Goal: Task Accomplishment & Management: Complete application form

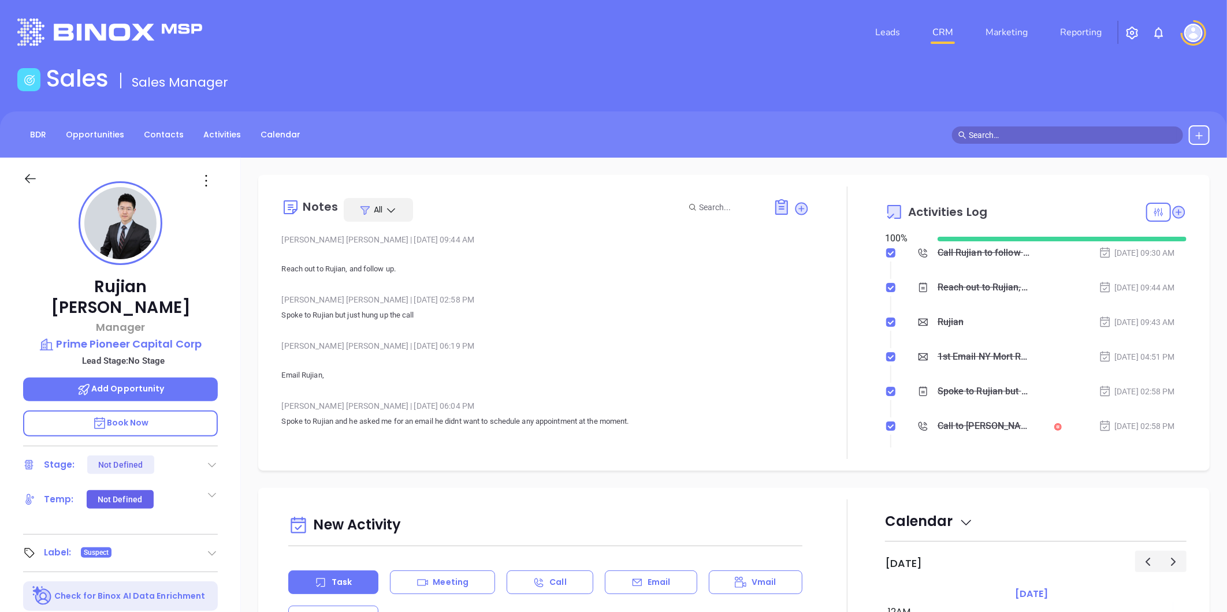
scroll to position [235, 0]
click at [168, 133] on link "Contacts" at bounding box center [164, 134] width 54 height 19
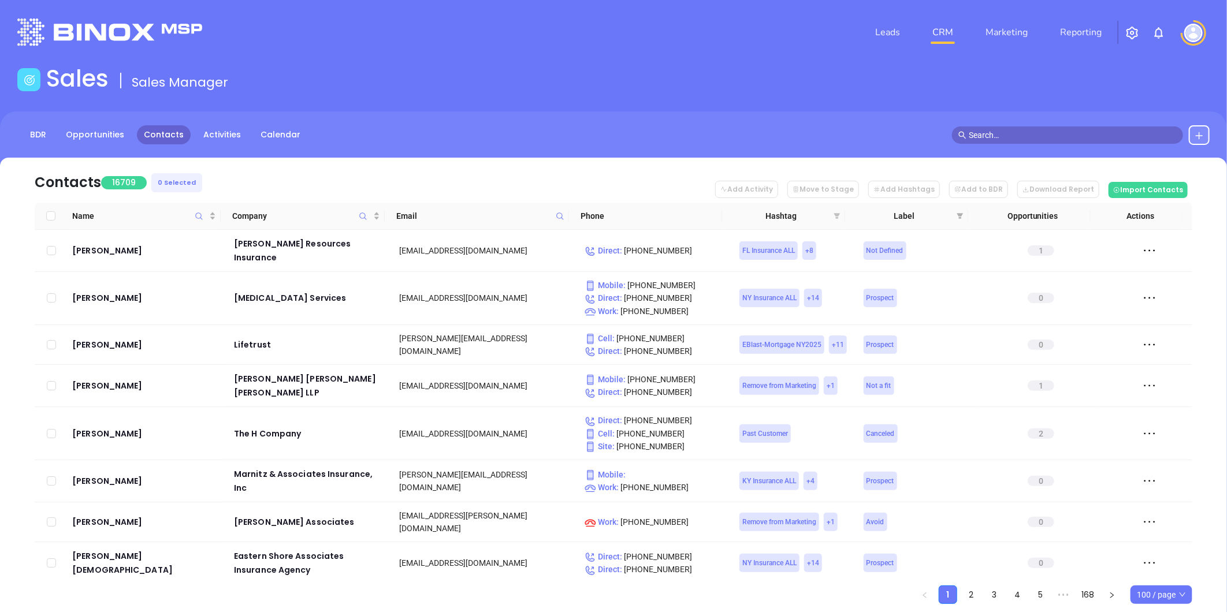
click at [836, 214] on icon "filter" at bounding box center [837, 216] width 6 height 6
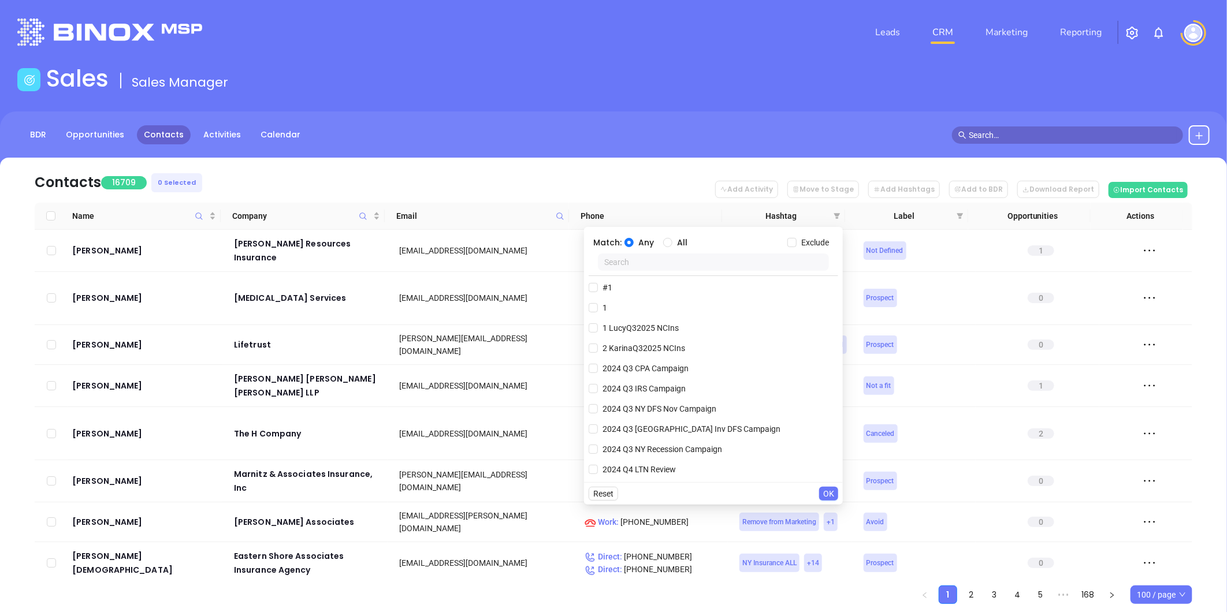
click at [673, 267] on input "text" at bounding box center [713, 262] width 231 height 17
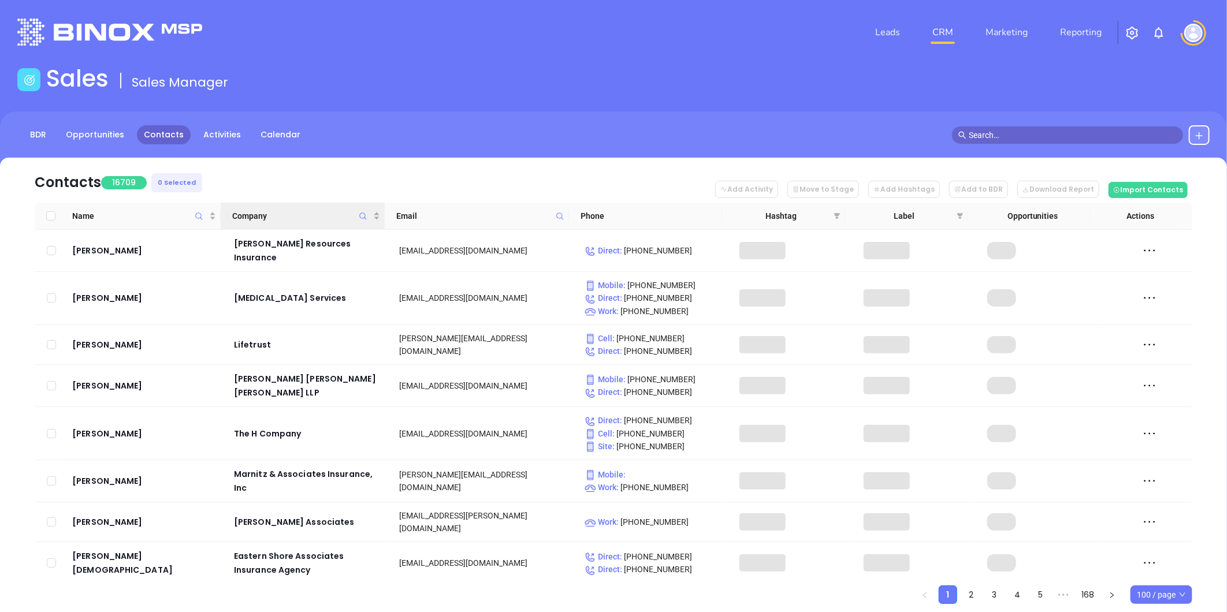
click at [361, 216] on icon "Company" at bounding box center [363, 216] width 9 height 9
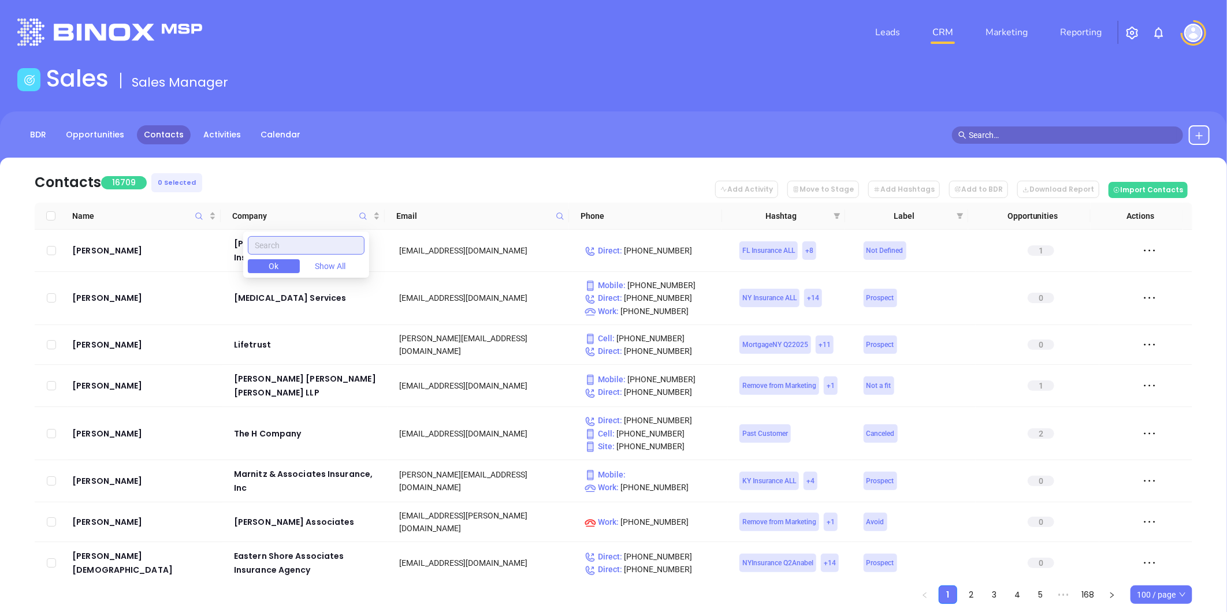
click at [312, 243] on input "text" at bounding box center [306, 245] width 117 height 18
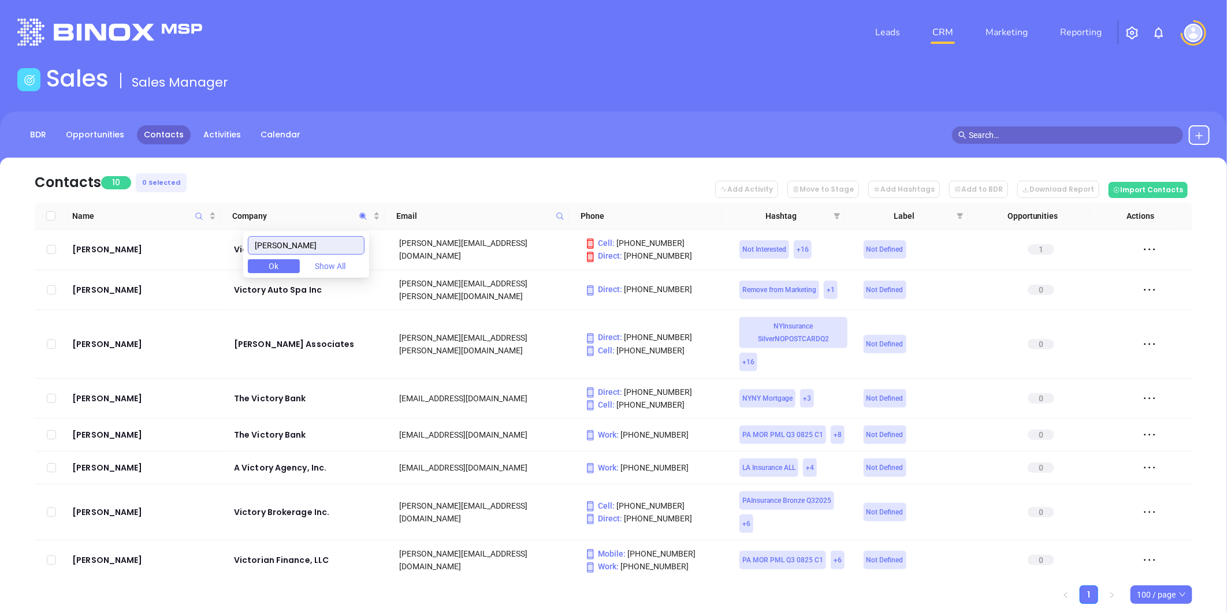
type input "victor"
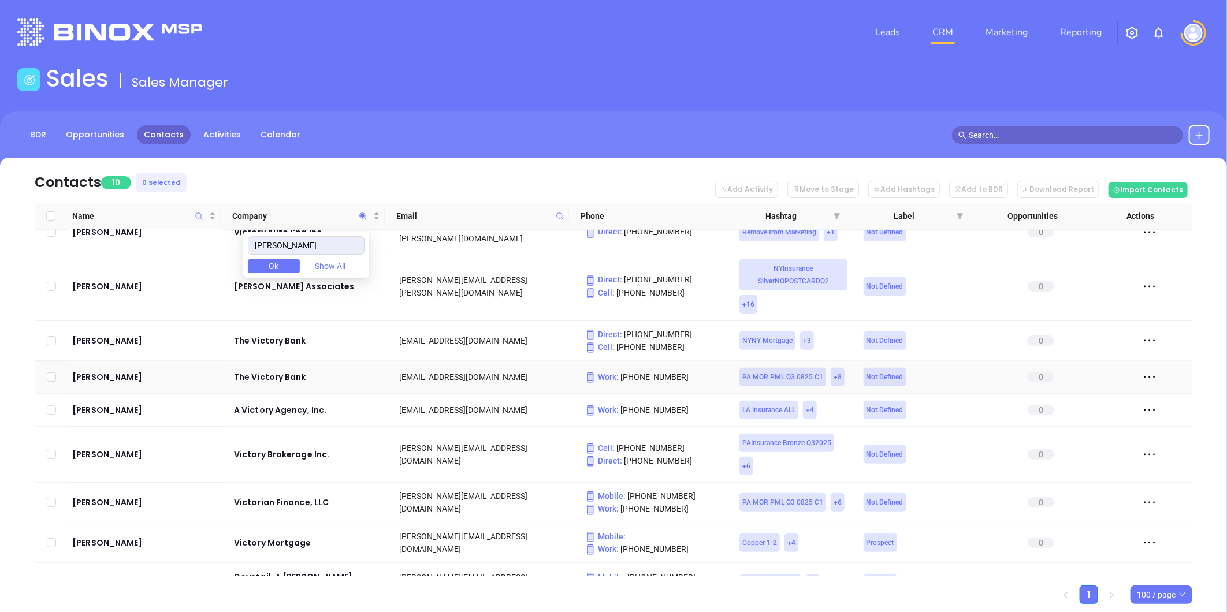
scroll to position [83, 0]
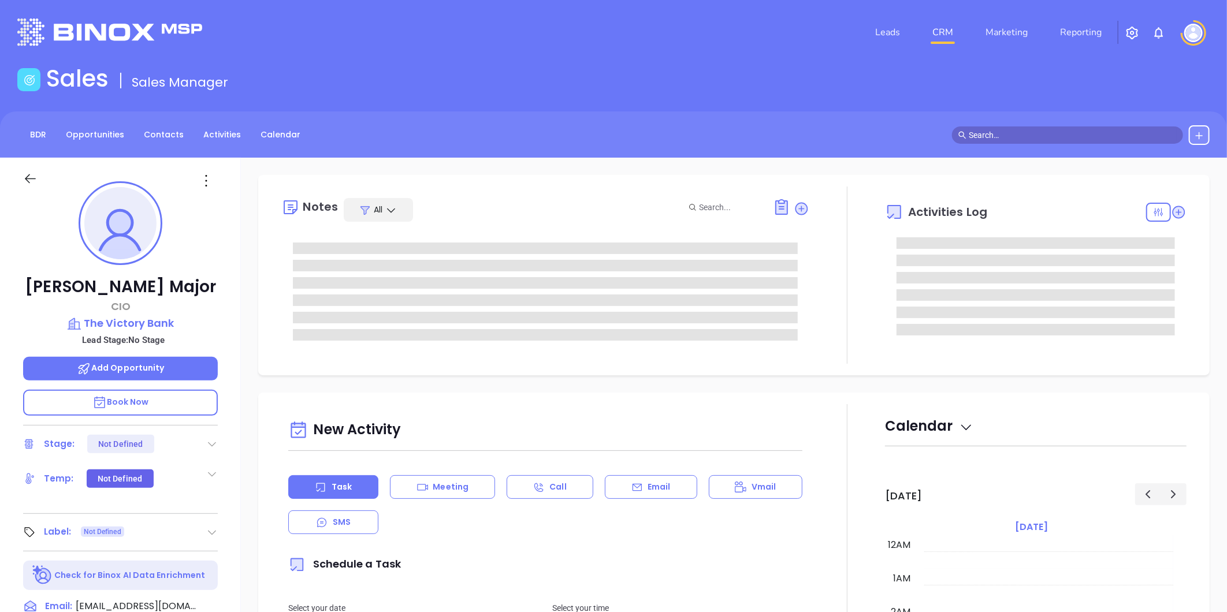
type input "[DATE]"
type input "[PERSON_NAME]"
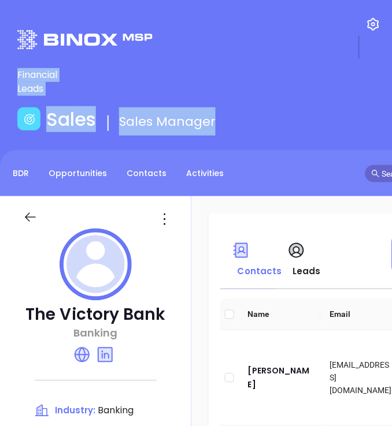
drag, startPoint x: 249, startPoint y: 59, endPoint x: 278, endPoint y: 128, distance: 75.3
click at [278, 128] on div "Leads CRM Marketing Reporting Financial Leads Leads Sales Sales Manager BDR Opp…" at bounding box center [234, 343] width 468 height 687
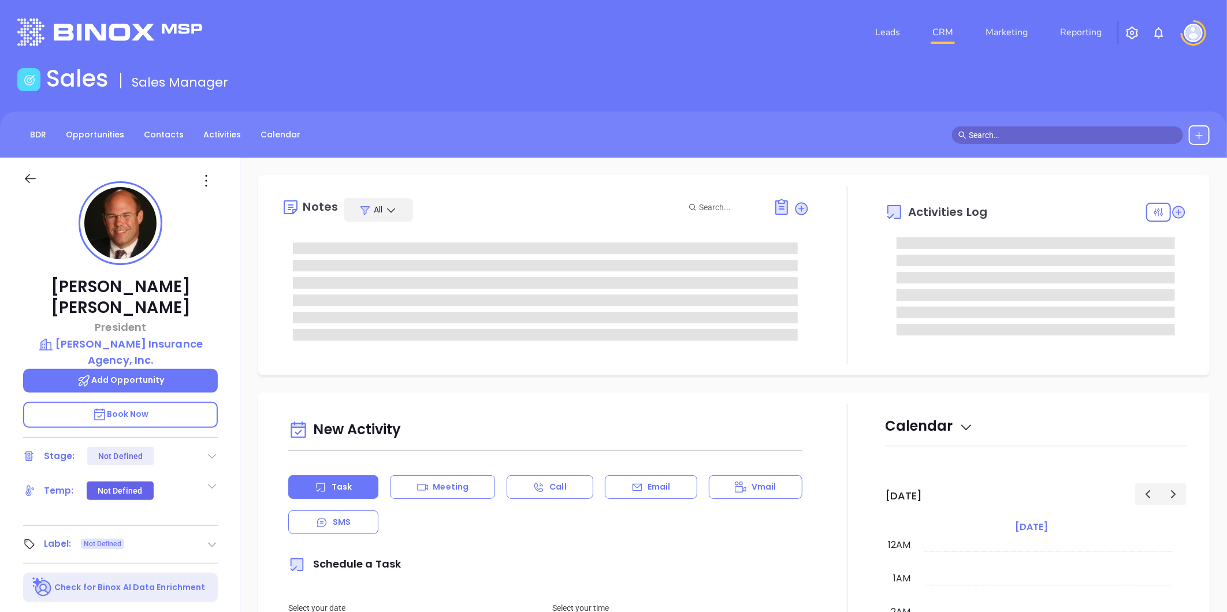
type input "[DATE]"
type input "[PERSON_NAME]"
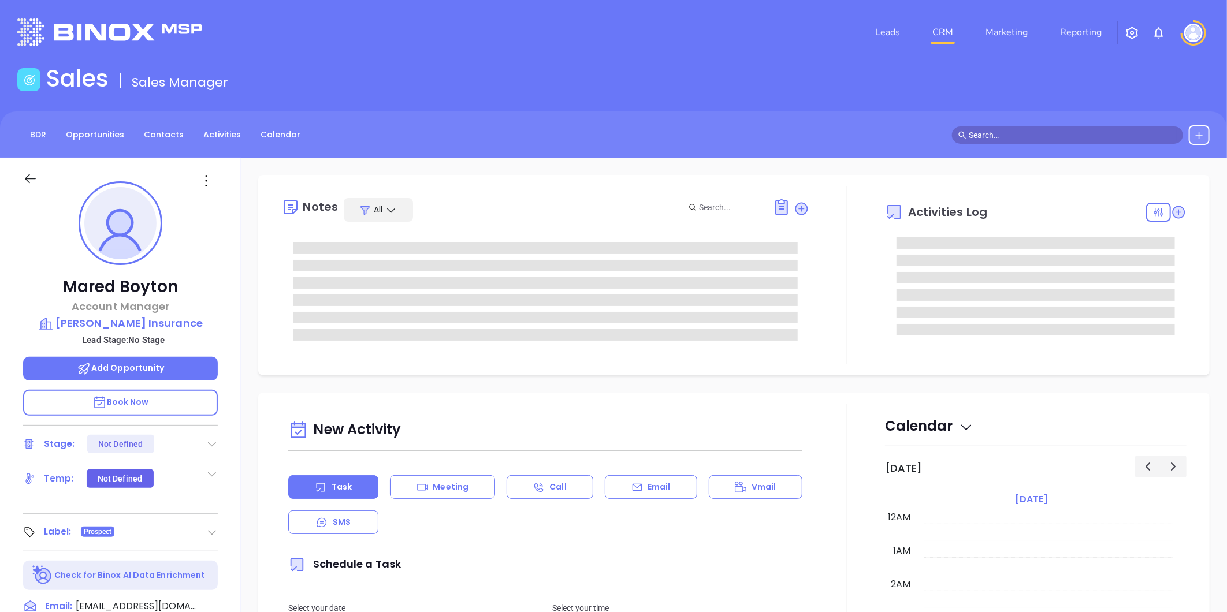
type input "[DATE]"
type input "[PERSON_NAME]"
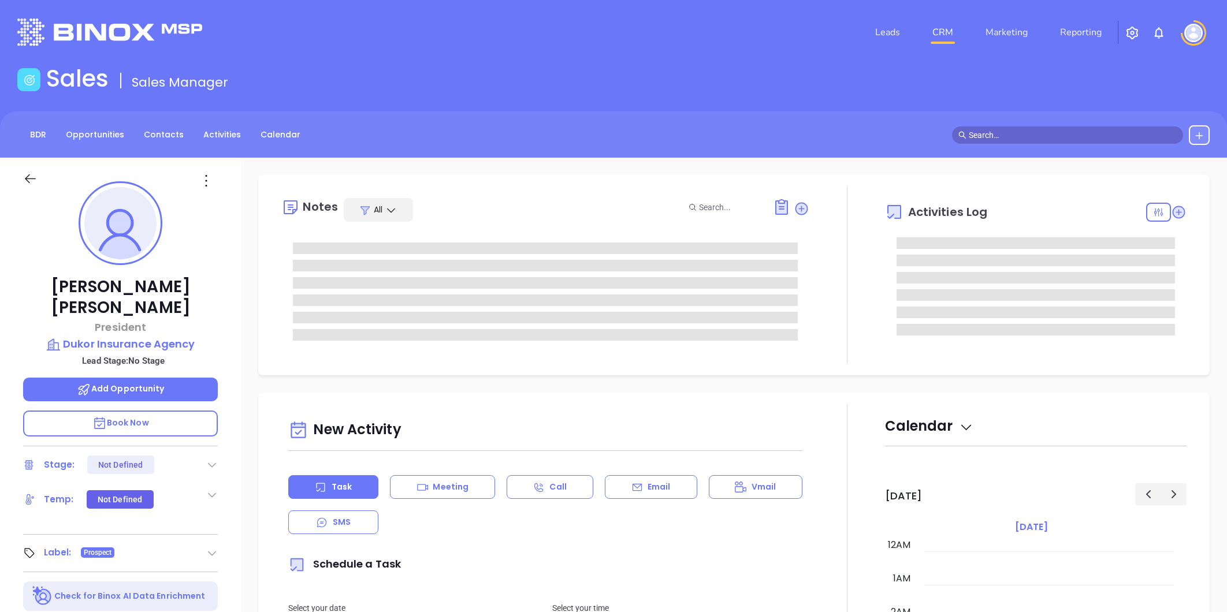
type input "[DATE]"
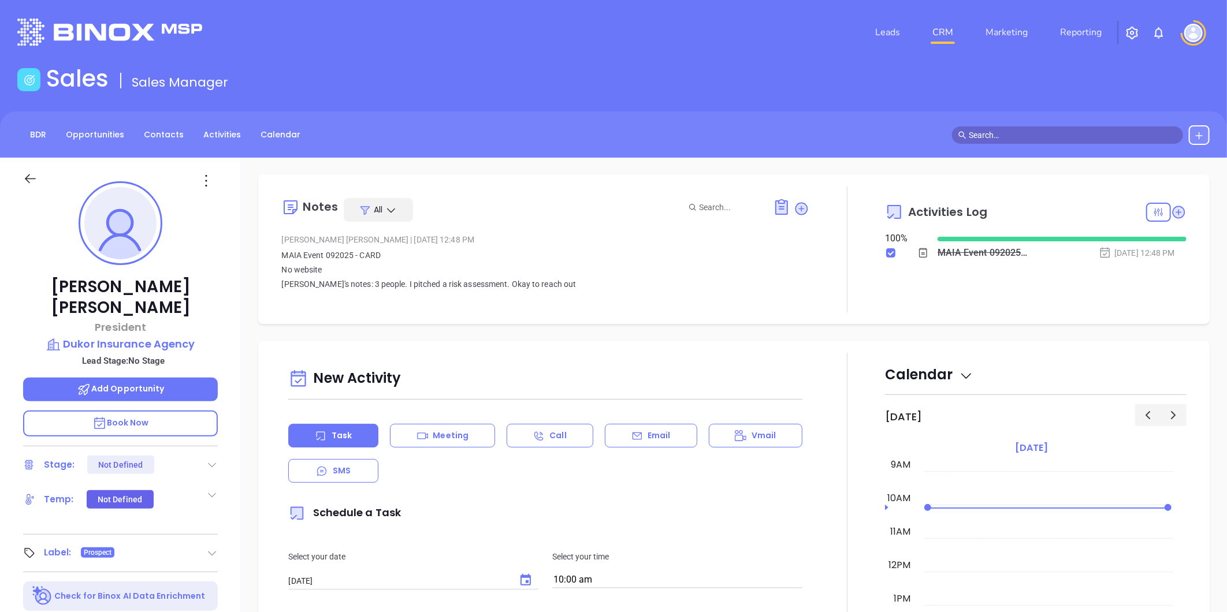
type input "[PERSON_NAME]"
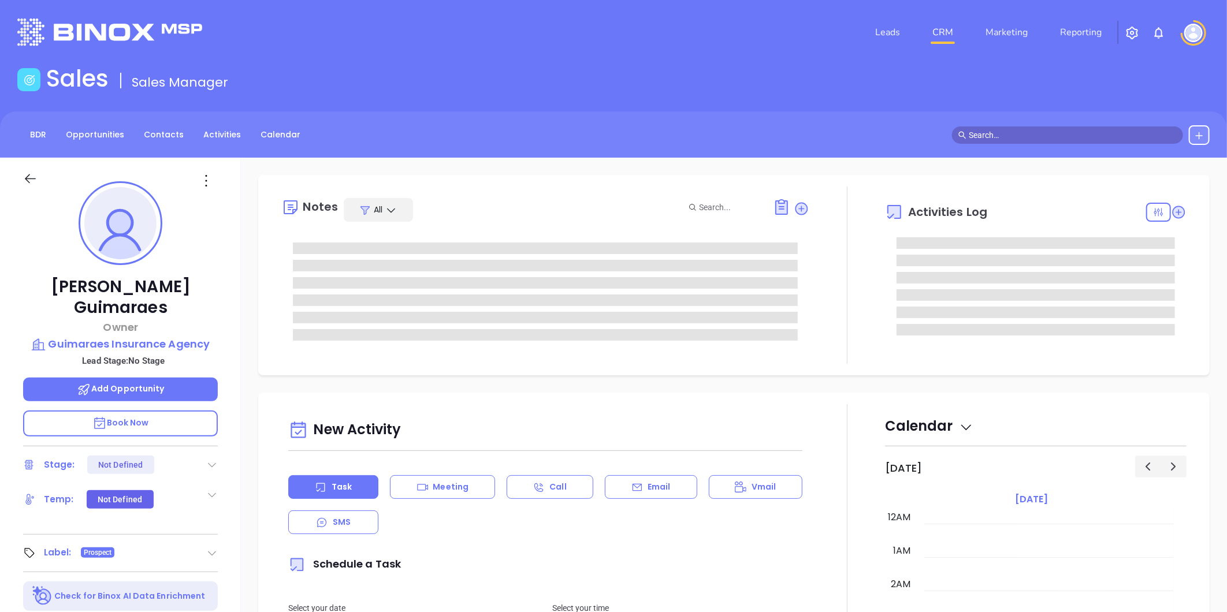
type input "[DATE]"
type input "[PERSON_NAME]"
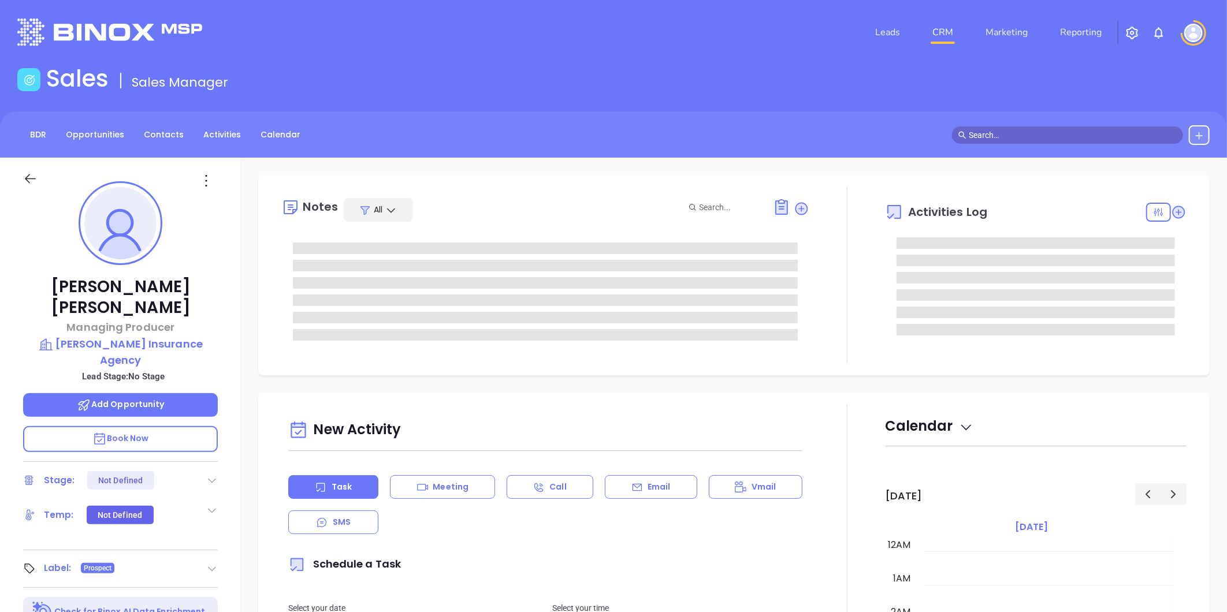
type input "[DATE]"
type input "[PERSON_NAME]"
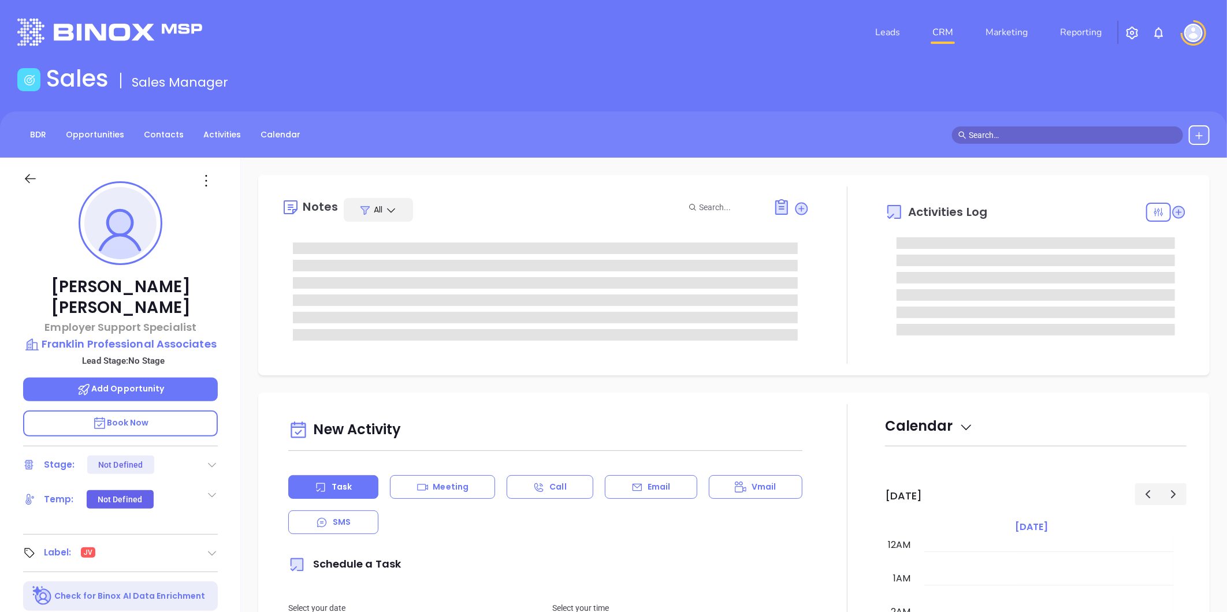
type input "[PERSON_NAME]"
type input "[DATE]"
type input "[PERSON_NAME]"
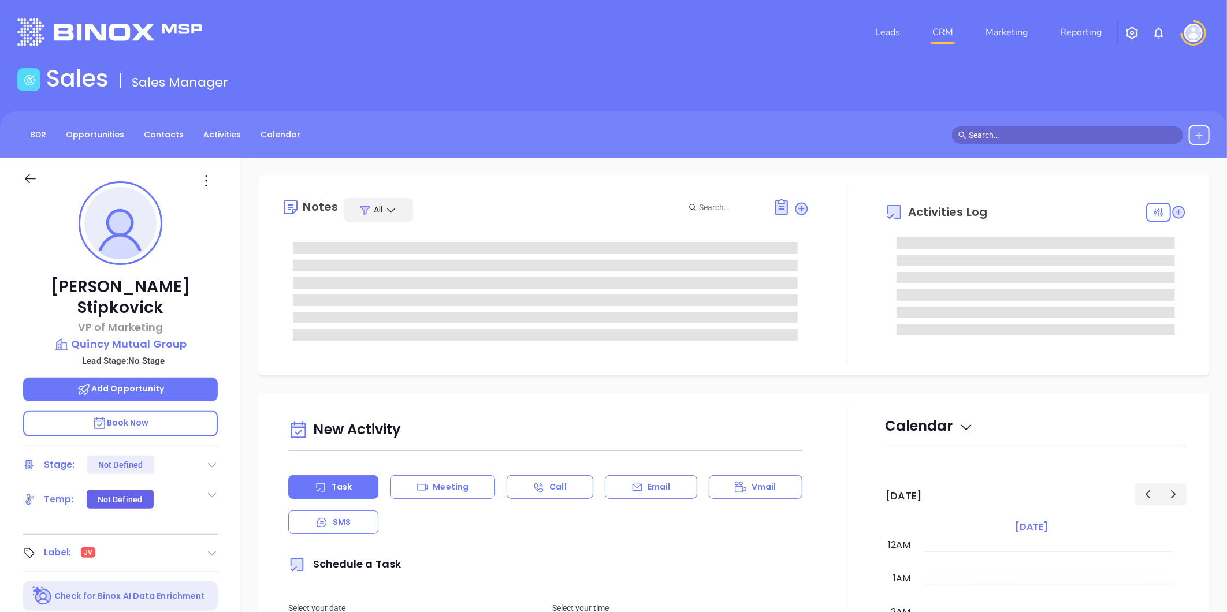
type input "[DATE]"
type input "[PERSON_NAME]"
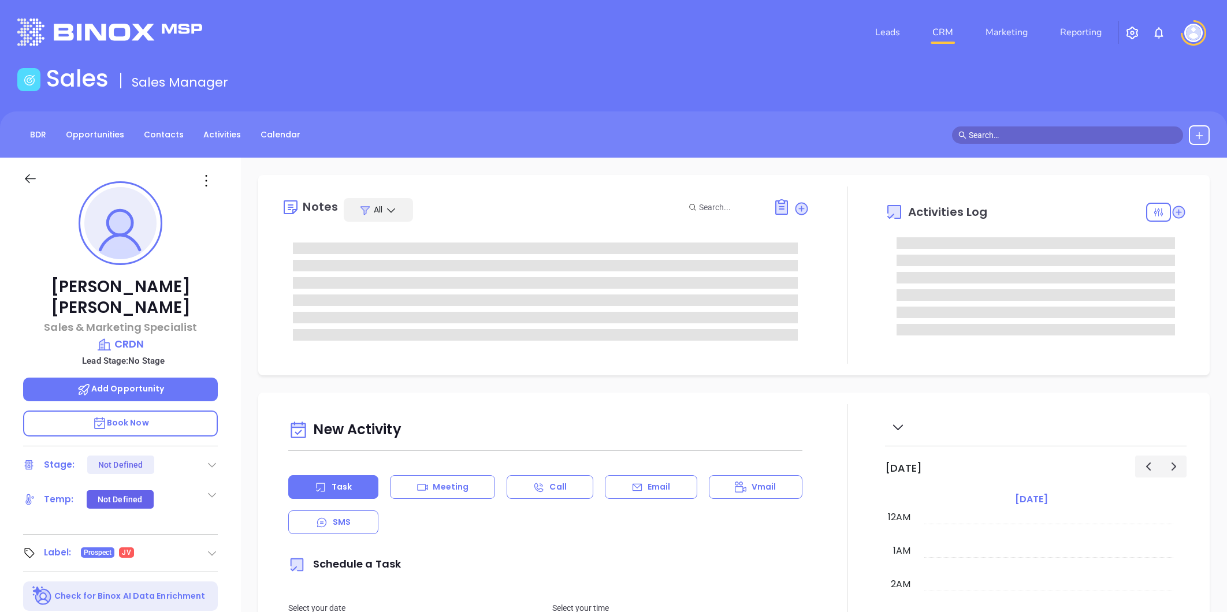
type input "[DATE]"
type input "Liz Cruz"
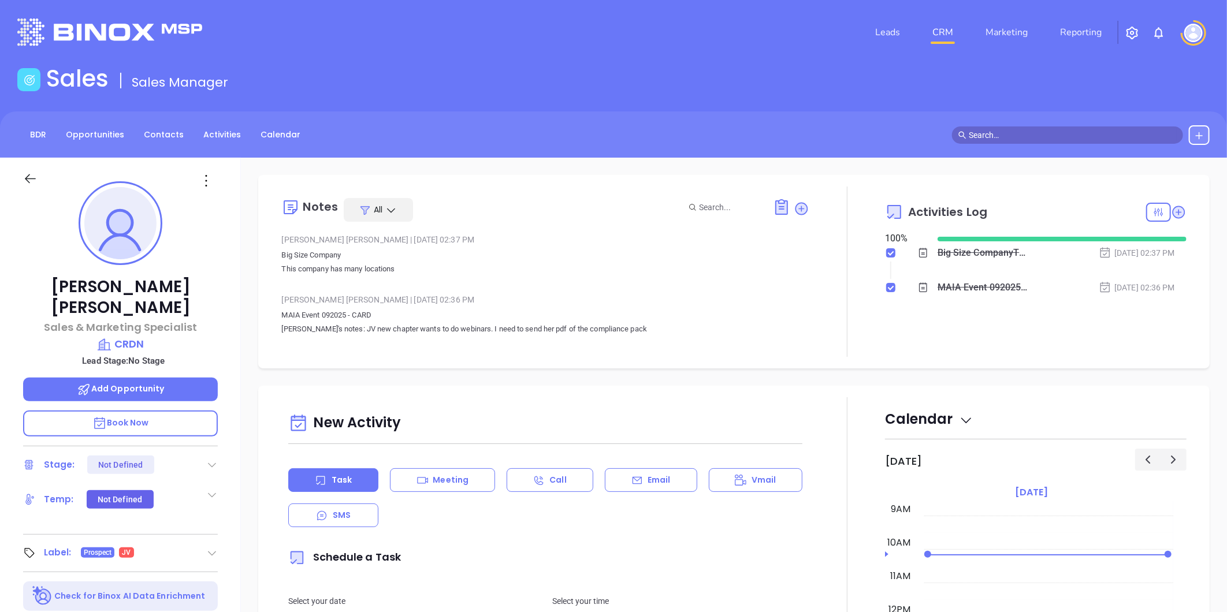
click at [208, 548] on icon at bounding box center [212, 554] width 12 height 12
click at [203, 582] on icon at bounding box center [207, 586] width 8 height 8
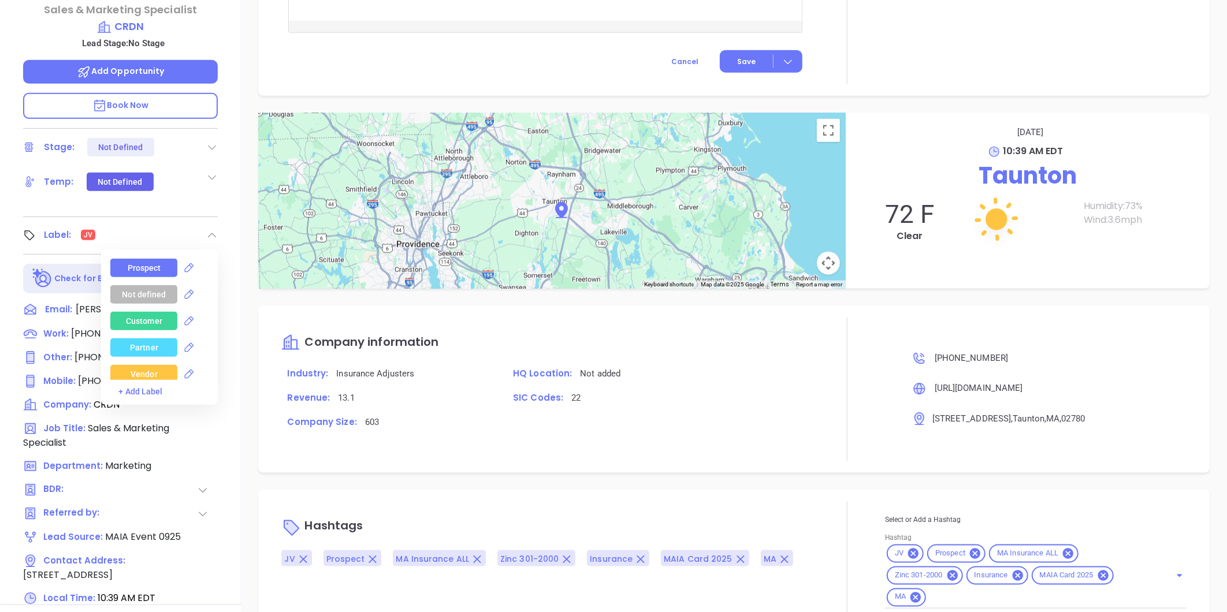
scroll to position [354, 0]
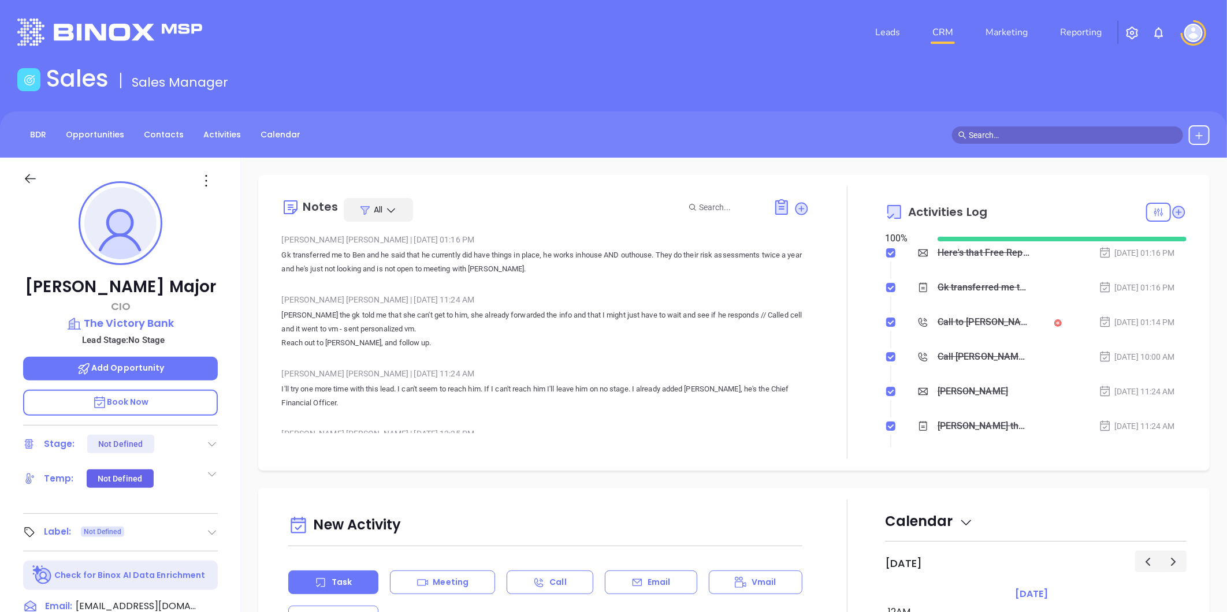
scroll to position [303, 0]
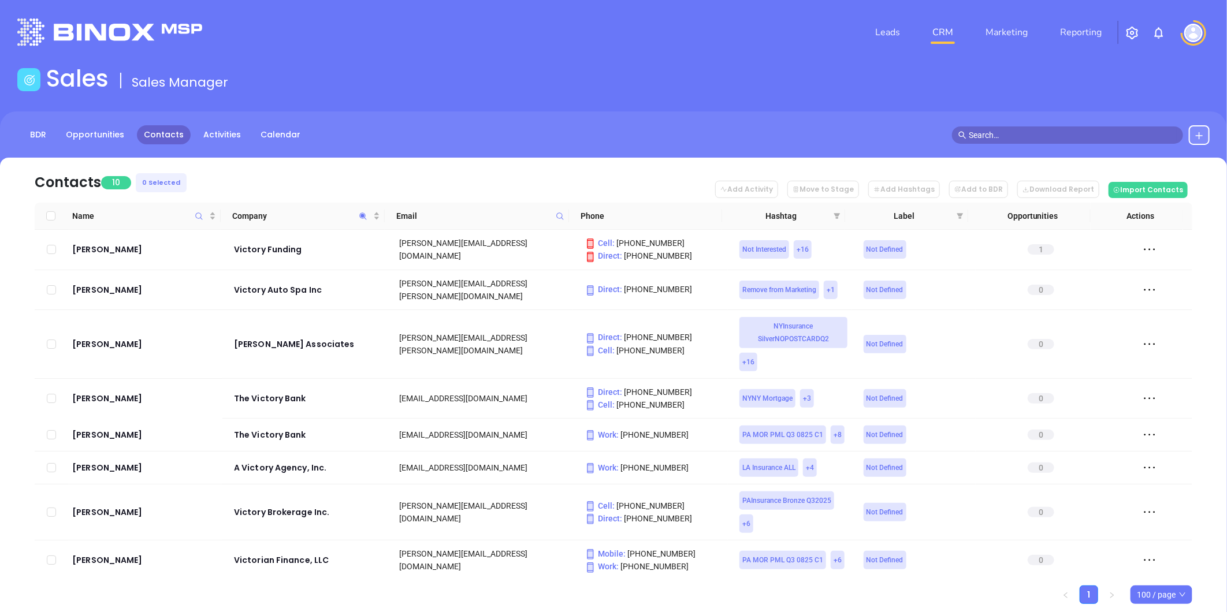
scroll to position [83, 0]
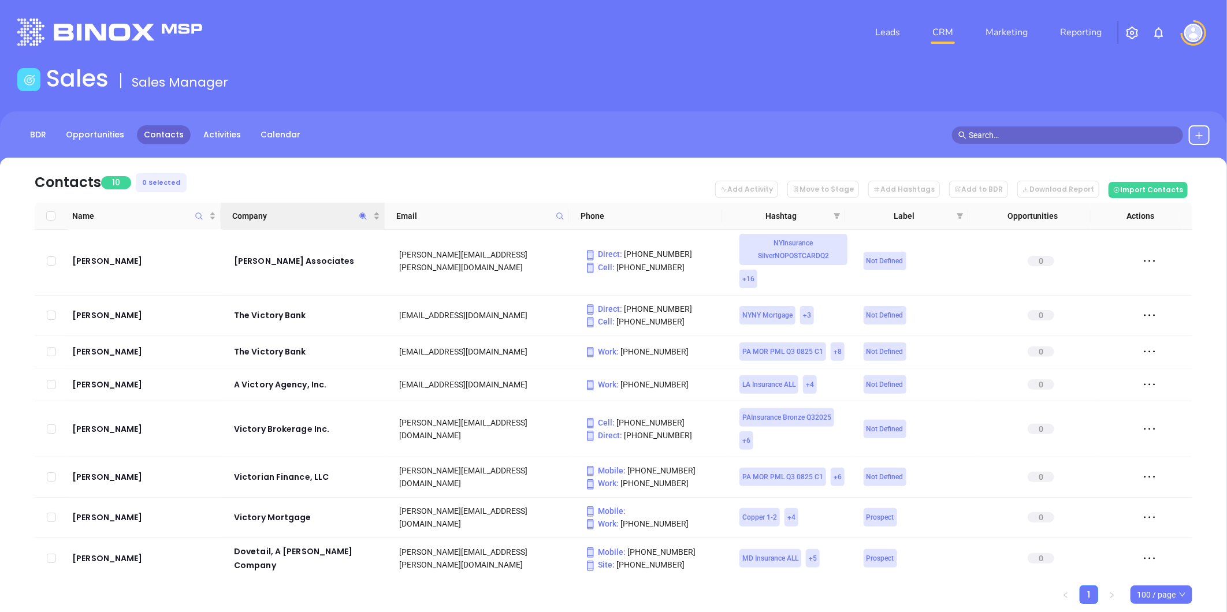
click at [365, 214] on icon "Company" at bounding box center [363, 216] width 9 height 9
paste input "Weeks & [PERSON_NAME] Insurance Agency, Inc."
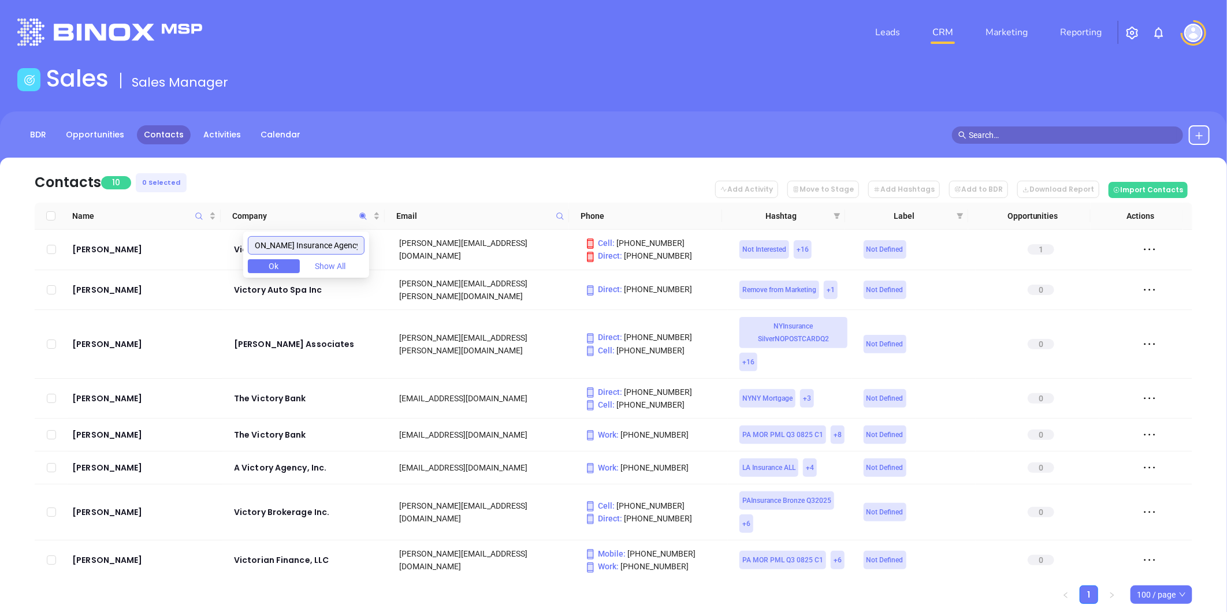
scroll to position [0, 0]
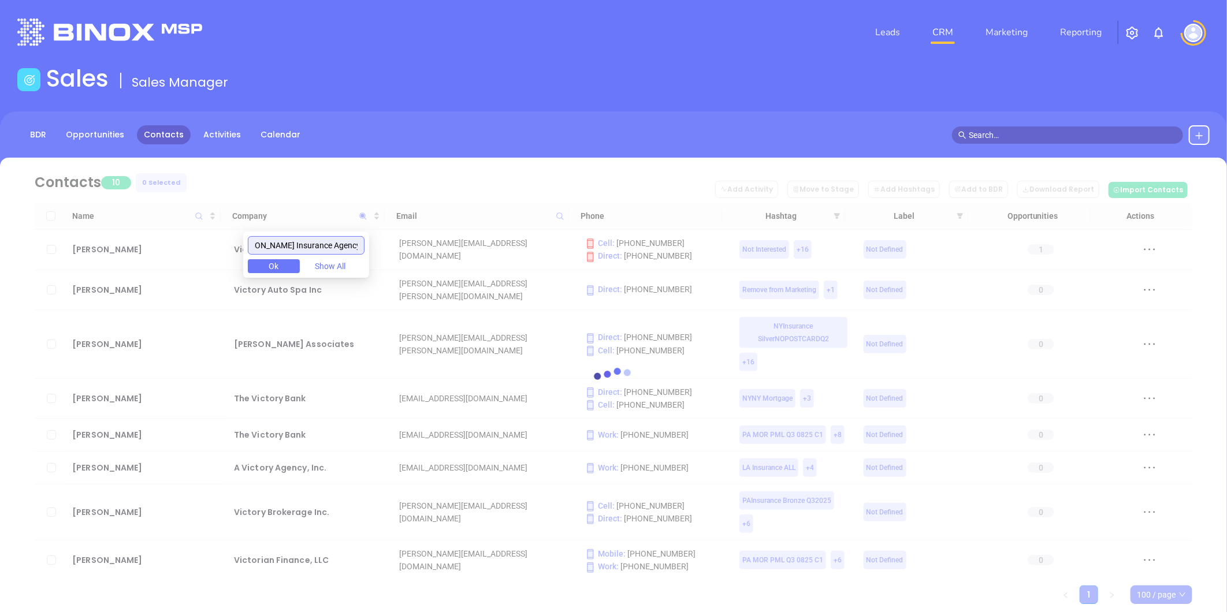
drag, startPoint x: 389, startPoint y: 252, endPoint x: 403, endPoint y: 252, distance: 13.9
click at [403, 252] on body "Leads CRM Marketing Reporting Financial Leads Leads Sales Sales Manager BDR Opp…" at bounding box center [613, 306] width 1227 height 612
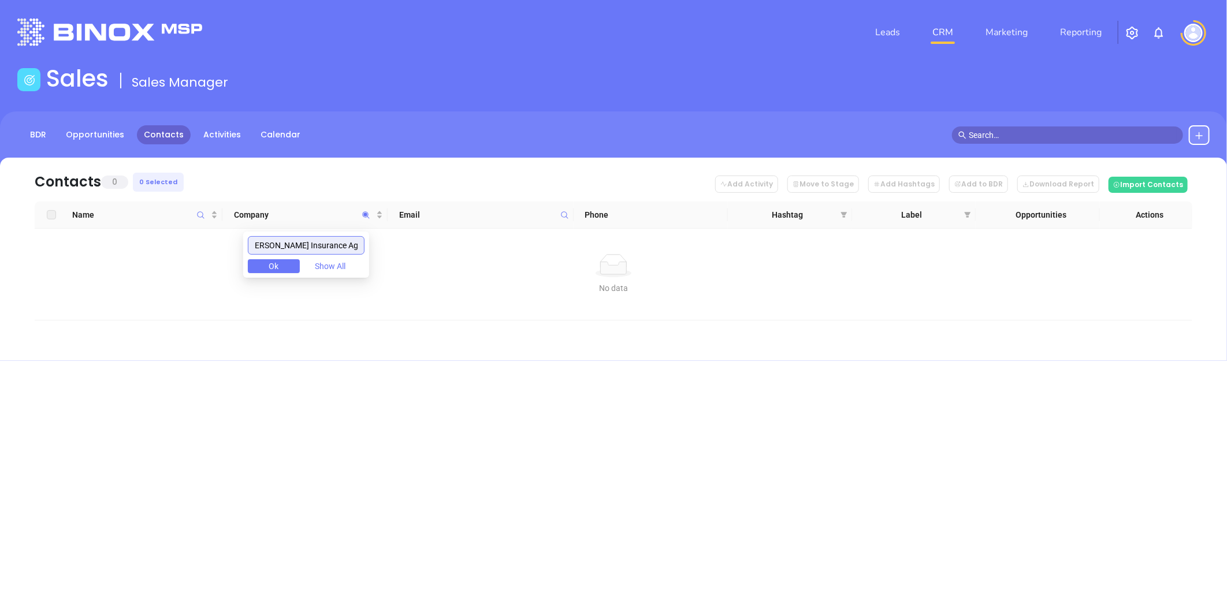
scroll to position [0, 38]
click at [344, 247] on input "Weeks & [PERSON_NAME] Insurance Agency" at bounding box center [306, 245] width 117 height 18
click at [344, 247] on input "Weeks & Devonish Insurance Agency" at bounding box center [306, 245] width 117 height 18
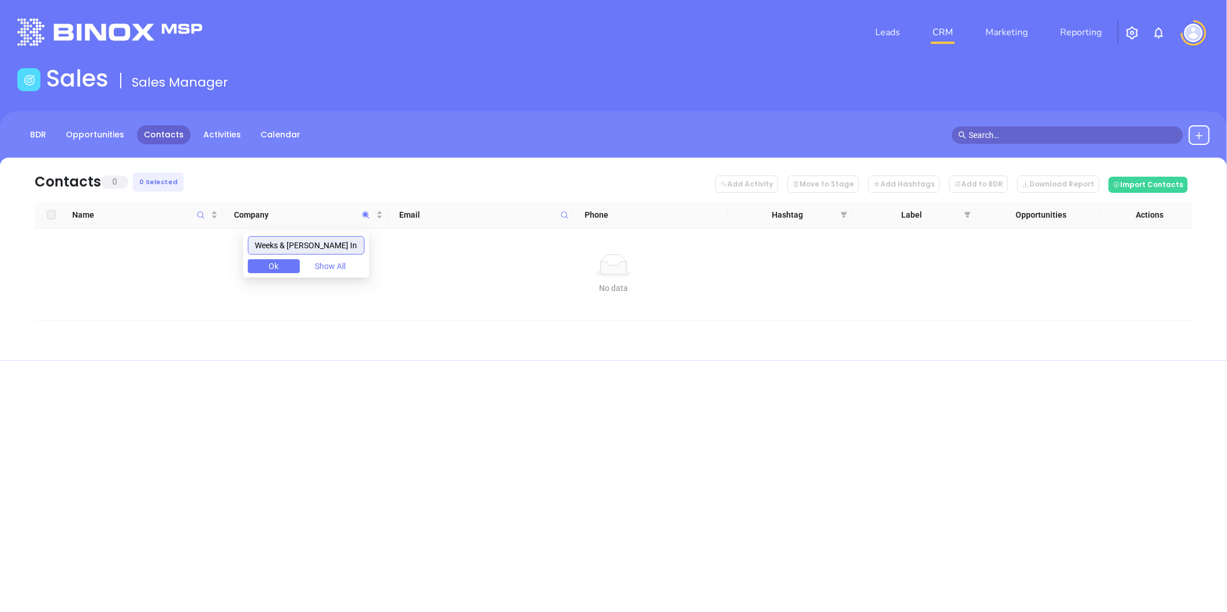
click at [331, 245] on input "Weeks & Devonish Insurance Agency" at bounding box center [306, 245] width 117 height 18
drag, startPoint x: 303, startPoint y: 250, endPoint x: 183, endPoint y: 232, distance: 121.5
click at [85, 241] on body "Leads CRM Marketing Reporting Financial Leads Leads Sales Sales Manager BDR Opp…" at bounding box center [613, 306] width 1227 height 612
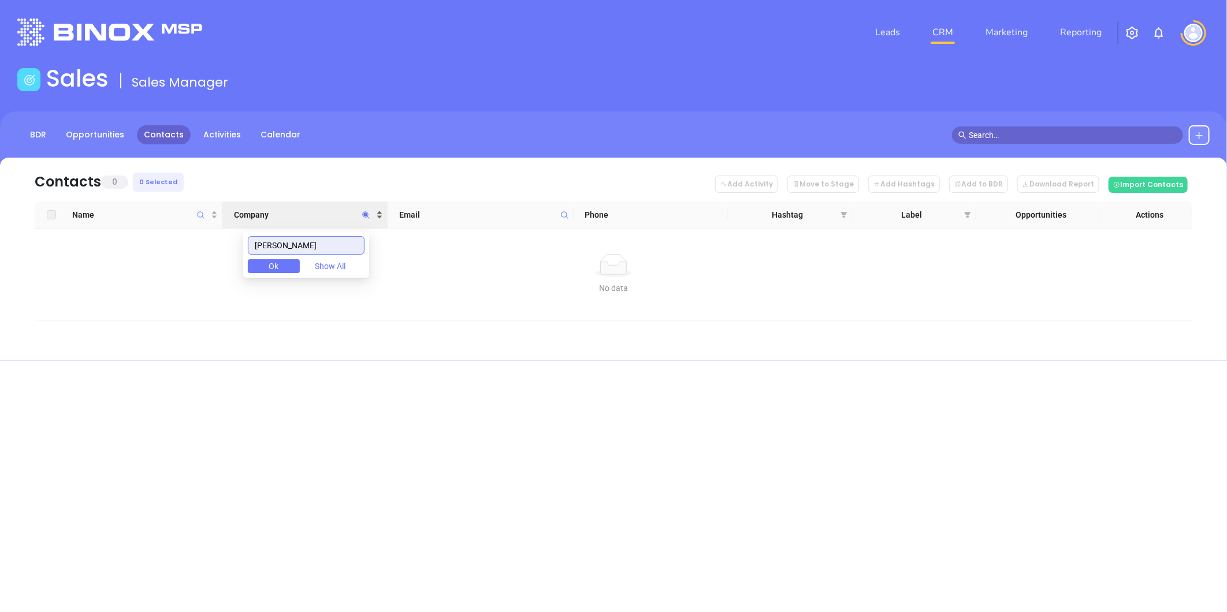
paste input "Woodcome Insurance Agency Inc"
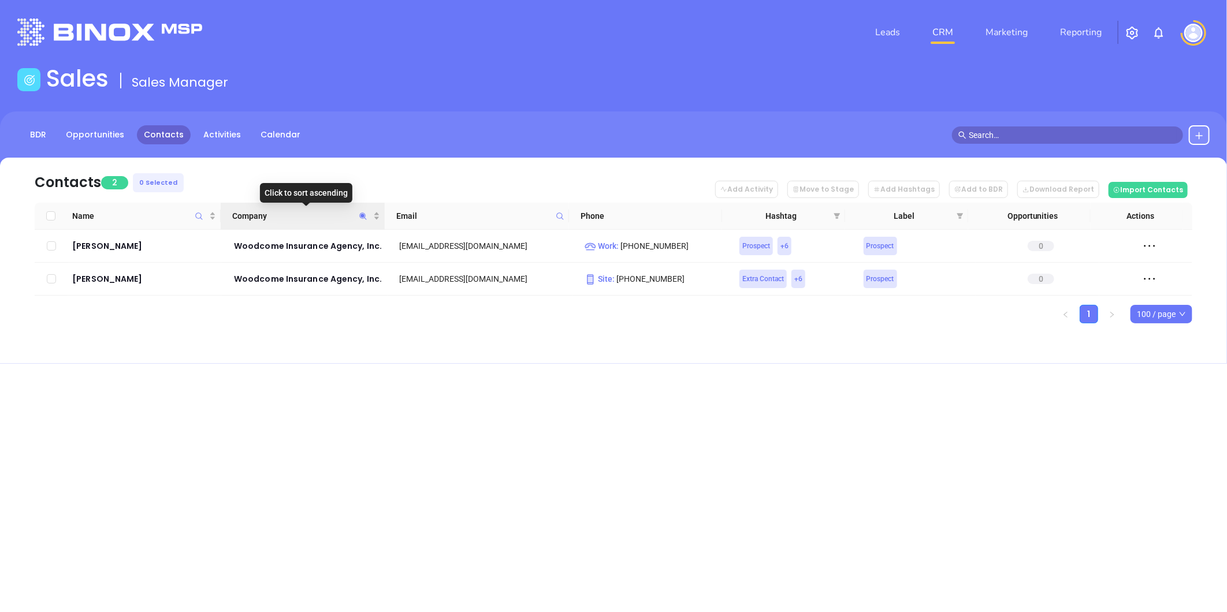
click at [362, 212] on icon "Company" at bounding box center [363, 216] width 9 height 9
paste input "Zawada Insurance Agency, Inc."
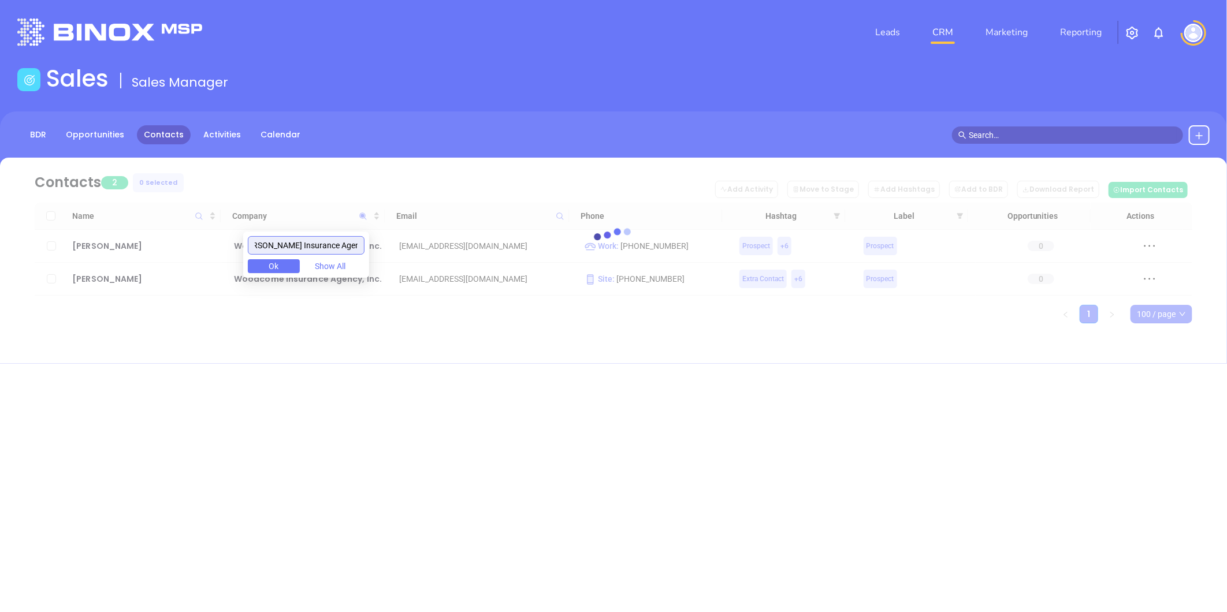
drag, startPoint x: 278, startPoint y: 246, endPoint x: 507, endPoint y: 256, distance: 228.4
click at [507, 256] on body "Leads CRM Marketing Reporting Financial Leads Leads Sales Sales Manager BDR Opp…" at bounding box center [613, 306] width 1227 height 612
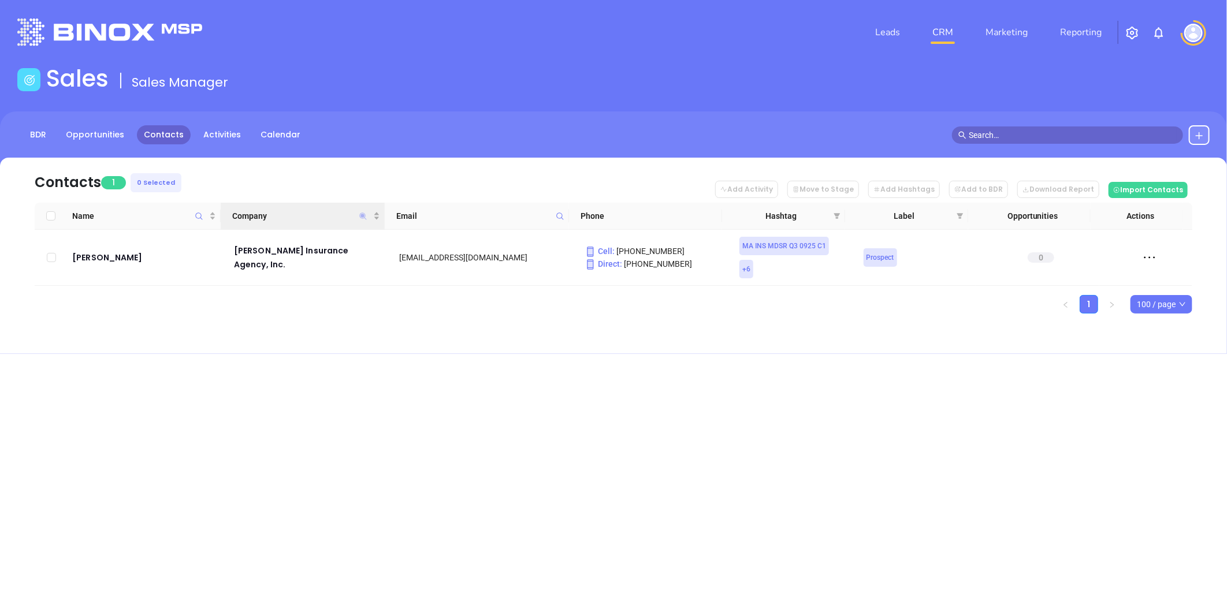
click at [362, 213] on icon "Company" at bounding box center [362, 216] width 7 height 7
paste input "ellik Insurance Agency Inc"
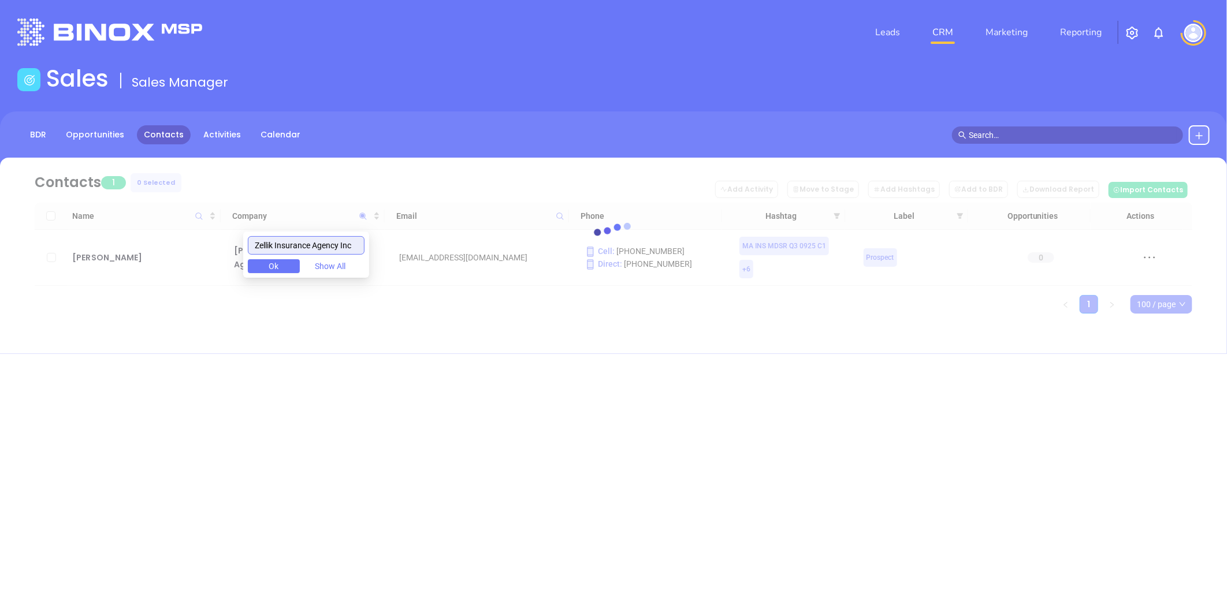
drag, startPoint x: 281, startPoint y: 245, endPoint x: 559, endPoint y: 308, distance: 285.6
click at [559, 308] on body "Leads CRM Marketing Reporting Financial Leads Leads Sales Sales Manager BDR Opp…" at bounding box center [613, 306] width 1227 height 612
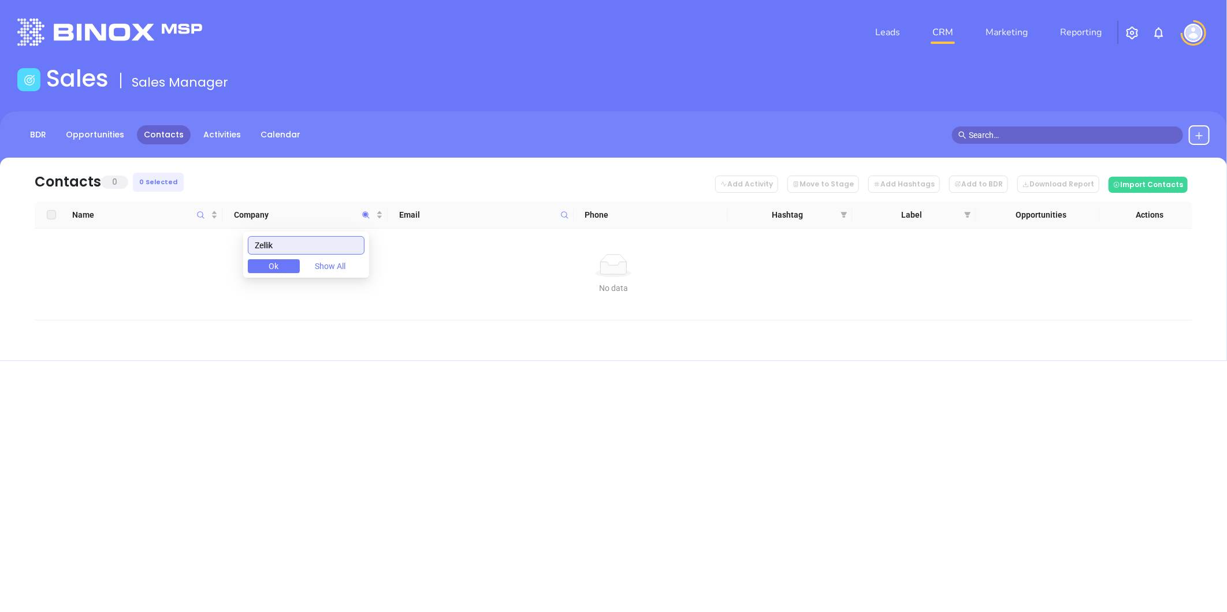
scroll to position [0, 0]
type input "Zellik"
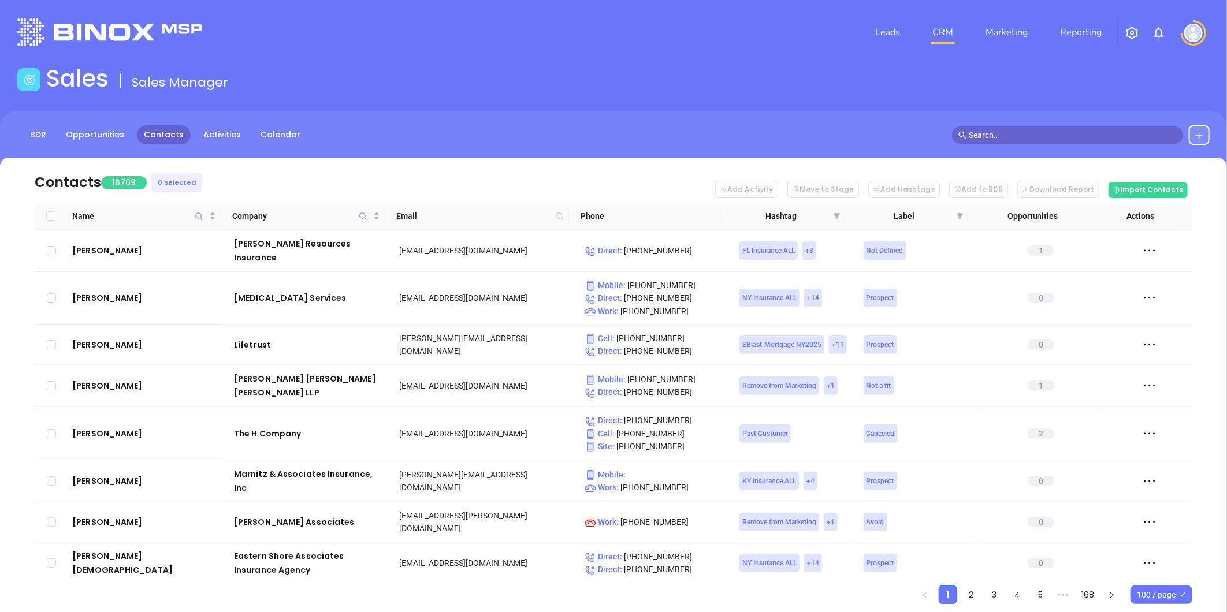
click at [559, 213] on icon at bounding box center [559, 216] width 7 height 7
click at [539, 240] on input "text" at bounding box center [503, 241] width 117 height 18
paste input "weeksanddevonishinsurance.net"
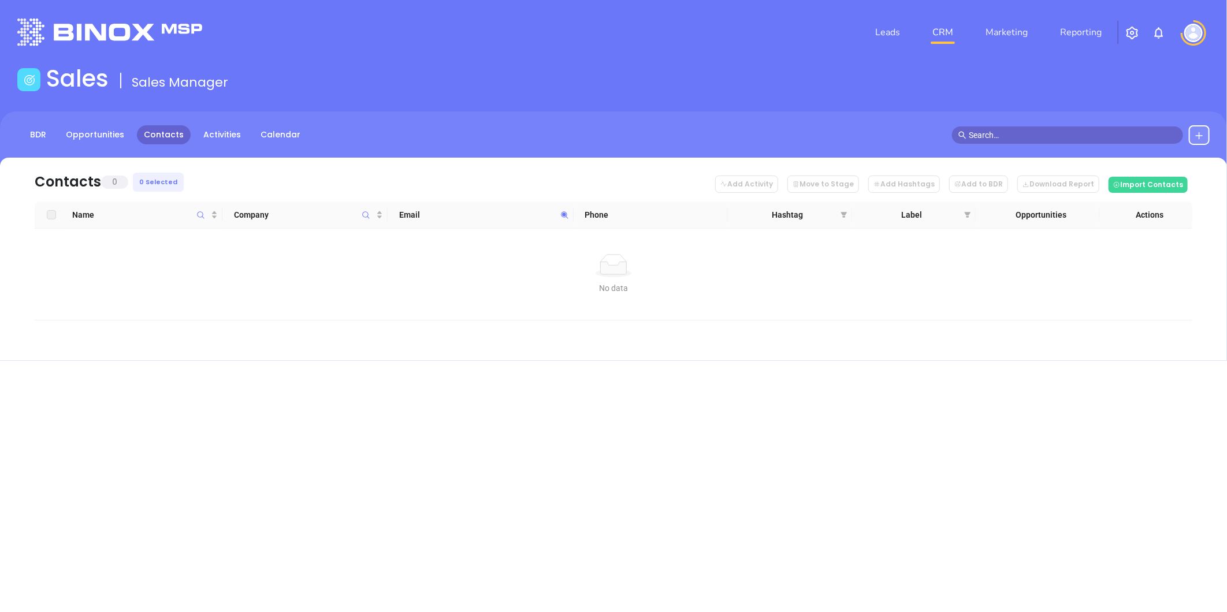
click at [561, 211] on icon at bounding box center [564, 215] width 9 height 9
paste input "World Insurance Associates, LLC"
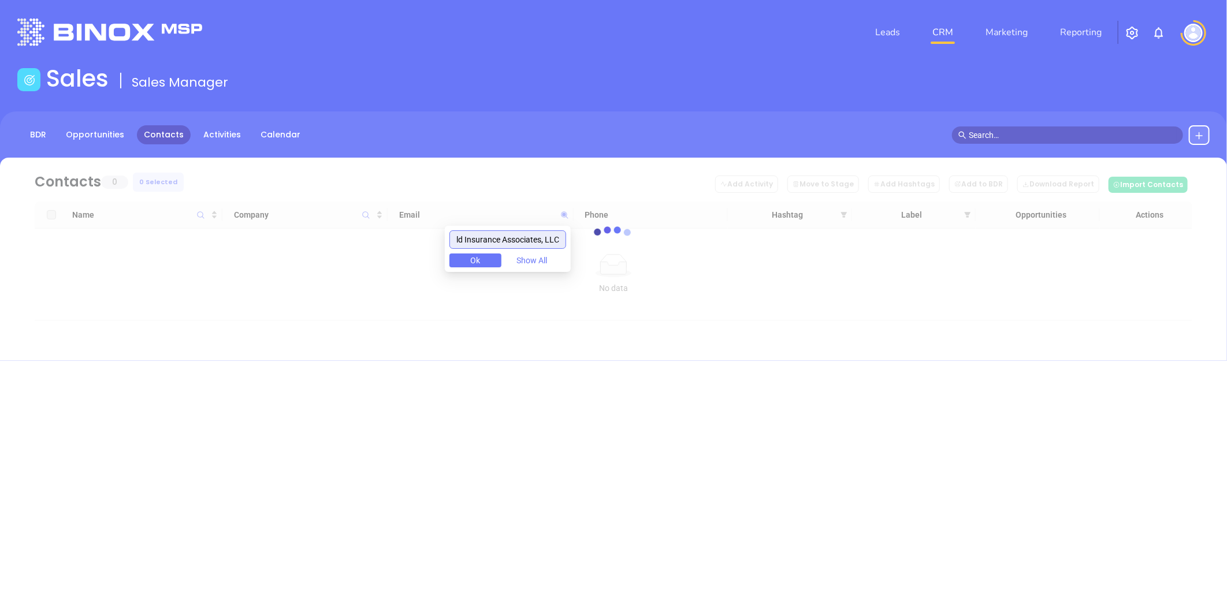
type input "World Insurance Associates, LLC"
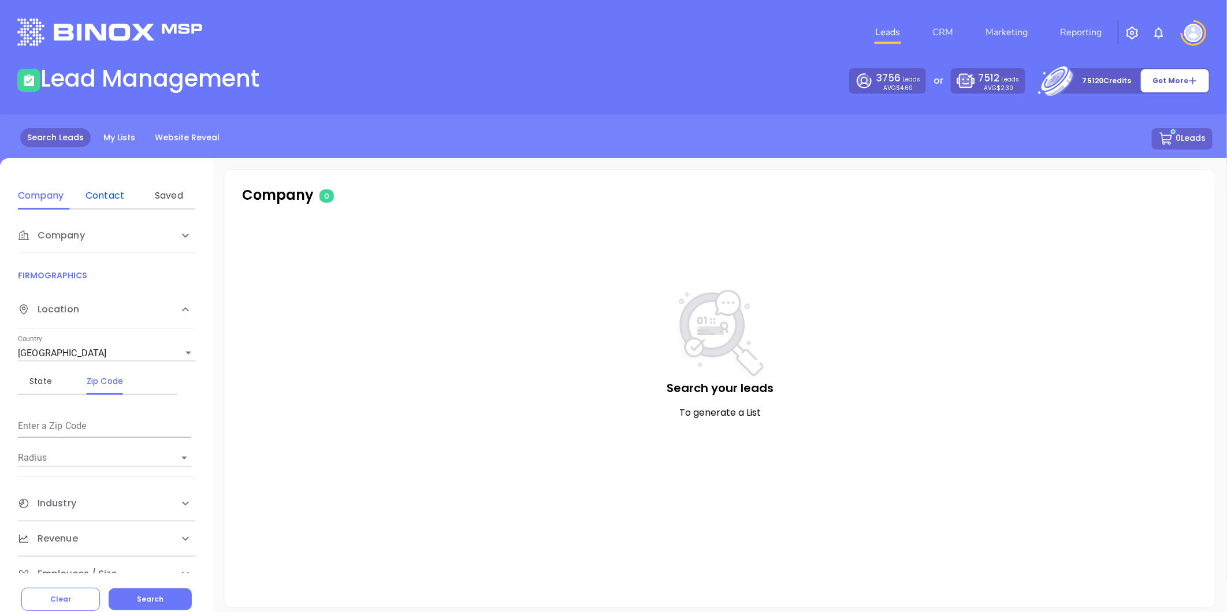
click at [107, 192] on div "Contact" at bounding box center [105, 196] width 46 height 14
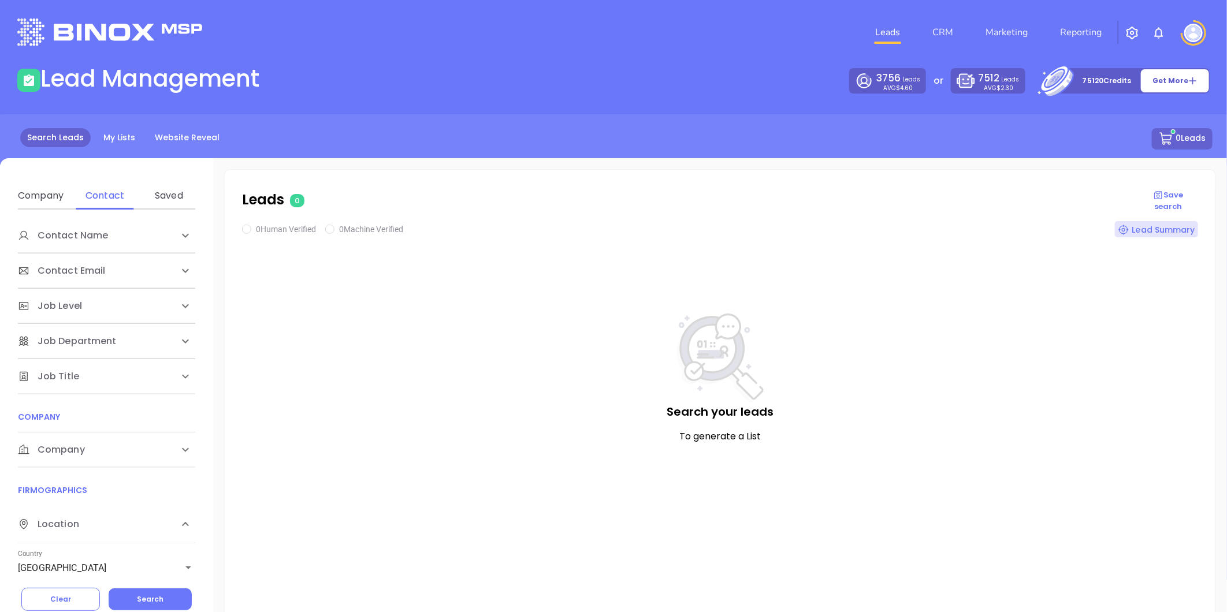
drag, startPoint x: 73, startPoint y: 448, endPoint x: 108, endPoint y: 464, distance: 38.0
click at [75, 448] on span "Company" at bounding box center [51, 450] width 67 height 14
drag, startPoint x: 118, startPoint y: 492, endPoint x: 114, endPoint y: 499, distance: 8.0
click at [114, 499] on div "Domain" at bounding box center [105, 494] width 46 height 14
drag, startPoint x: 114, startPoint y: 499, endPoint x: 98, endPoint y: 532, distance: 36.4
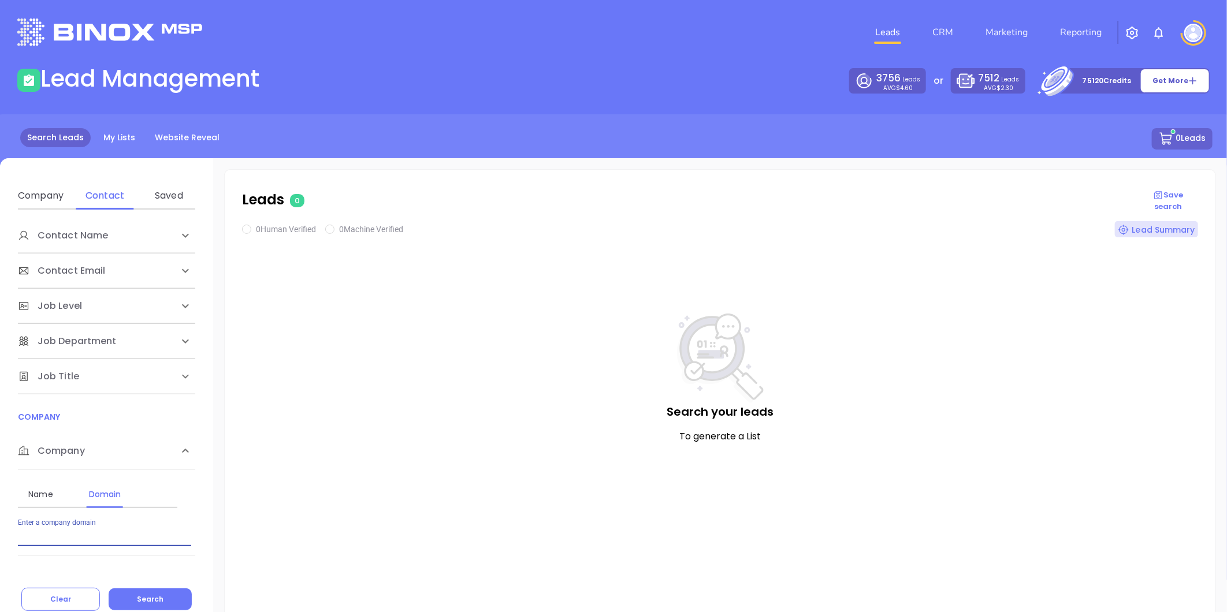
click at [98, 532] on input "Enter a company name" at bounding box center [104, 537] width 173 height 18
paste input "[DOMAIN_NAME]"
type input "[DOMAIN_NAME]"
click at [149, 606] on button "Search" at bounding box center [150, 600] width 83 height 22
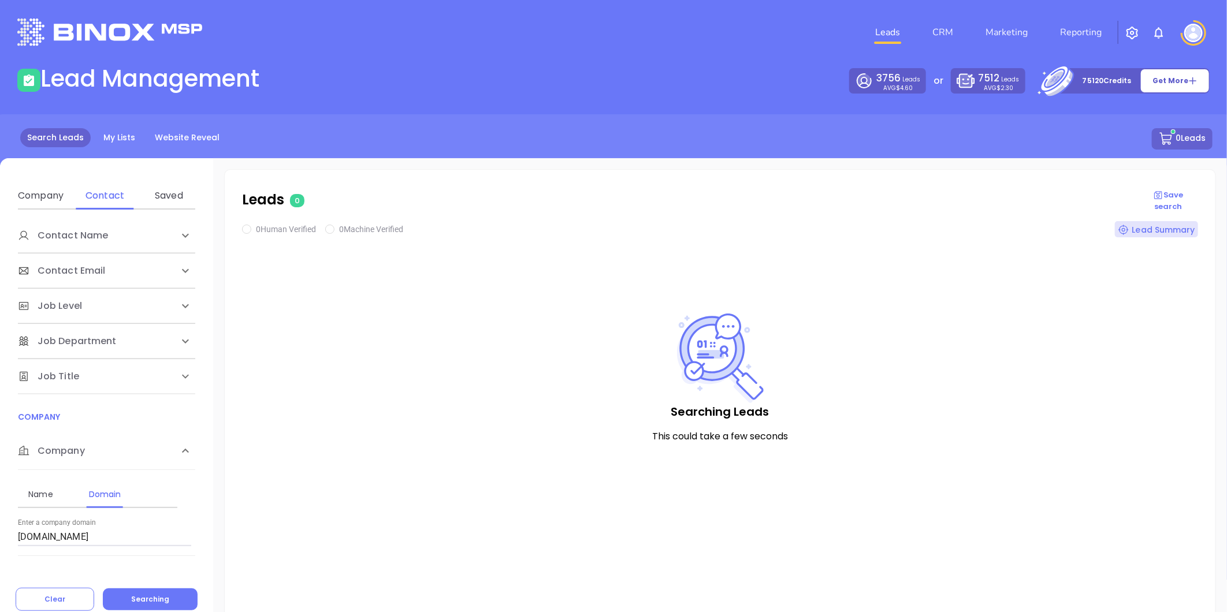
checkbox input "true"
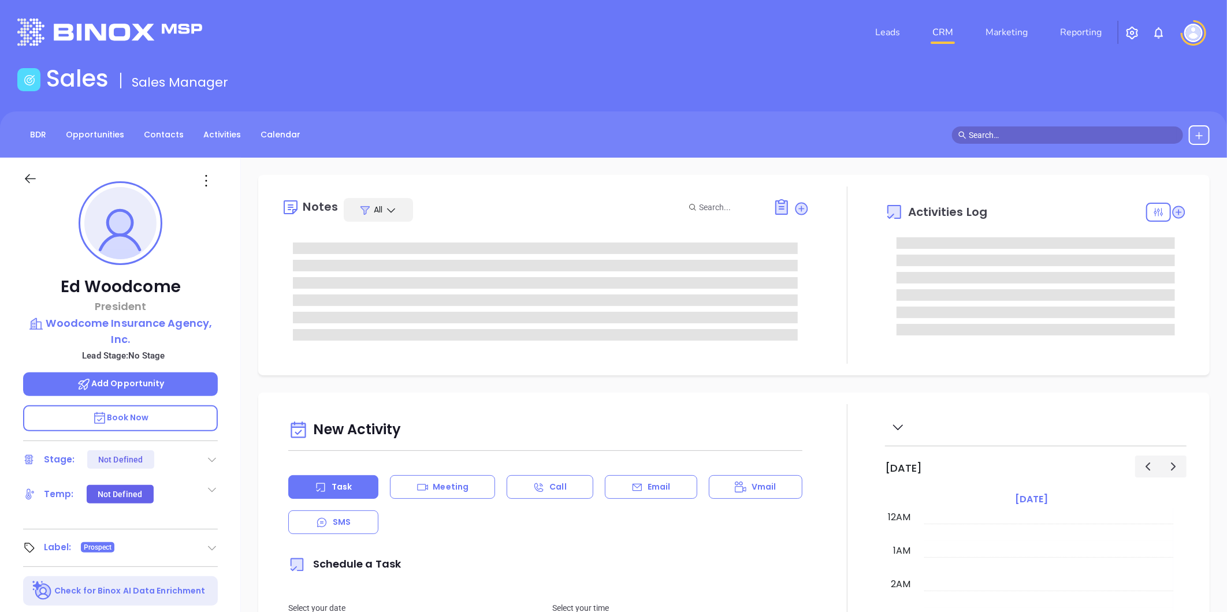
type input "[DATE]"
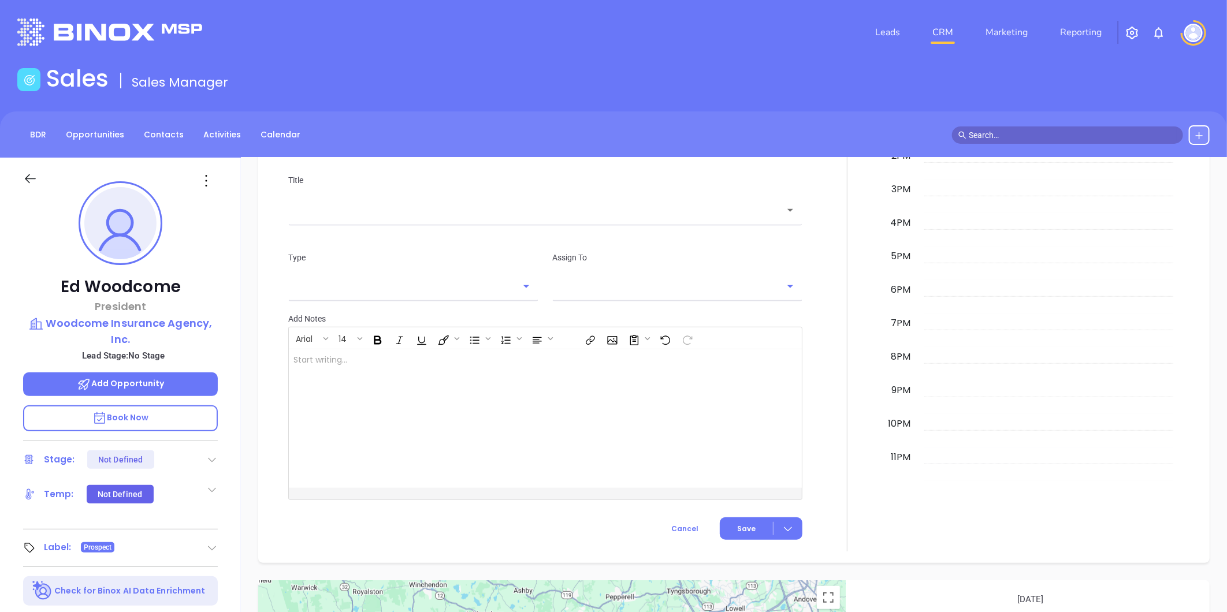
scroll to position [645, 0]
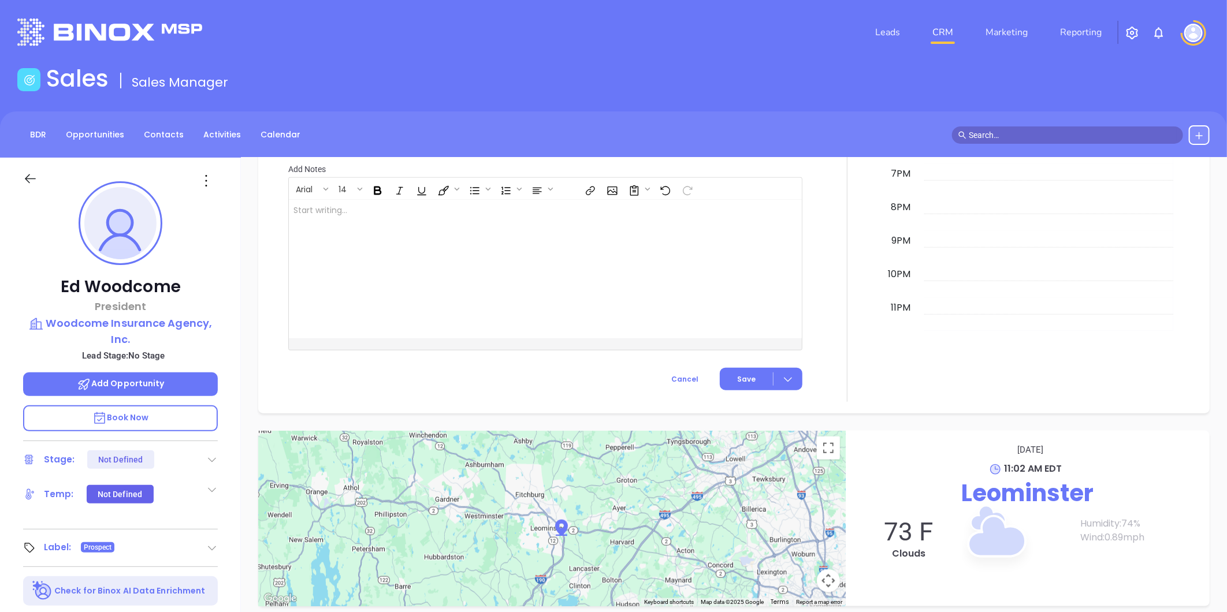
type input "[PERSON_NAME]"
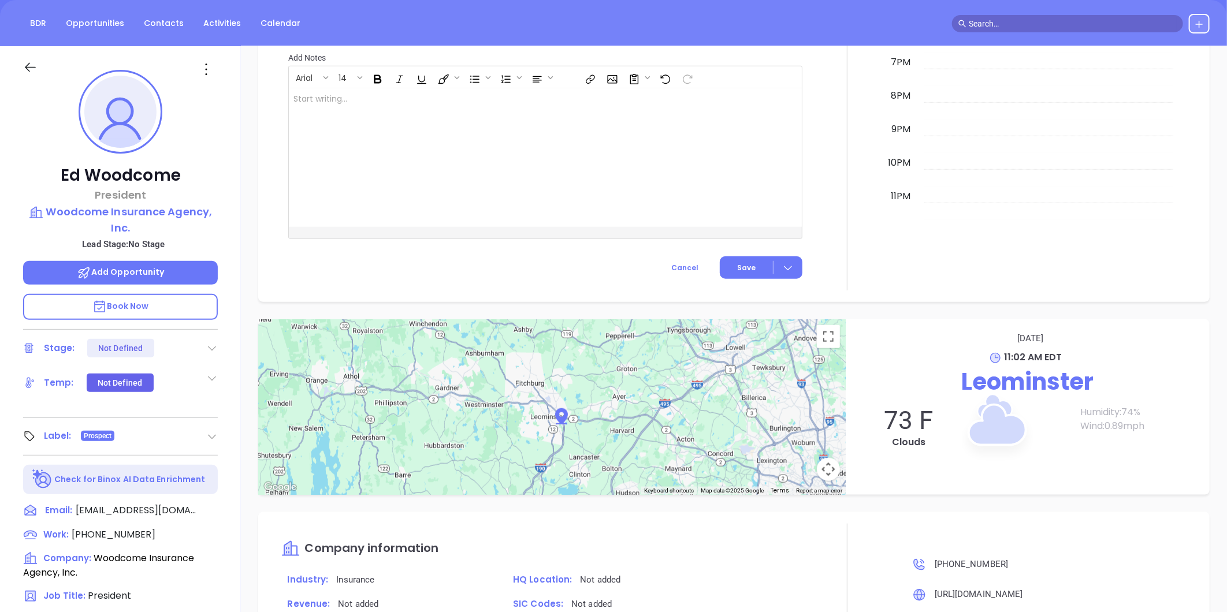
scroll to position [354, 0]
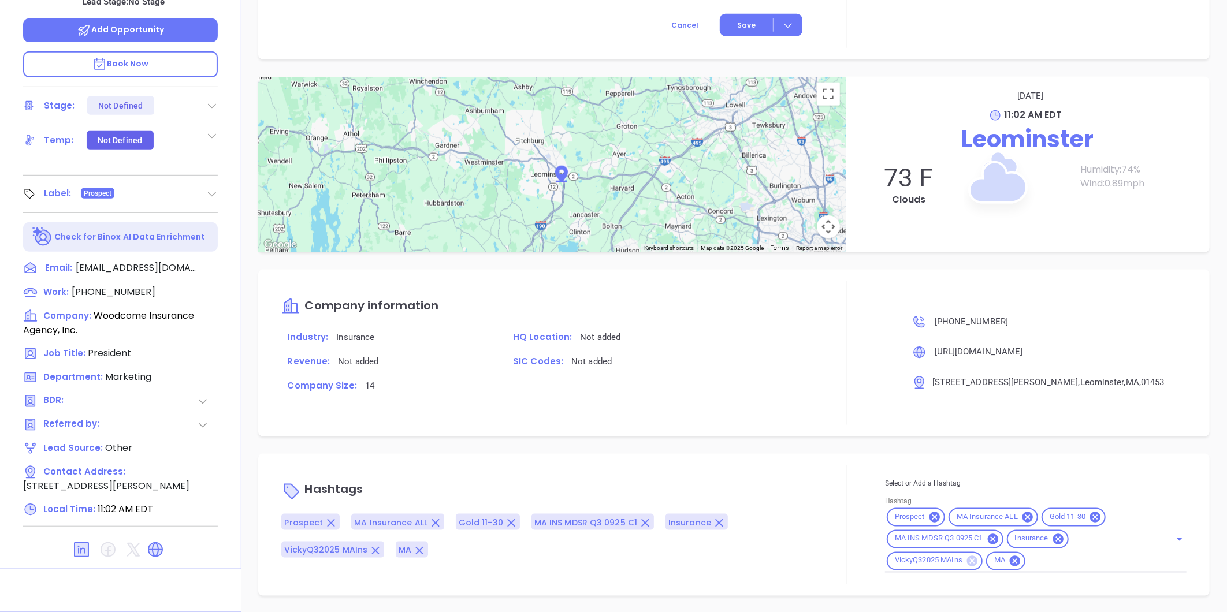
click at [967, 560] on icon at bounding box center [972, 561] width 10 height 10
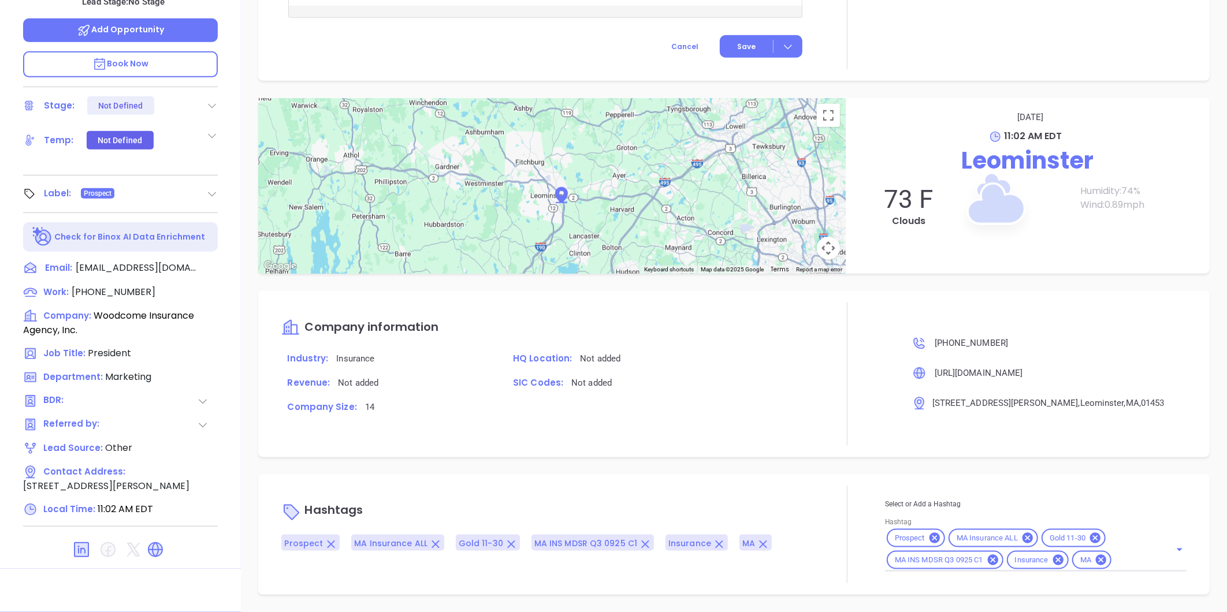
scroll to position [558, 0]
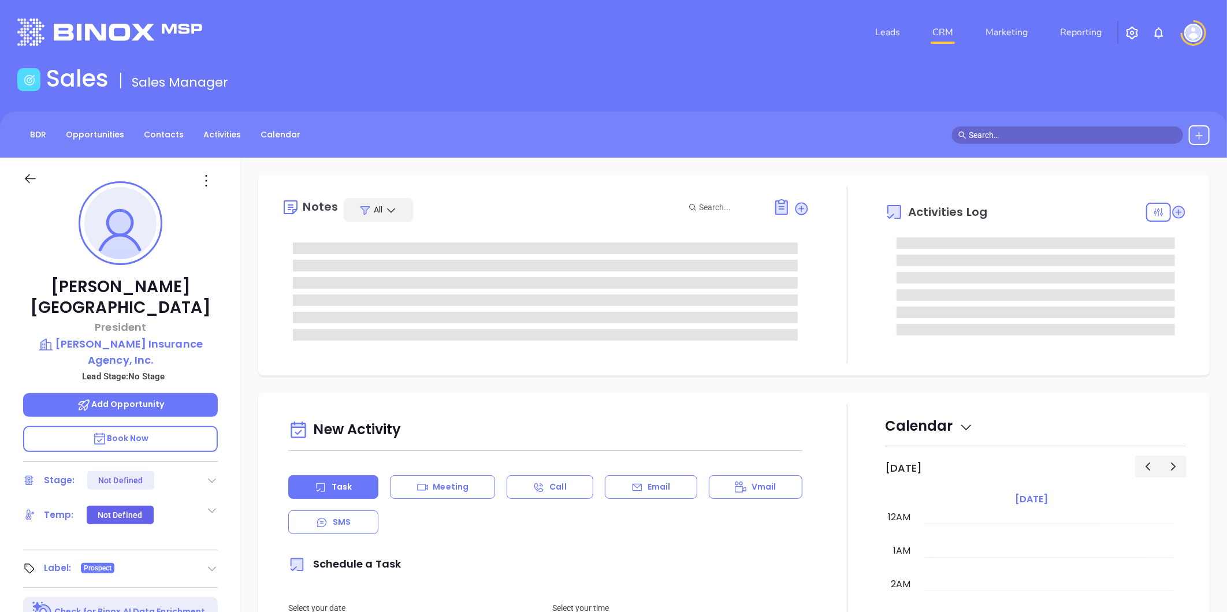
type input "[DATE]"
type input "[PERSON_NAME]"
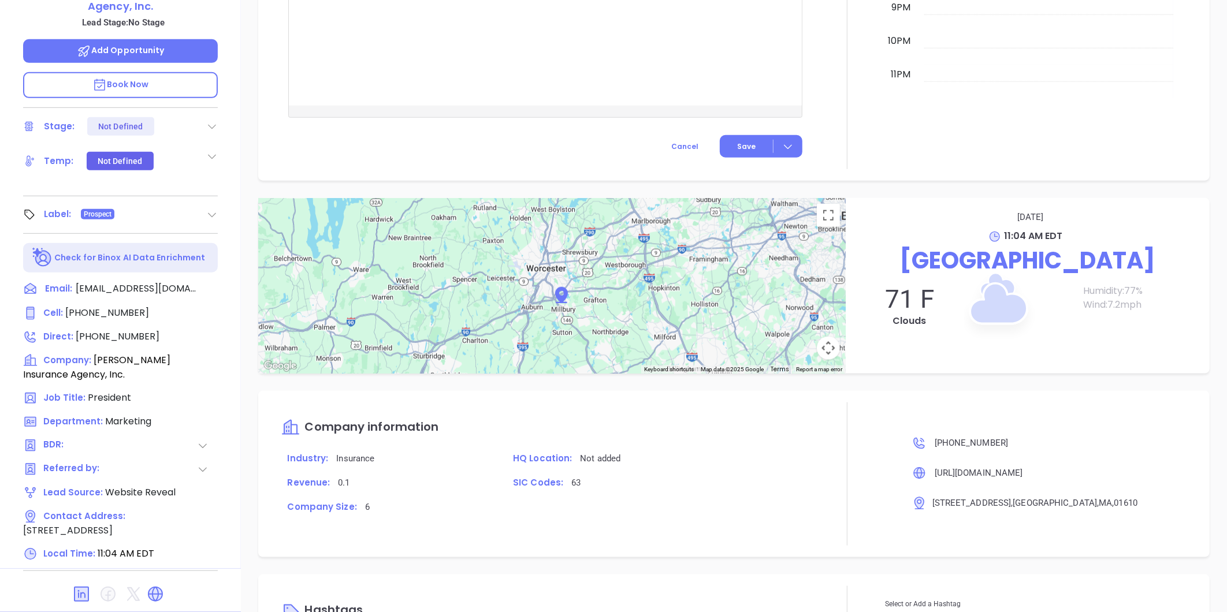
scroll to position [615, 0]
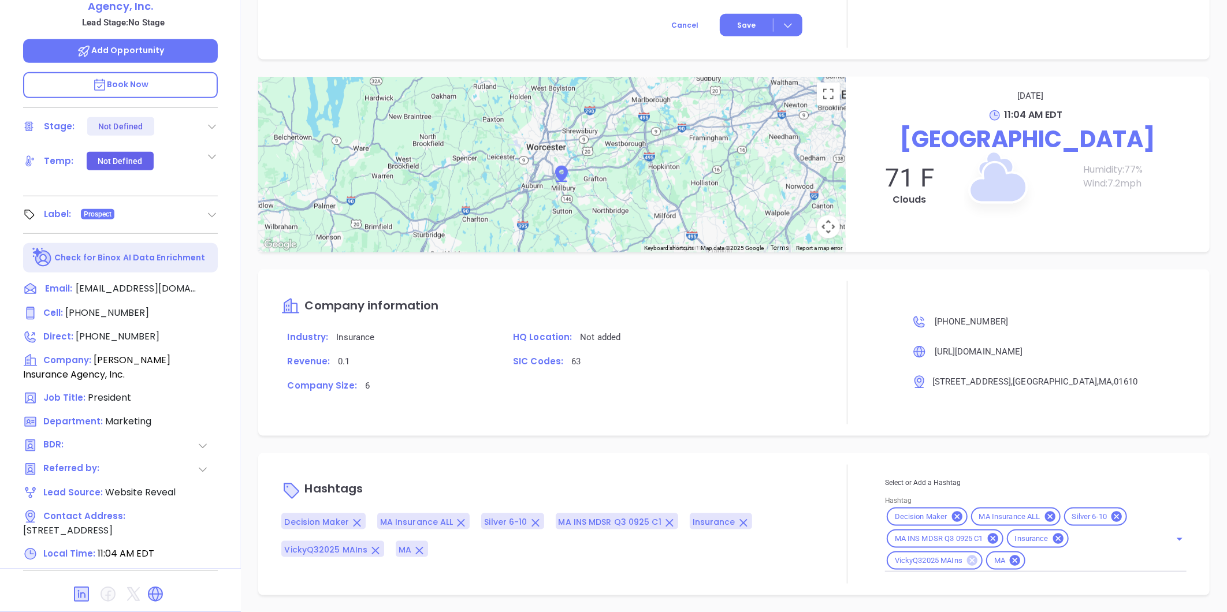
click at [967, 559] on icon at bounding box center [972, 561] width 10 height 10
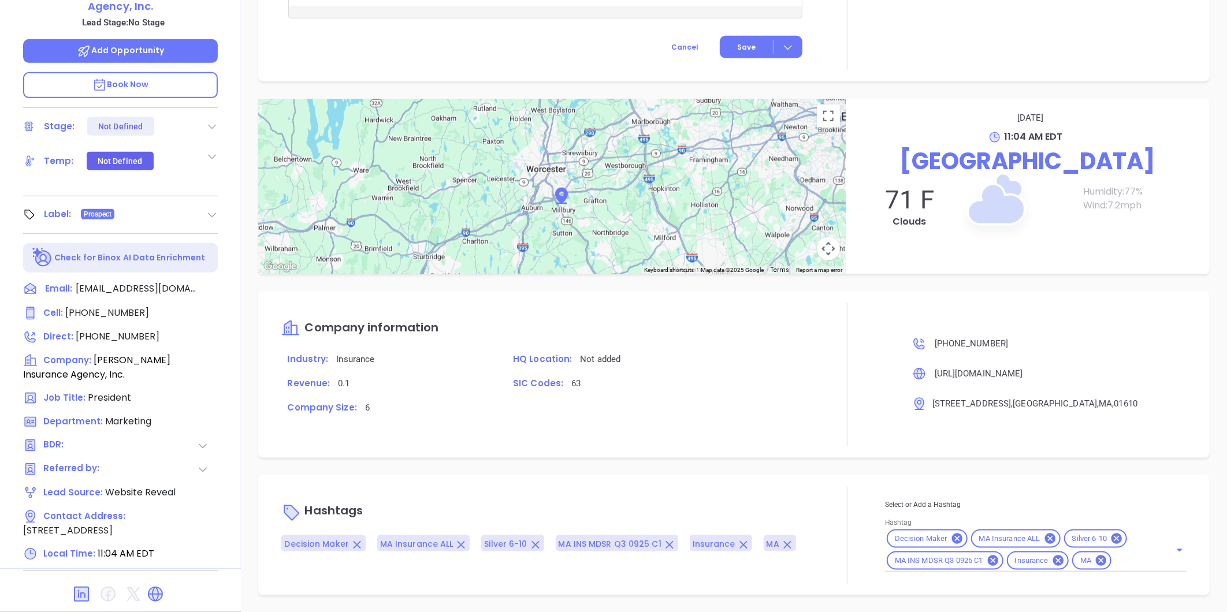
click at [1122, 566] on div "Select or Add a Hashtag Hashtag Decision Maker MA Insurance ALL Silver 6-10 MA …" at bounding box center [1036, 535] width 302 height 74
type input "extra"
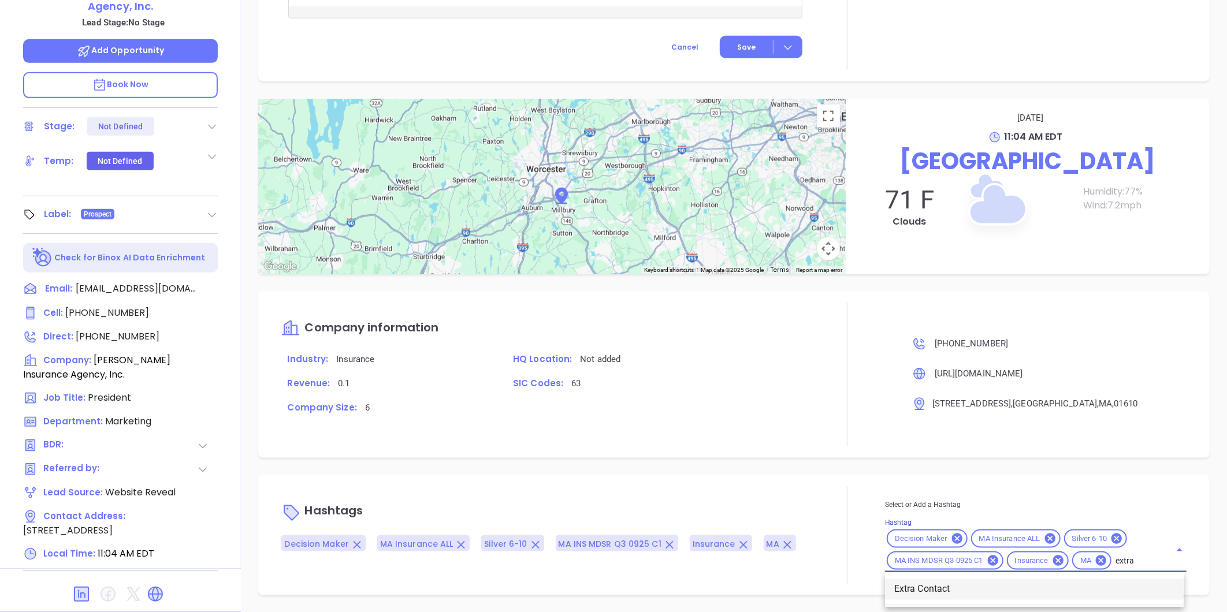
click at [910, 591] on li "Extra Contact" at bounding box center [1034, 589] width 299 height 21
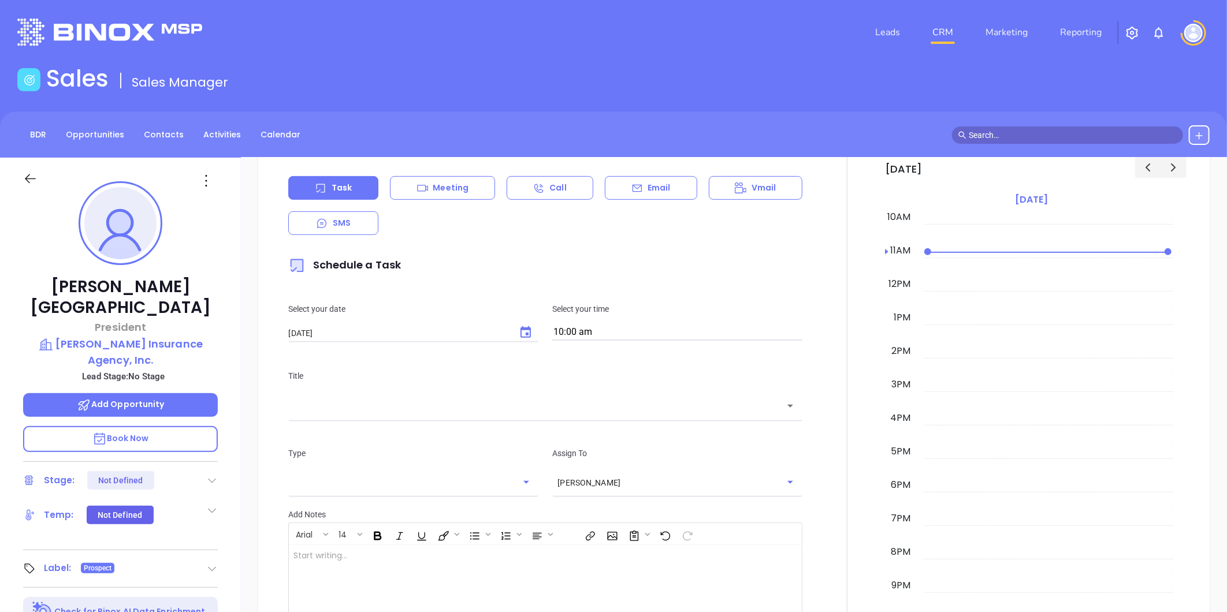
scroll to position [0, 0]
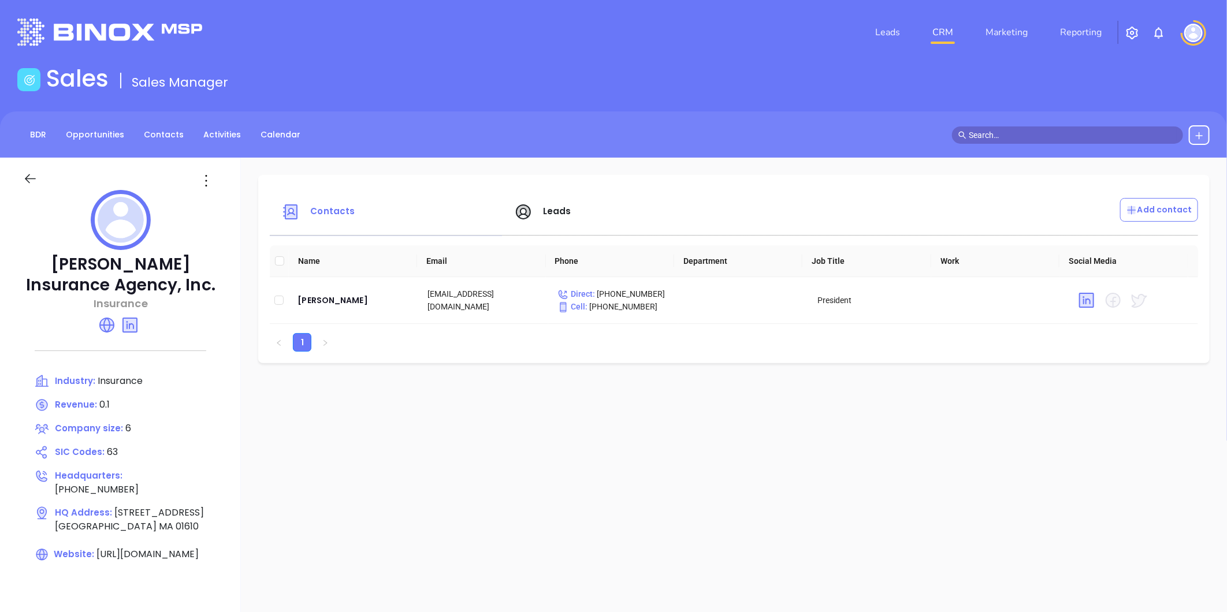
click at [544, 205] on span "Leads" at bounding box center [557, 211] width 28 height 12
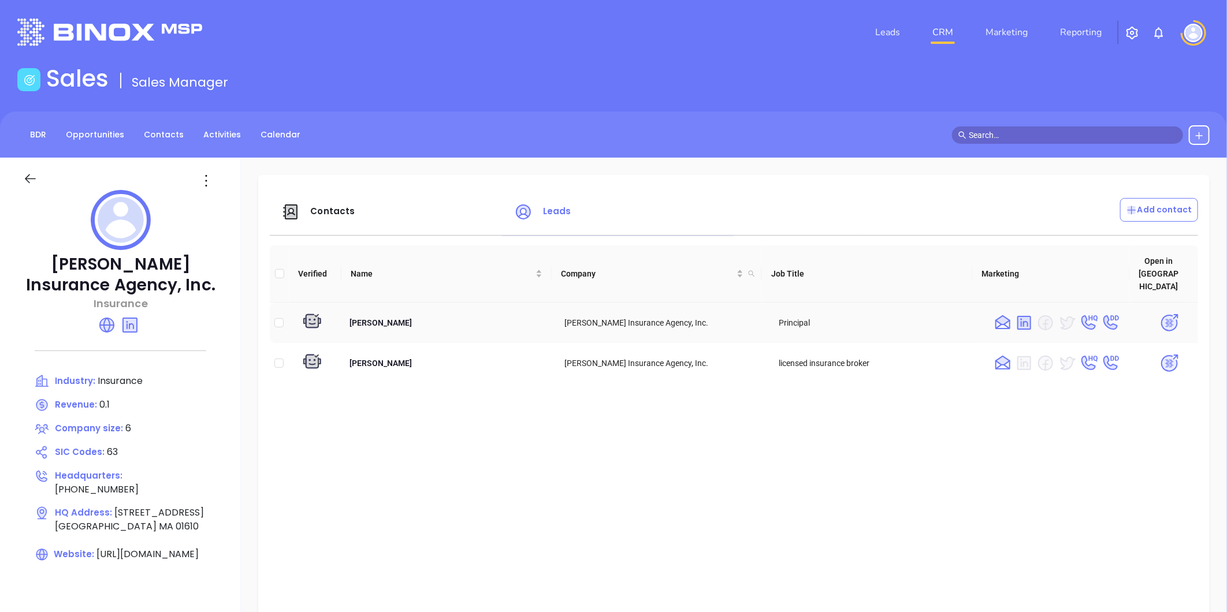
click at [1159, 313] on img at bounding box center [1169, 323] width 20 height 20
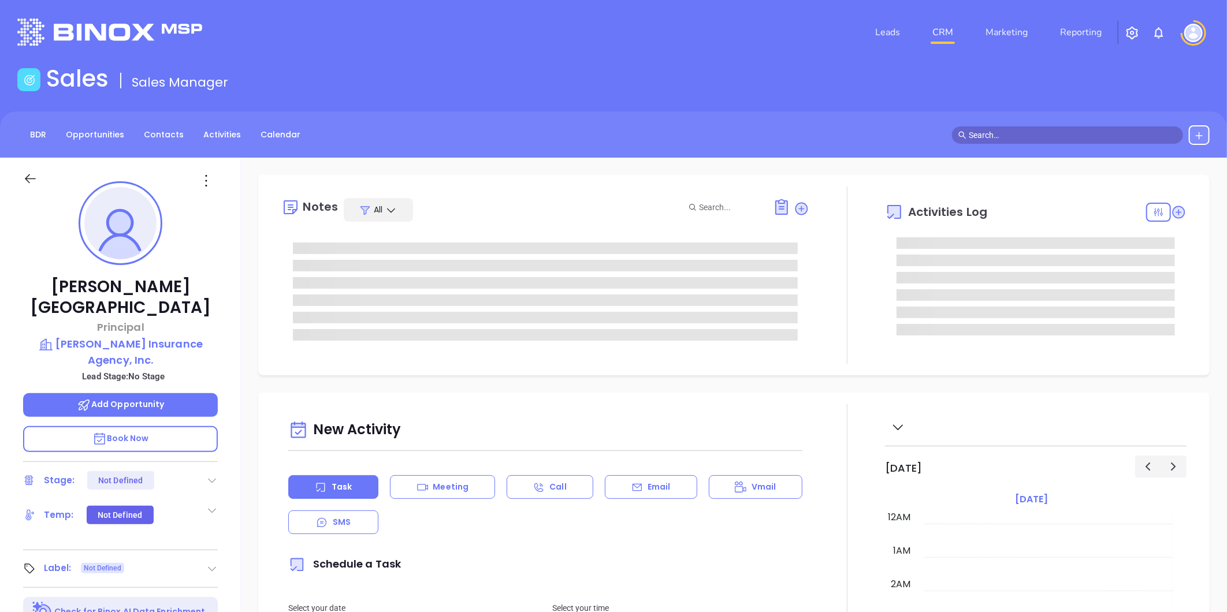
type input "[DATE]"
type input "[PERSON_NAME]"
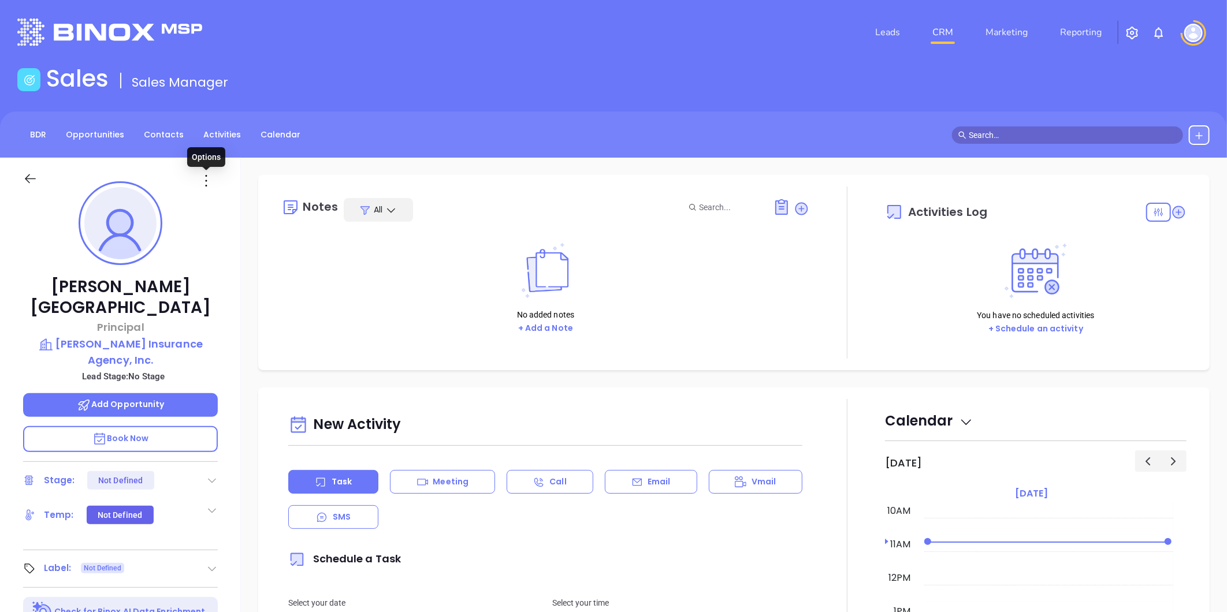
click at [204, 178] on icon at bounding box center [206, 181] width 18 height 18
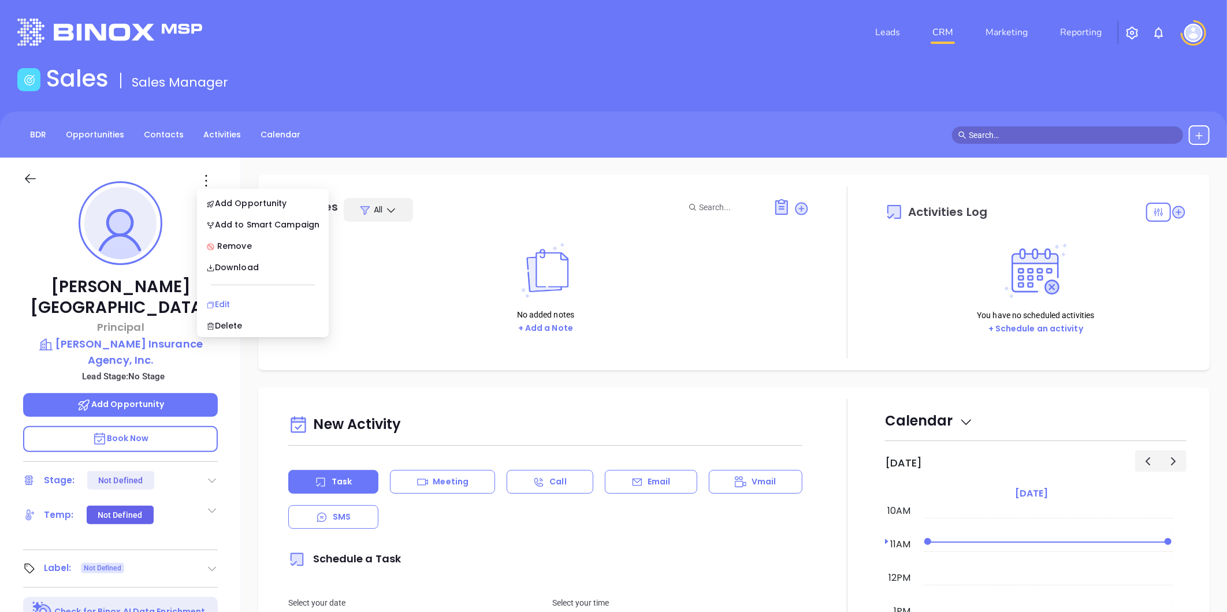
click at [219, 293] on li "Edit" at bounding box center [262, 304] width 127 height 24
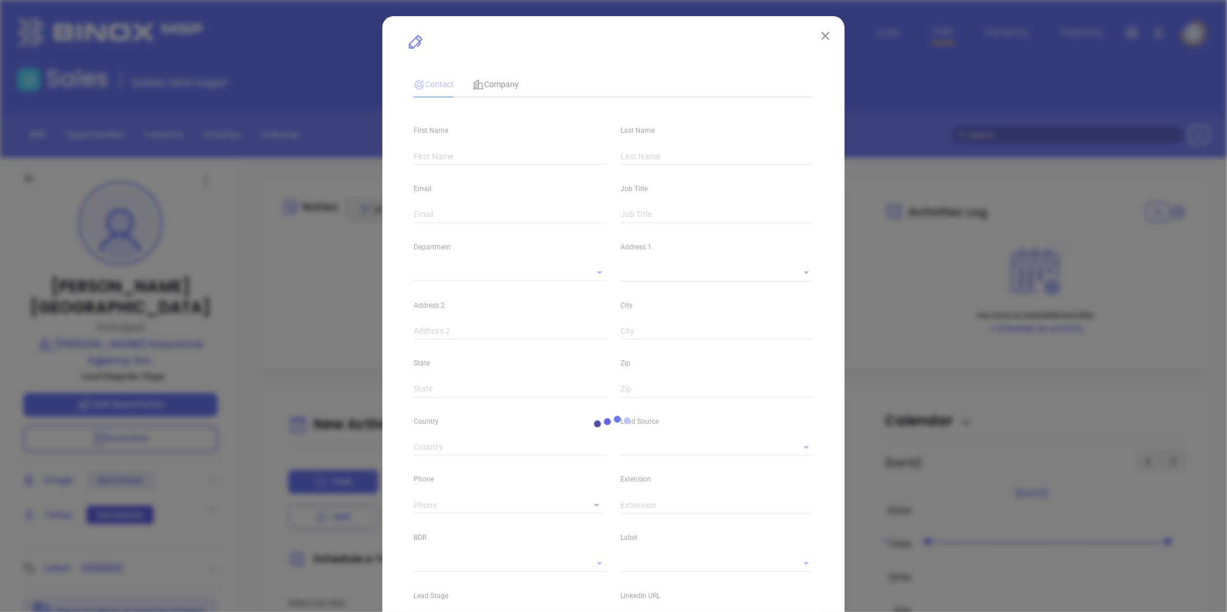
type input "Andrew"
type input "Zawada"
type input "azawada@zawadagroup.com"
type input "Principal"
type textarea "131 Millbury Street"
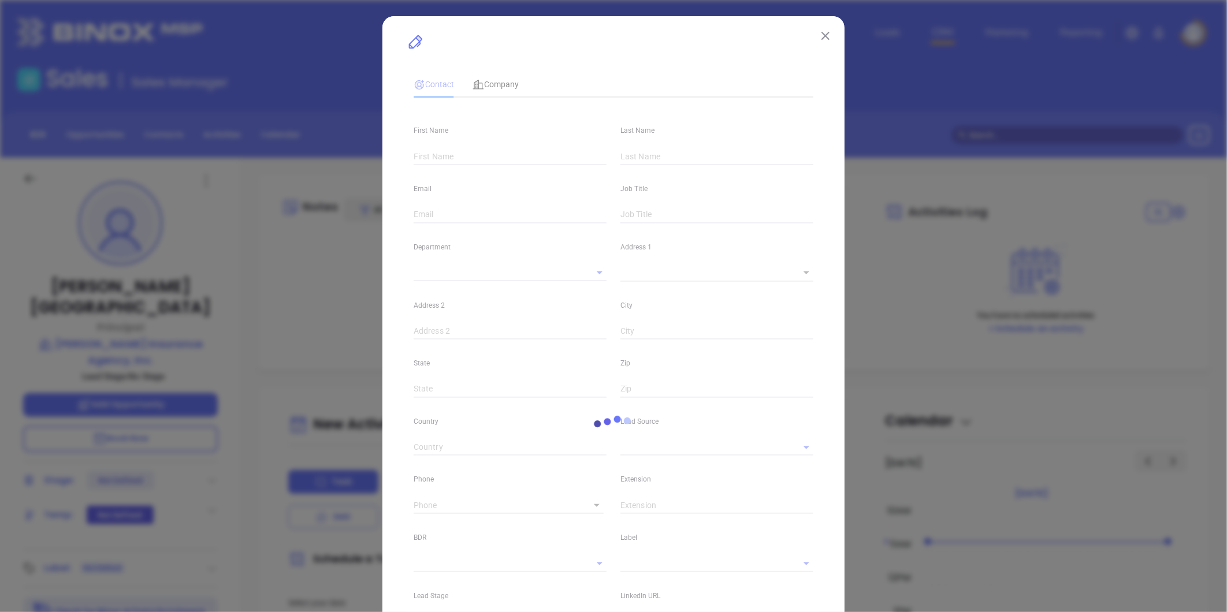
type input "1"
type input "Worcester"
type input "MA"
type input "01610"
type input "linkedin.com/in/andrew-j-zawada-652946b"
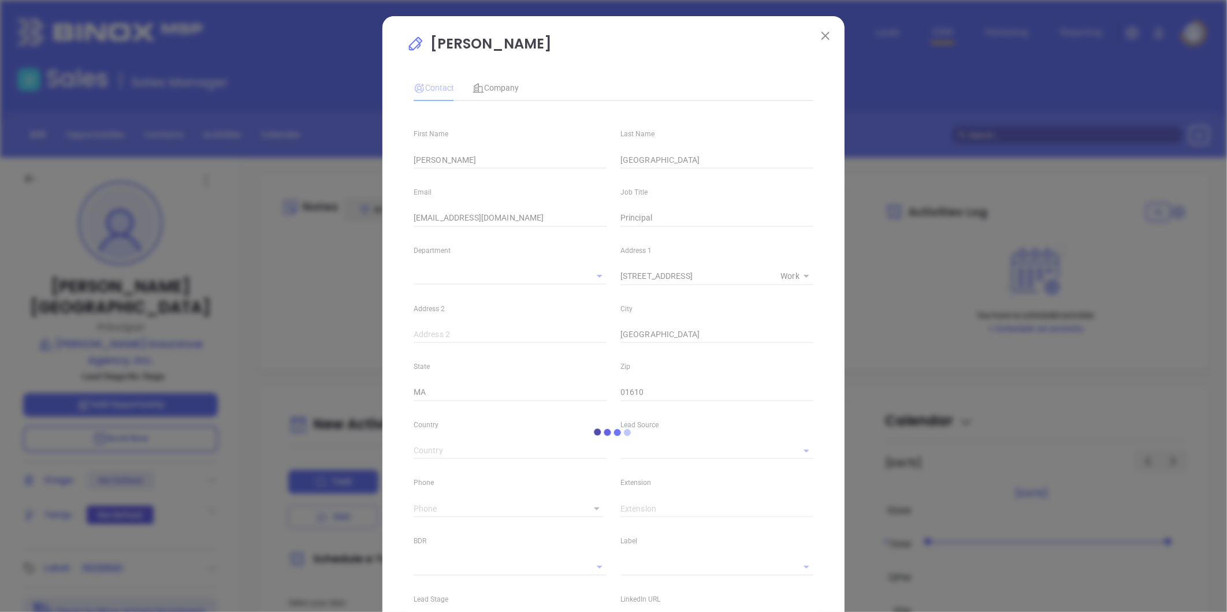
type input "(508) 831-0133"
type input "1"
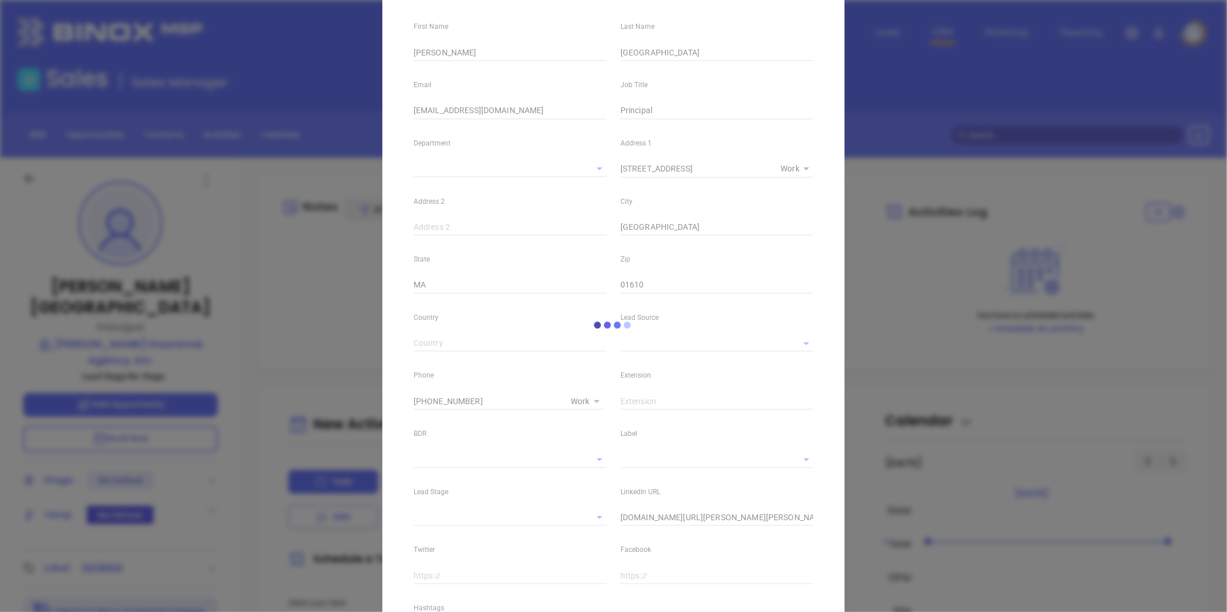
scroll to position [225, 0]
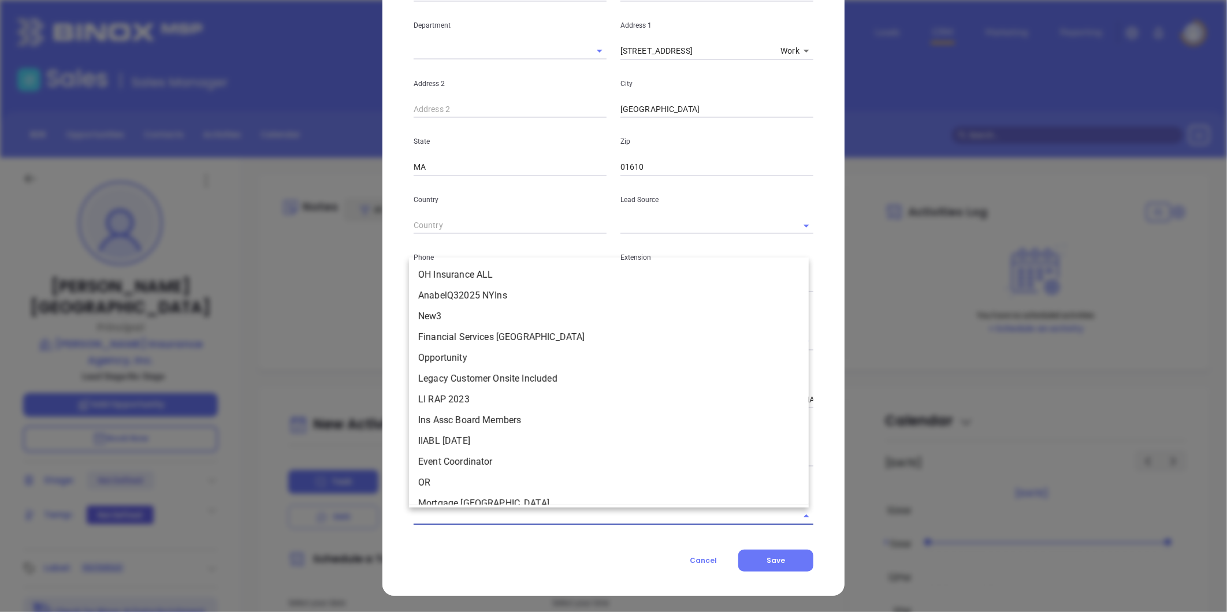
click at [475, 522] on input "text" at bounding box center [597, 516] width 367 height 17
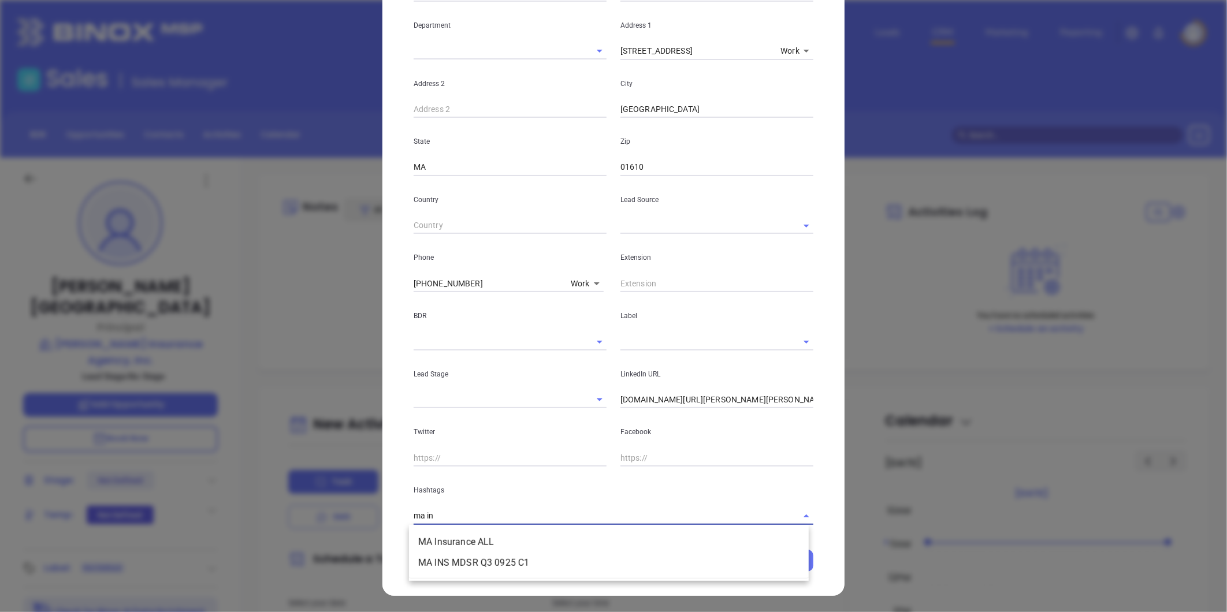
type input "ma ins"
click at [481, 539] on li "MA Insurance ALL" at bounding box center [609, 542] width 400 height 21
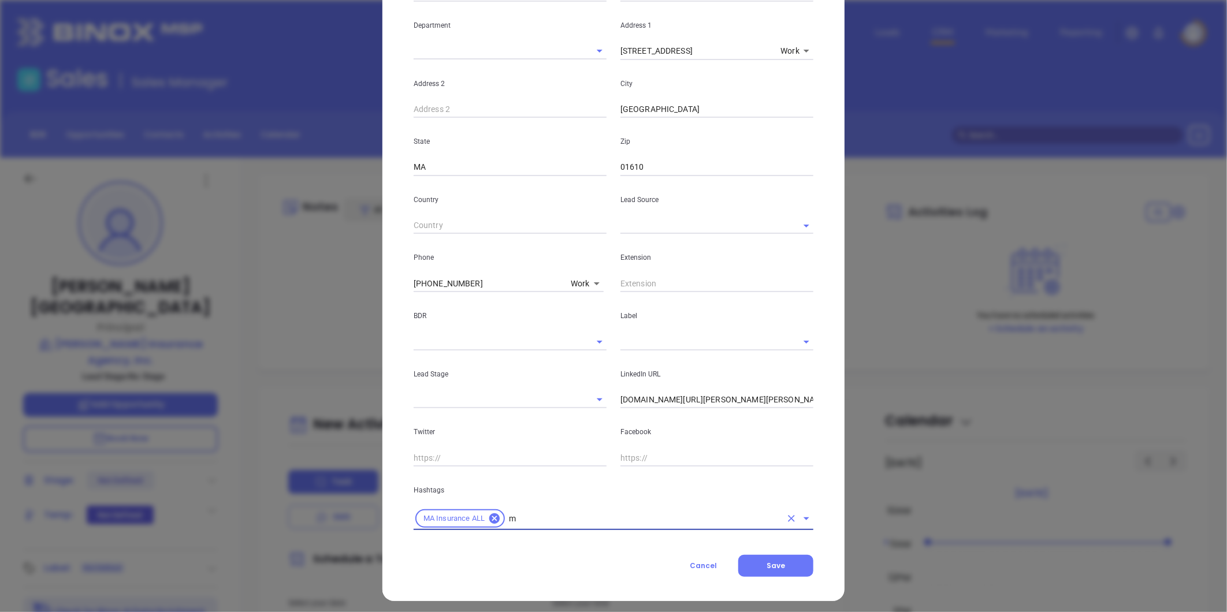
type input "ma"
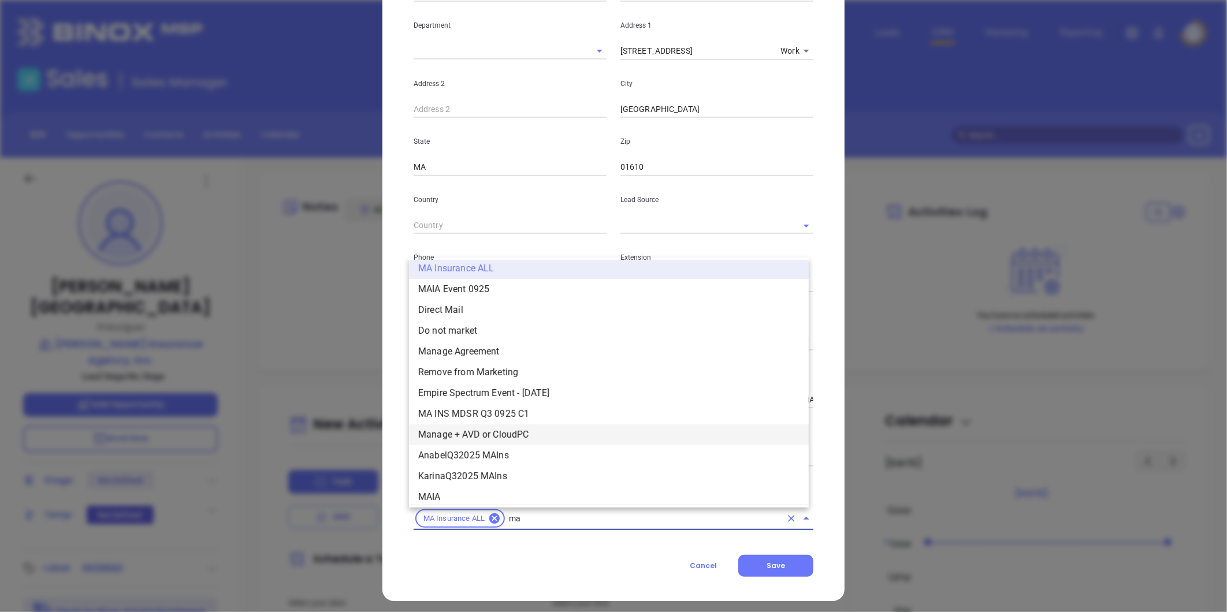
scroll to position [348, 0]
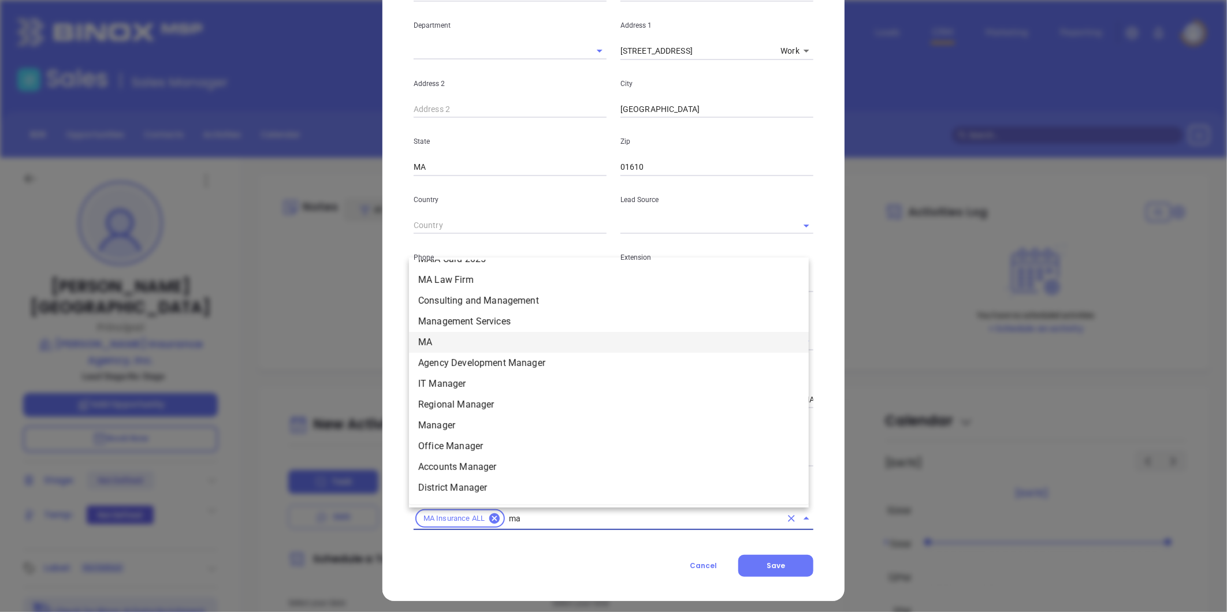
click at [430, 334] on li "MA" at bounding box center [609, 342] width 400 height 21
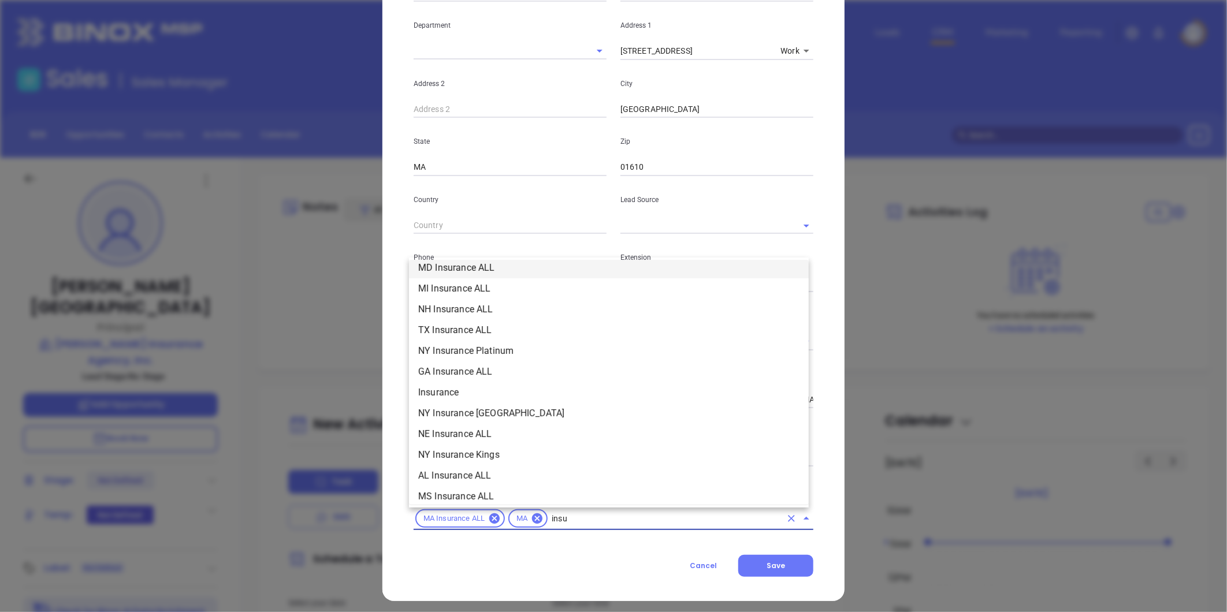
scroll to position [297, 0]
type input "insurance"
drag, startPoint x: 467, startPoint y: 453, endPoint x: 452, endPoint y: 442, distance: 18.1
click at [467, 452] on li "Insurance" at bounding box center [609, 455] width 400 height 21
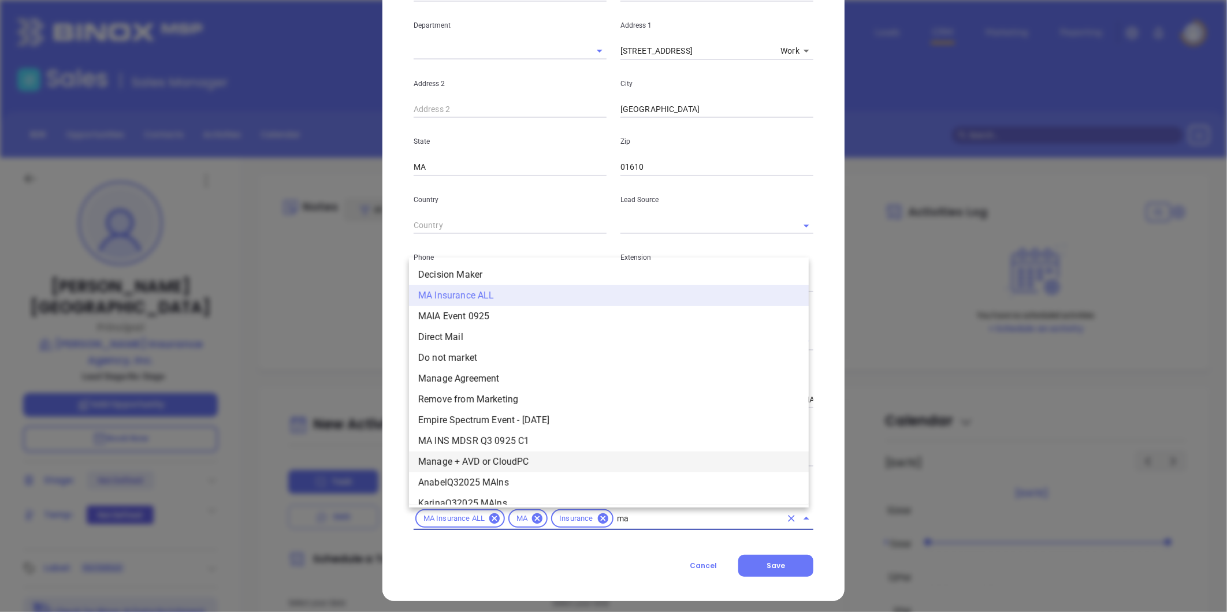
scroll to position [27, 0]
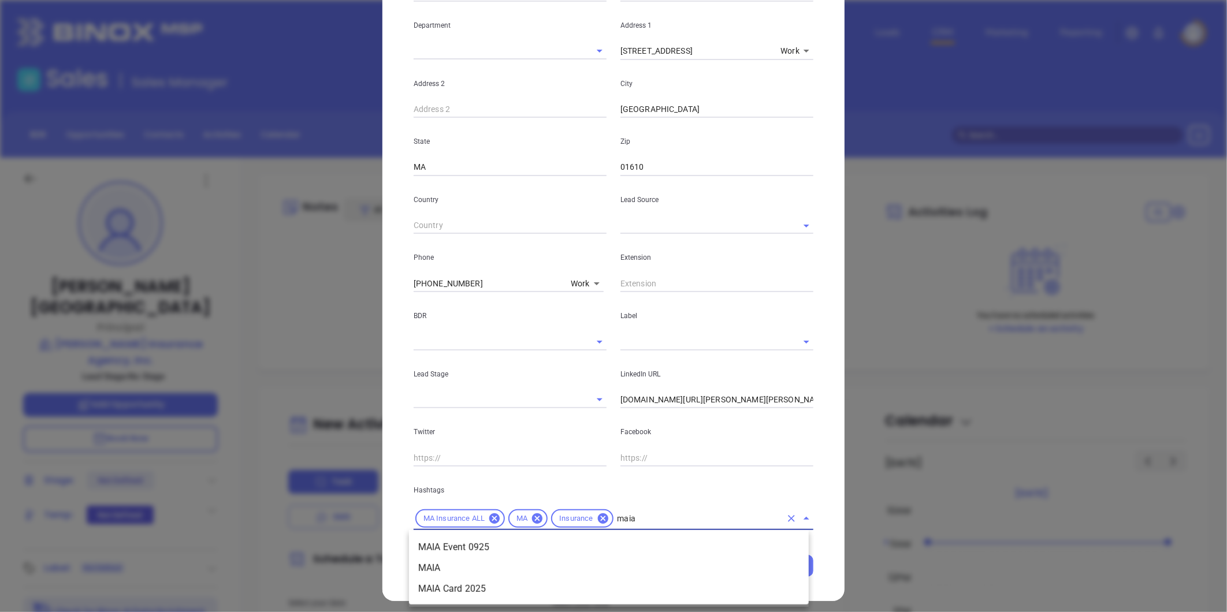
type input "maia"
click at [491, 537] on li "MAIA Event 0925" at bounding box center [609, 547] width 400 height 21
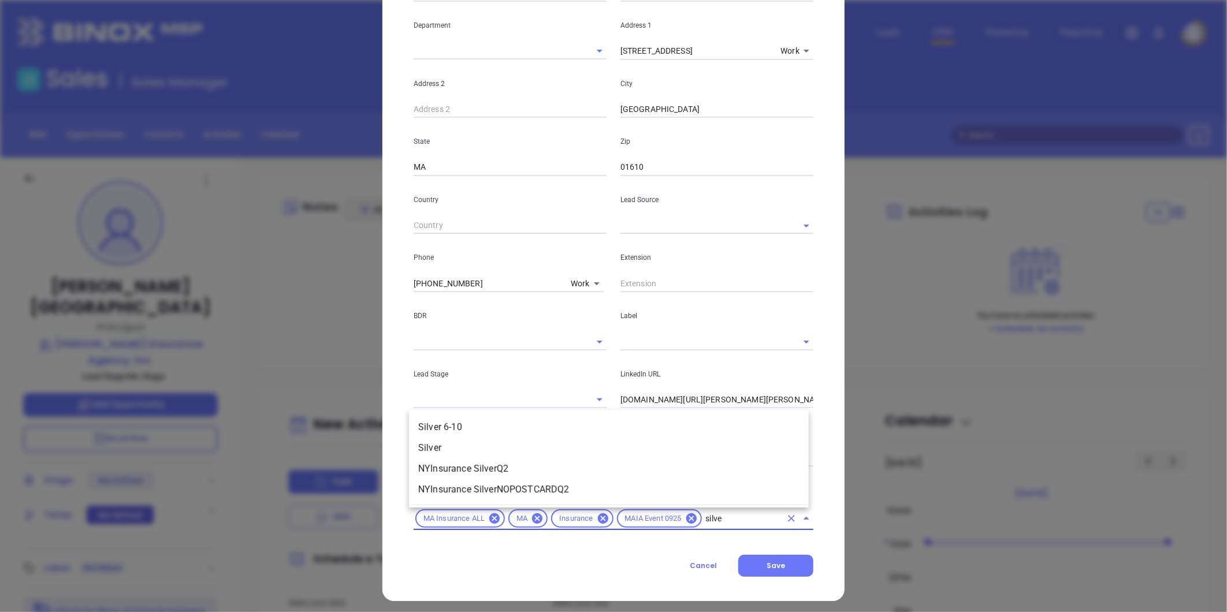
type input "silver"
click at [461, 425] on li "Silver 6-10" at bounding box center [609, 427] width 400 height 21
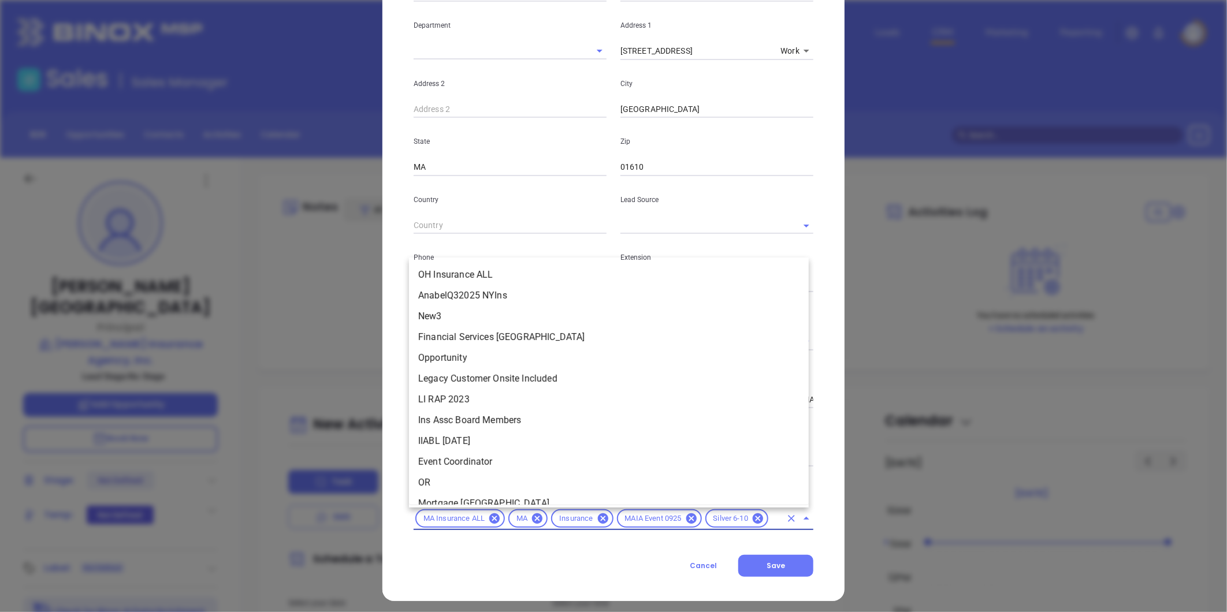
click at [770, 518] on input "text" at bounding box center [775, 519] width 11 height 14
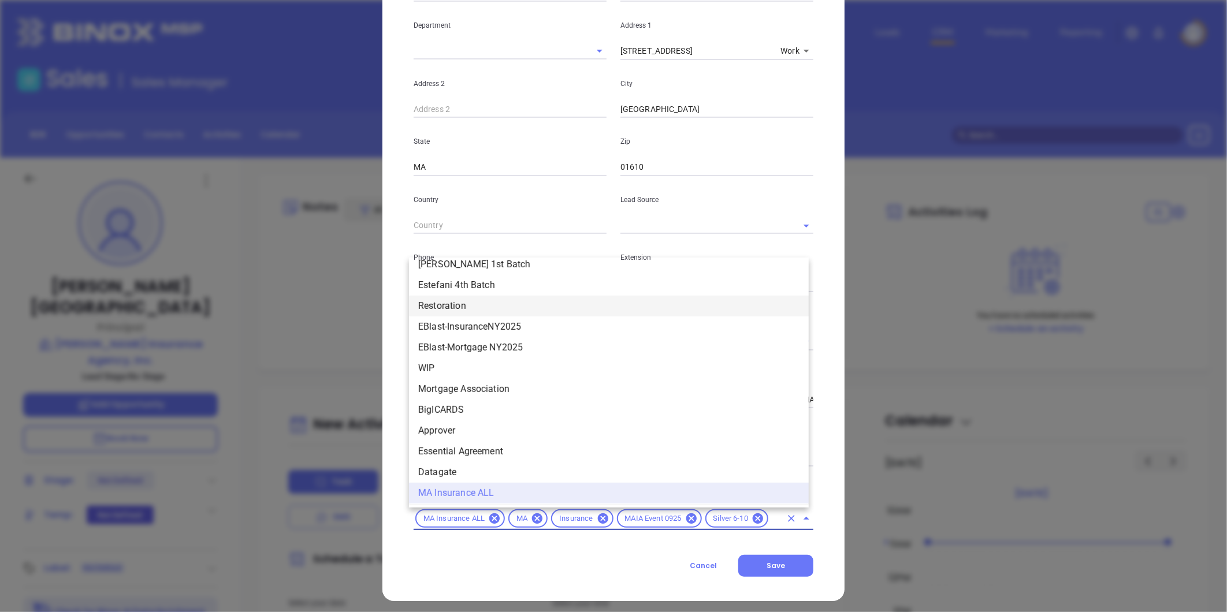
click at [699, 181] on div "Lead Source" at bounding box center [716, 205] width 207 height 58
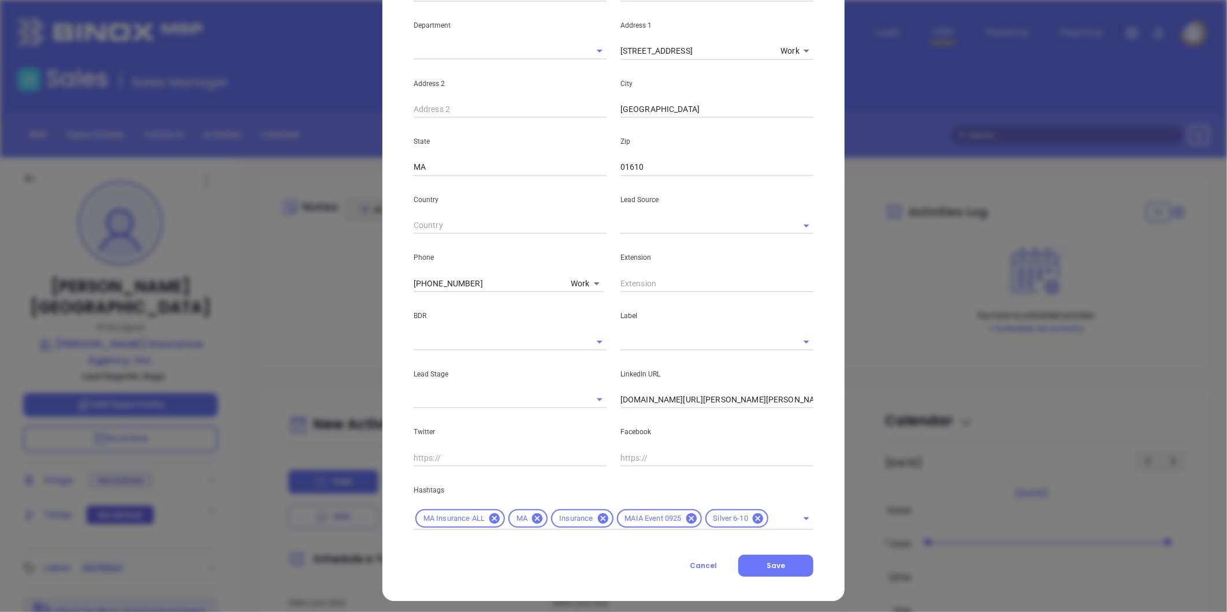
click at [651, 228] on input "text" at bounding box center [700, 225] width 161 height 17
drag, startPoint x: 662, startPoint y: 247, endPoint x: 684, endPoint y: 315, distance: 71.2
click at [663, 250] on li "MAIA Event 0925" at bounding box center [716, 251] width 193 height 21
type input "MAIA Event 0925"
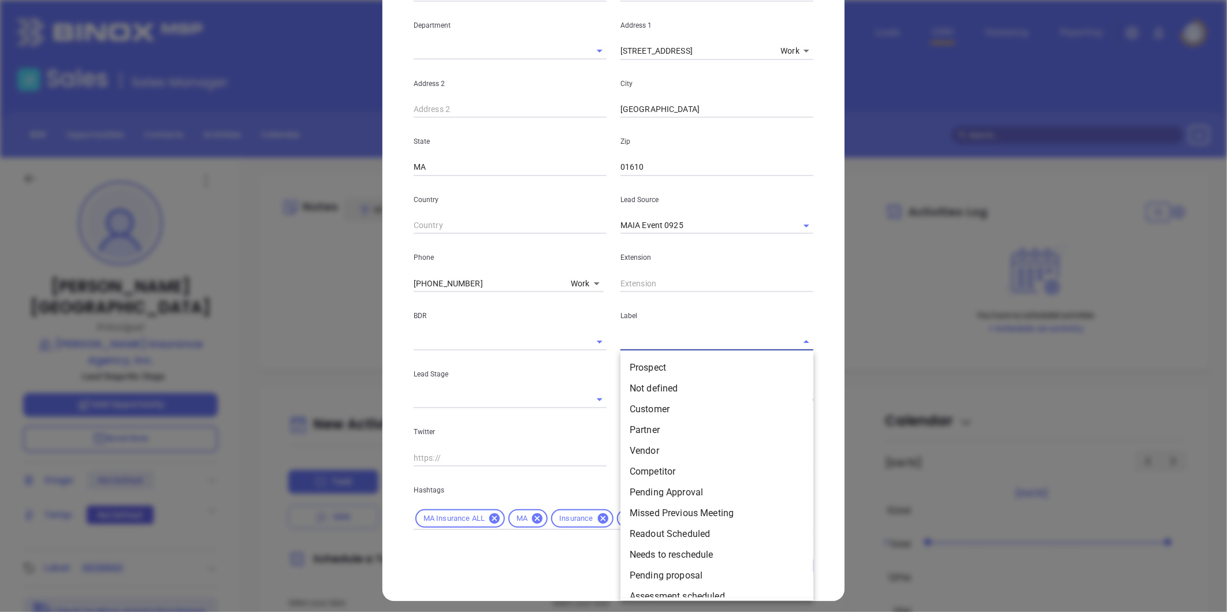
click at [664, 343] on input "text" at bounding box center [700, 341] width 161 height 17
drag, startPoint x: 653, startPoint y: 366, endPoint x: 659, endPoint y: 390, distance: 24.4
click at [654, 367] on li "Prospect" at bounding box center [716, 368] width 193 height 21
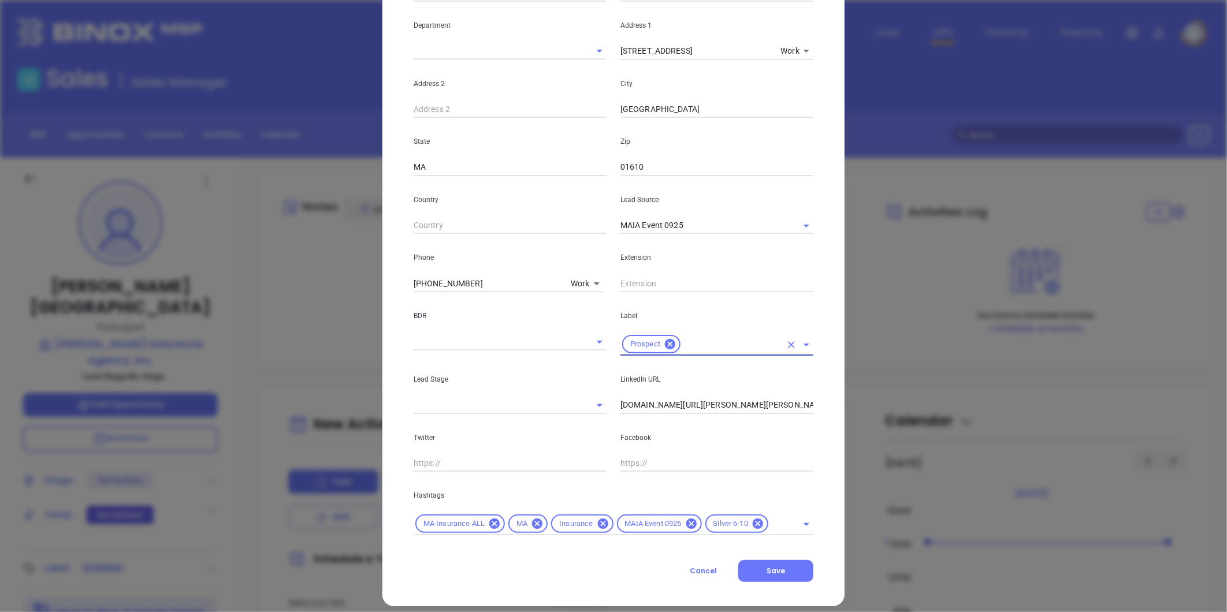
click at [678, 407] on input "linkedin.com/in/andrew-j-zawada-652946b" at bounding box center [716, 405] width 193 height 17
click at [678, 406] on input "linkedin.com/in/andrew-j-zawada-652946b" at bounding box center [716, 405] width 193 height 17
click at [686, 399] on input "linkedin.com/in/andrew-j-zawada-652946b" at bounding box center [716, 405] width 193 height 17
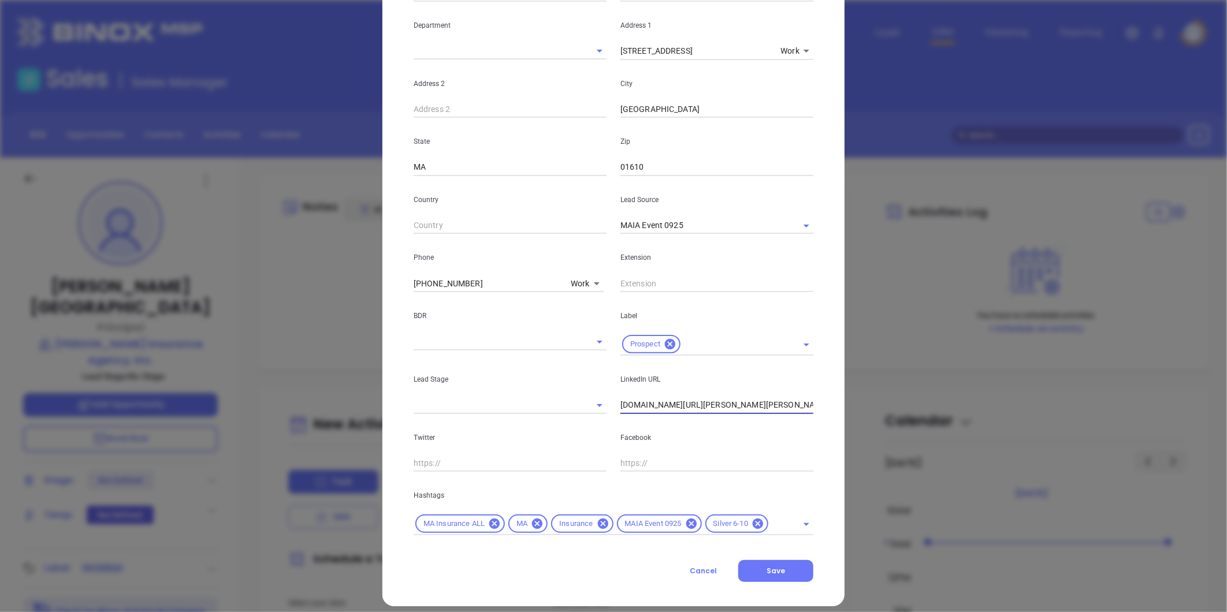
click at [686, 399] on input "linkedin.com/in/andrew-j-zawada-652946b" at bounding box center [716, 405] width 193 height 17
paste input "linkedin.com/in/andrew-j-zawada-652946b"
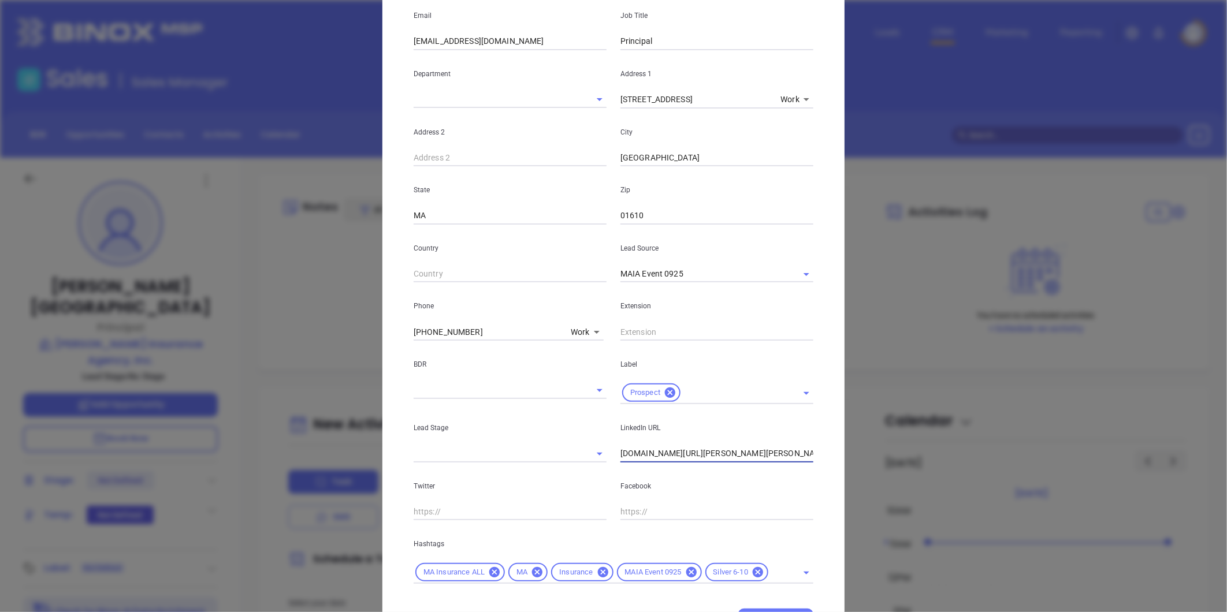
scroll to position [0, 0]
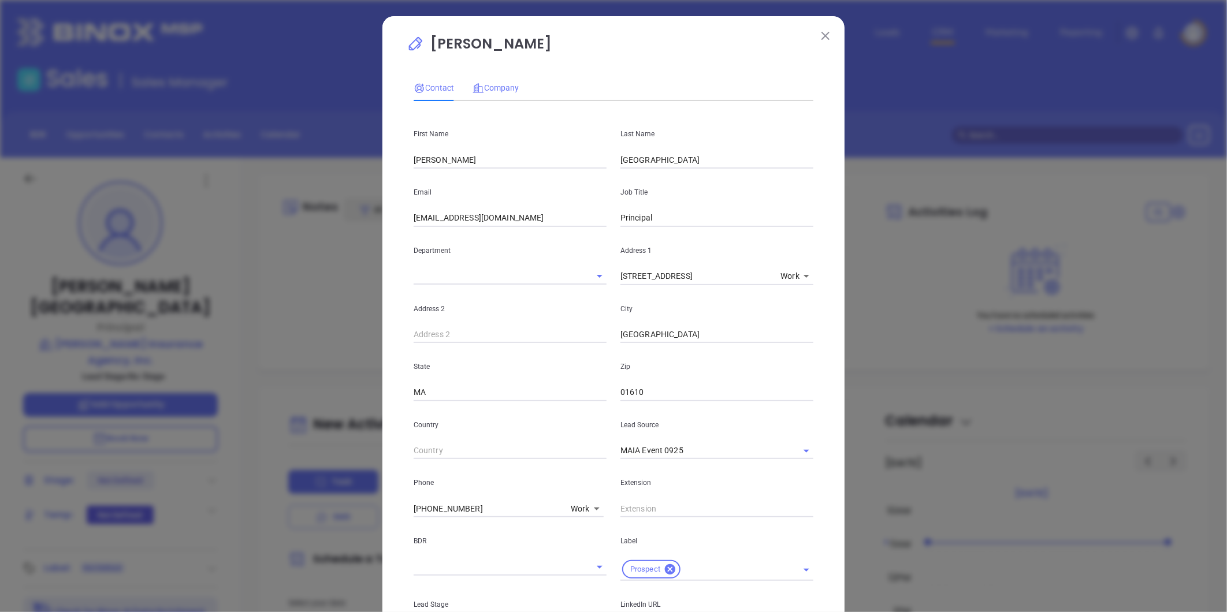
type input "www.linkedin.com/in/andrew-j-zawada-652946b"
click at [497, 81] on div "Company" at bounding box center [495, 87] width 46 height 13
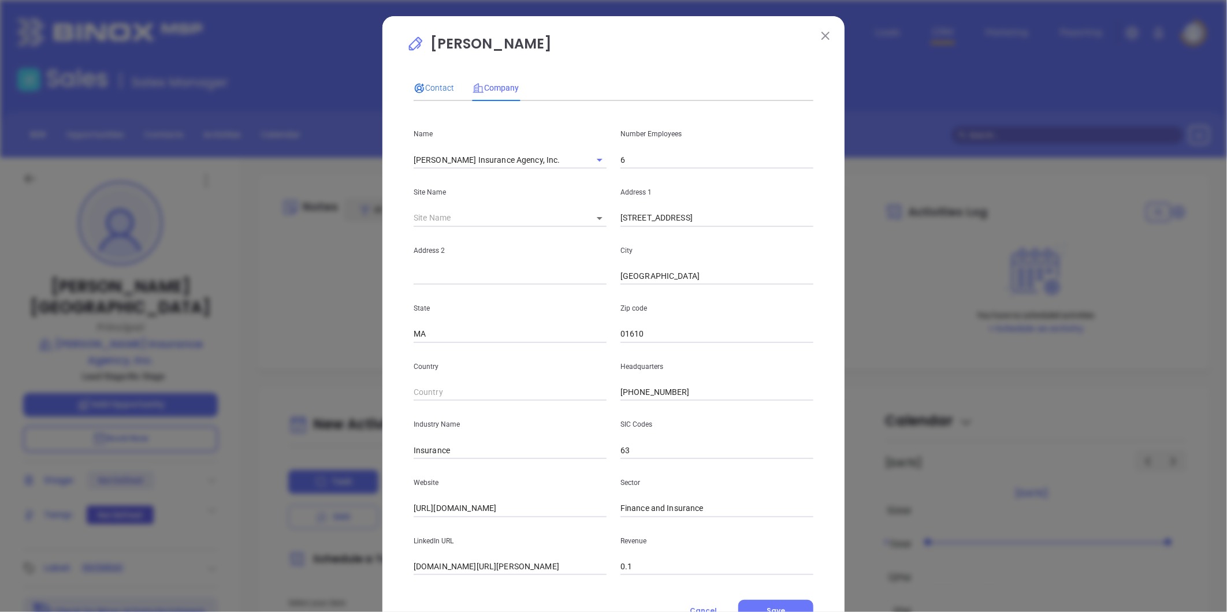
click at [436, 83] on span "Contact" at bounding box center [434, 87] width 40 height 9
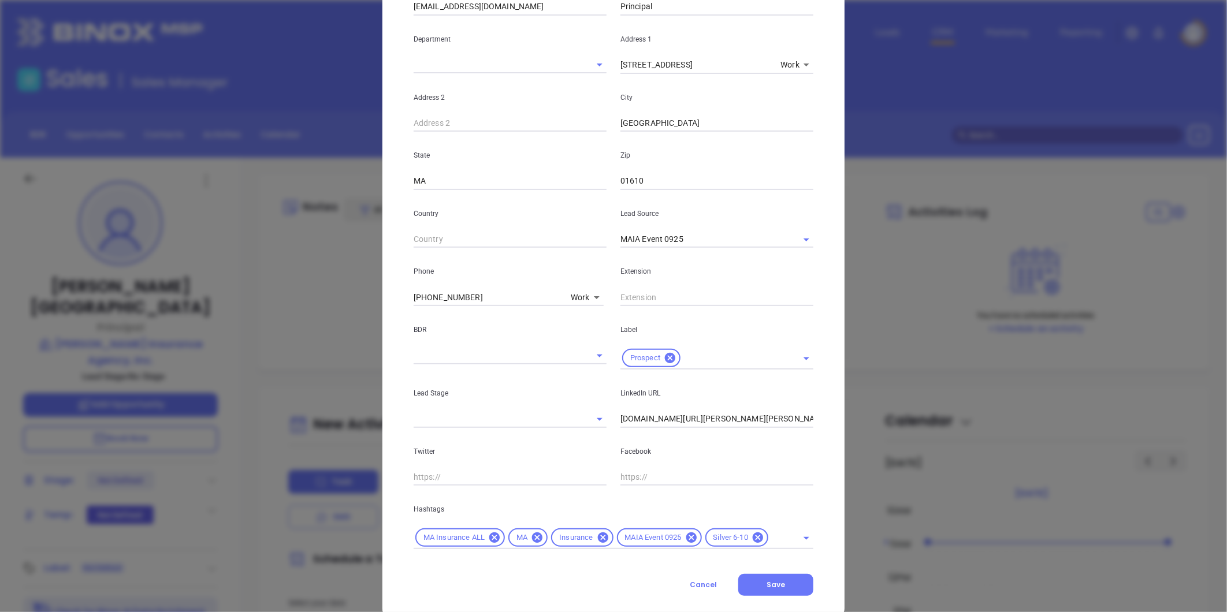
scroll to position [236, 0]
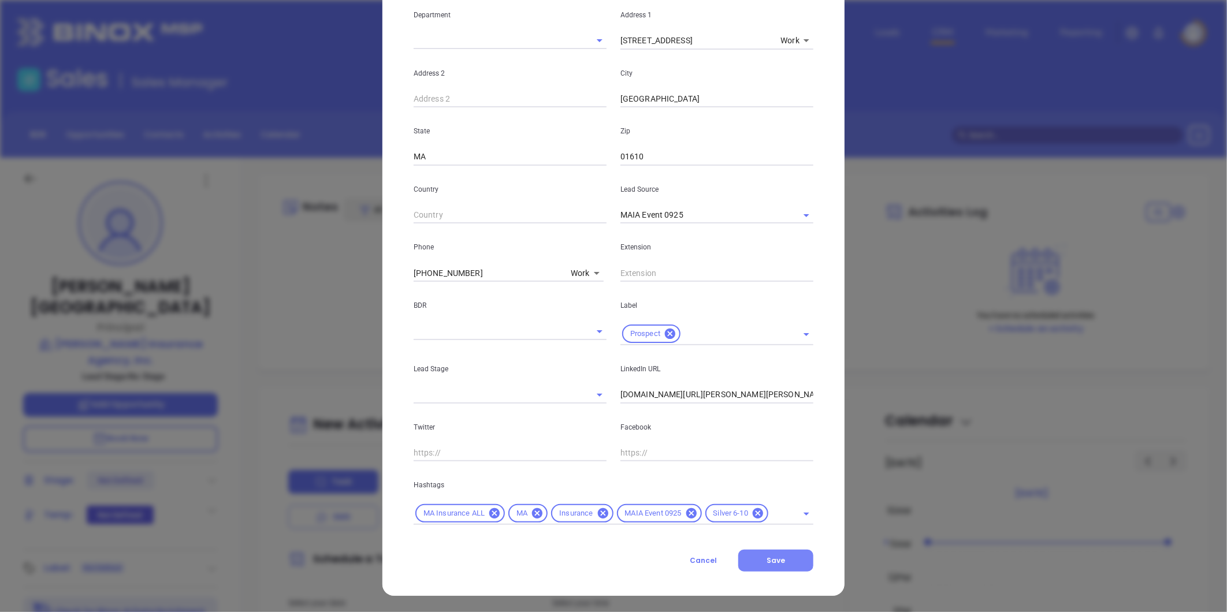
click at [772, 567] on button "Save" at bounding box center [775, 561] width 75 height 22
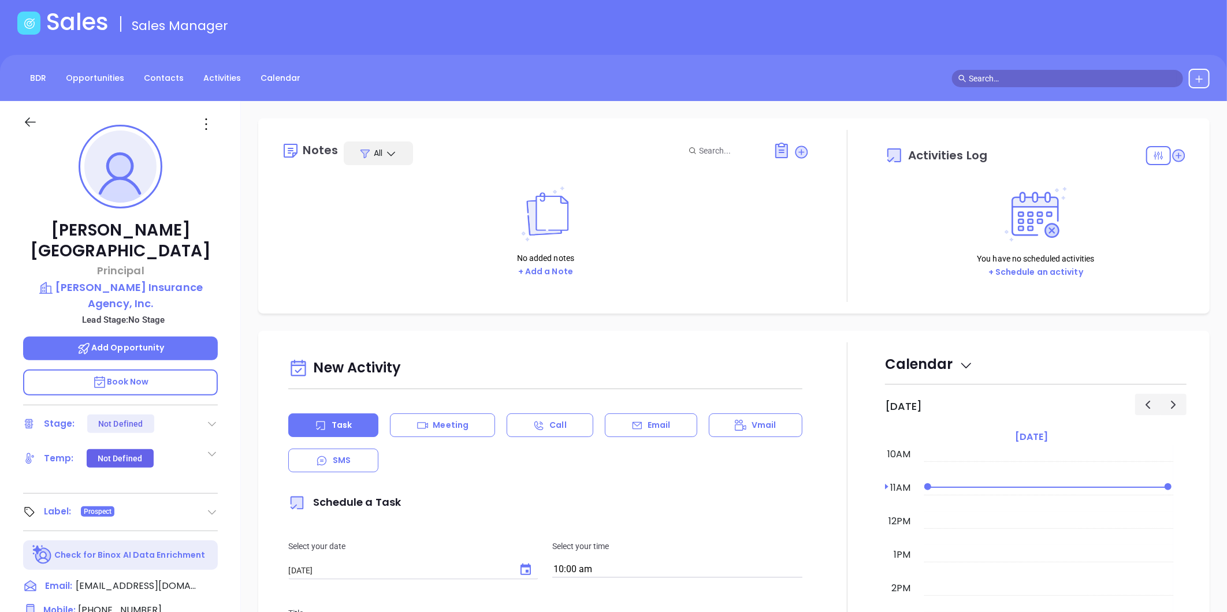
scroll to position [33, 0]
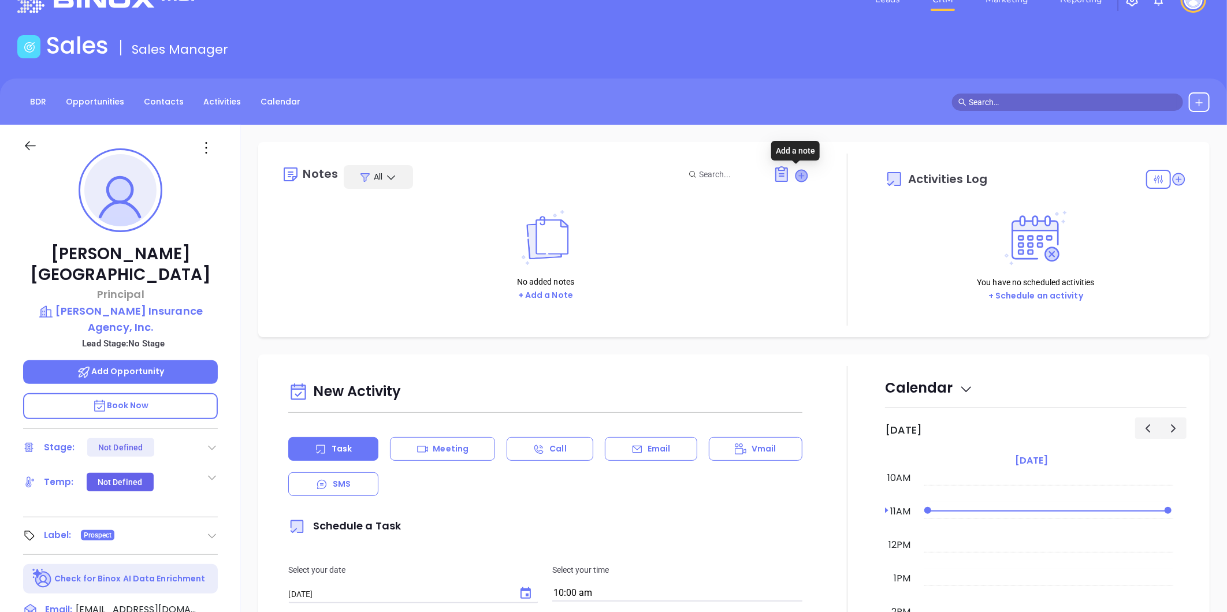
click at [796, 173] on icon at bounding box center [802, 176] width 12 height 12
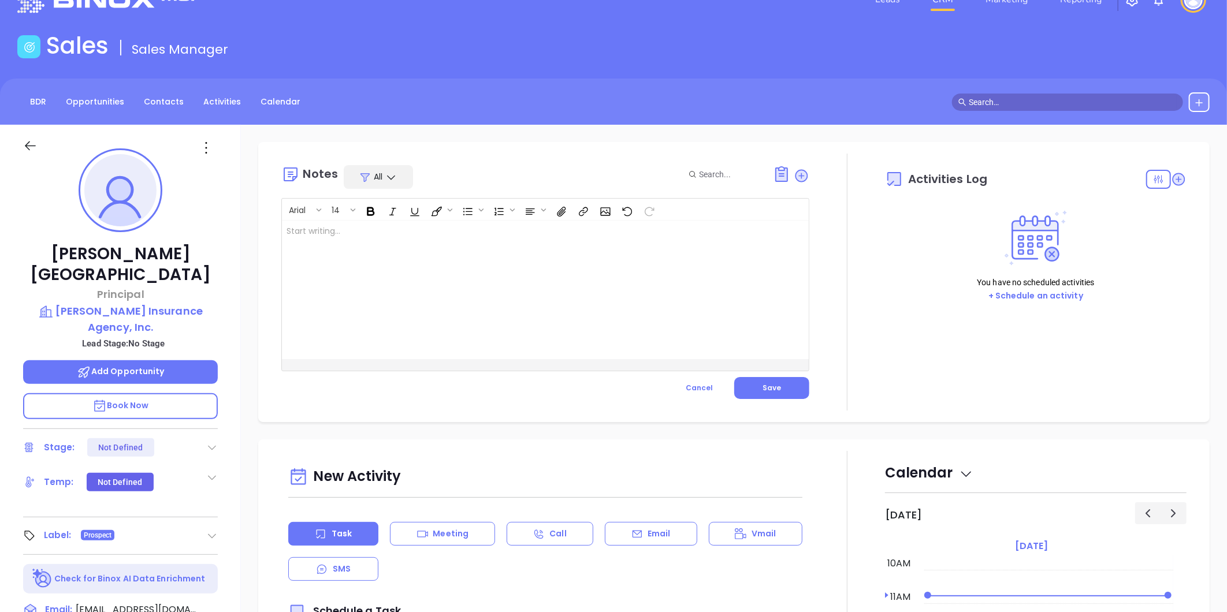
click at [379, 229] on div at bounding box center [527, 290] width 490 height 139
drag, startPoint x: 417, startPoint y: 233, endPoint x: 578, endPoint y: 345, distance: 195.9
click at [418, 233] on p "MAIA event pre-attendance list ﻿" at bounding box center [526, 237] width 481 height 24
click at [770, 393] on button "Save" at bounding box center [771, 388] width 75 height 22
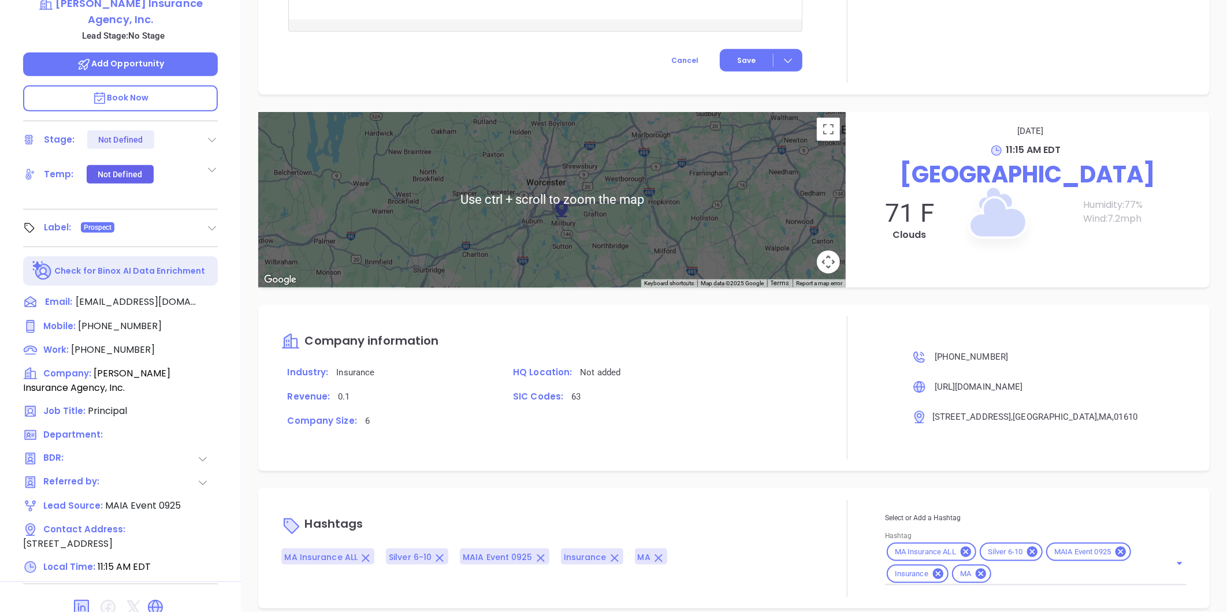
scroll to position [354, 0]
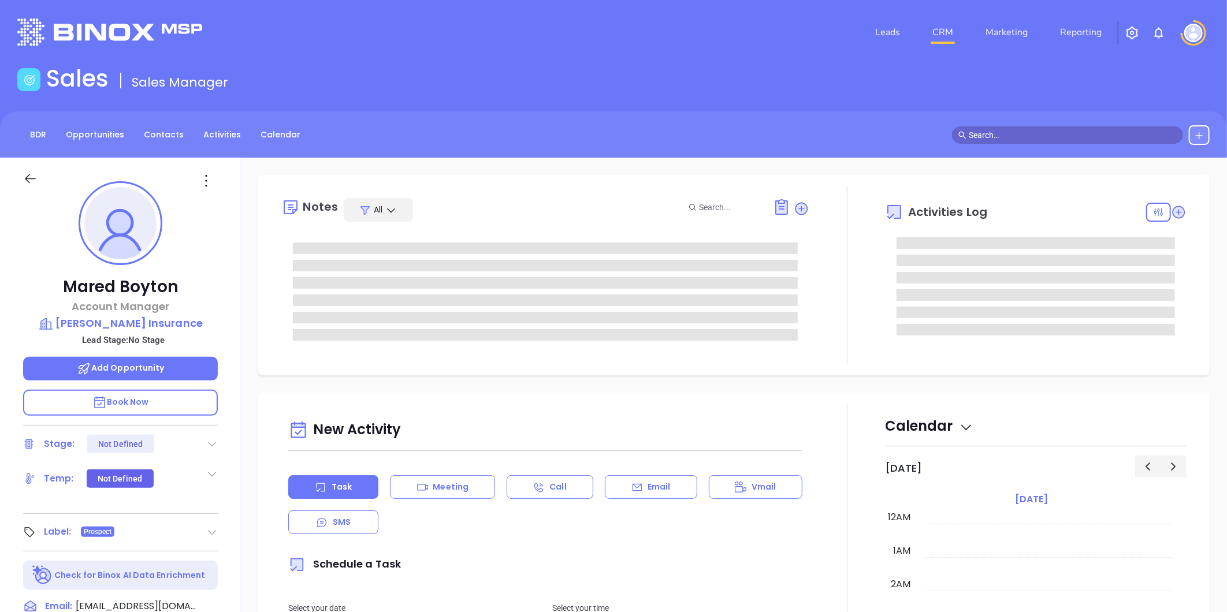
type input "[DATE]"
type input "[PERSON_NAME]"
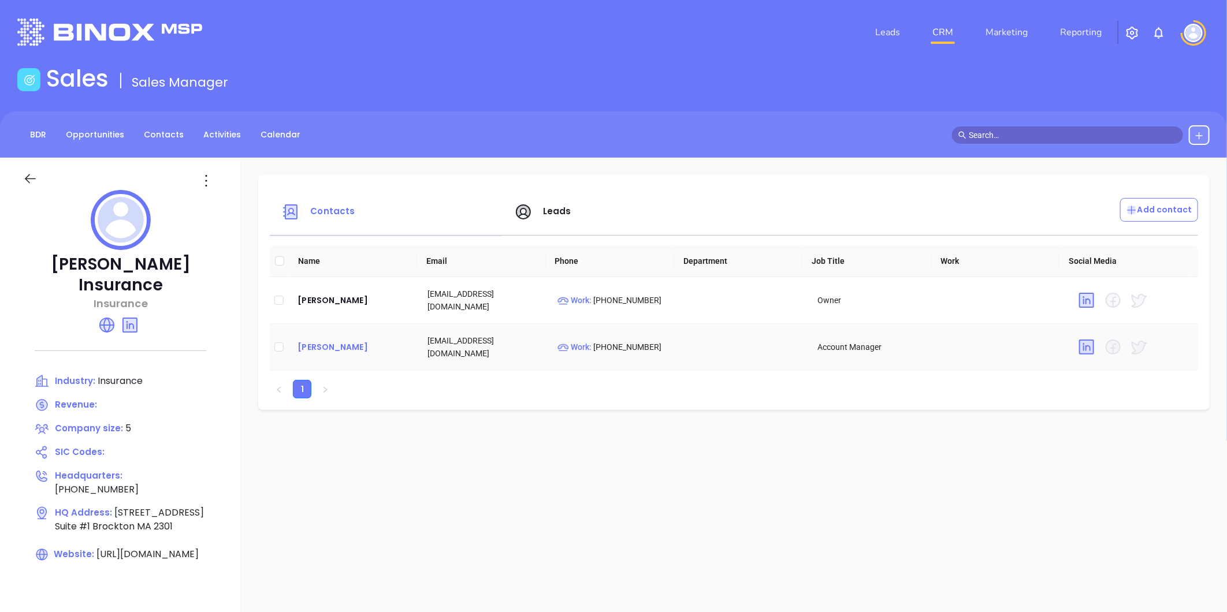
click at [321, 345] on div "Mared Boyton" at bounding box center [352, 347] width 111 height 14
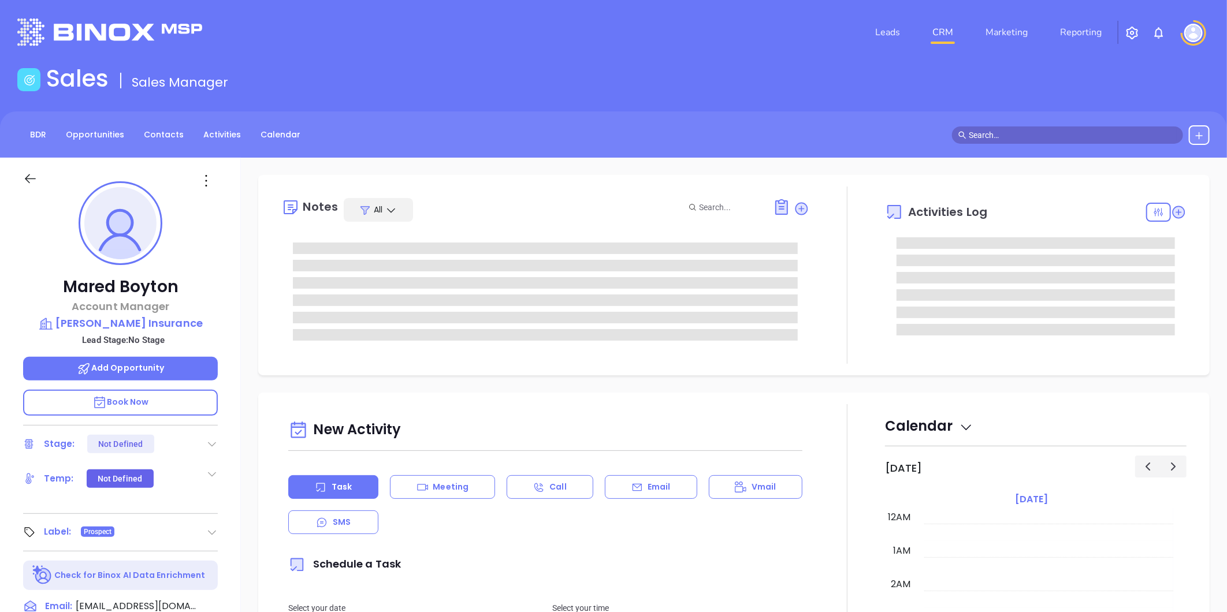
type input "[DATE]"
type input "[PERSON_NAME]"
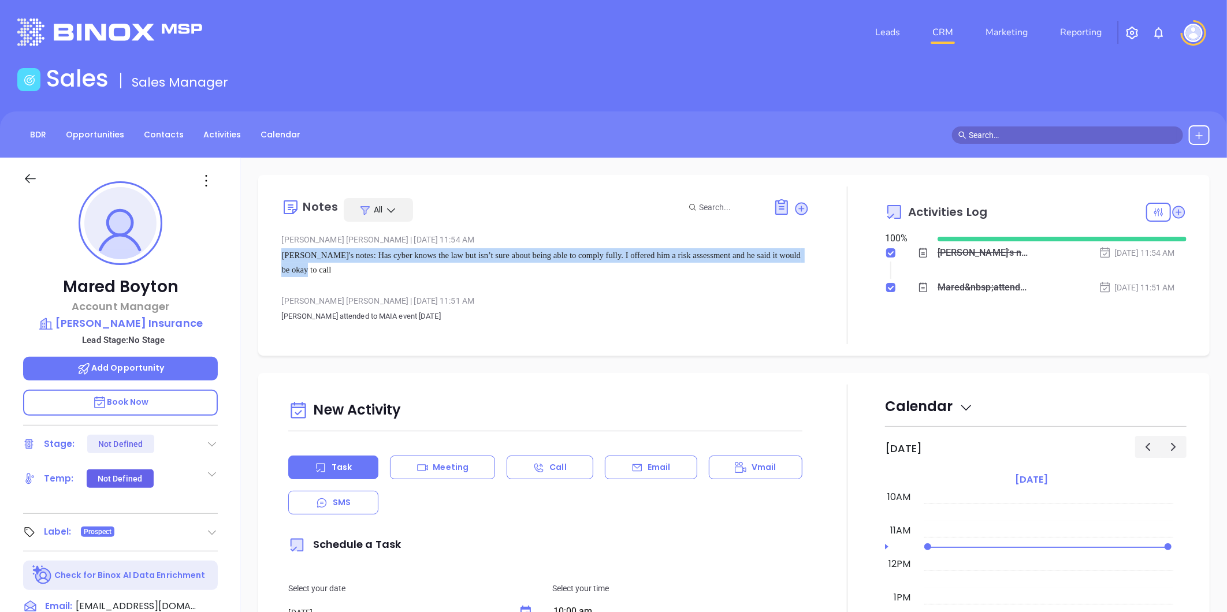
drag, startPoint x: 303, startPoint y: 275, endPoint x: 271, endPoint y: 260, distance: 34.6
click at [271, 260] on div "Notes All Alejandra Lara | Sep 19, 2025 11:54 AM Megan's notes: Has cyber knows…" at bounding box center [734, 266] width 928 height 158
copy span "Megan's notes: Has cyber knows the law but isn’t sure about being able to compl…"
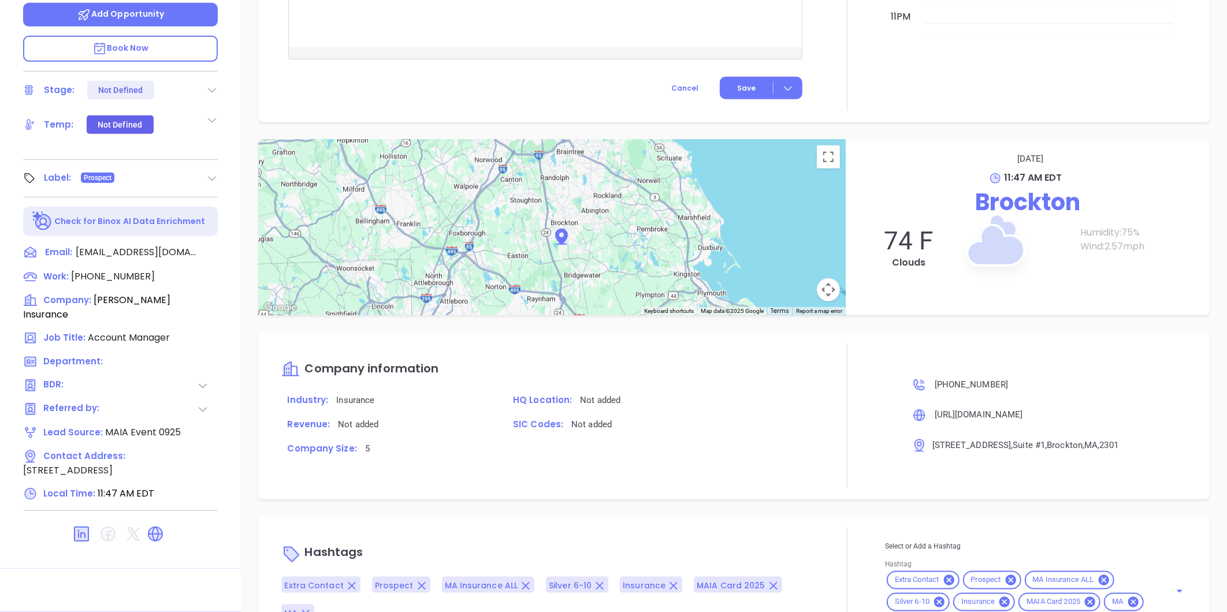
scroll to position [619, 0]
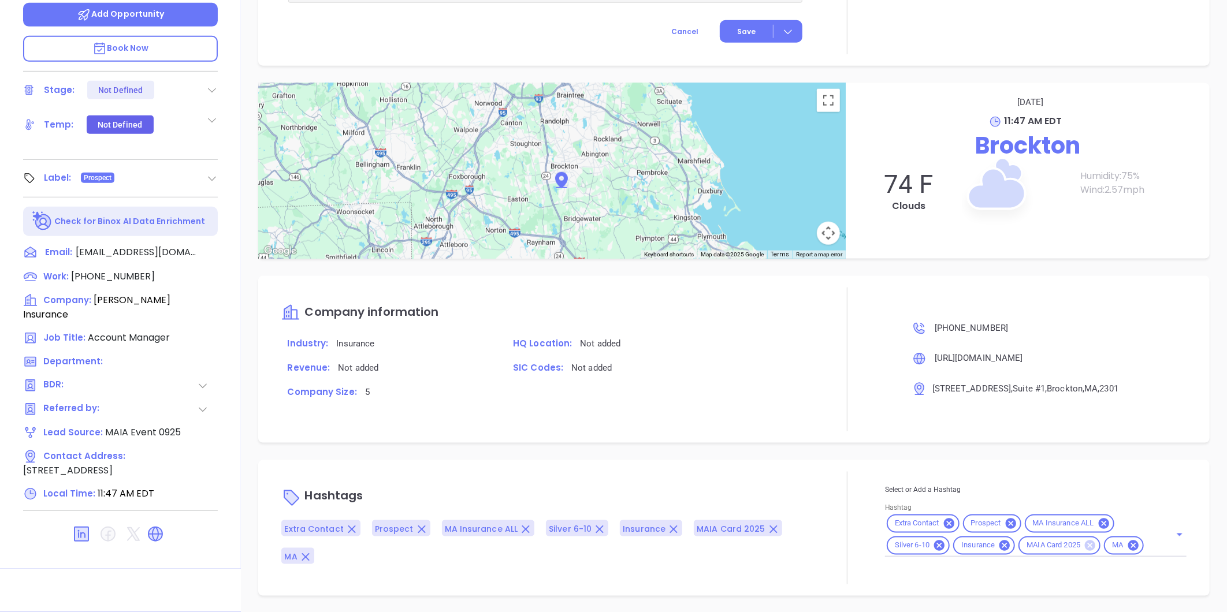
click at [1085, 542] on icon at bounding box center [1090, 545] width 10 height 10
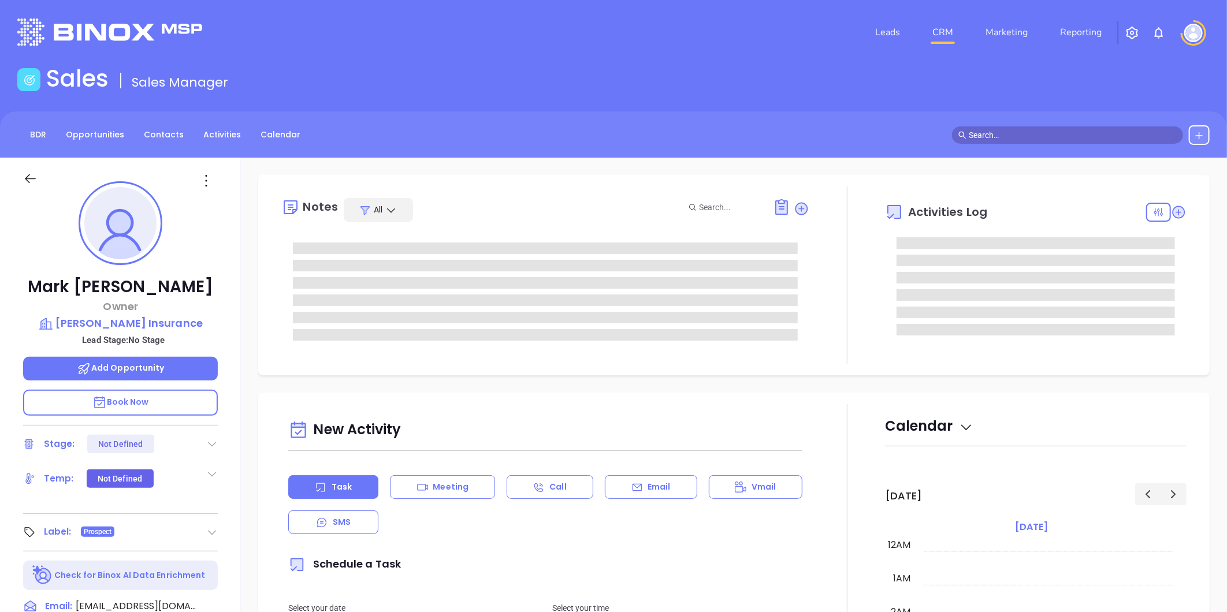
type input "[DATE]"
type input "[PERSON_NAME]"
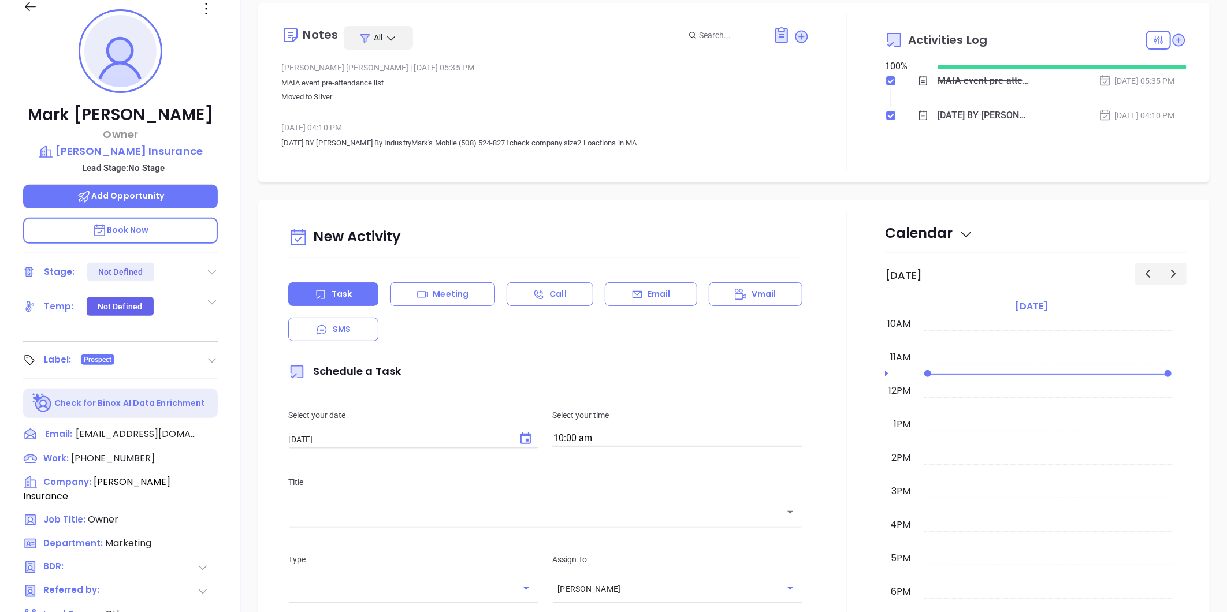
scroll to position [0, 0]
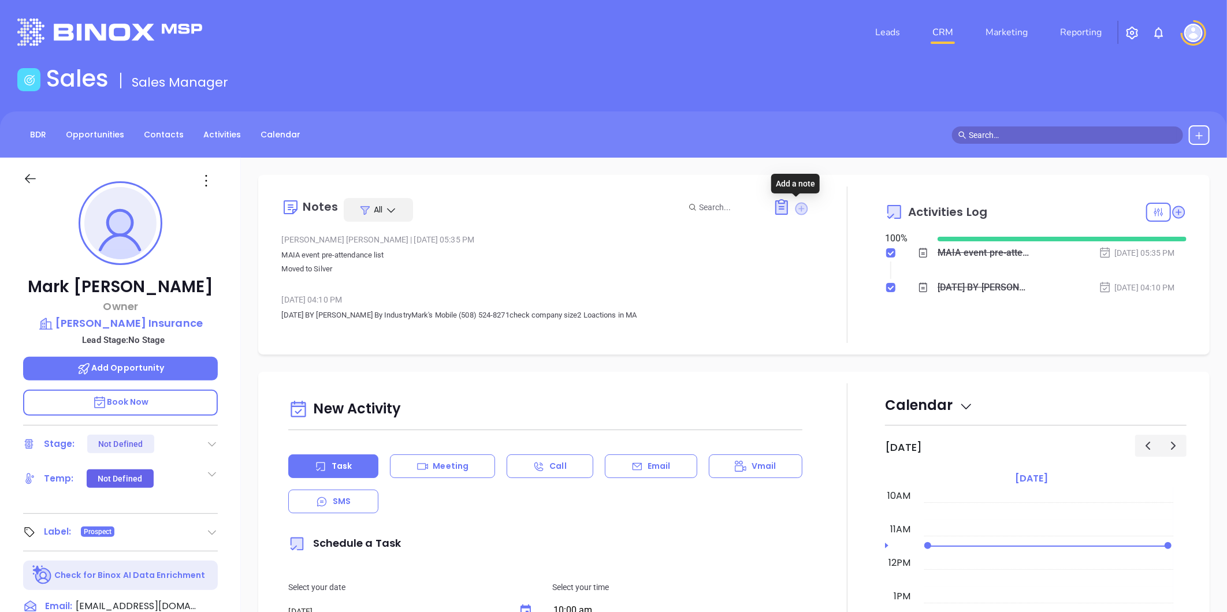
click at [798, 208] on icon at bounding box center [801, 208] width 13 height 13
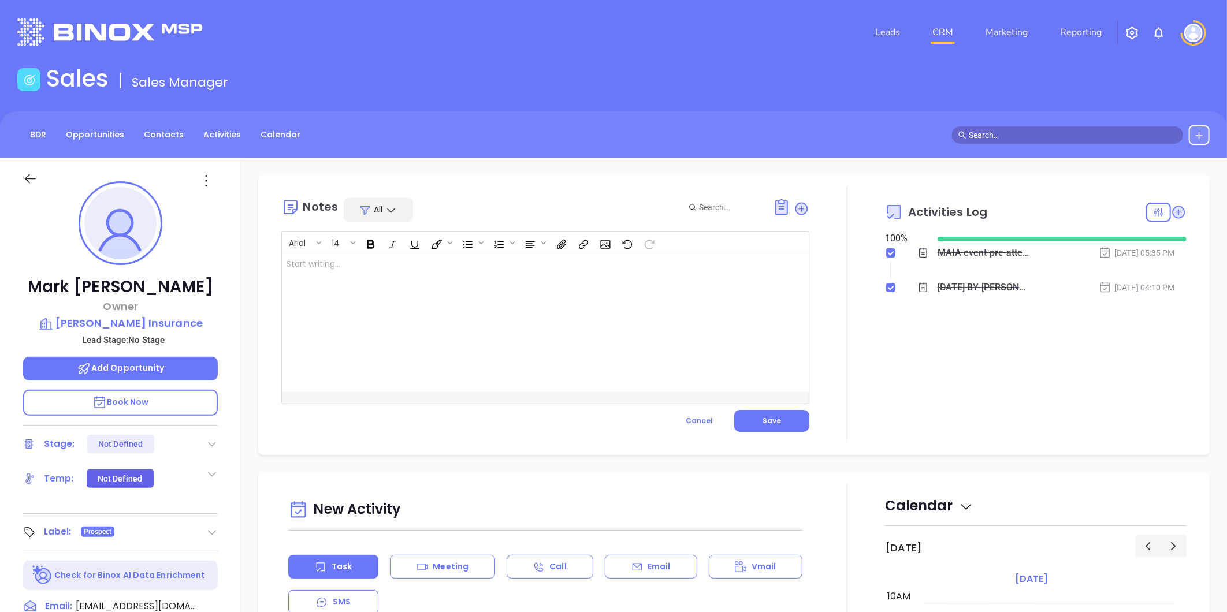
click at [394, 263] on div at bounding box center [527, 323] width 490 height 139
click at [764, 420] on span "Save" at bounding box center [771, 421] width 18 height 10
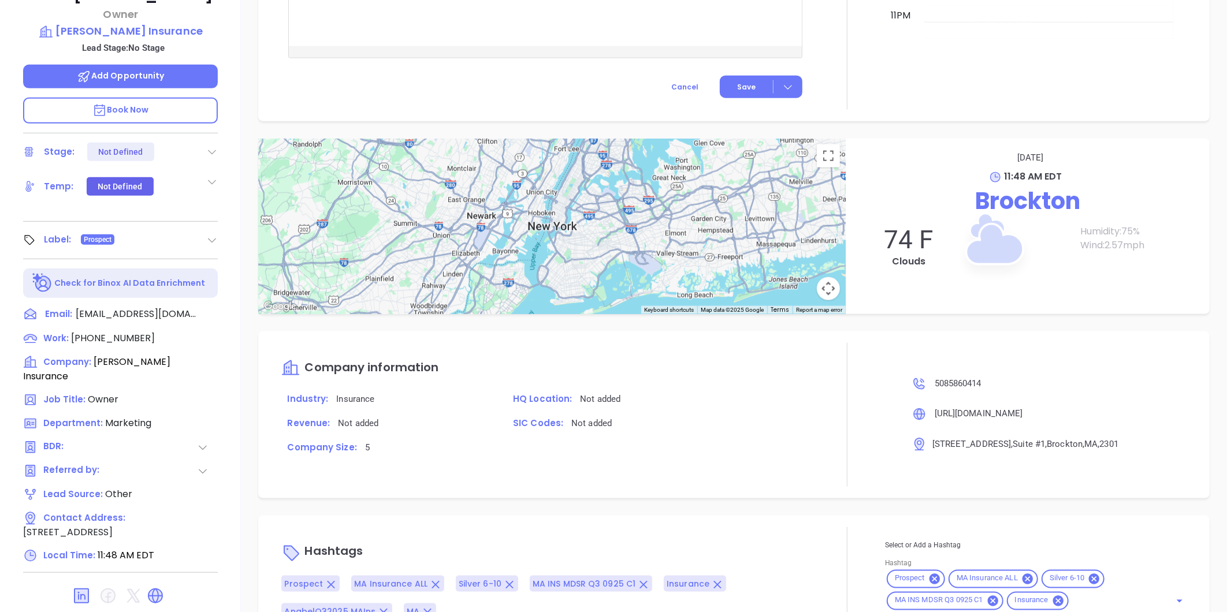
scroll to position [354, 0]
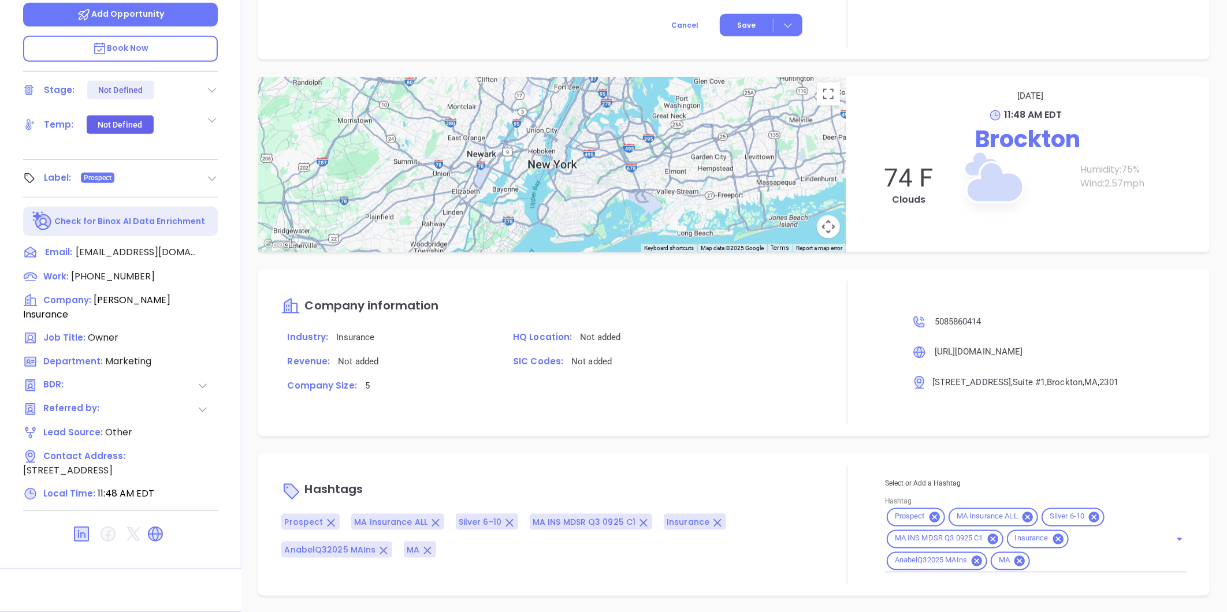
click at [1044, 567] on div "Prospect MA Insurance ALL Silver 6-10 MA INS MDSR Q3 0925 C1 Insurance AnabelQ3…" at bounding box center [1036, 540] width 302 height 66
type input "maia"
click at [922, 585] on li "MAIA Event 0925" at bounding box center [1034, 590] width 299 height 21
click at [972, 557] on icon at bounding box center [977, 561] width 10 height 10
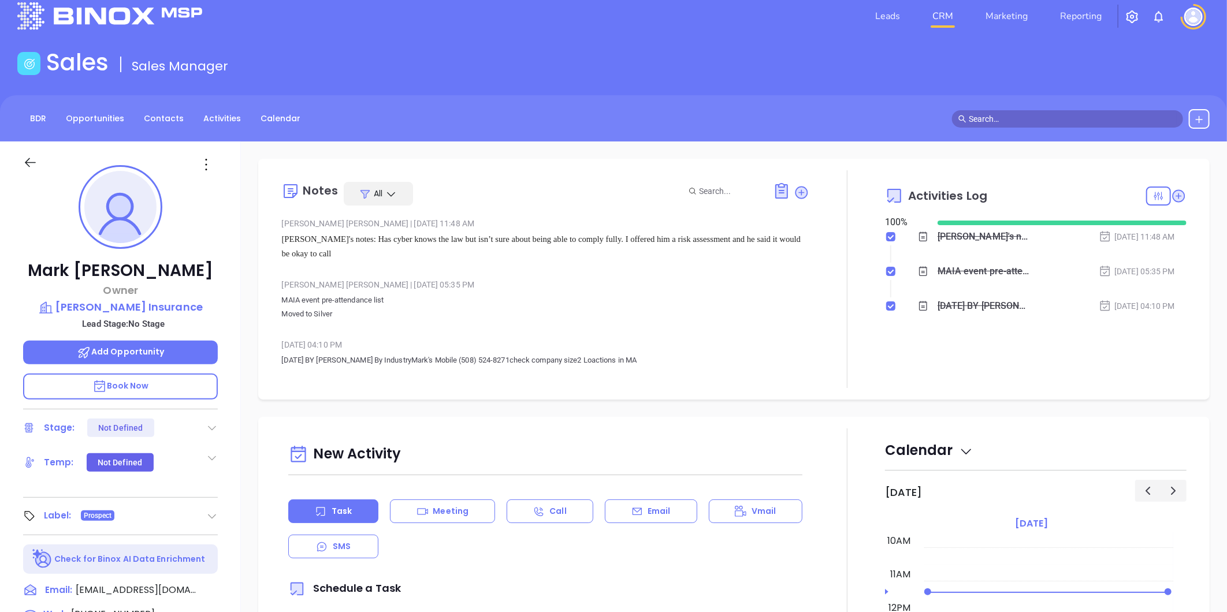
scroll to position [0, 0]
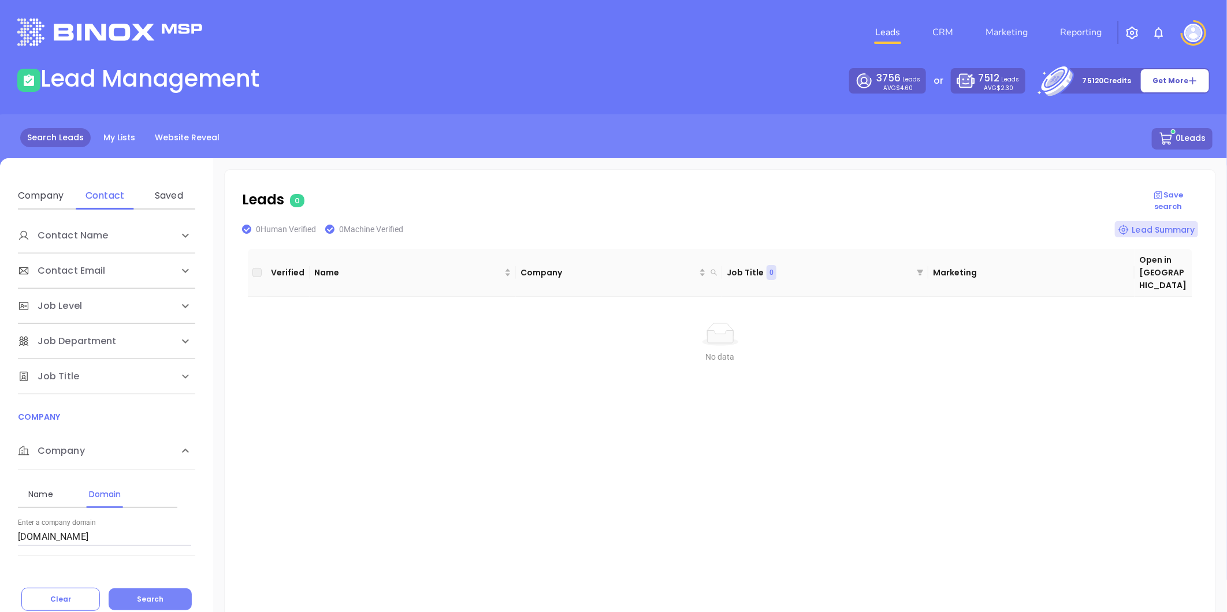
click at [159, 593] on button "Search" at bounding box center [150, 600] width 83 height 22
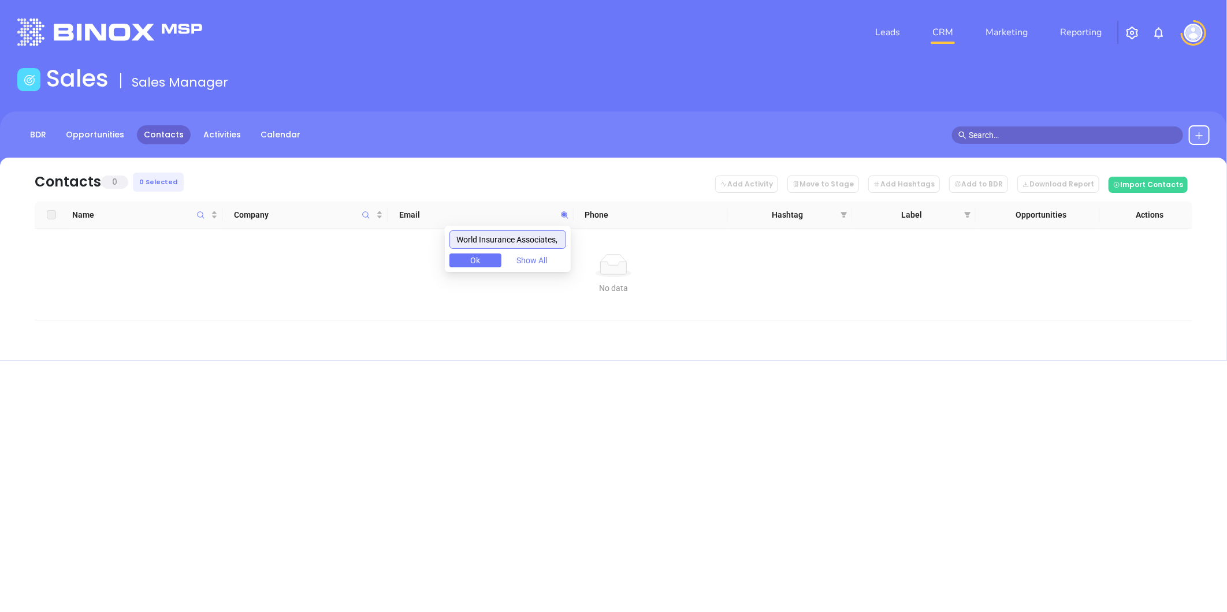
click at [531, 239] on input "World Insurance Associates, LLC" at bounding box center [507, 239] width 117 height 18
click at [532, 239] on input "World Insurance Associates, LLC" at bounding box center [507, 239] width 117 height 18
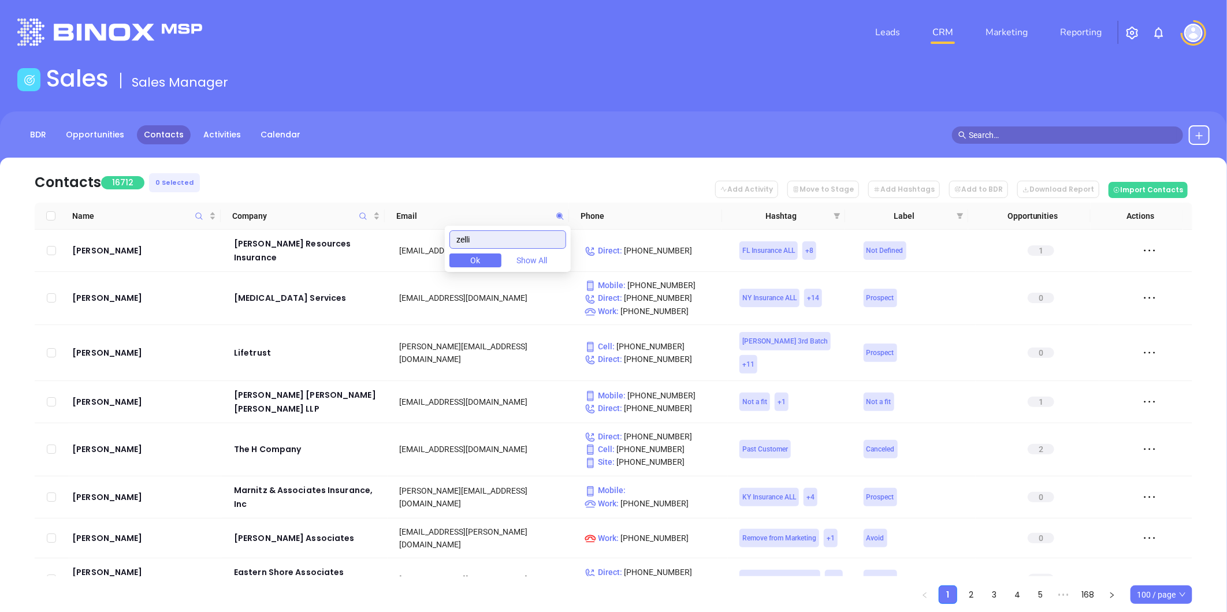
drag, startPoint x: 504, startPoint y: 238, endPoint x: 437, endPoint y: 243, distance: 67.2
click at [437, 243] on body "Leads CRM Marketing Reporting Financial Leads Leads Sales Sales Manager BDR Opp…" at bounding box center [613, 306] width 1227 height 612
paste input "[DOMAIN_NAME]"
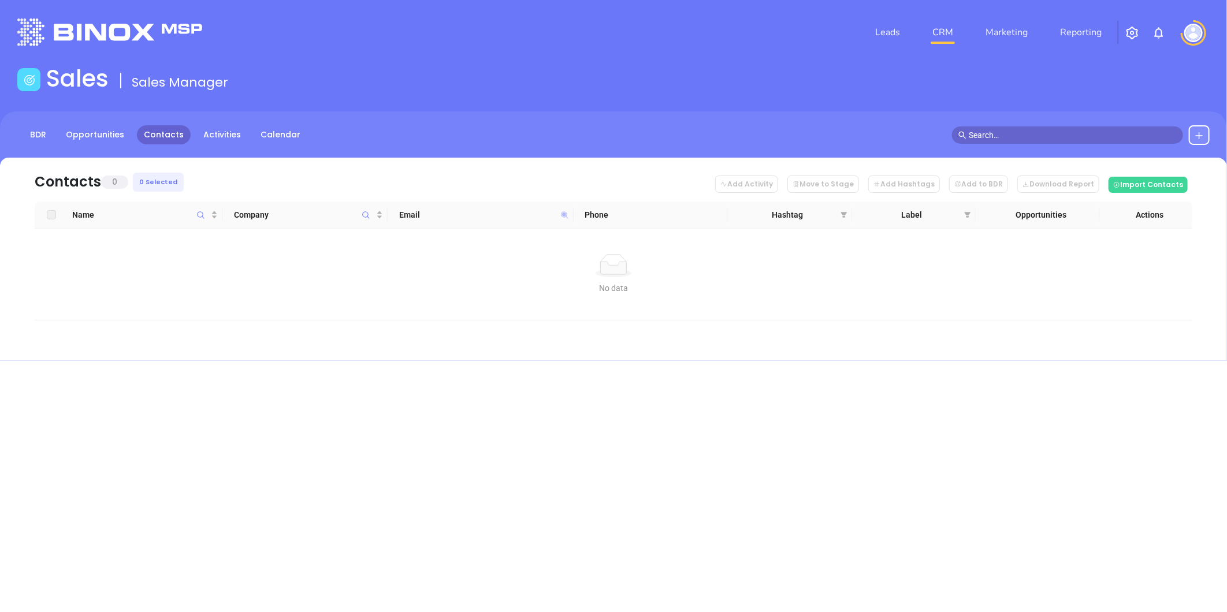
click at [563, 212] on icon at bounding box center [564, 214] width 7 height 7
click at [542, 243] on input "[DOMAIN_NAME]" at bounding box center [507, 239] width 117 height 18
paste input "preferredmutual"
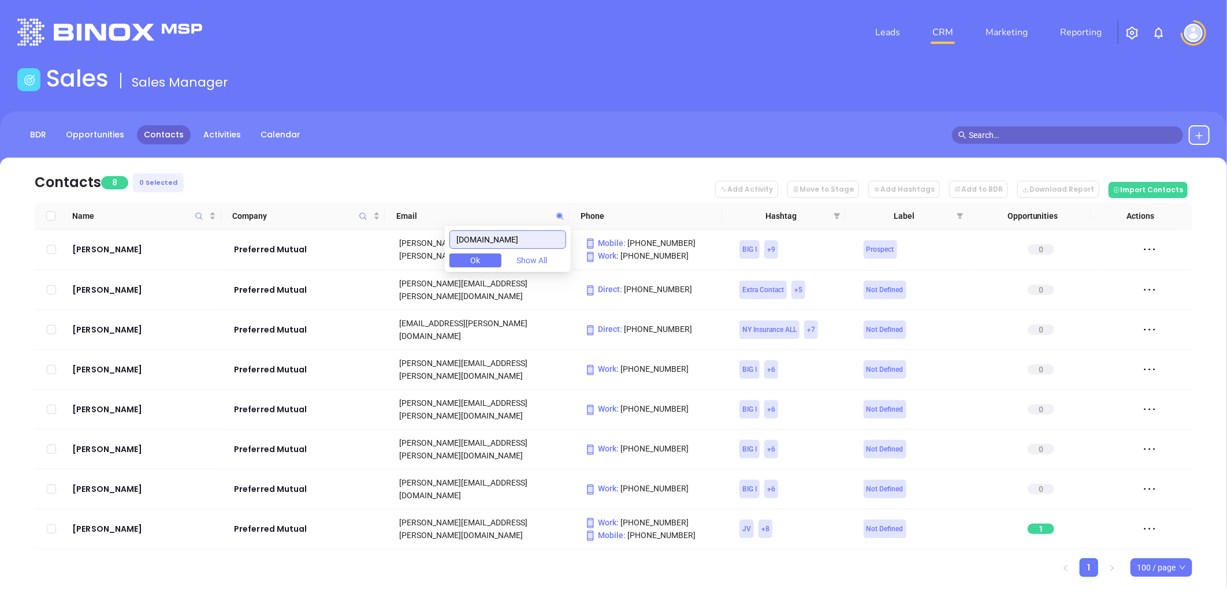
drag, startPoint x: 490, startPoint y: 235, endPoint x: 414, endPoint y: 232, distance: 75.7
click at [352, 218] on body "Leads CRM Marketing Reporting Financial Leads Leads Sales Sales Manager BDR Opp…" at bounding box center [613, 306] width 1227 height 612
paste input "atiencenoahins"
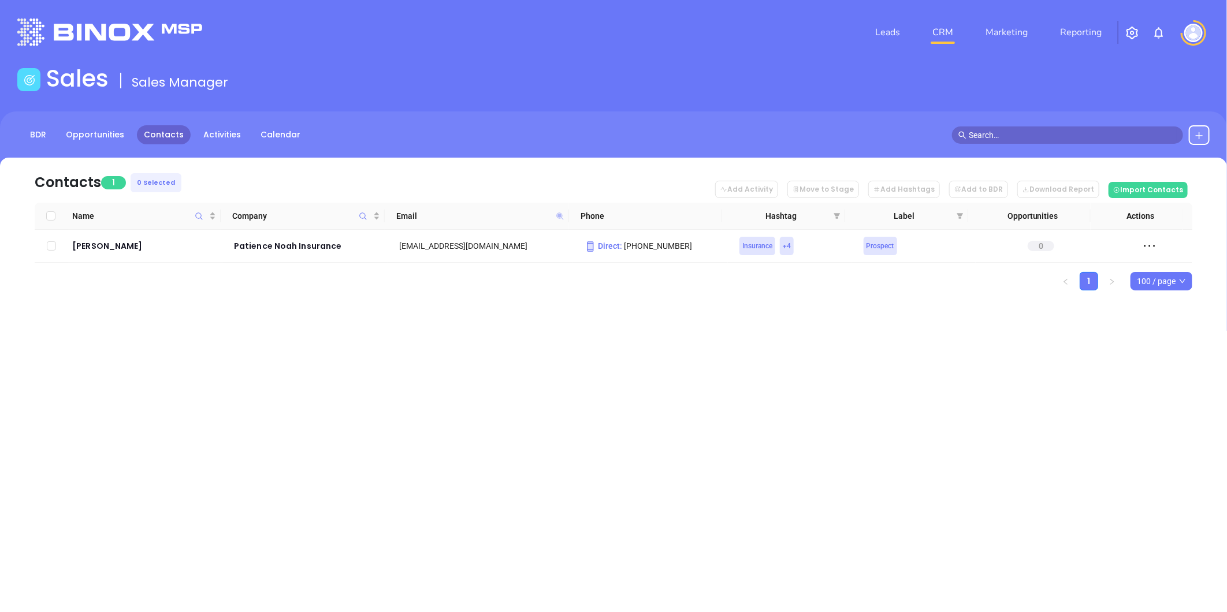
click at [557, 215] on icon at bounding box center [559, 216] width 7 height 7
paste input "neee"
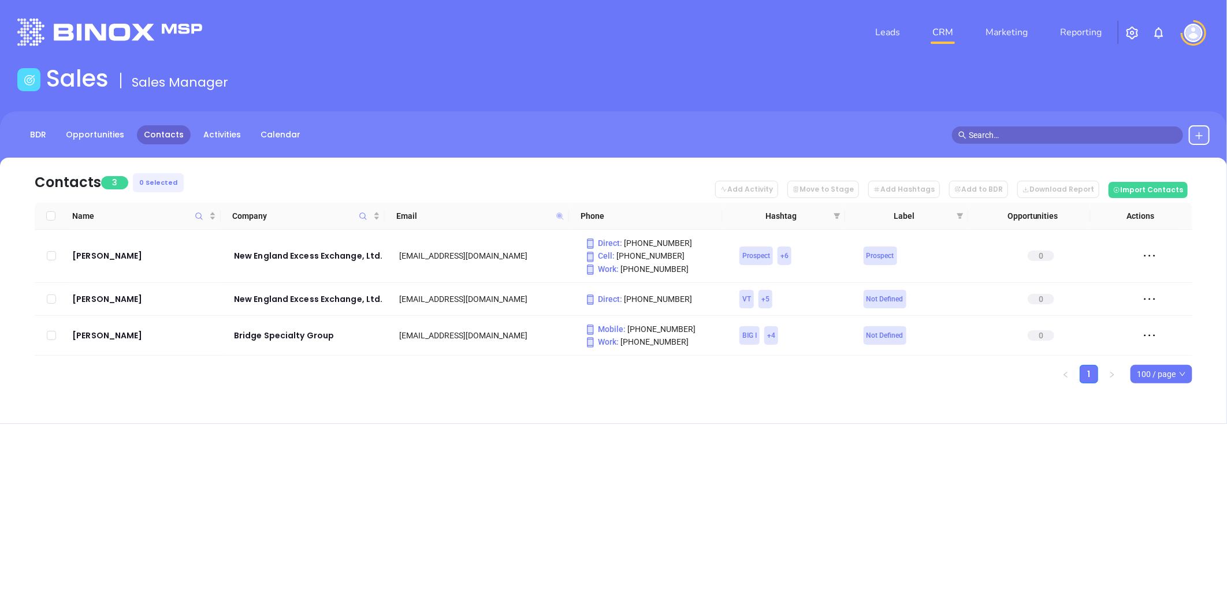
click at [560, 214] on icon at bounding box center [559, 216] width 7 height 7
paste input "dgroup"
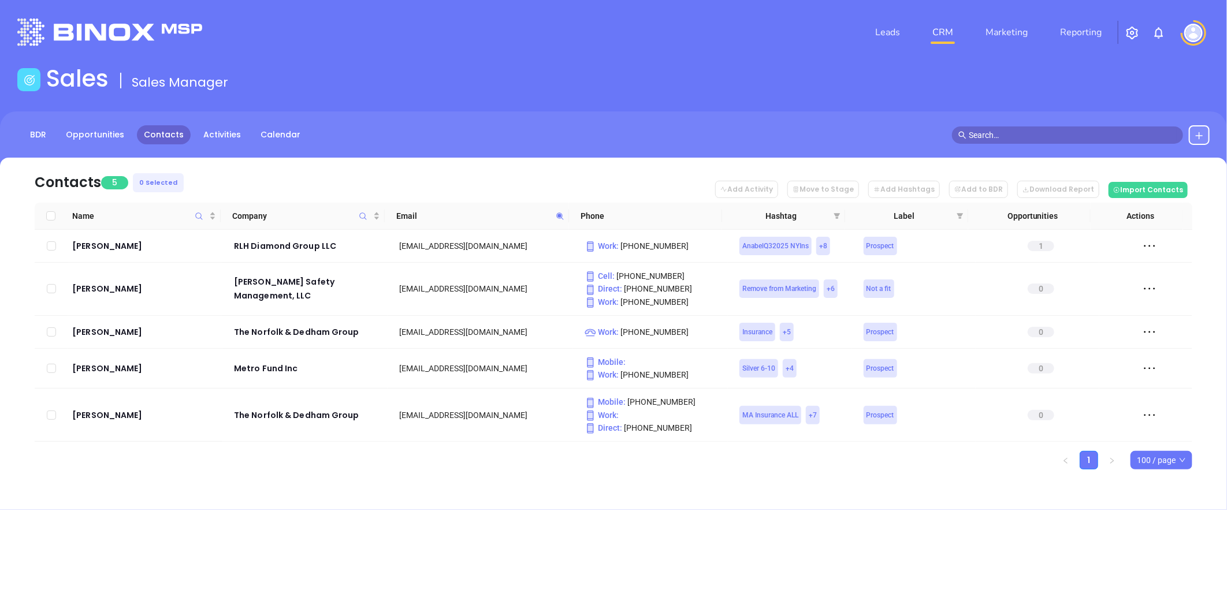
click at [557, 217] on icon at bounding box center [560, 216] width 9 height 9
paste input "morstan"
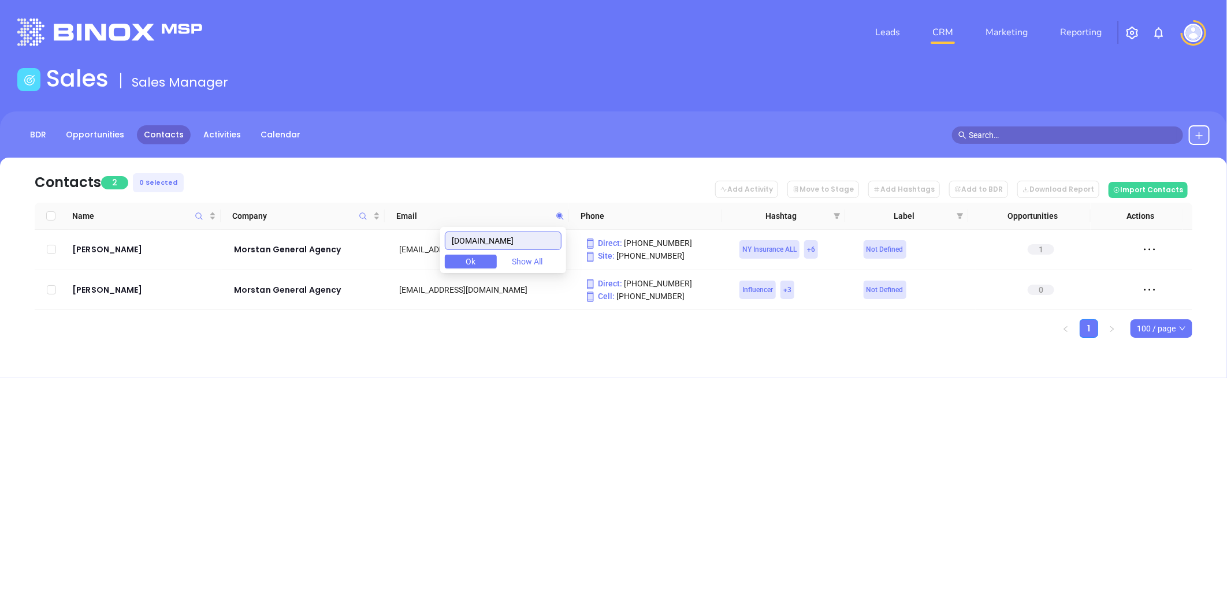
type input "[DOMAIN_NAME]"
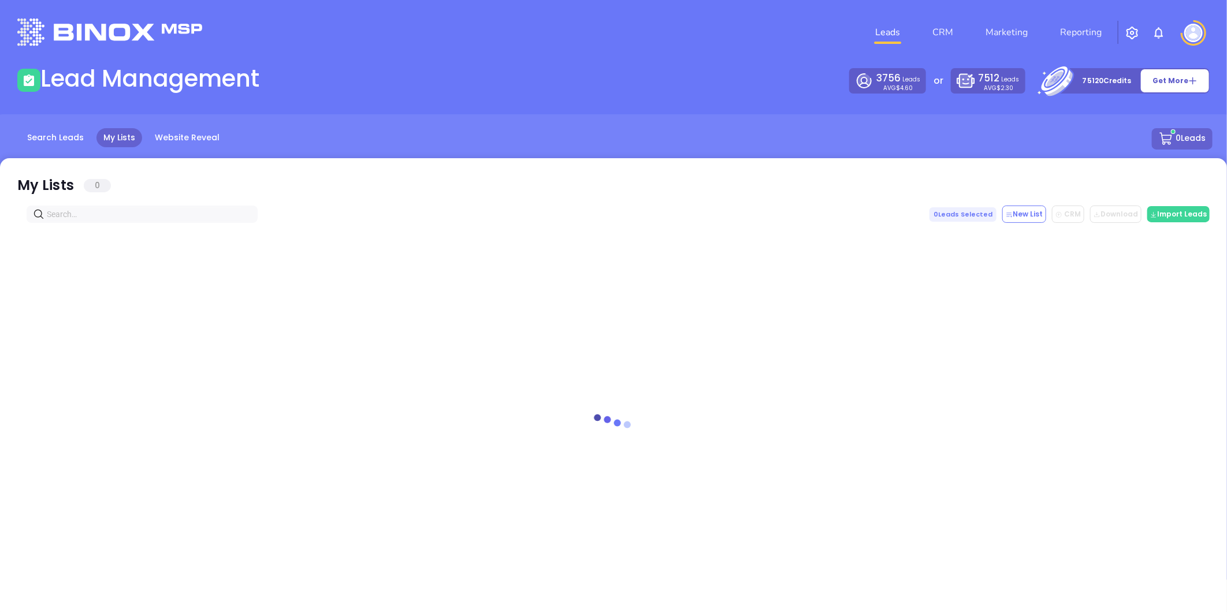
click at [142, 211] on input "text" at bounding box center [144, 214] width 195 height 13
drag, startPoint x: 79, startPoint y: 214, endPoint x: 0, endPoint y: 206, distance: 79.6
click at [0, 206] on html "Leads CRM Marketing Reporting Financial Leads Leads Lead Management 3756 Leads …" at bounding box center [613, 306] width 1227 height 612
paste input "[DOMAIN_NAME]"
type input "[DOMAIN_NAME]"
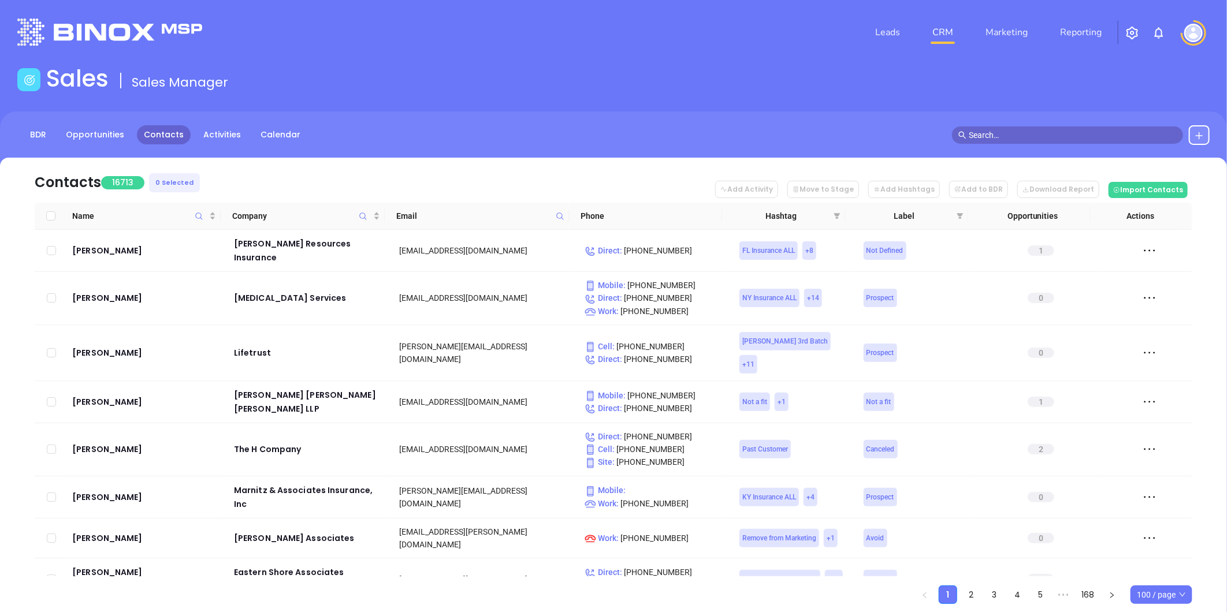
click at [1203, 131] on icon at bounding box center [1198, 135] width 9 height 9
click at [1154, 166] on p "New Contact" at bounding box center [1166, 168] width 96 height 18
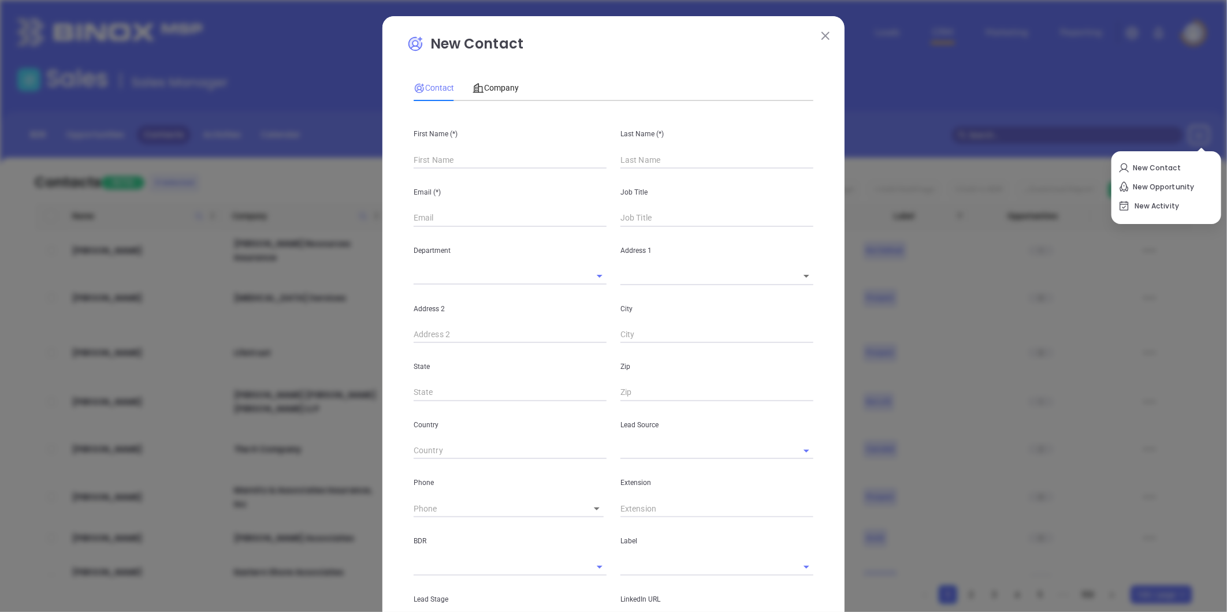
type input "Fourth Phone Call"
type input "1"
click at [495, 84] on span "Company" at bounding box center [495, 87] width 46 height 9
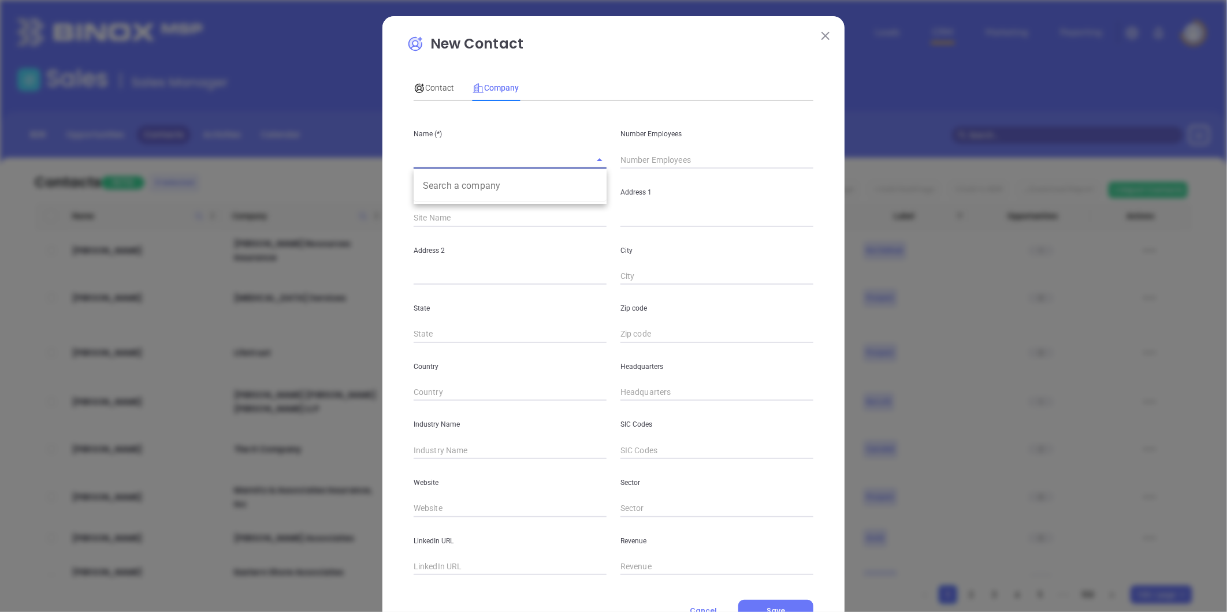
click at [456, 154] on input "text" at bounding box center [494, 159] width 161 height 17
paste input "Zellik Insurance Agency Inc"
type input "Zellik Insurance Agency Inc"
click at [427, 83] on span "Contact" at bounding box center [434, 87] width 40 height 9
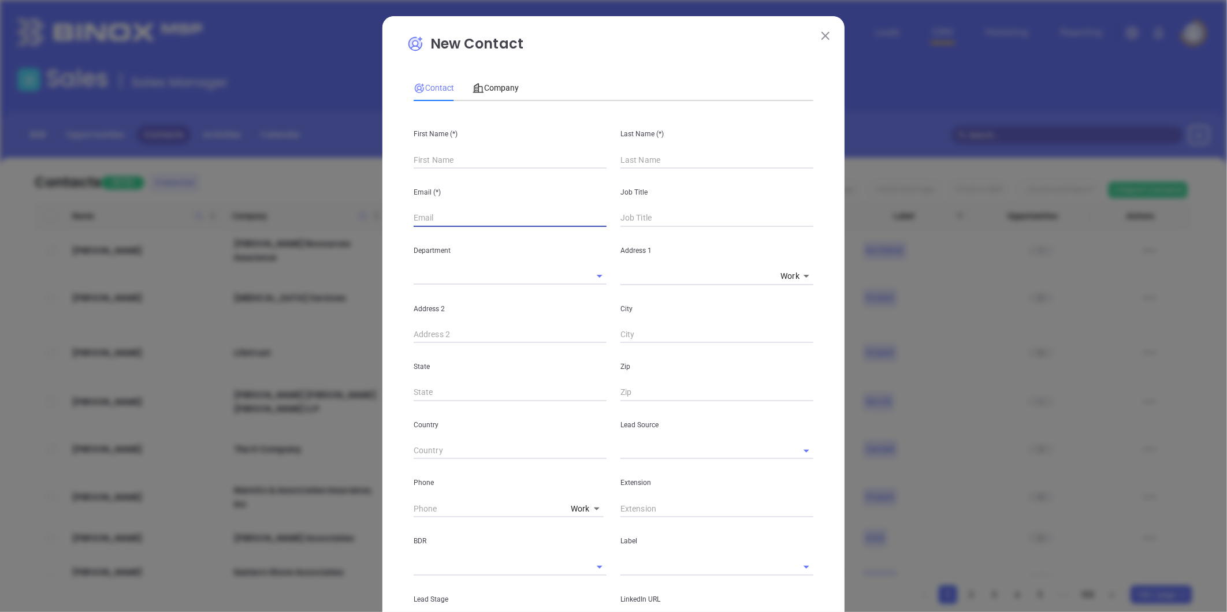
click at [434, 215] on input "text" at bounding box center [510, 218] width 193 height 17
paste input "Zellik Insurance Agency Inc"
type input "Zellik Insurance Agency Inc"
drag, startPoint x: 135, startPoint y: 195, endPoint x: 112, endPoint y: 191, distance: 23.0
click at [128, 199] on div "New Contact Contact Company First Name (*) Last Name (*) Email (*) Zellik Insur…" at bounding box center [613, 306] width 1227 height 612
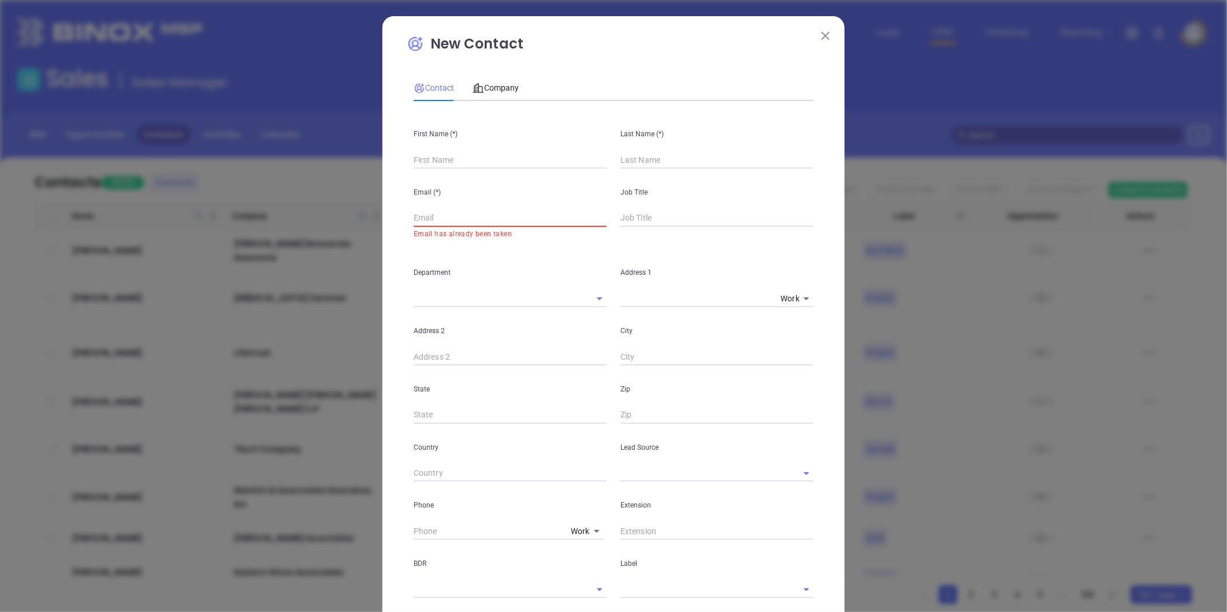
click at [446, 160] on input "text" at bounding box center [510, 159] width 193 height 17
type input "Angela"
type input "Turpin"
click at [446, 213] on input "text" at bounding box center [510, 218] width 193 height 17
click at [449, 221] on input "text" at bounding box center [510, 218] width 193 height 17
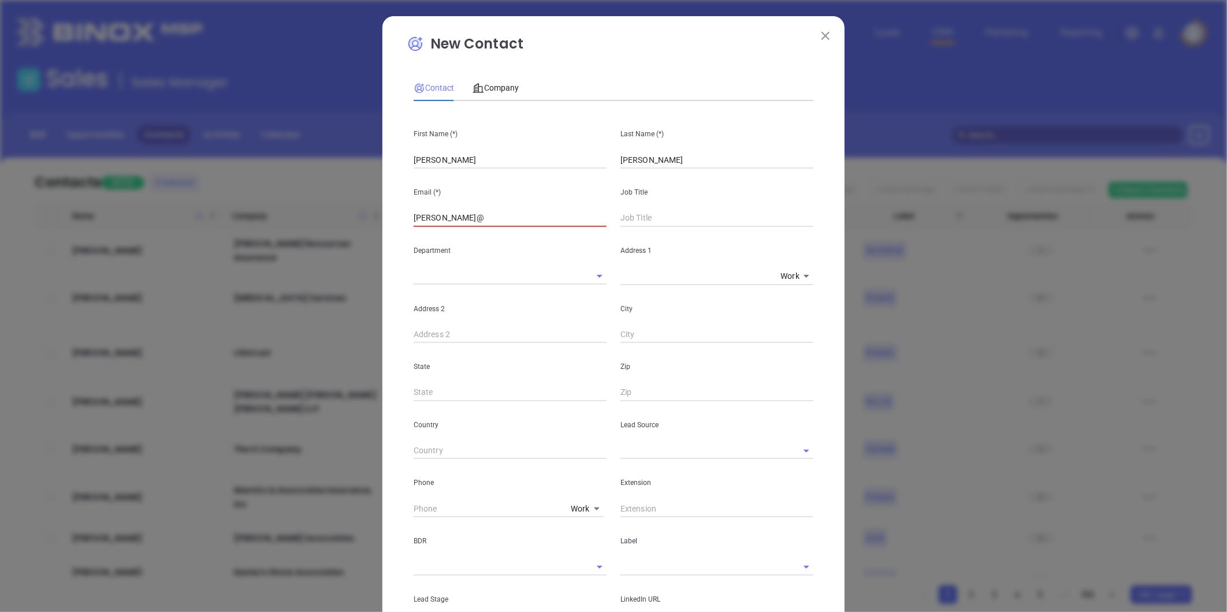
paste input "zellikinsurance.com"
type input "angela@zellikinsurance.com"
click at [574, 373] on p "State" at bounding box center [510, 366] width 193 height 13
click at [628, 215] on input "text" at bounding box center [716, 218] width 193 height 17
type input "Owner"
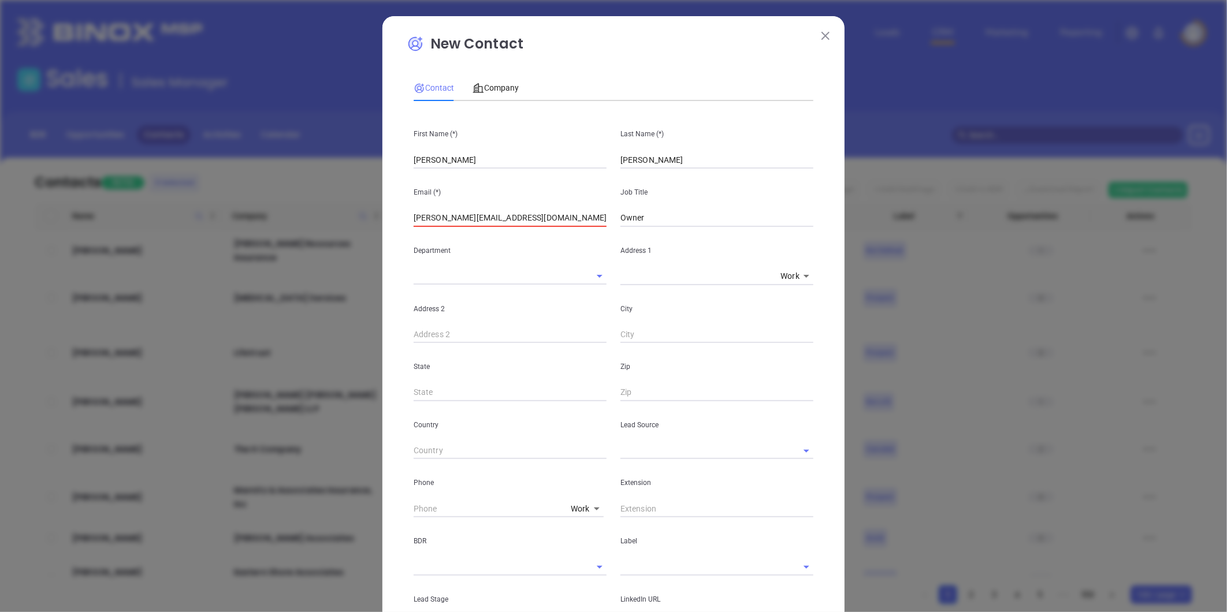
click at [550, 204] on div "Email (*) angela@zellikinsurance.com" at bounding box center [510, 198] width 207 height 58
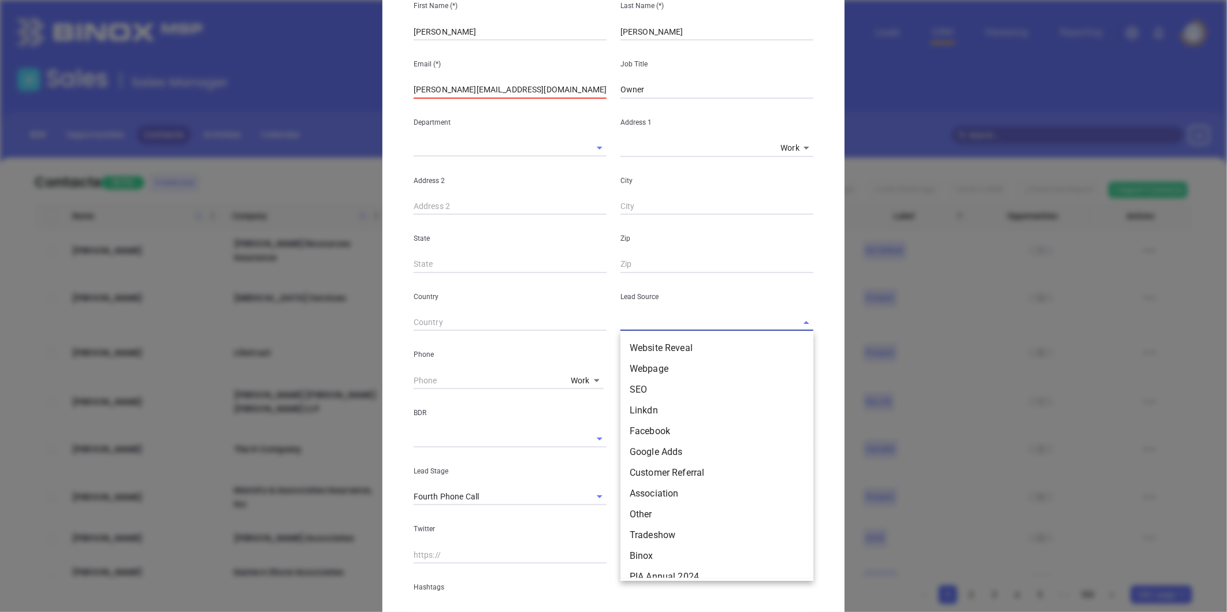
click at [649, 323] on input "text" at bounding box center [700, 322] width 161 height 17
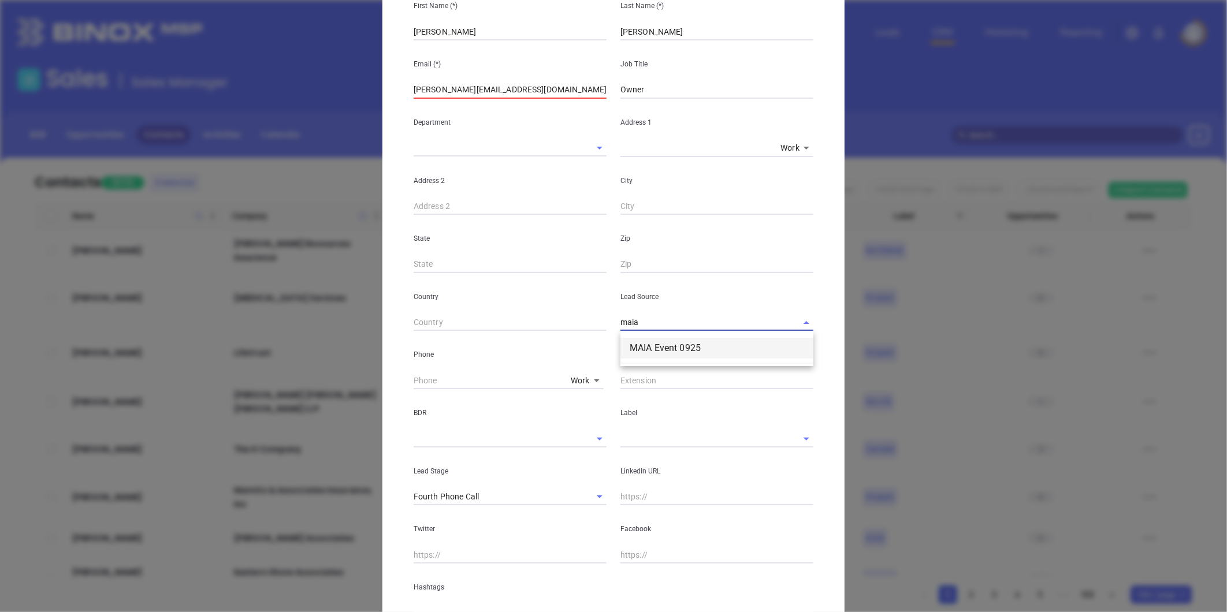
click at [649, 351] on li "MAIA Event 0925" at bounding box center [716, 348] width 193 height 21
type input "MAIA Event 0925"
click at [642, 438] on input "text" at bounding box center [700, 438] width 161 height 17
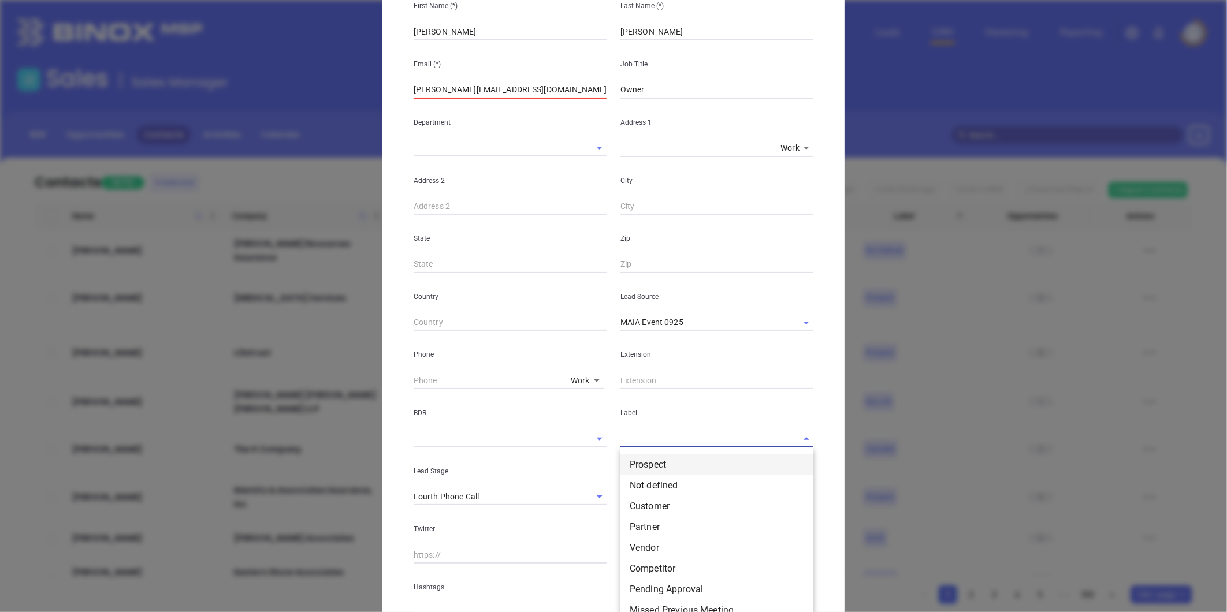
click at [650, 464] on li "Prospect" at bounding box center [716, 465] width 193 height 21
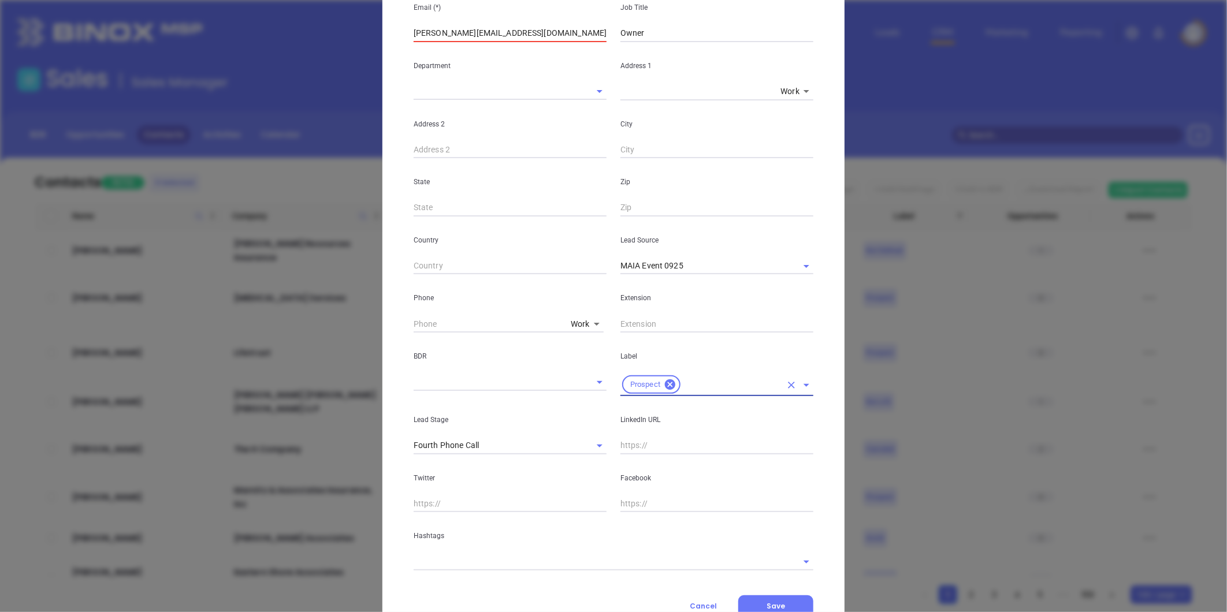
scroll to position [230, 0]
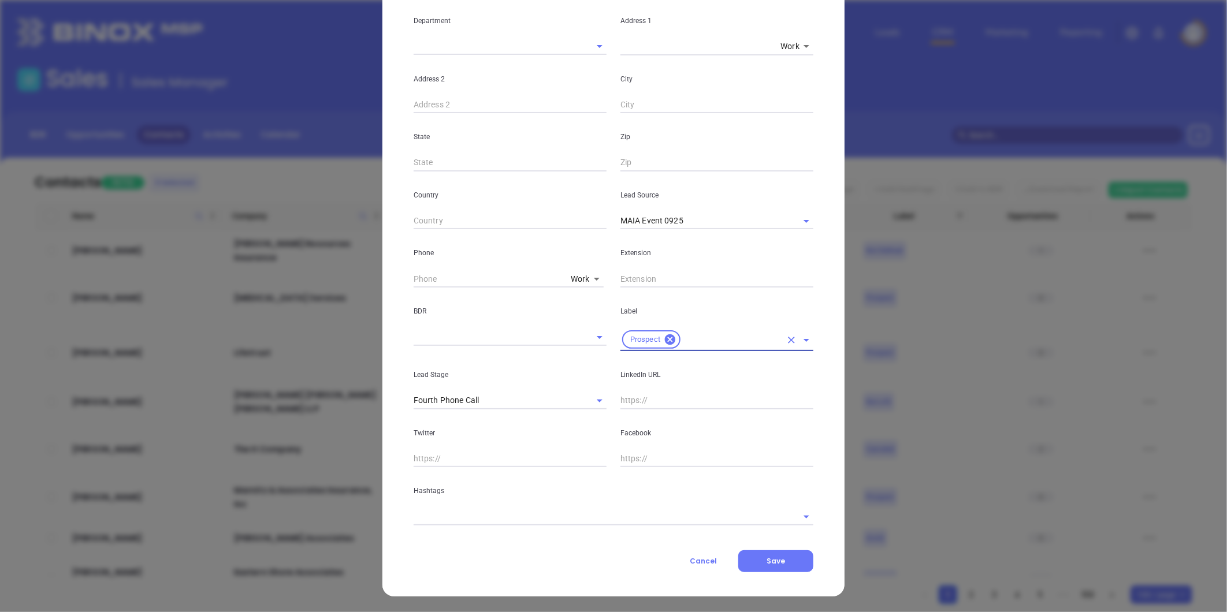
drag, startPoint x: 578, startPoint y: 400, endPoint x: 587, endPoint y: 442, distance: 43.0
click at [579, 400] on icon "Clear" at bounding box center [585, 401] width 12 height 12
click at [484, 497] on body "Leads CRM Marketing Reporting Financial Leads Leads Sales Sales Manager BDR Opp…" at bounding box center [613, 306] width 1227 height 612
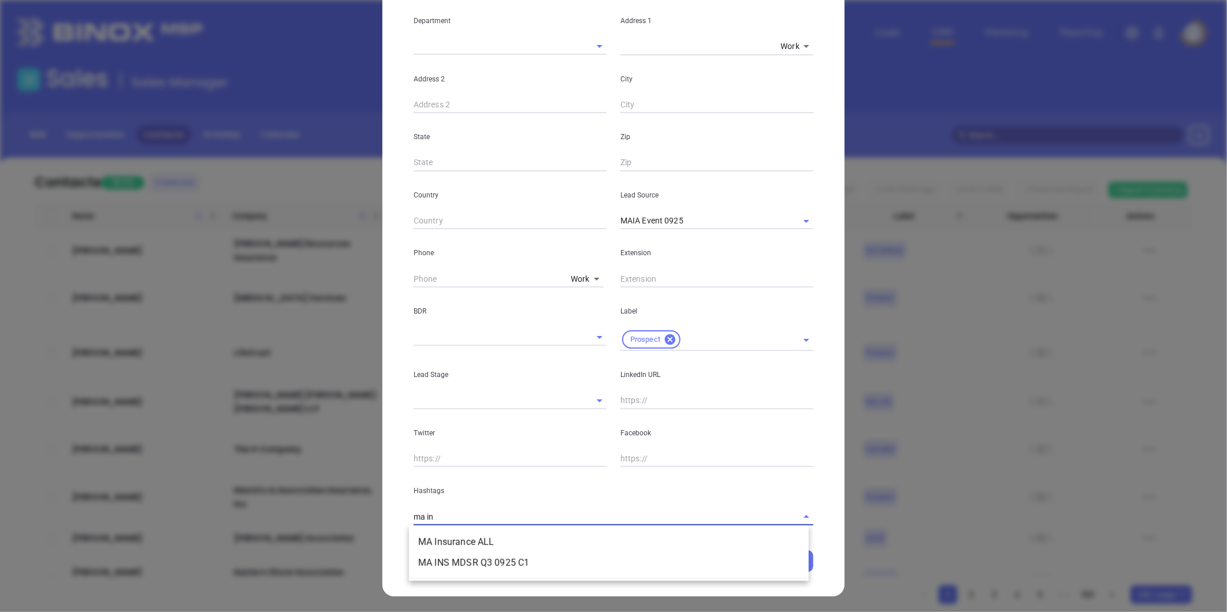
type input "ma ins"
click at [530, 542] on li "MA Insurance ALL" at bounding box center [609, 542] width 400 height 21
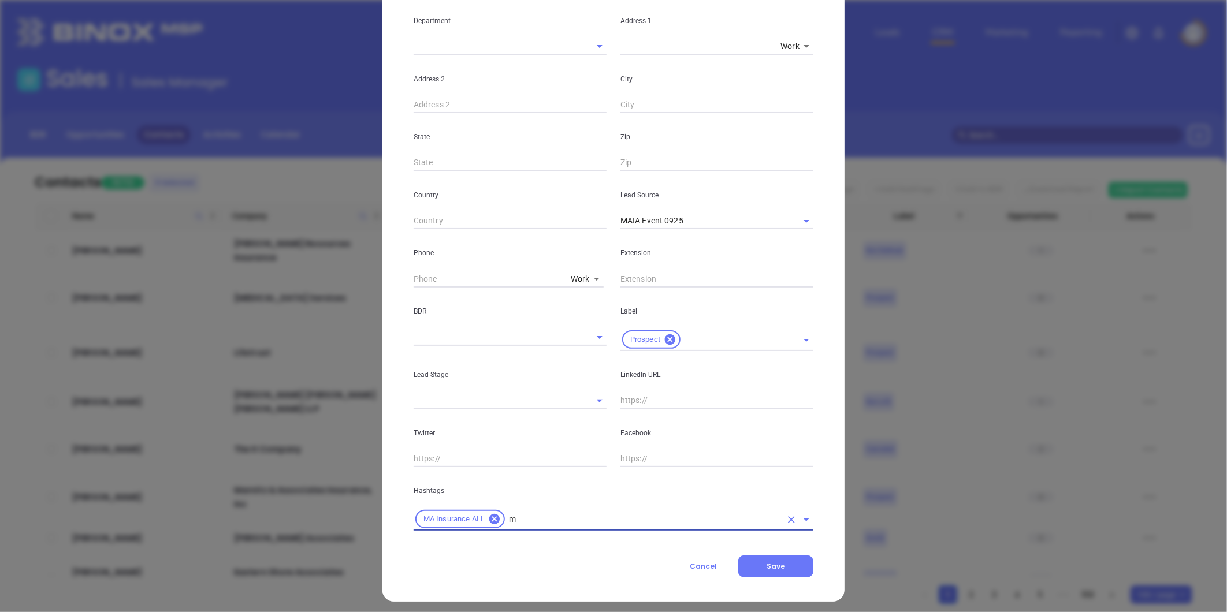
type input "ma"
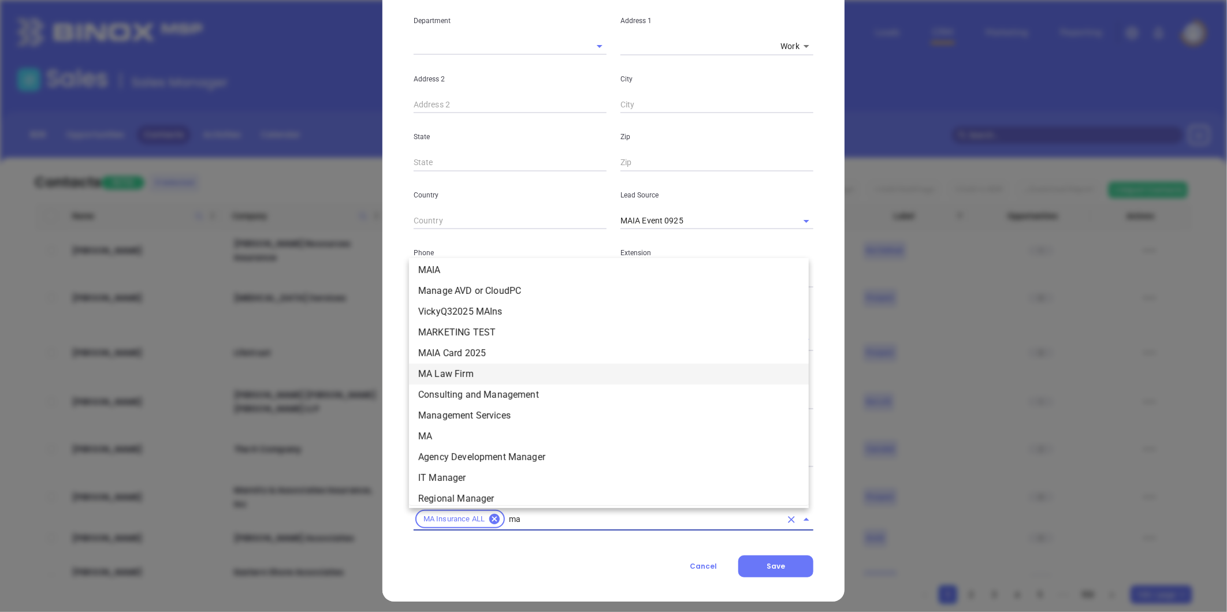
scroll to position [284, 0]
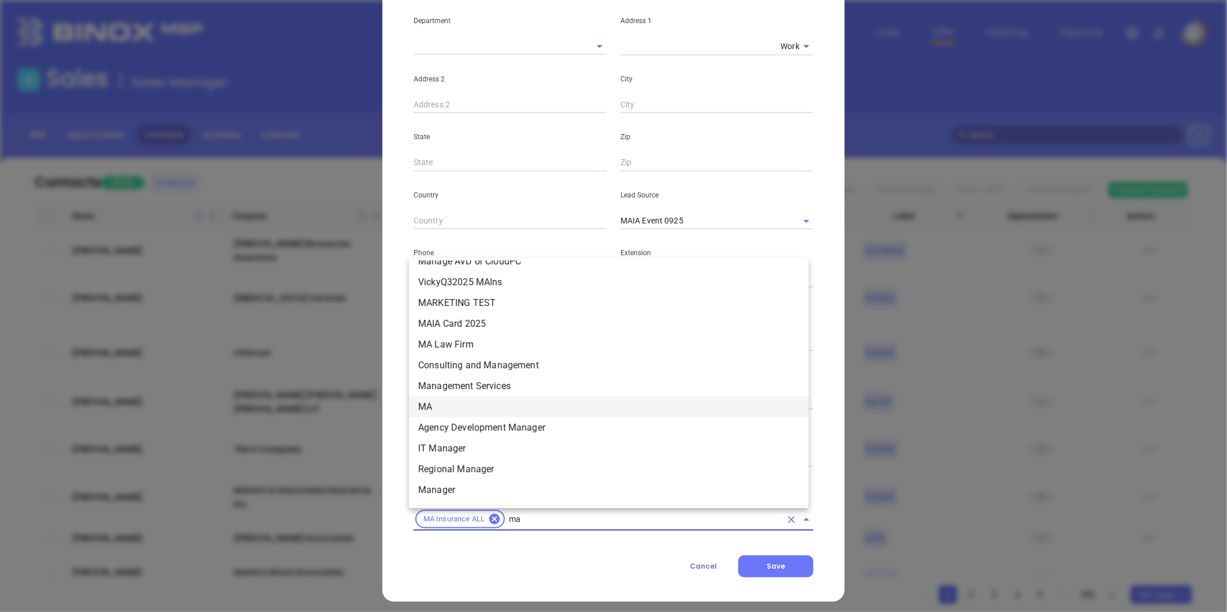
click at [444, 399] on li "MA" at bounding box center [609, 407] width 400 height 21
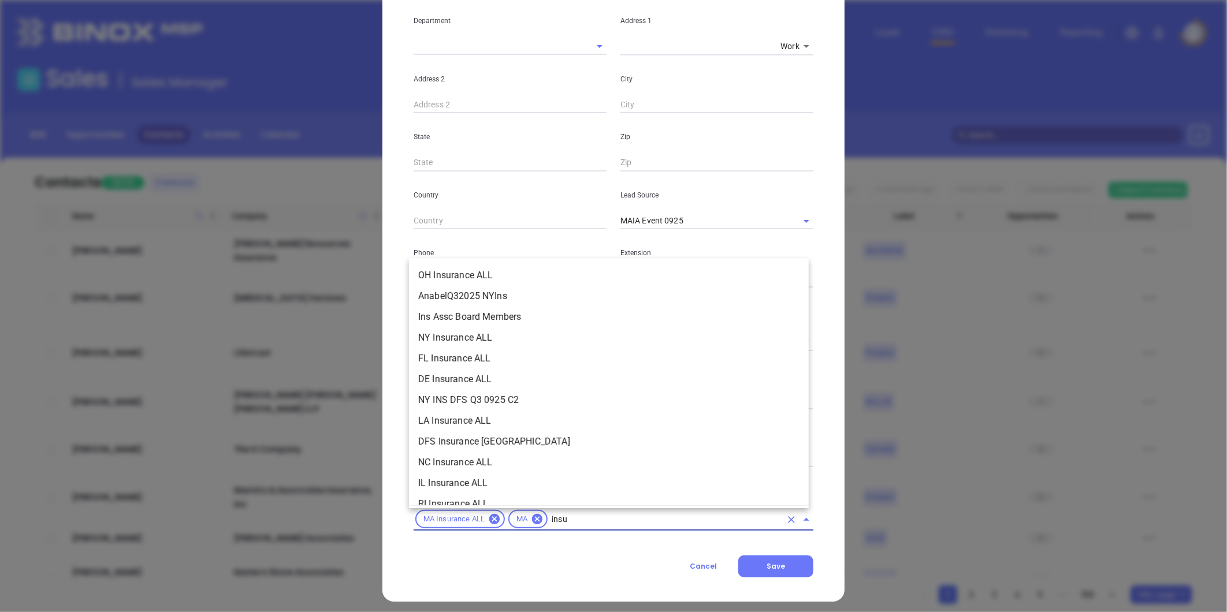
scroll to position [297, 0]
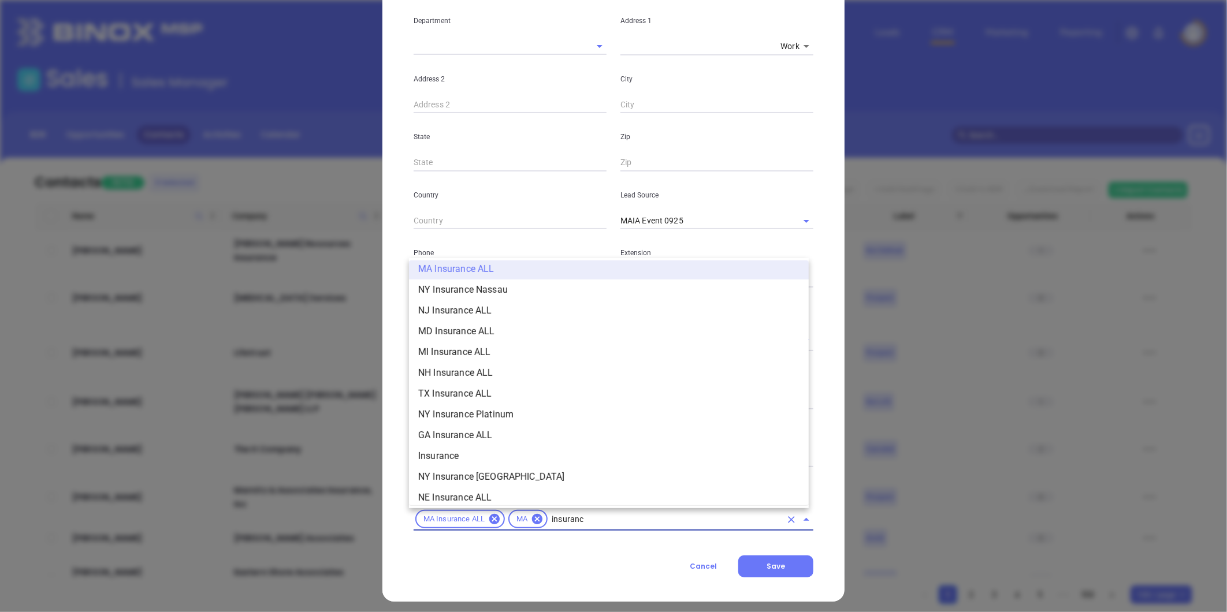
type input "insurance"
click at [443, 460] on li "Insurance" at bounding box center [609, 456] width 400 height 21
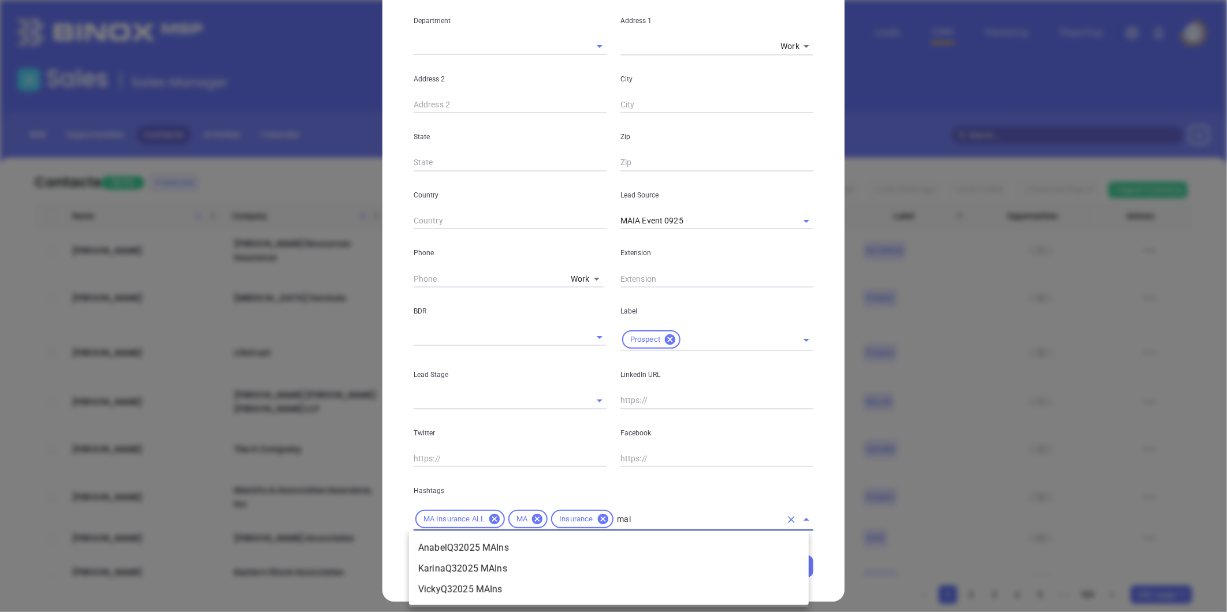
type input "maia"
click at [474, 545] on li "MAIA Event 0925" at bounding box center [609, 548] width 400 height 21
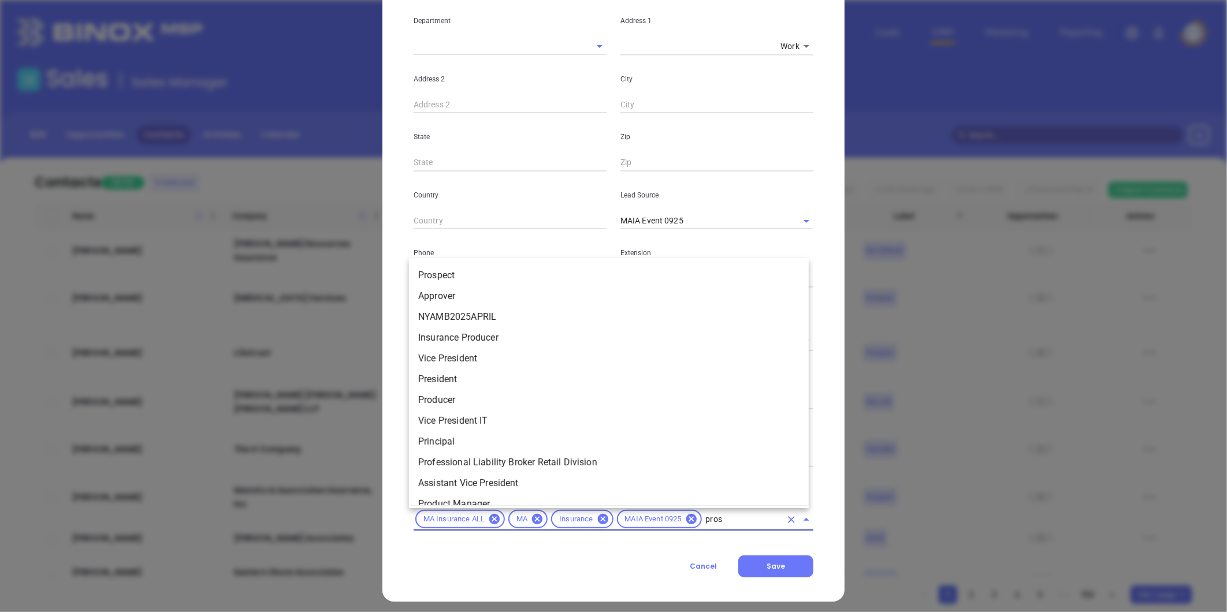
type input "prosp"
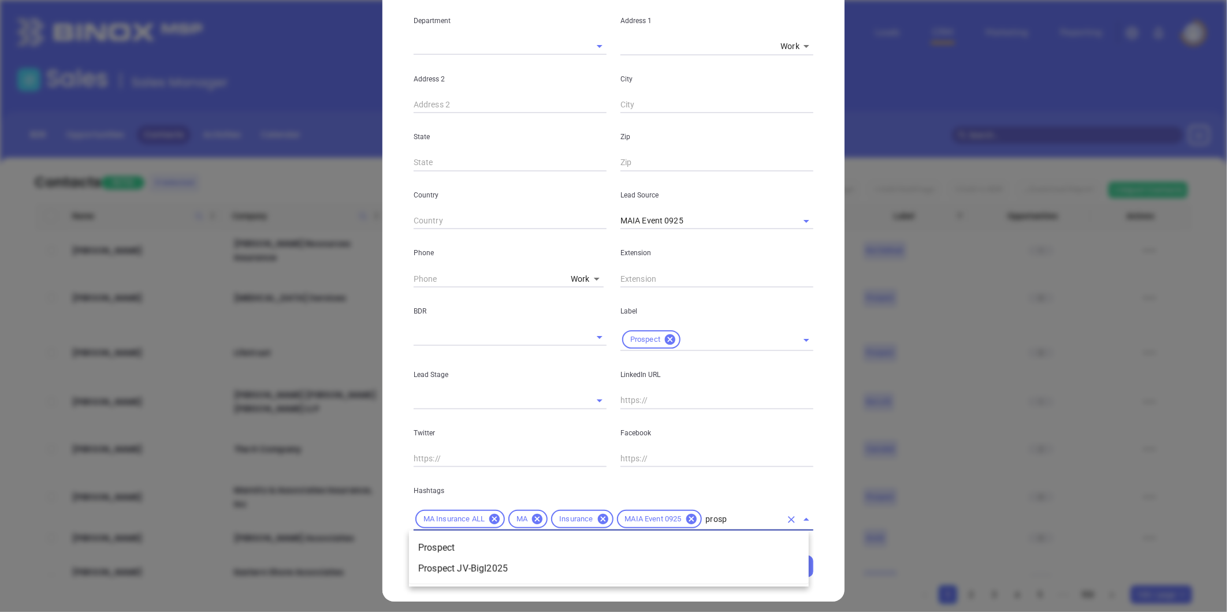
click at [474, 545] on li "Prospect" at bounding box center [609, 548] width 400 height 21
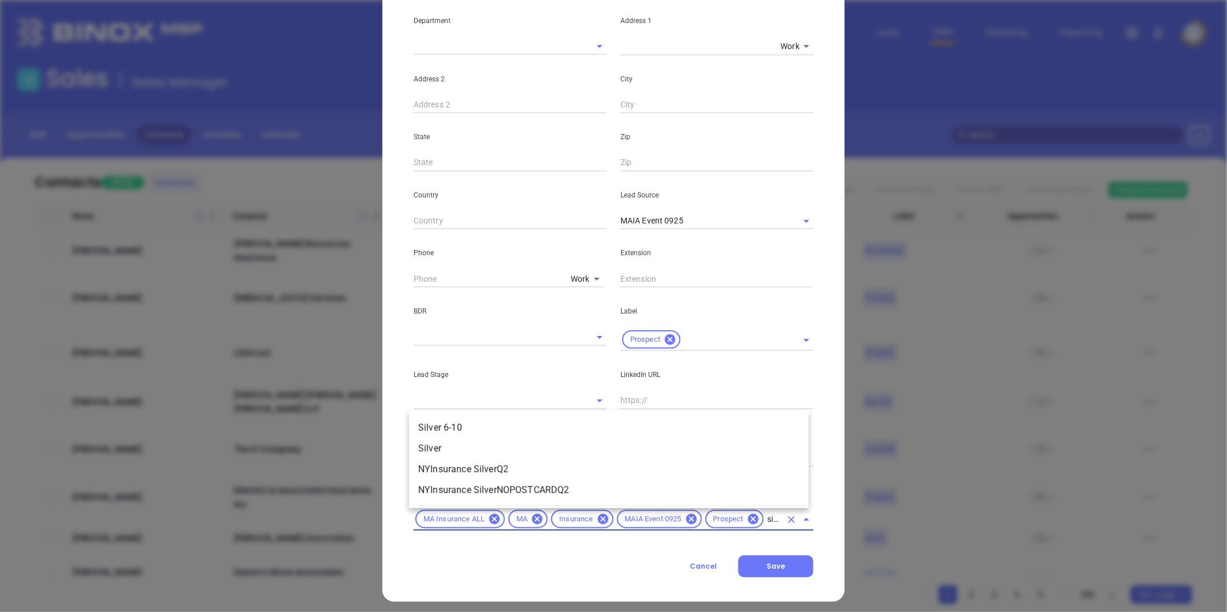
scroll to position [0, 6]
type input "silver"
drag, startPoint x: 424, startPoint y: 410, endPoint x: 438, endPoint y: 422, distance: 18.0
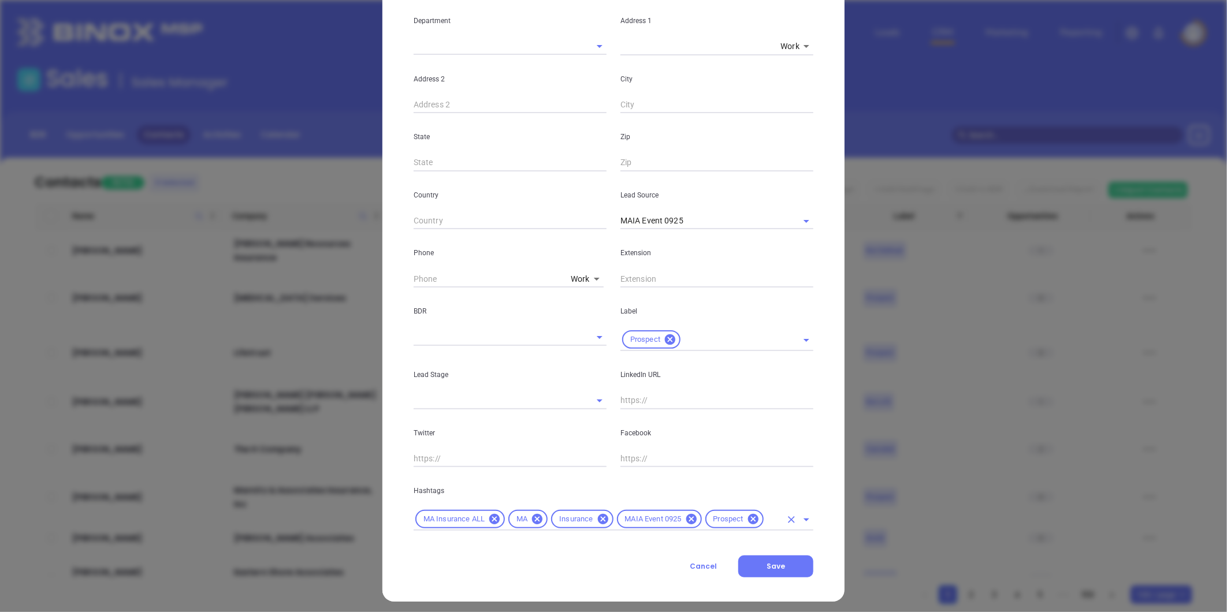
click at [765, 518] on input "text" at bounding box center [773, 519] width 16 height 14
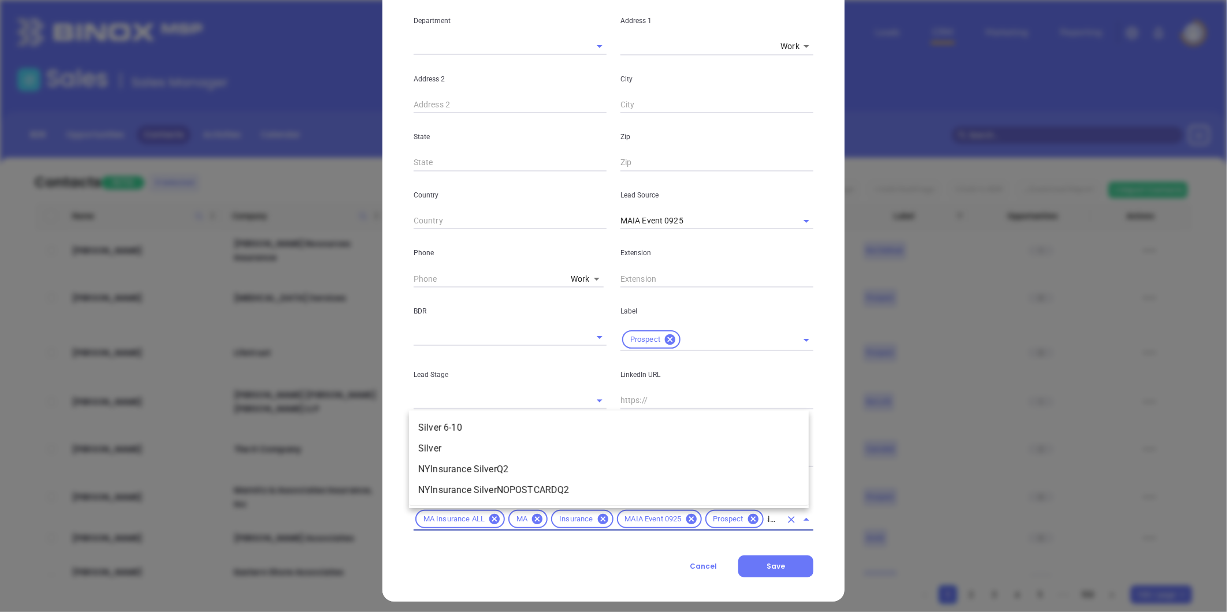
type input "silver"
click at [477, 425] on li "Silver 6-10" at bounding box center [609, 428] width 400 height 21
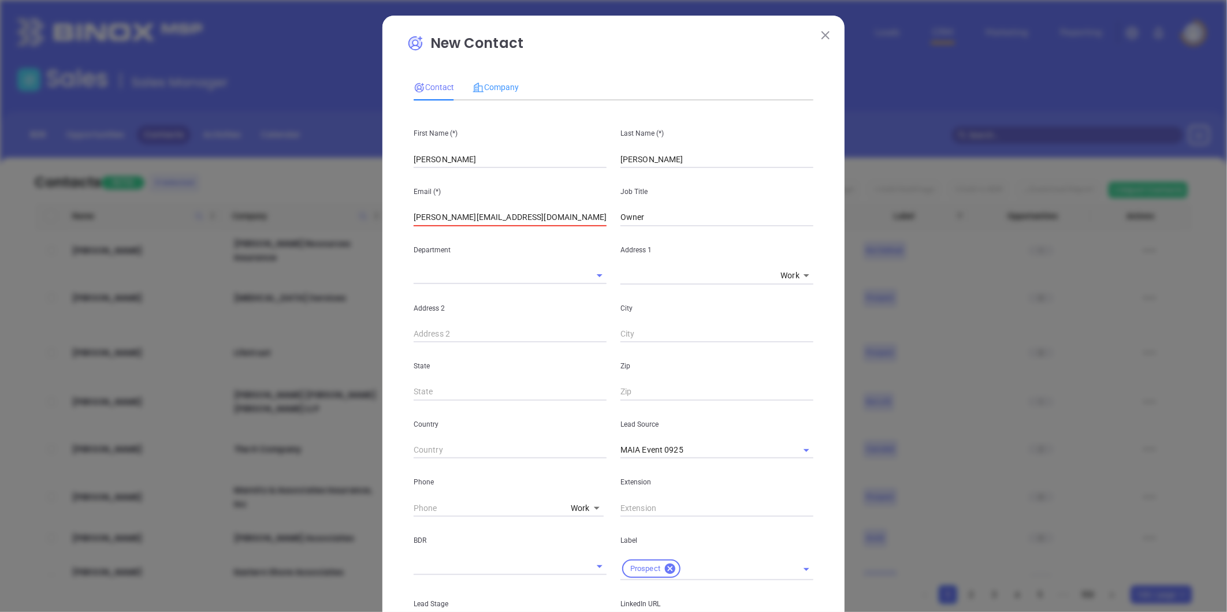
scroll to position [0, 0]
click at [495, 83] on span "Company" at bounding box center [495, 87] width 46 height 9
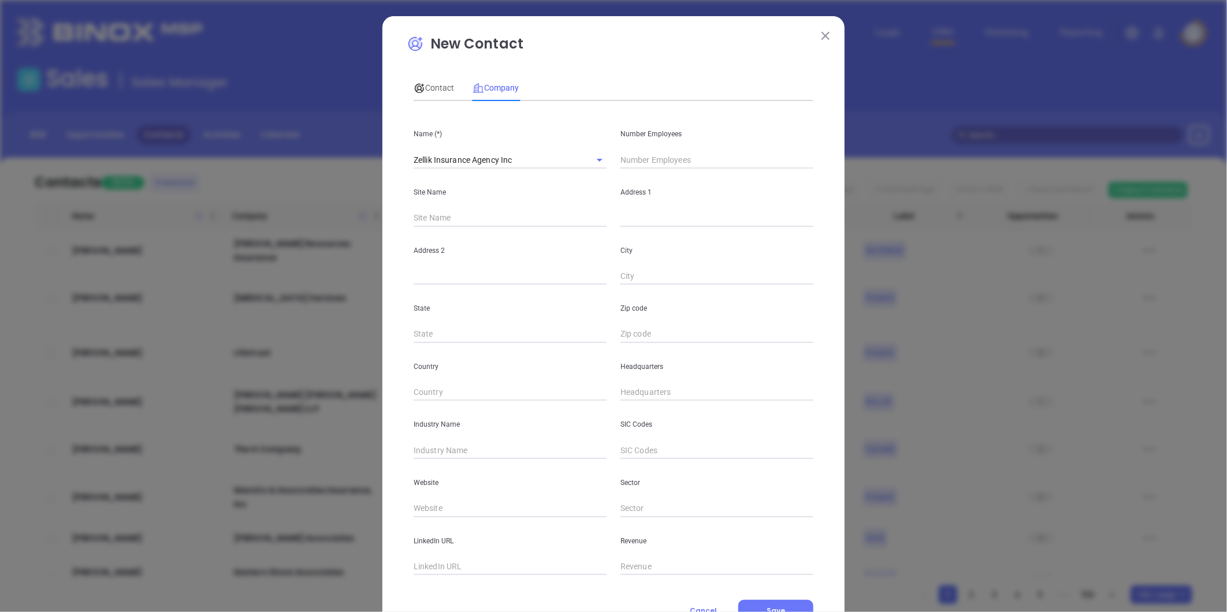
click at [634, 215] on input "text" at bounding box center [716, 218] width 193 height 17
paste input "37 Bridge Street Salem, Massachusetts 01970"
type input "37 Bridge Street Salem, Massachusetts 01970"
click at [643, 157] on input "text" at bounding box center [716, 159] width 193 height 17
type input "5"
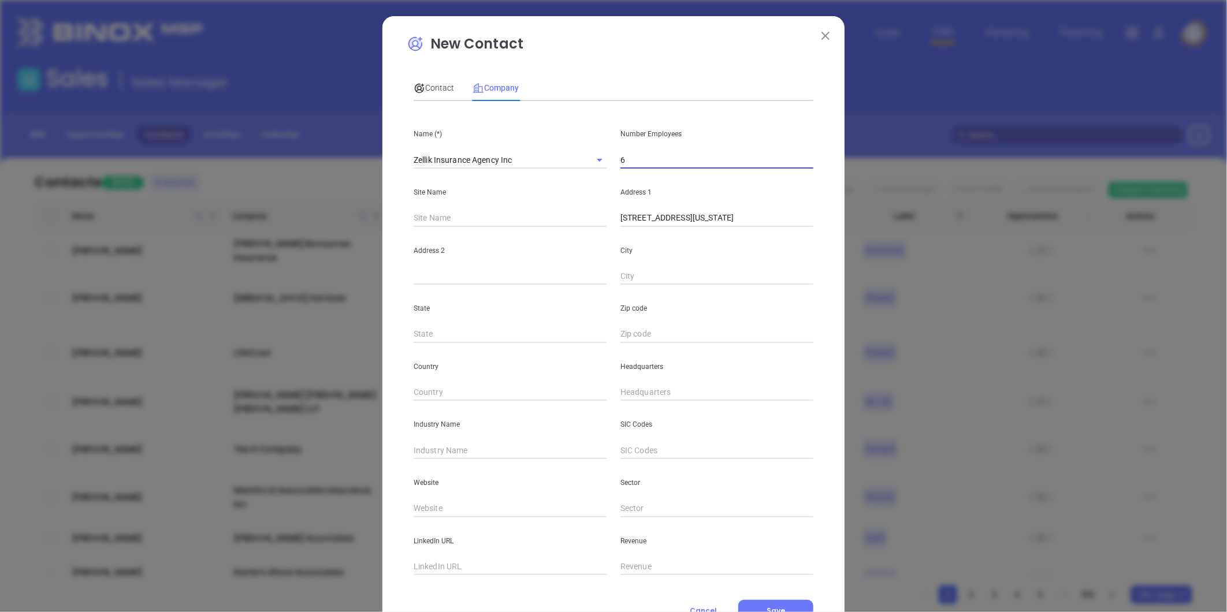
type input "6"
drag, startPoint x: 546, startPoint y: 200, endPoint x: 637, endPoint y: 215, distance: 92.4
click at [546, 200] on div "Site Name" at bounding box center [510, 198] width 207 height 58
drag, startPoint x: 678, startPoint y: 218, endPoint x: 1011, endPoint y: 260, distance: 335.9
click at [1011, 260] on div "New Contact Contact Company First Name (*) Angela Last Name (*) Turpin Email (*…" at bounding box center [613, 306] width 1227 height 612
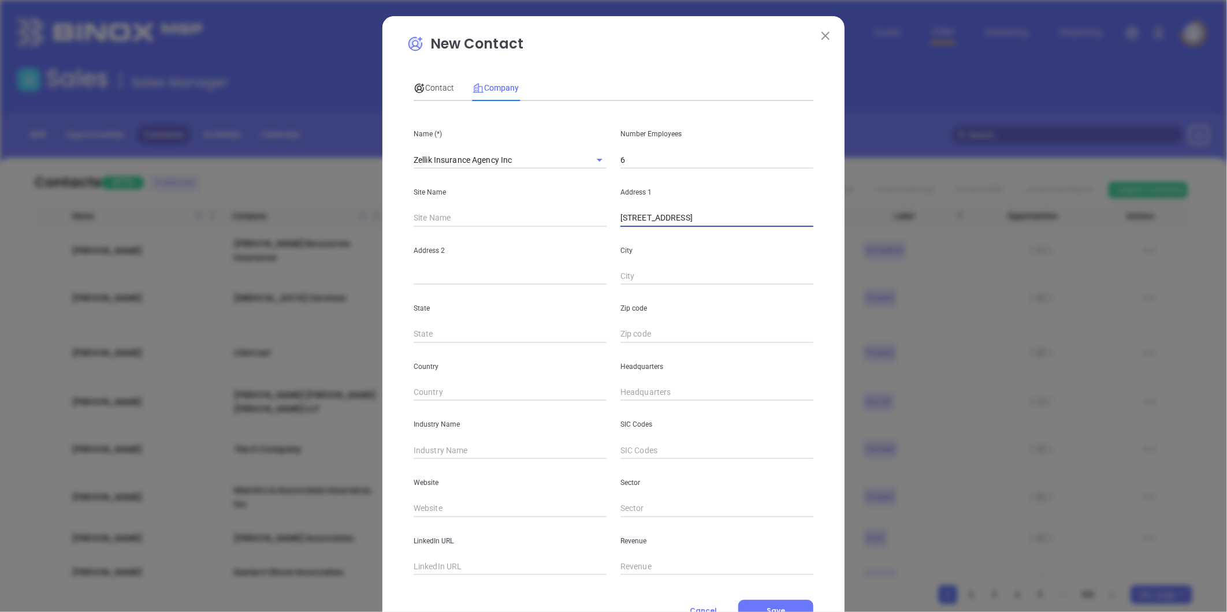
type input "37 Bridge Street"
type input "Salem"
type input "MA"
paste input "Salem, Massachusetts 01970"
type input "01970"
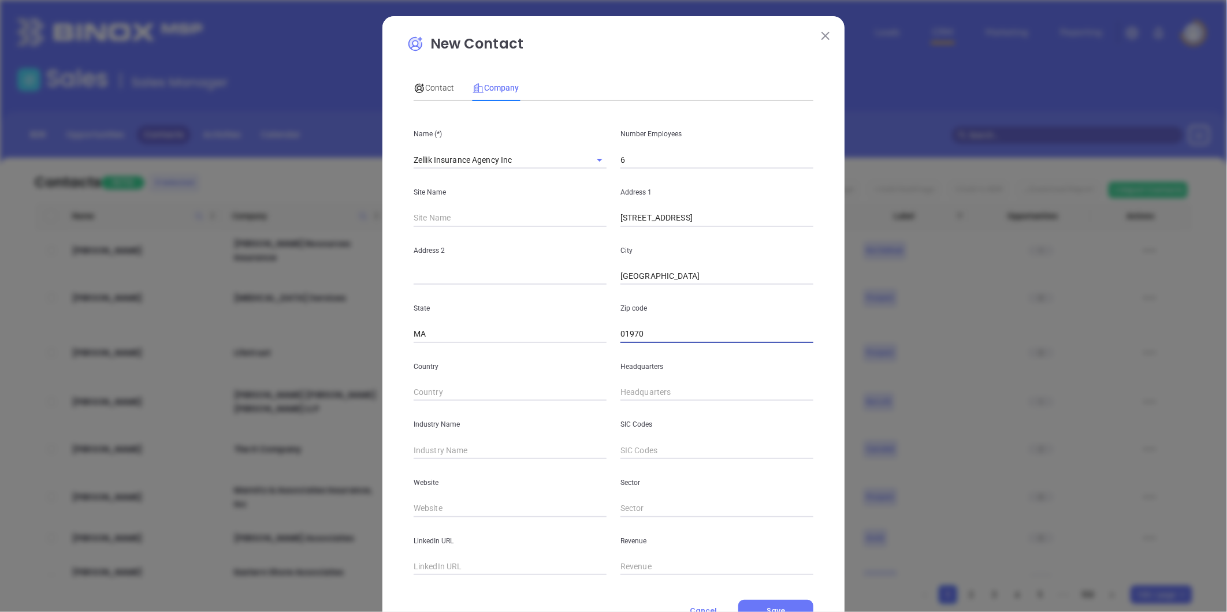
click at [466, 451] on input "text" at bounding box center [510, 450] width 193 height 17
type input "Insurance"
click at [635, 389] on input "text" at bounding box center [716, 392] width 193 height 17
paste input "978) 594-0815"
type input "(978) 594-0815"
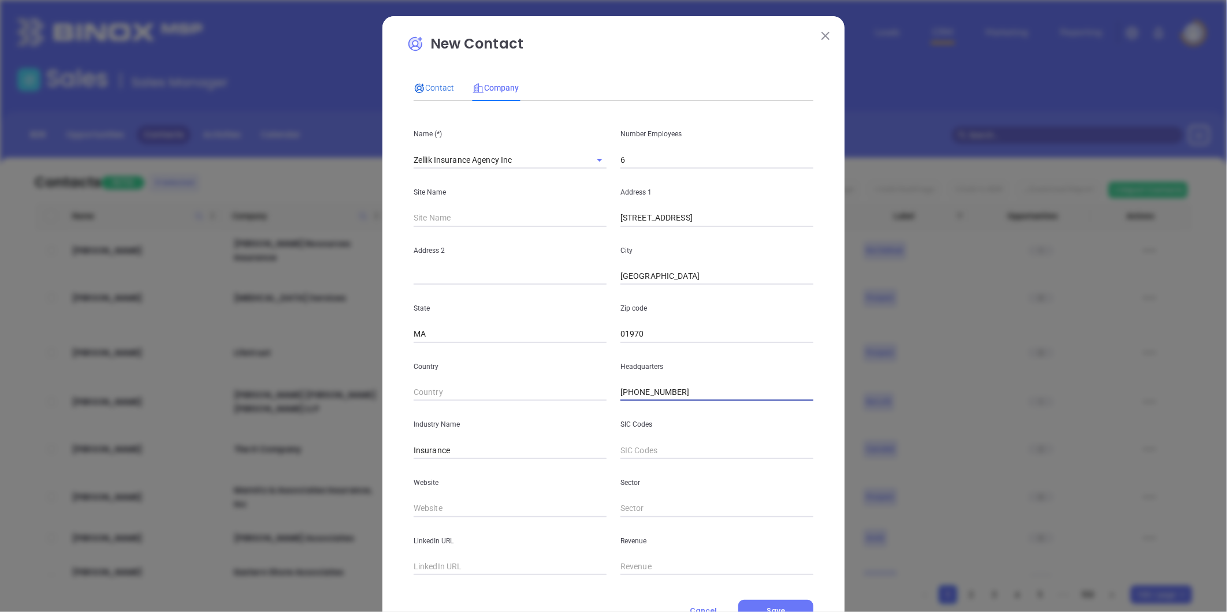
click at [435, 87] on span "Contact" at bounding box center [434, 87] width 40 height 9
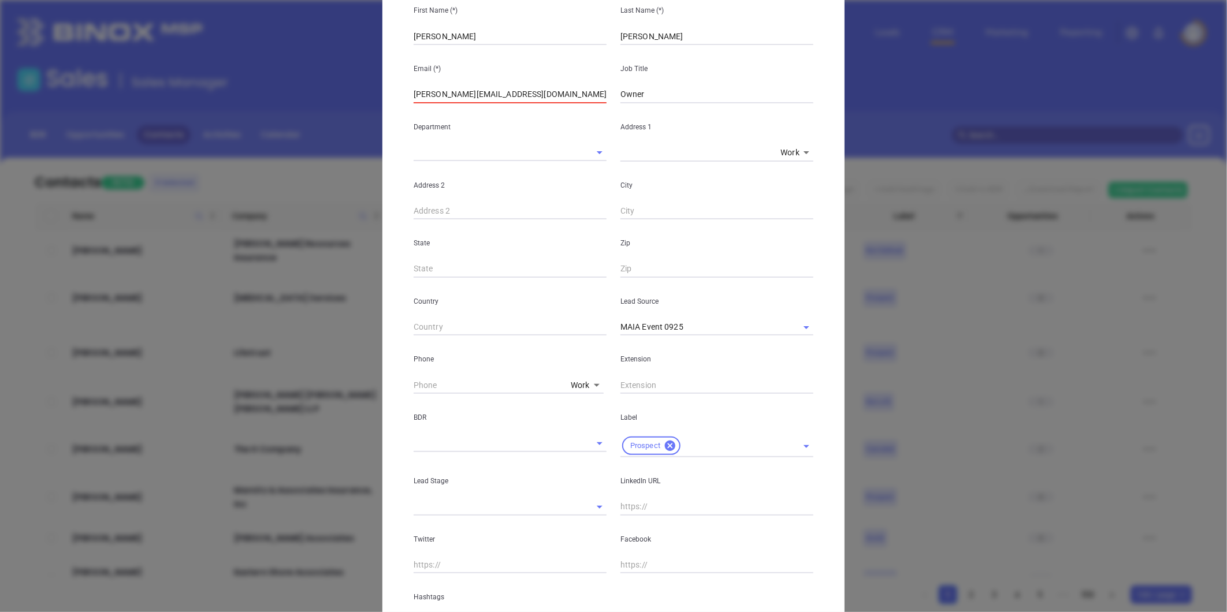
scroll to position [128, 0]
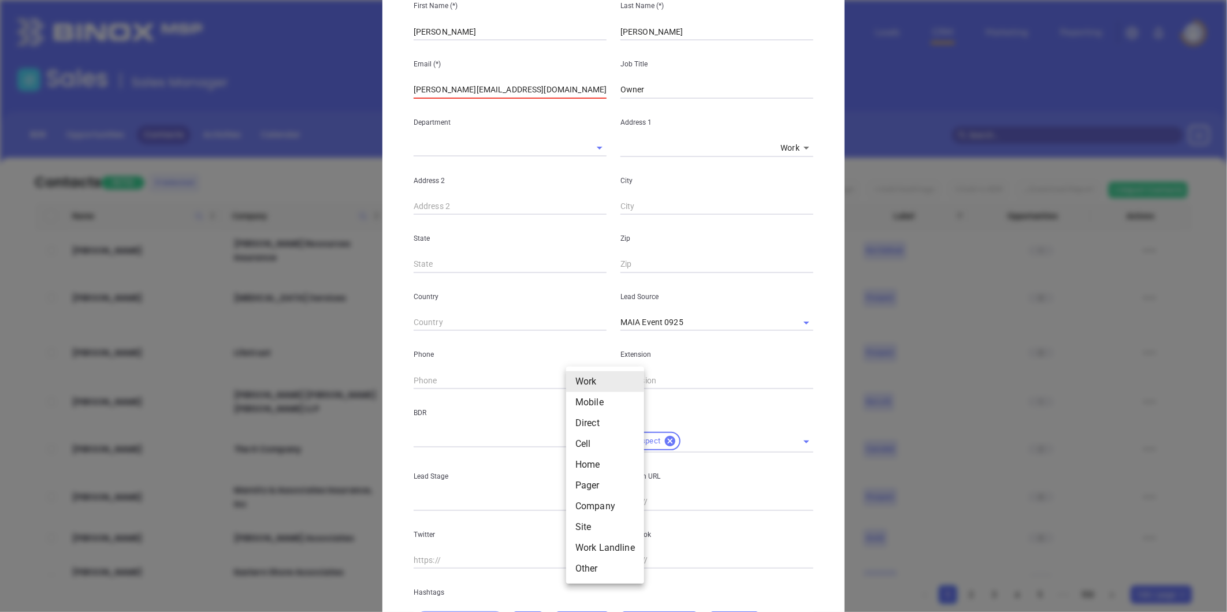
click at [569, 382] on body "Leads CRM Marketing Reporting Financial Leads Leads Sales Sales Manager BDR Opp…" at bounding box center [613, 306] width 1227 height 612
click at [586, 523] on li "Site" at bounding box center [605, 527] width 78 height 21
type input "11"
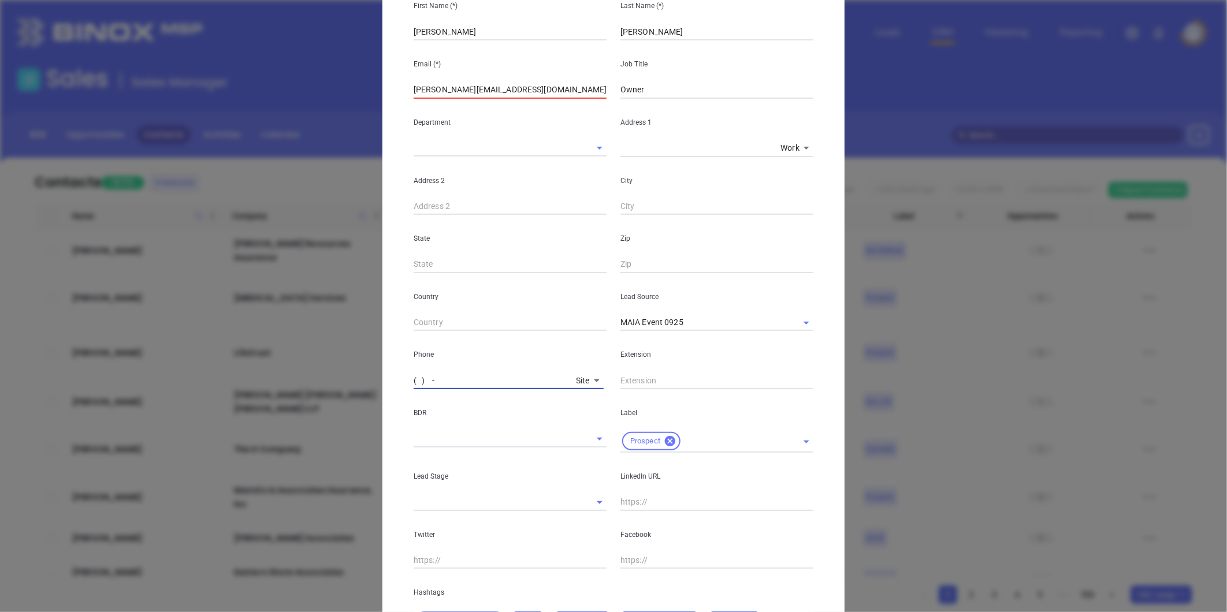
click at [439, 376] on input "( ) -" at bounding box center [493, 380] width 158 height 17
paste input "978) 594-0815"
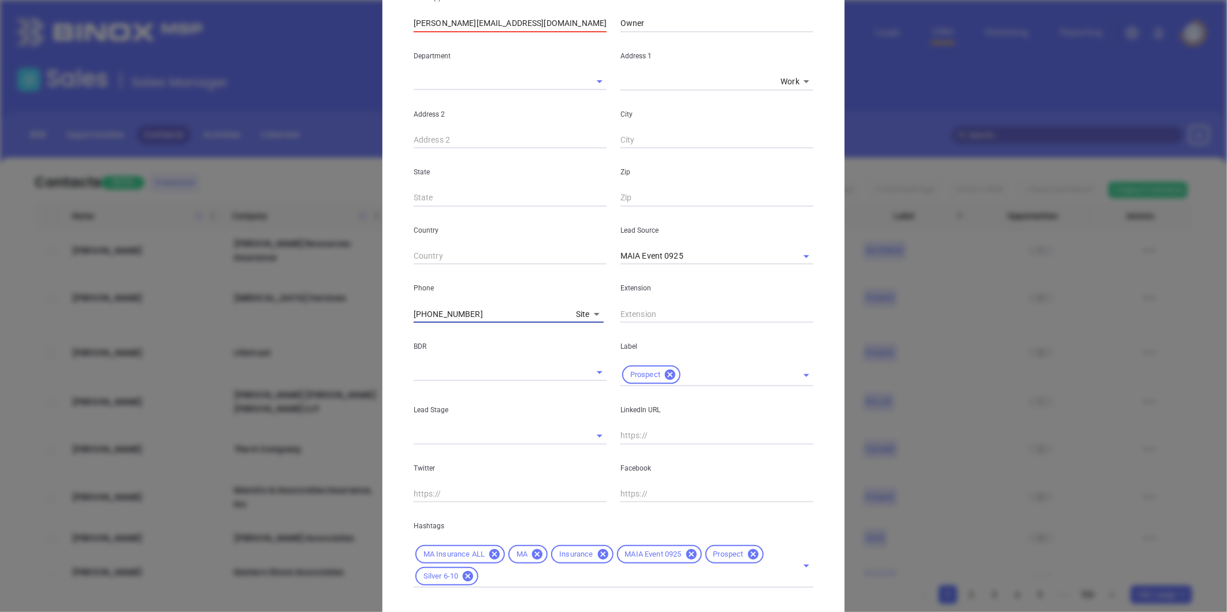
scroll to position [256, 0]
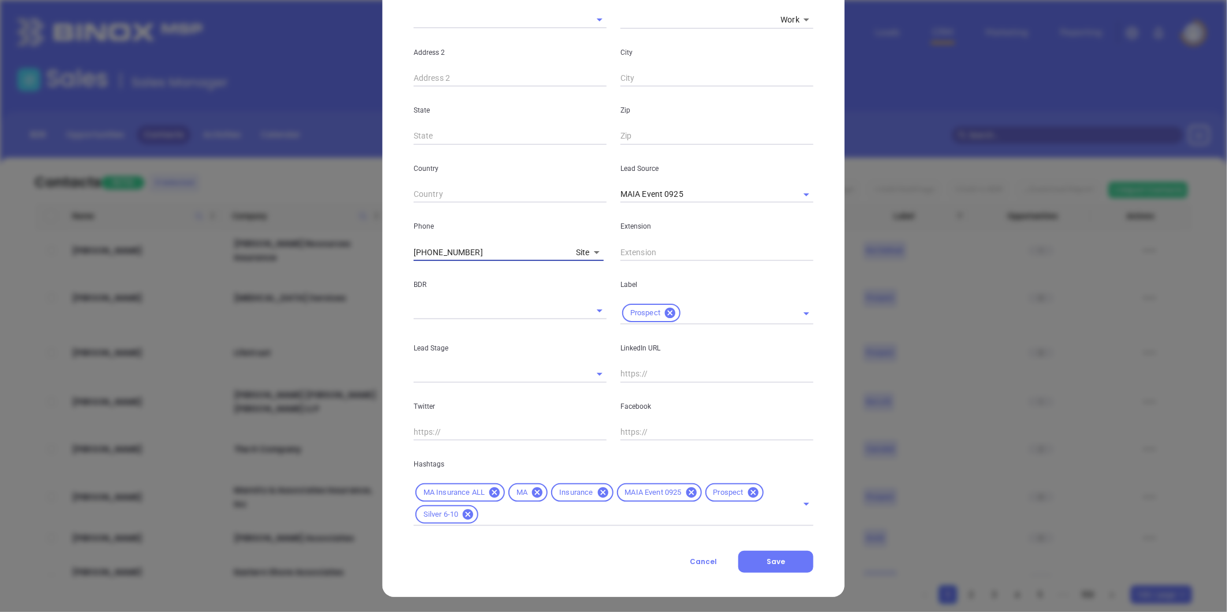
type input "(978) 594-0815"
click at [639, 375] on input "text" at bounding box center [716, 374] width 193 height 17
type input "e"
paste input "linkedin.com/in/zellikinsurance"
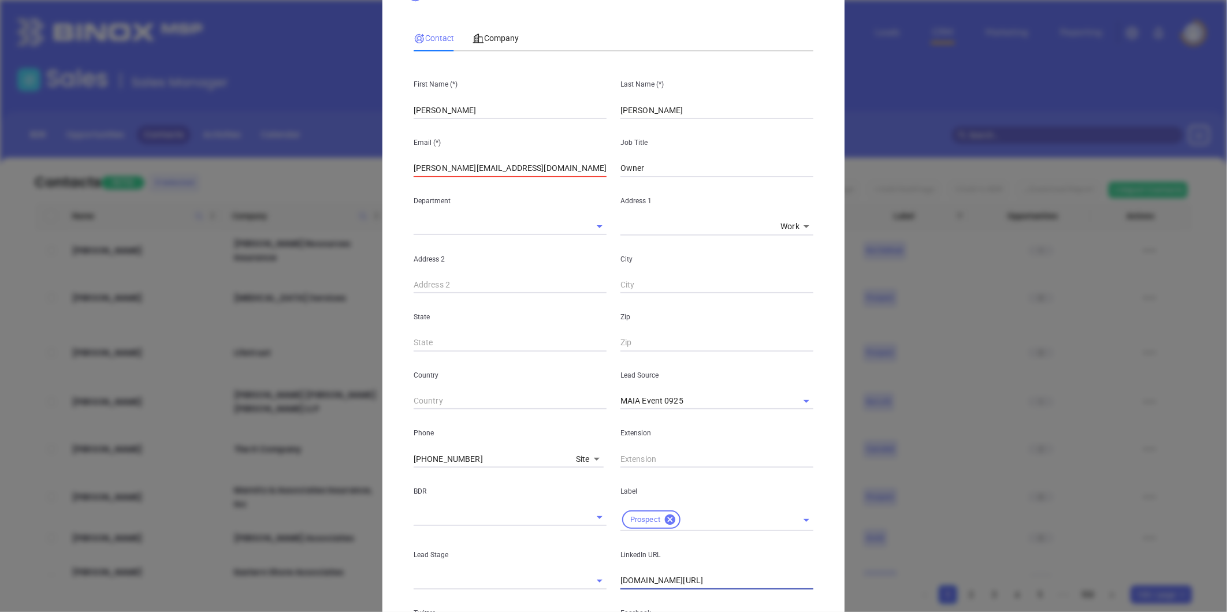
scroll to position [0, 0]
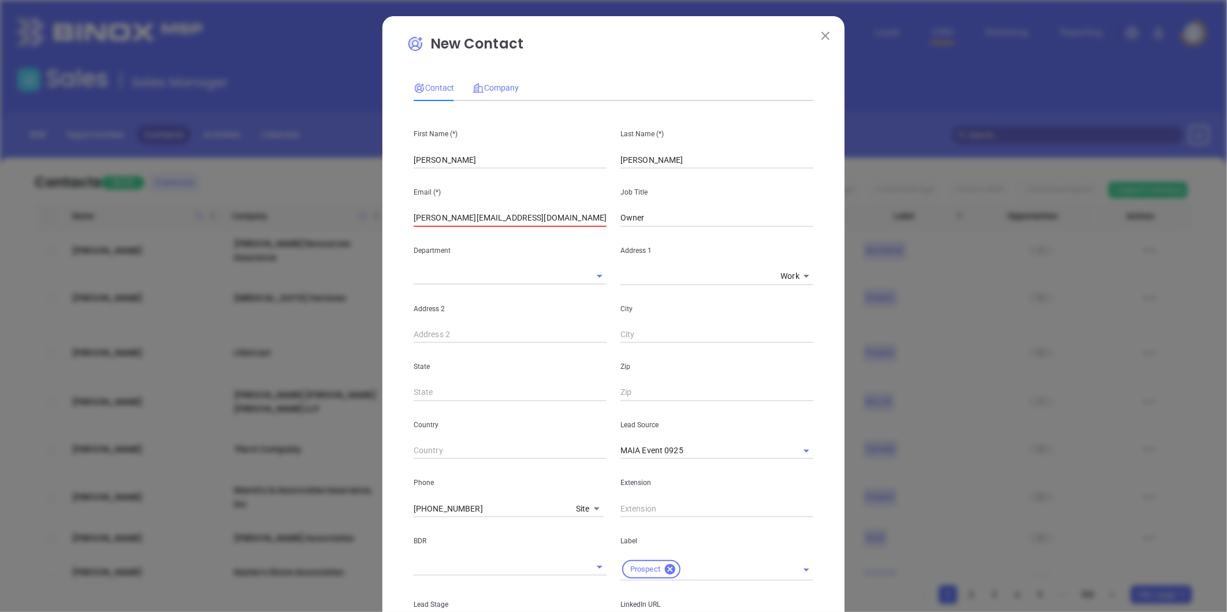
type input "www.linkedin.com/in/zellikinsurance"
click at [496, 87] on span "Company" at bounding box center [495, 87] width 46 height 9
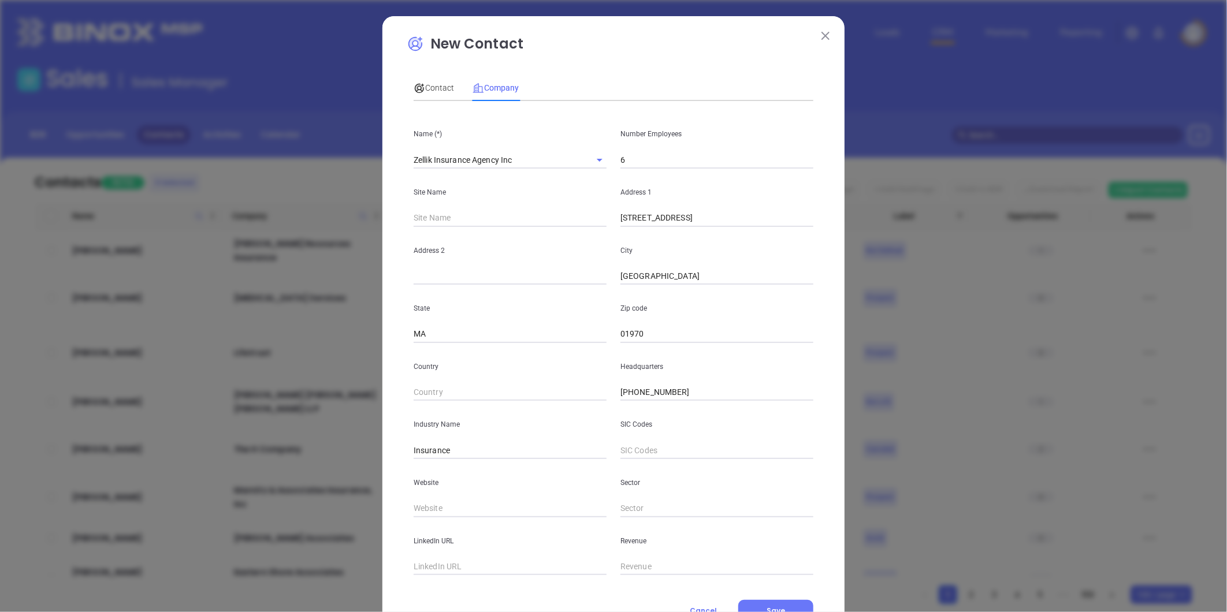
scroll to position [50, 0]
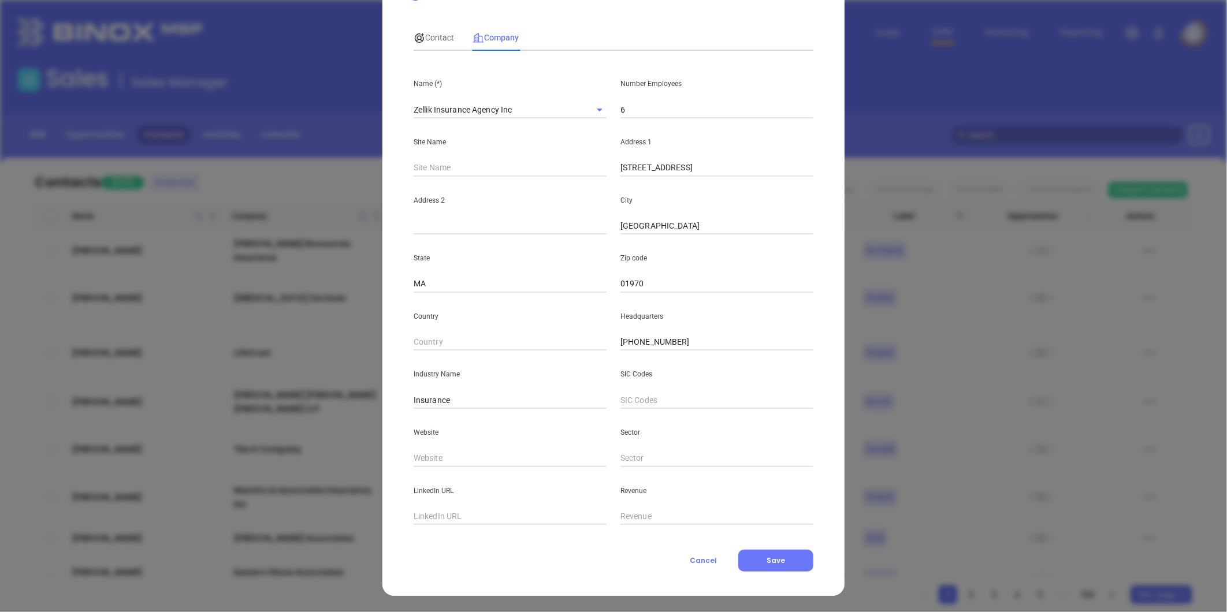
click at [417, 446] on div "Website" at bounding box center [510, 438] width 207 height 58
click at [422, 453] on input "text" at bounding box center [510, 458] width 193 height 17
paste input "https://zellikinsurance.com/"
type input "https://zellikinsurance.com/"
drag, startPoint x: 434, startPoint y: 33, endPoint x: 567, endPoint y: 159, distance: 183.0
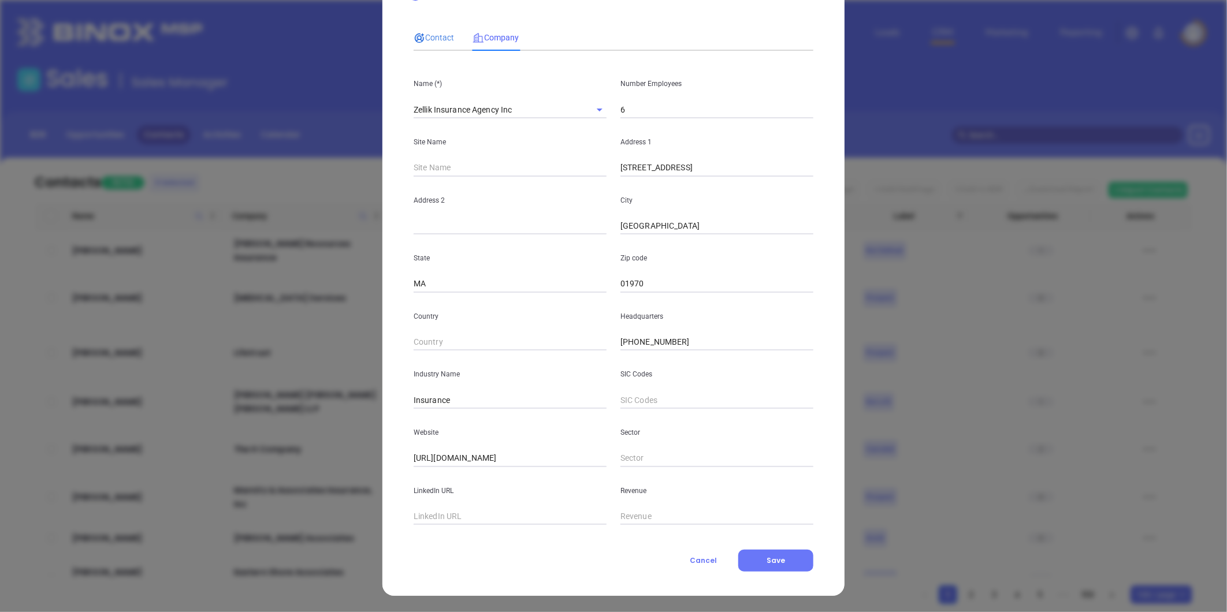
click at [434, 33] on span "Contact" at bounding box center [434, 37] width 40 height 9
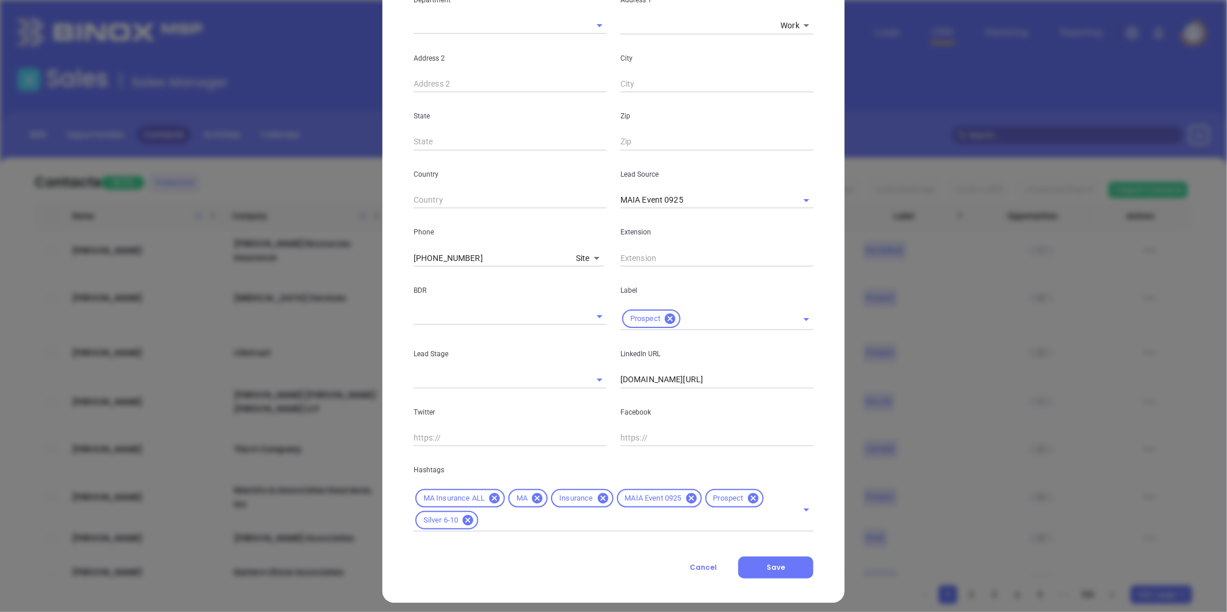
scroll to position [258, 0]
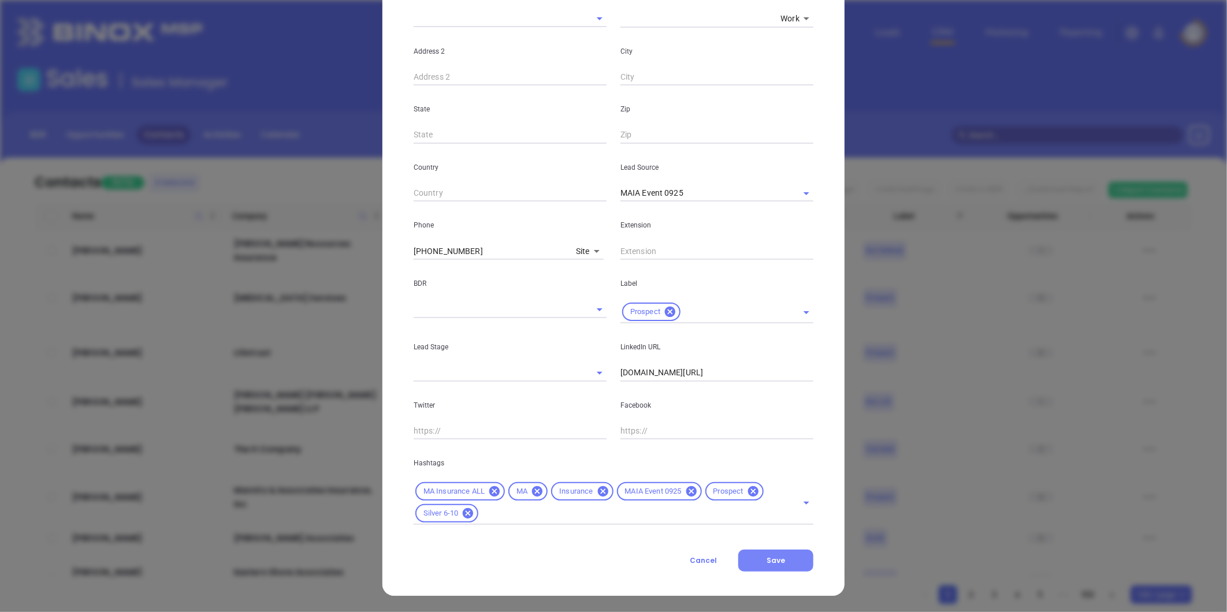
click at [781, 565] on button "Save" at bounding box center [775, 561] width 75 height 22
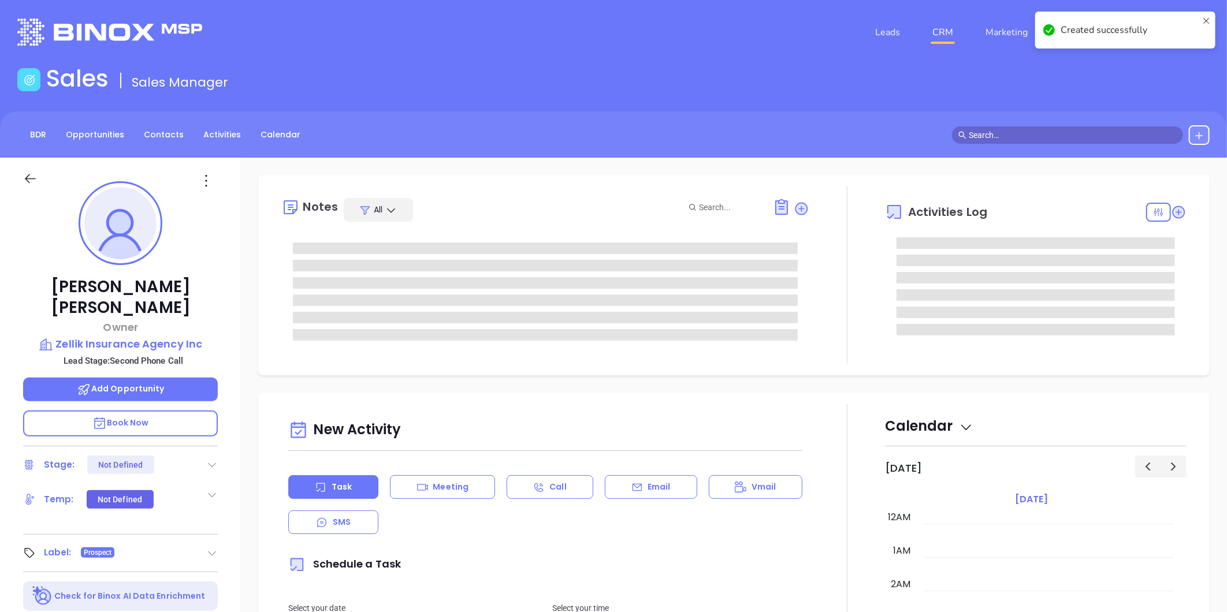
type input "[DATE]"
type input "[PERSON_NAME]"
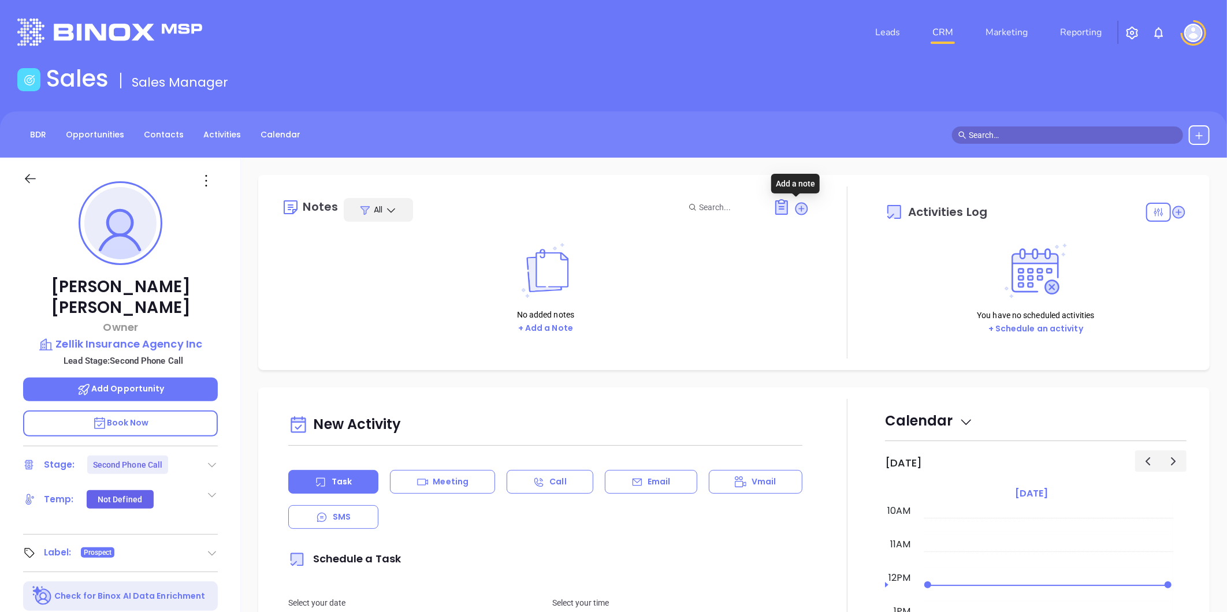
drag, startPoint x: 795, startPoint y: 206, endPoint x: 764, endPoint y: 224, distance: 36.5
click at [795, 206] on icon at bounding box center [801, 208] width 13 height 13
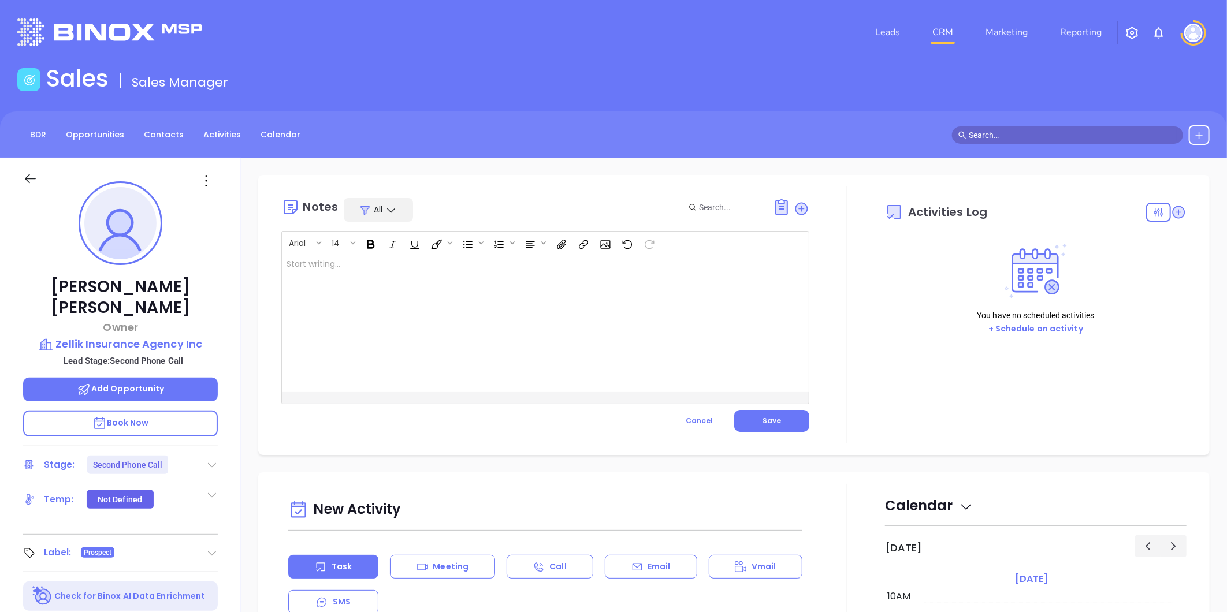
click at [550, 263] on div at bounding box center [527, 323] width 490 height 139
click at [408, 269] on p "MAIA event pre-attendance list ﻿" at bounding box center [526, 270] width 481 height 24
click at [766, 422] on span "Save" at bounding box center [771, 421] width 18 height 10
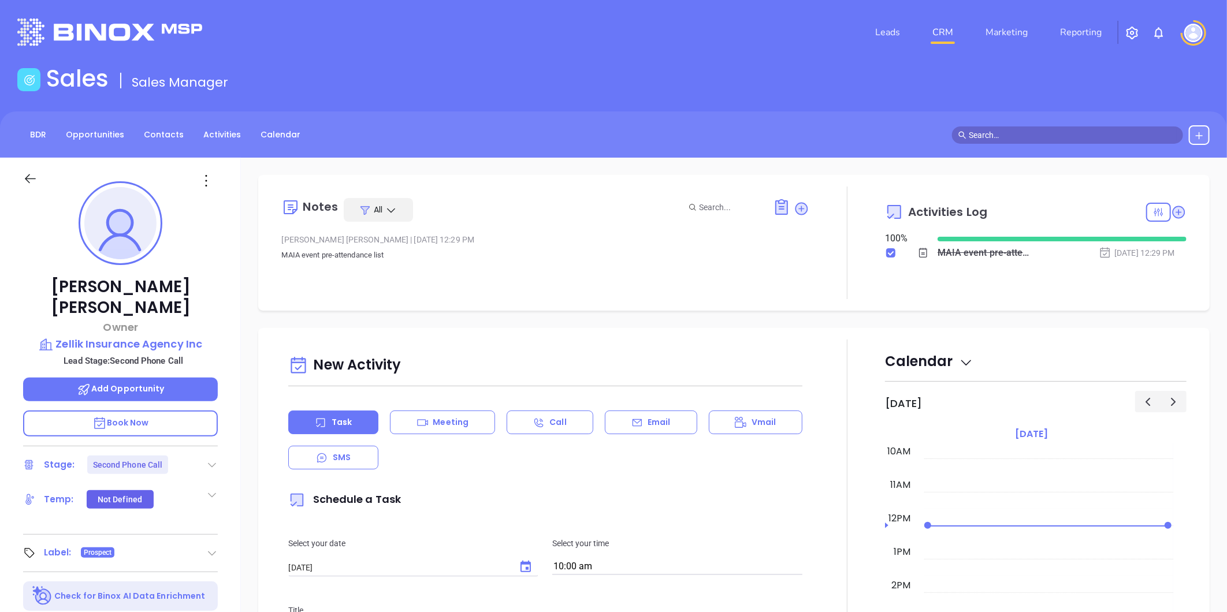
click at [211, 459] on icon at bounding box center [212, 465] width 12 height 12
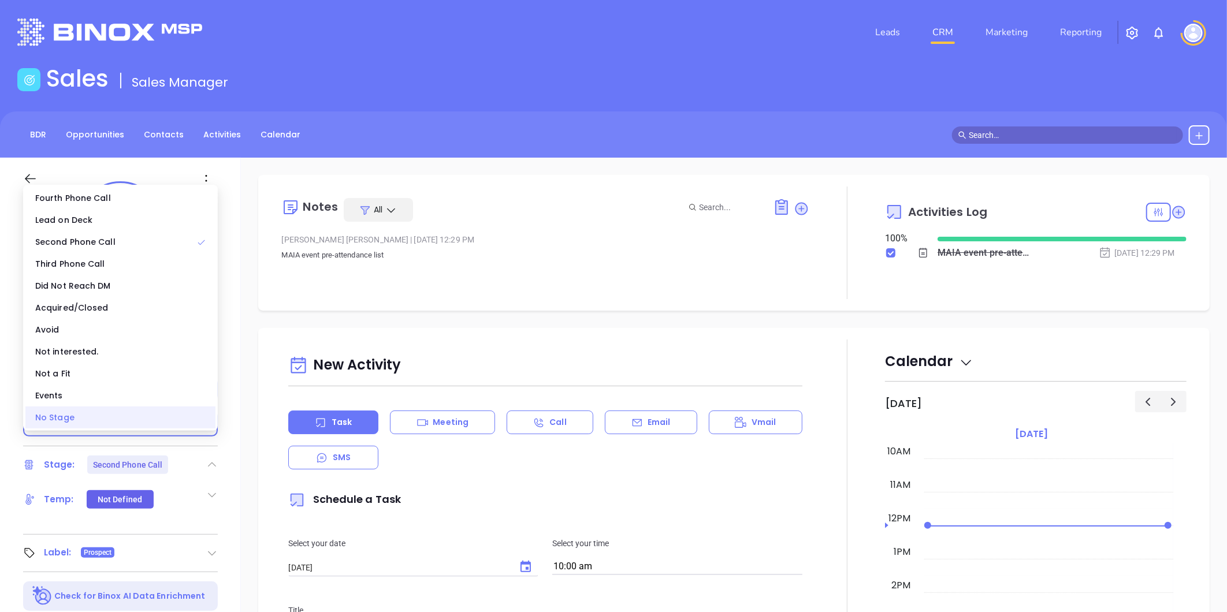
click at [125, 415] on div "No Stage" at bounding box center [120, 418] width 190 height 22
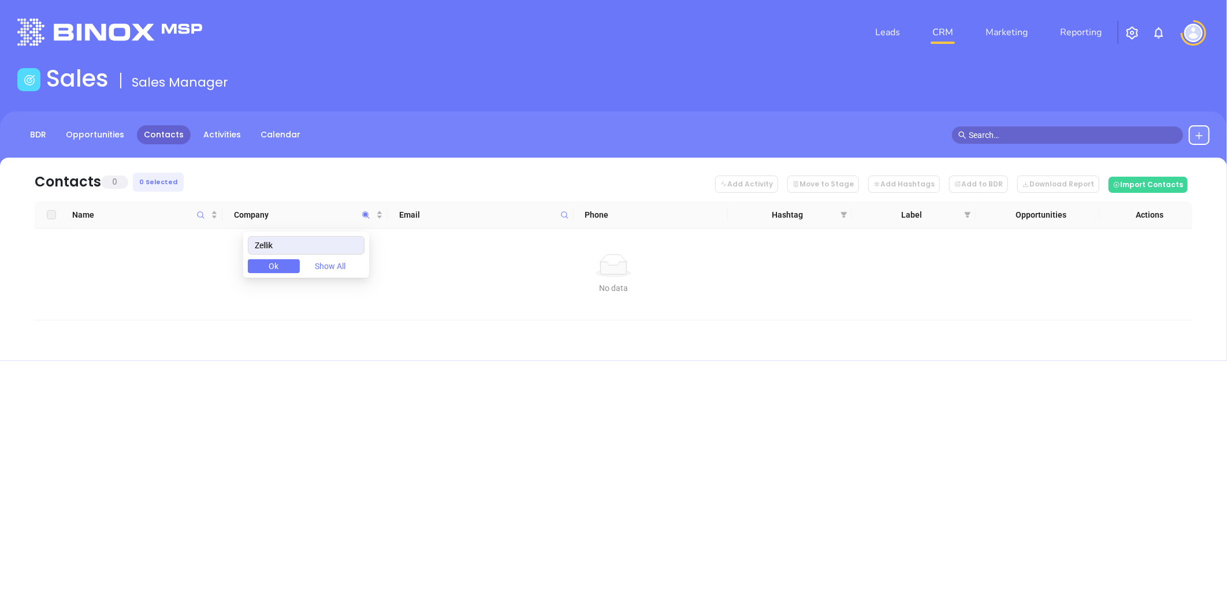
drag, startPoint x: 289, startPoint y: 244, endPoint x: 210, endPoint y: 232, distance: 80.1
click at [196, 229] on body "Leads CRM Marketing Reporting Financial Leads Leads Sales Sales Manager BDR Opp…" at bounding box center [613, 306] width 1227 height 612
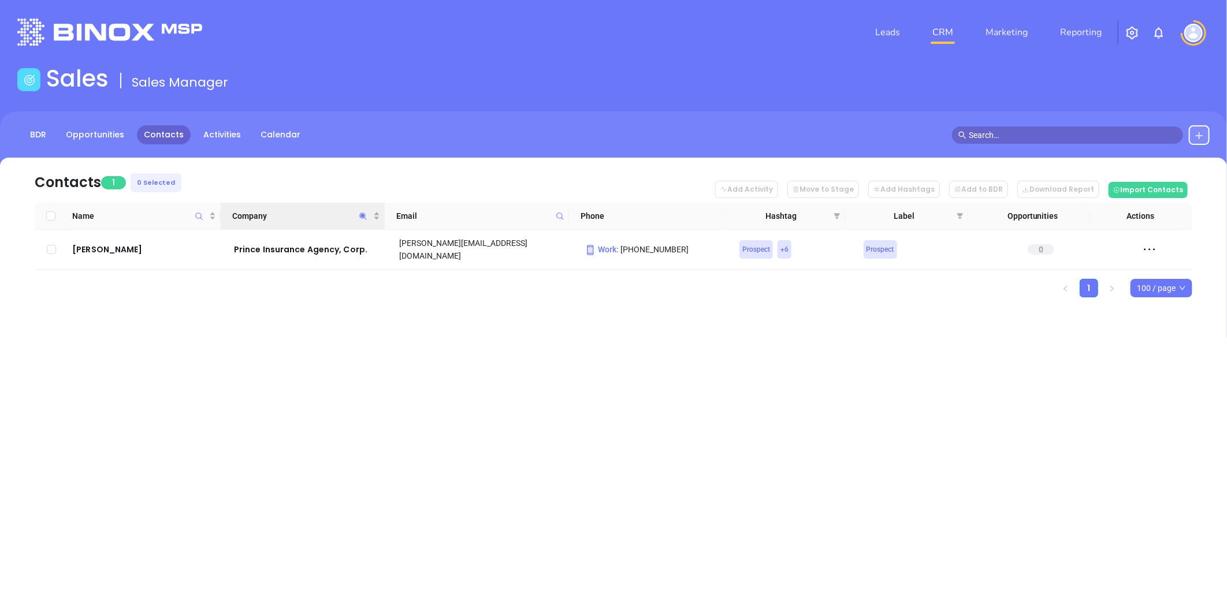
click at [360, 212] on icon "Company" at bounding box center [363, 216] width 9 height 9
paste input "eferred Mutual Insurance Co."
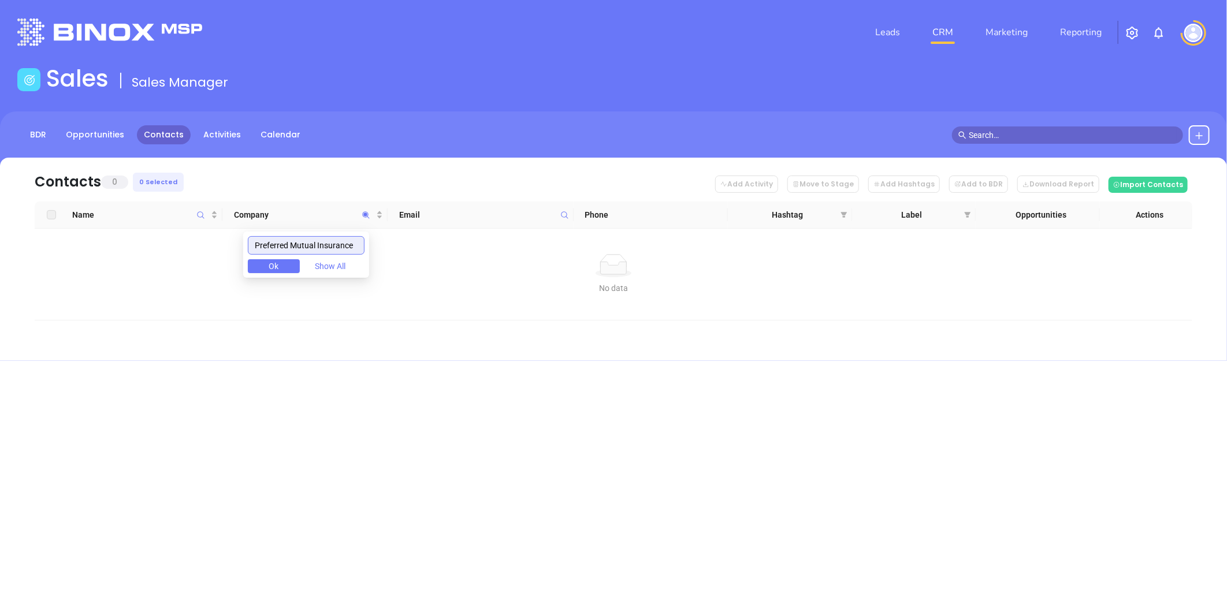
click at [344, 243] on input "Preferred Mutual Insurance" at bounding box center [306, 245] width 117 height 18
click at [328, 249] on input "Preferred Mutual Insurance" at bounding box center [306, 245] width 117 height 18
paste input "lymouth Rock"
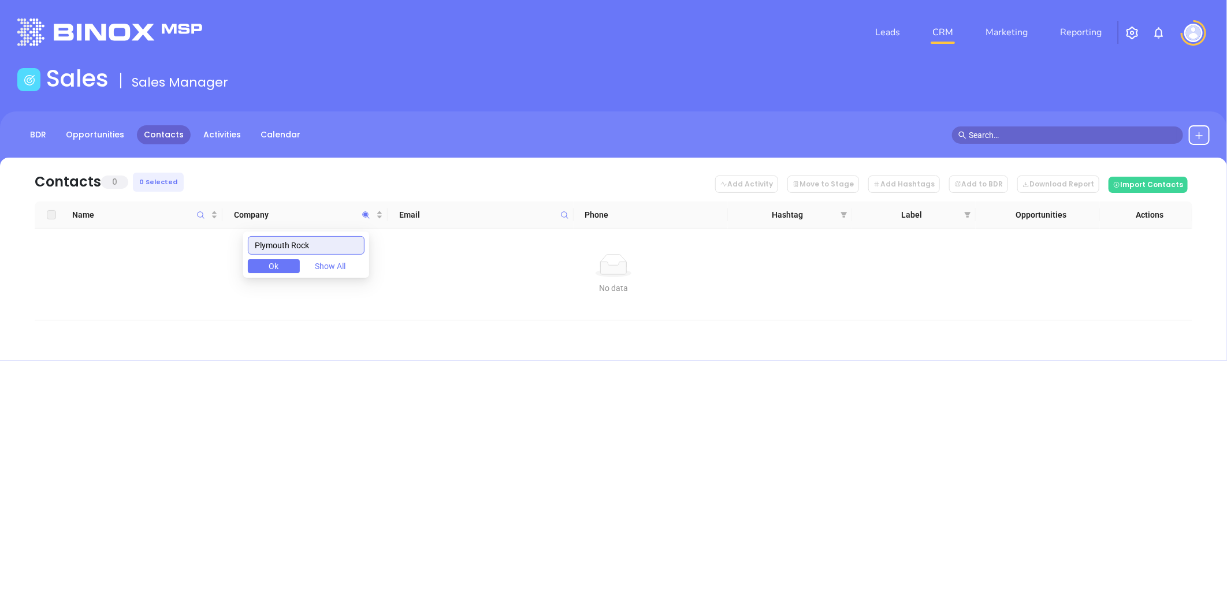
drag, startPoint x: 301, startPoint y: 245, endPoint x: 380, endPoint y: 255, distance: 79.7
click at [303, 245] on input "Plymouth Rock" at bounding box center [306, 245] width 117 height 18
click at [330, 244] on input "PlymouthRock" at bounding box center [306, 245] width 117 height 18
type input "[GEOGRAPHIC_DATA]"
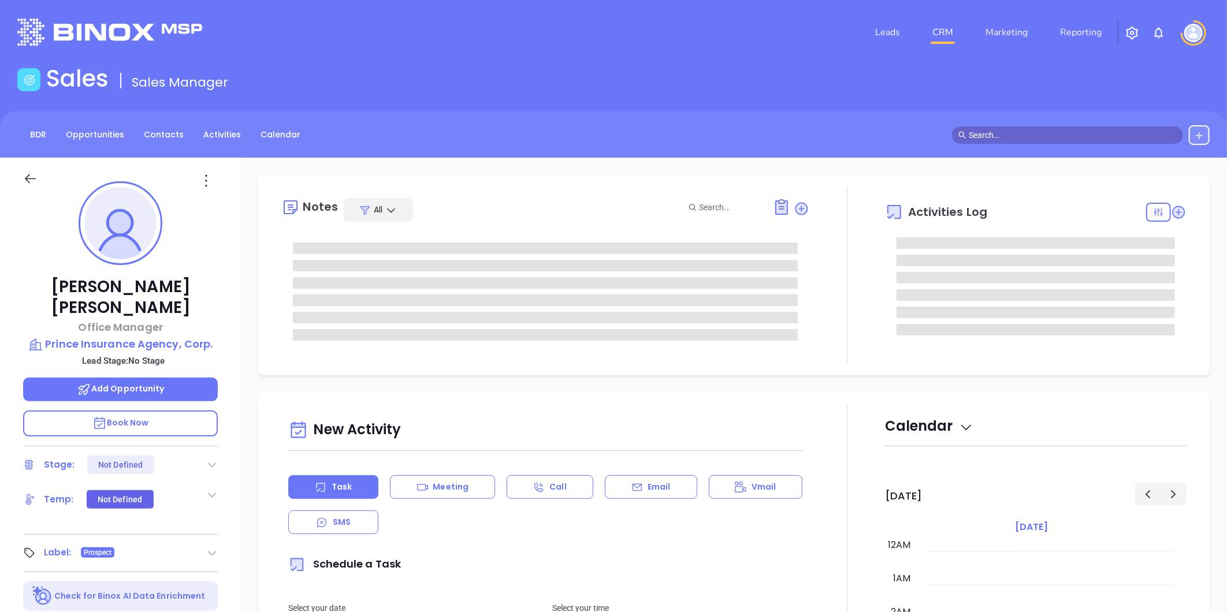
type input "[DATE]"
type input "[PERSON_NAME]"
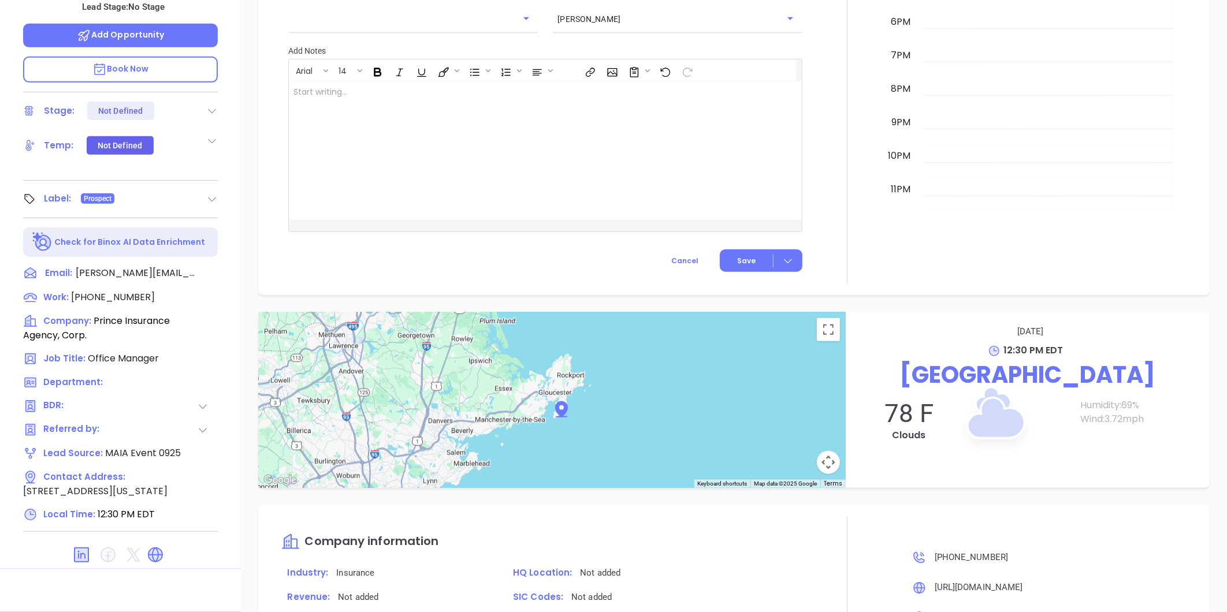
scroll to position [441, 0]
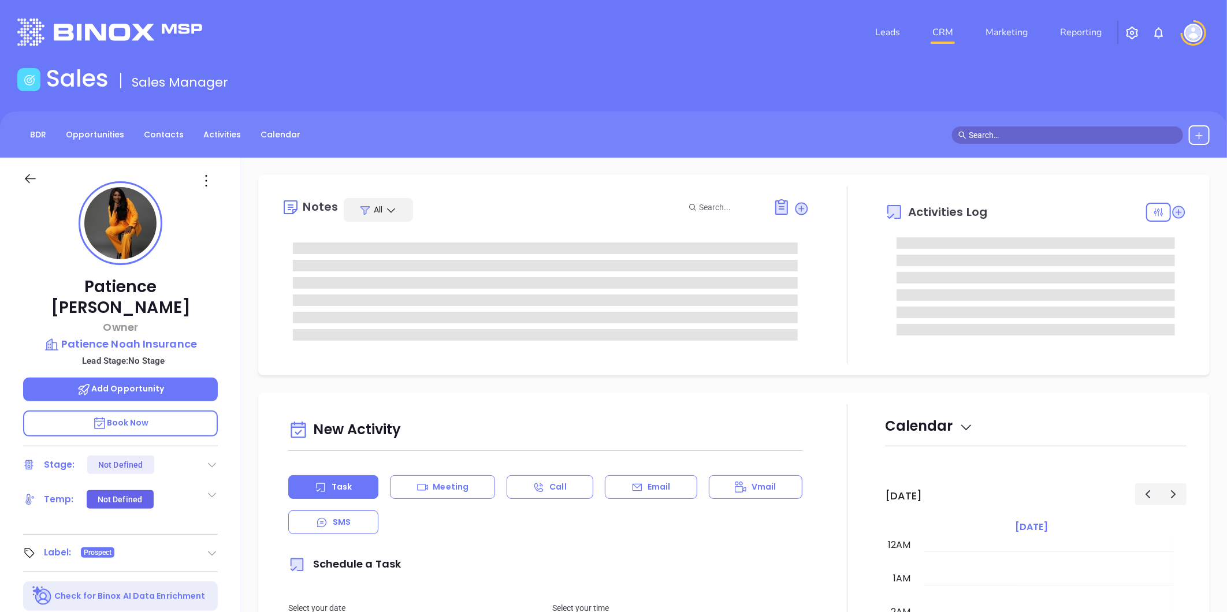
type input "[DATE]"
type input "[PERSON_NAME]"
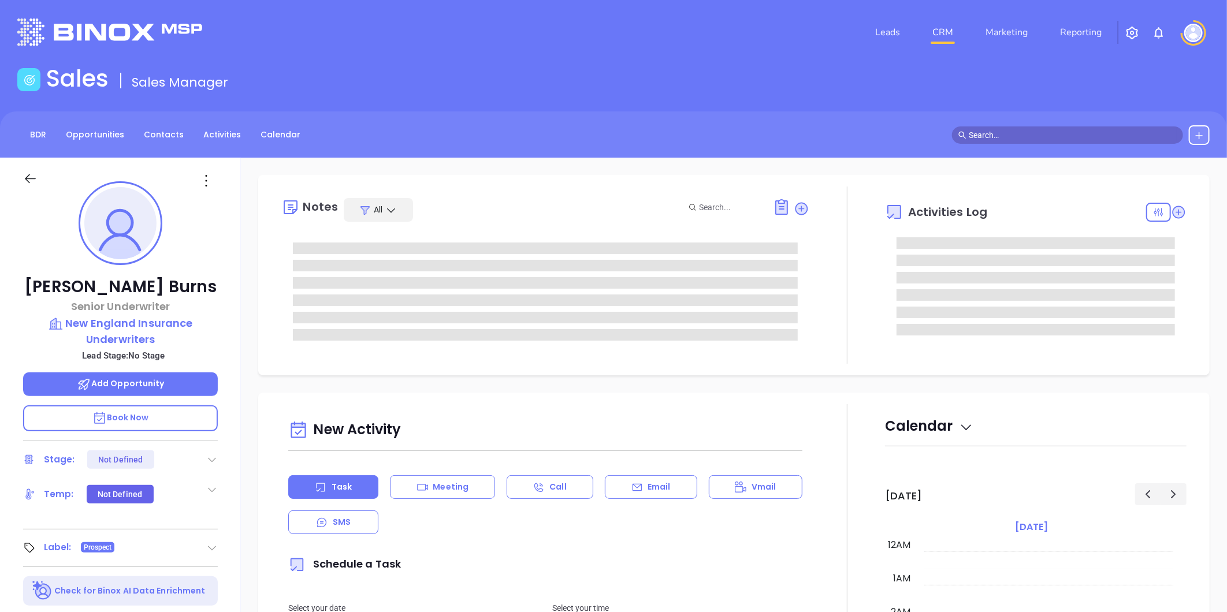
type input "[DATE]"
type input "[PERSON_NAME]"
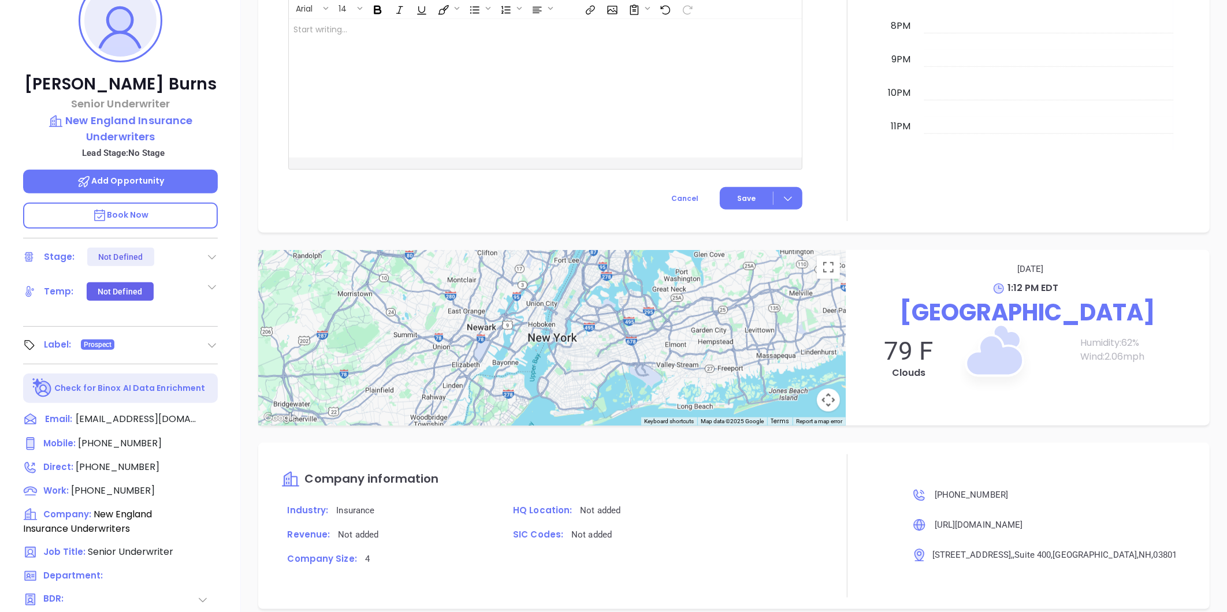
scroll to position [354, 0]
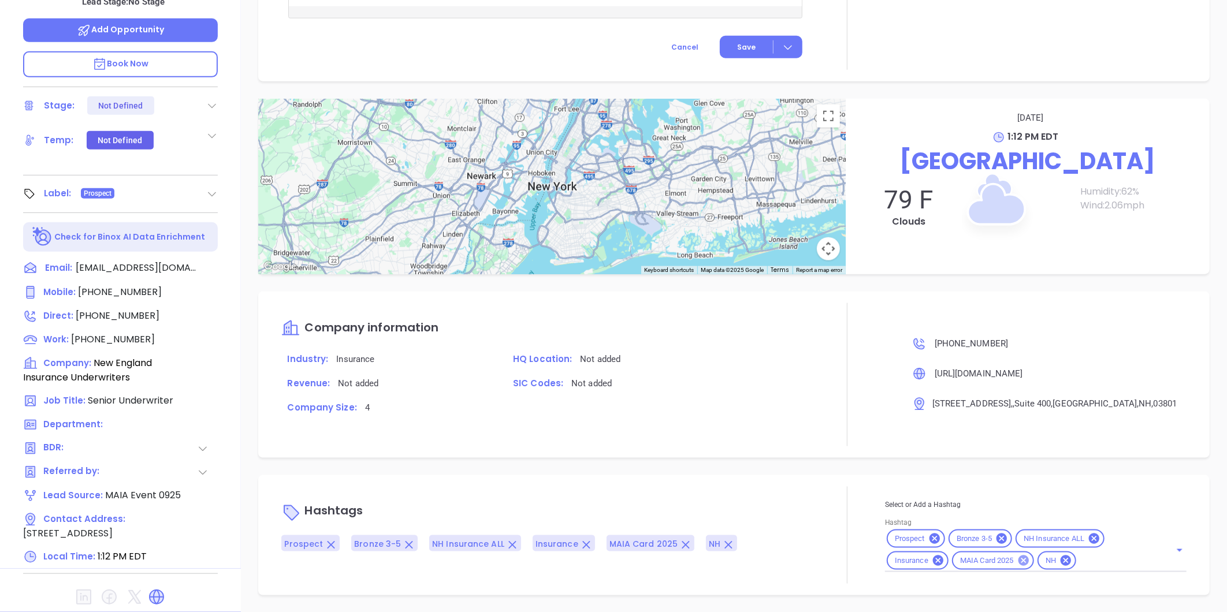
click at [1017, 560] on icon at bounding box center [1023, 560] width 13 height 13
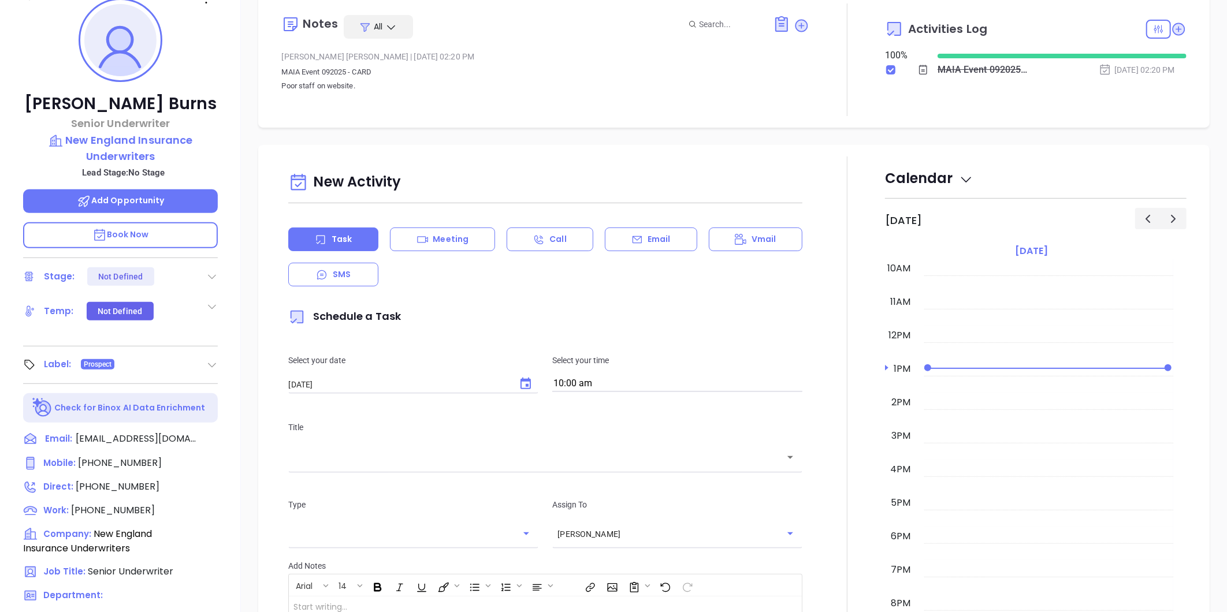
scroll to position [0, 0]
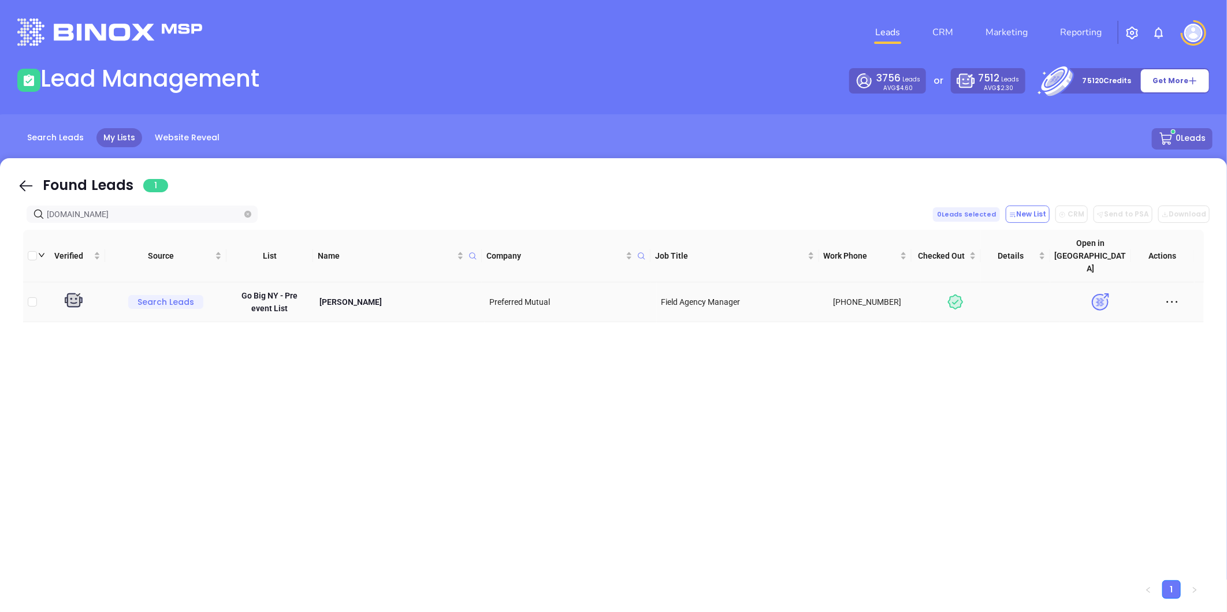
click at [1163, 293] on icon at bounding box center [1171, 301] width 17 height 17
click at [1082, 384] on div "Delete" at bounding box center [1109, 385] width 105 height 13
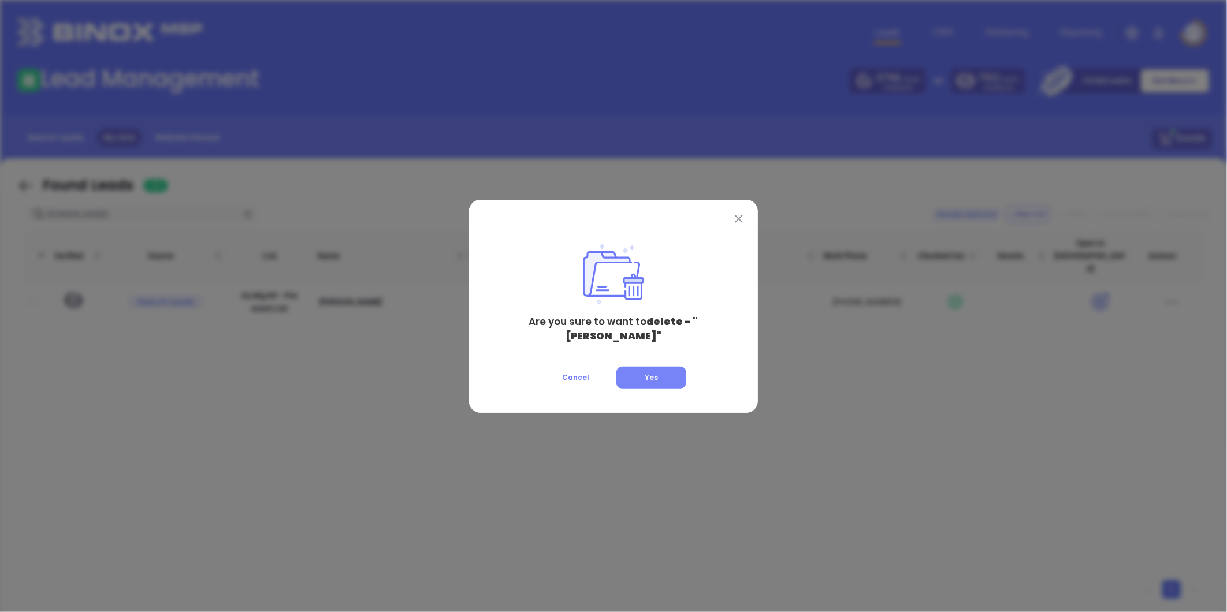
click at [652, 375] on span "Yes" at bounding box center [651, 378] width 13 height 10
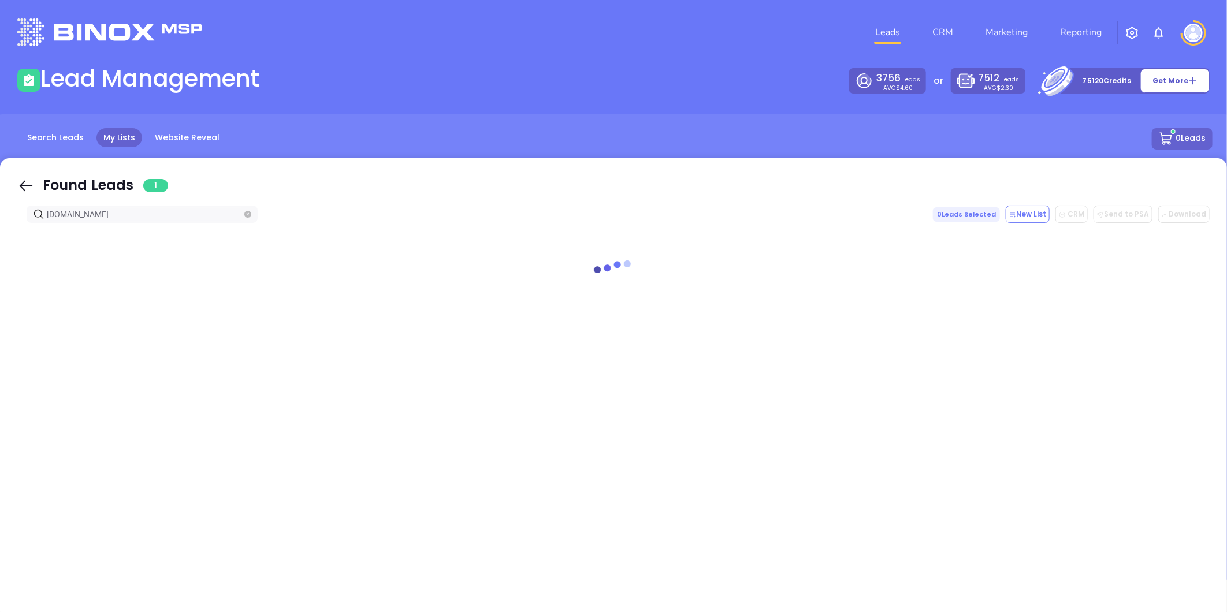
drag, startPoint x: 137, startPoint y: 218, endPoint x: 9, endPoint y: 181, distance: 134.2
click at [0, 180] on html "Leads CRM Marketing Reporting Financial Leads Leads Lead Management 3756 Leads …" at bounding box center [613, 306] width 1227 height 612
paste input "morstan"
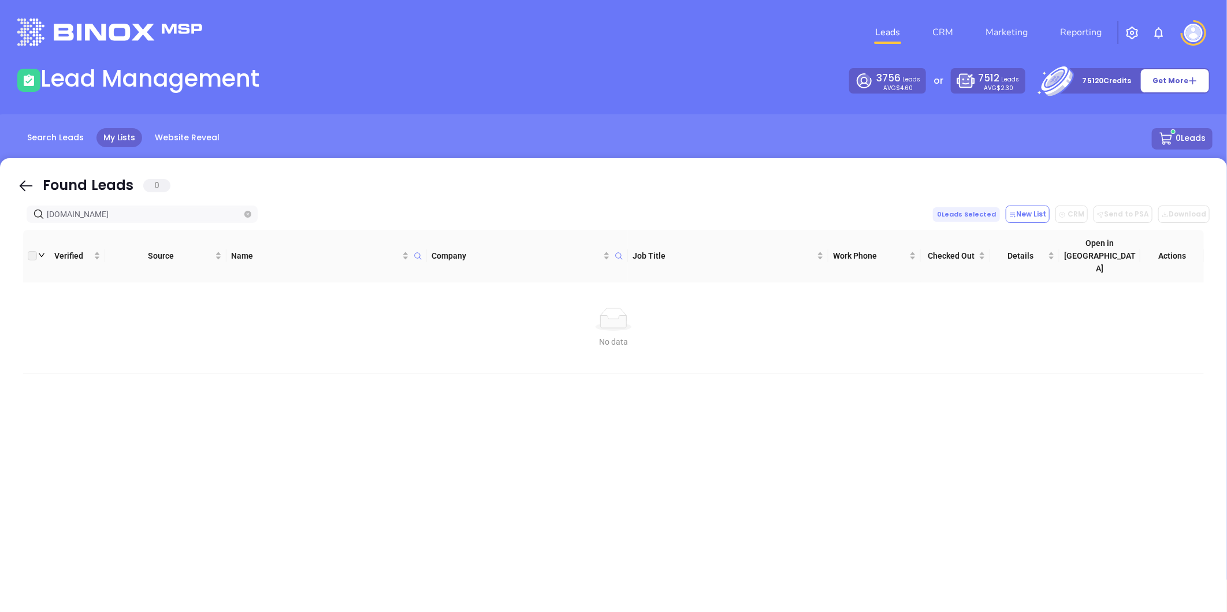
type input "morstan.com"
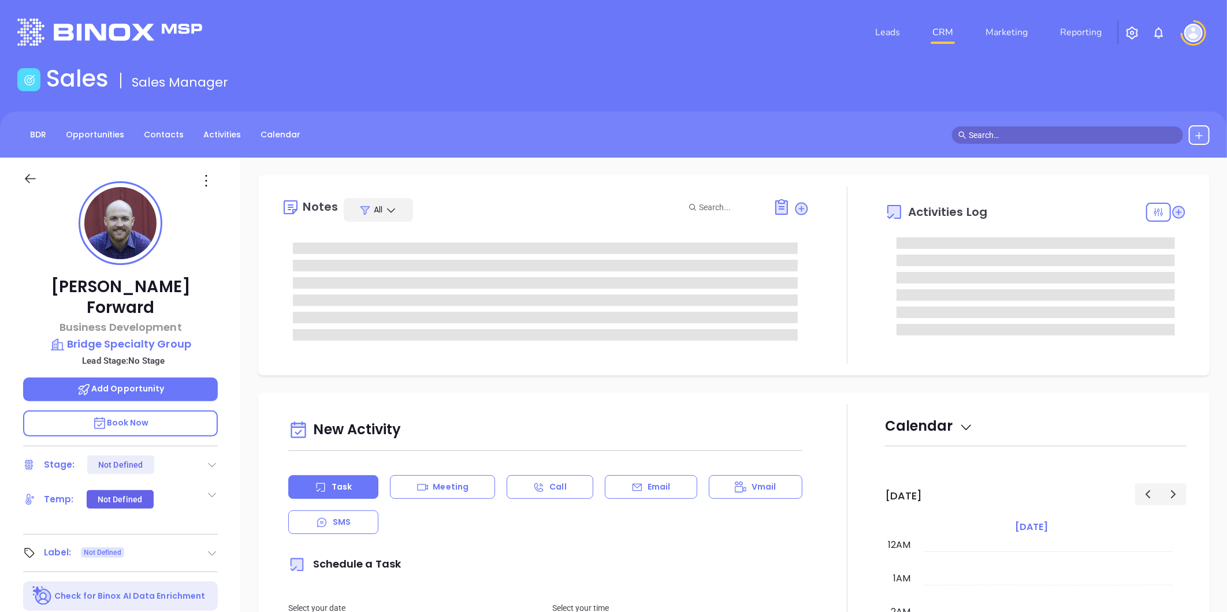
type input "[DATE]"
type input "[PERSON_NAME]"
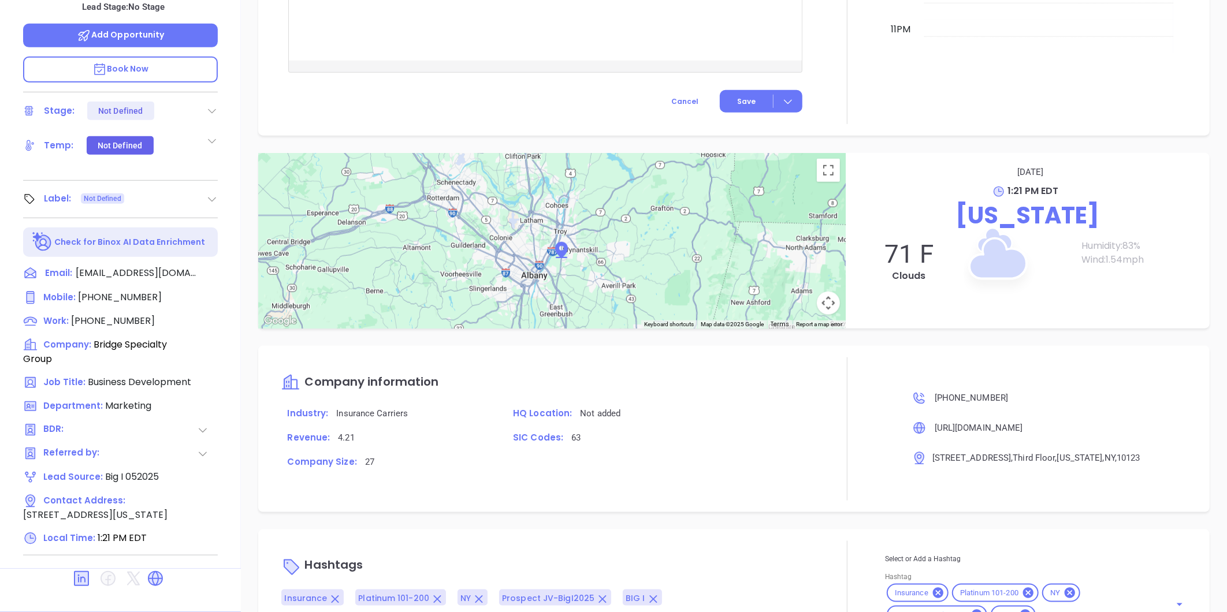
scroll to position [558, 0]
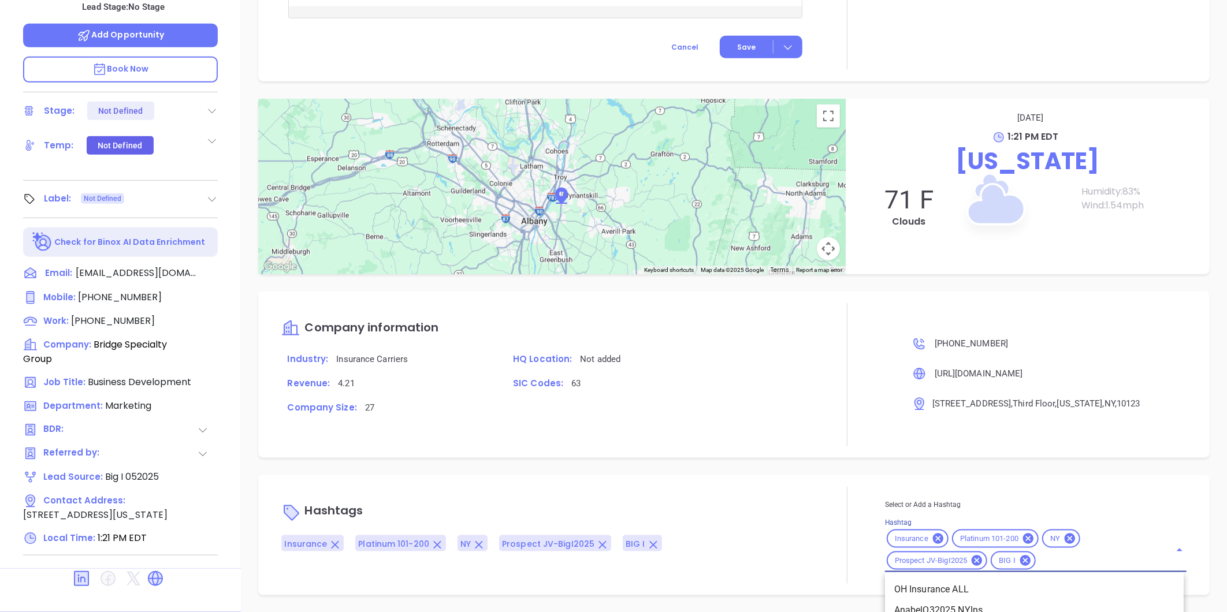
click at [1044, 561] on input "Hashtag" at bounding box center [1095, 561] width 117 height 14
type input "jv"
click at [933, 585] on li "JV" at bounding box center [1034, 589] width 299 height 21
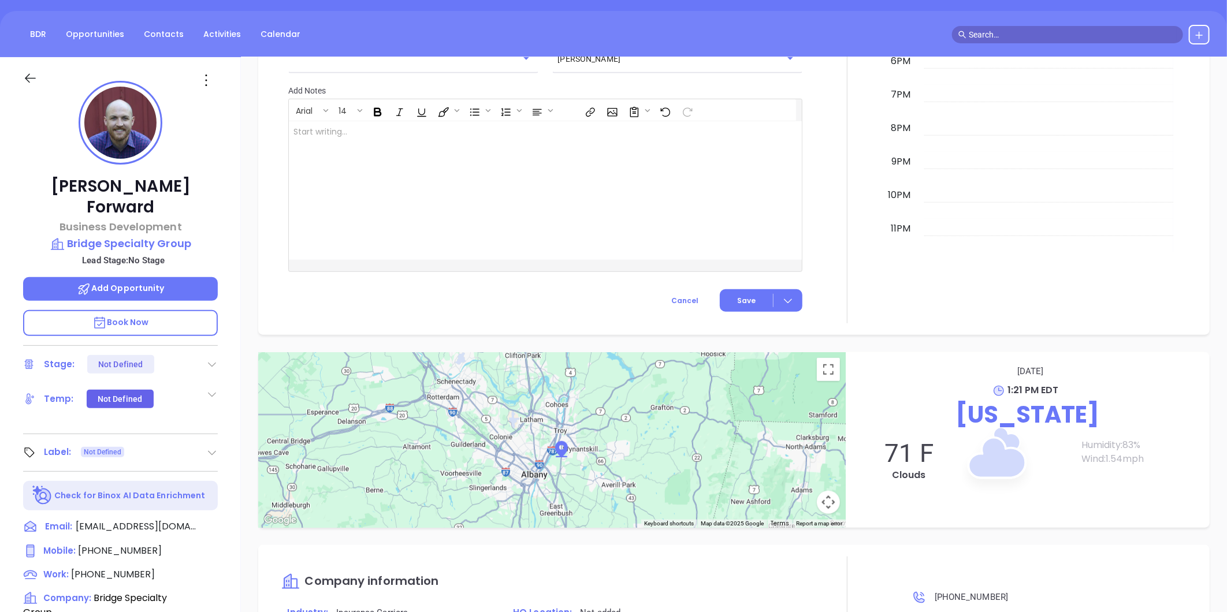
scroll to position [97, 0]
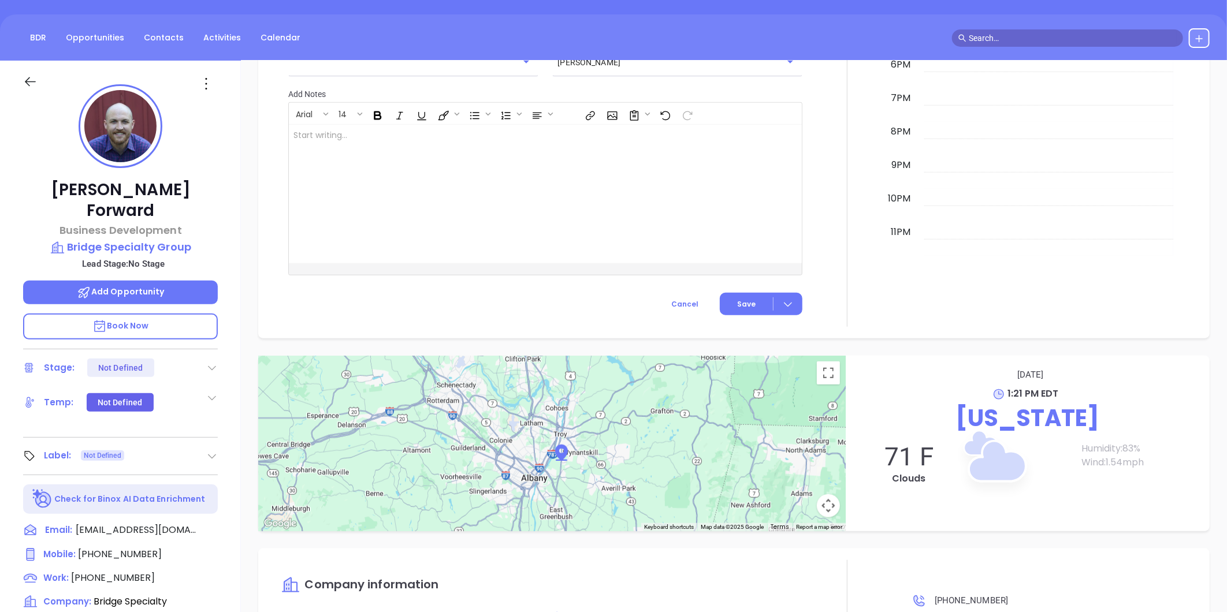
click at [212, 362] on icon at bounding box center [212, 368] width 12 height 12
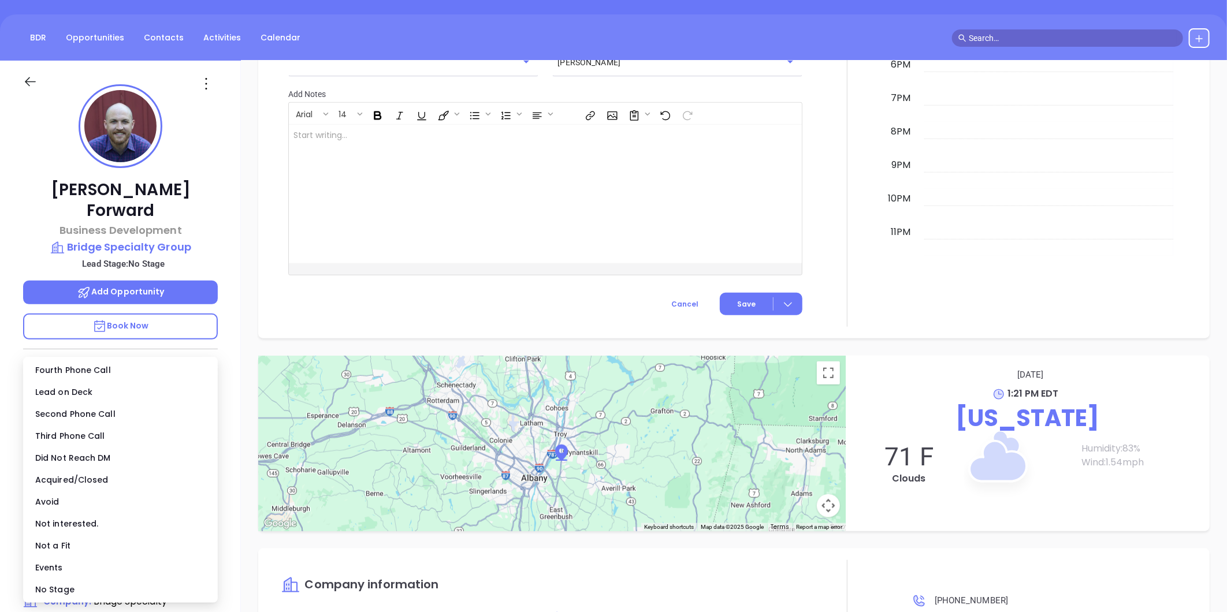
click at [231, 301] on div "[PERSON_NAME] Forward Business Development Bridge Specialty Group Lead Stage: N…" at bounding box center [120, 443] width 241 height 765
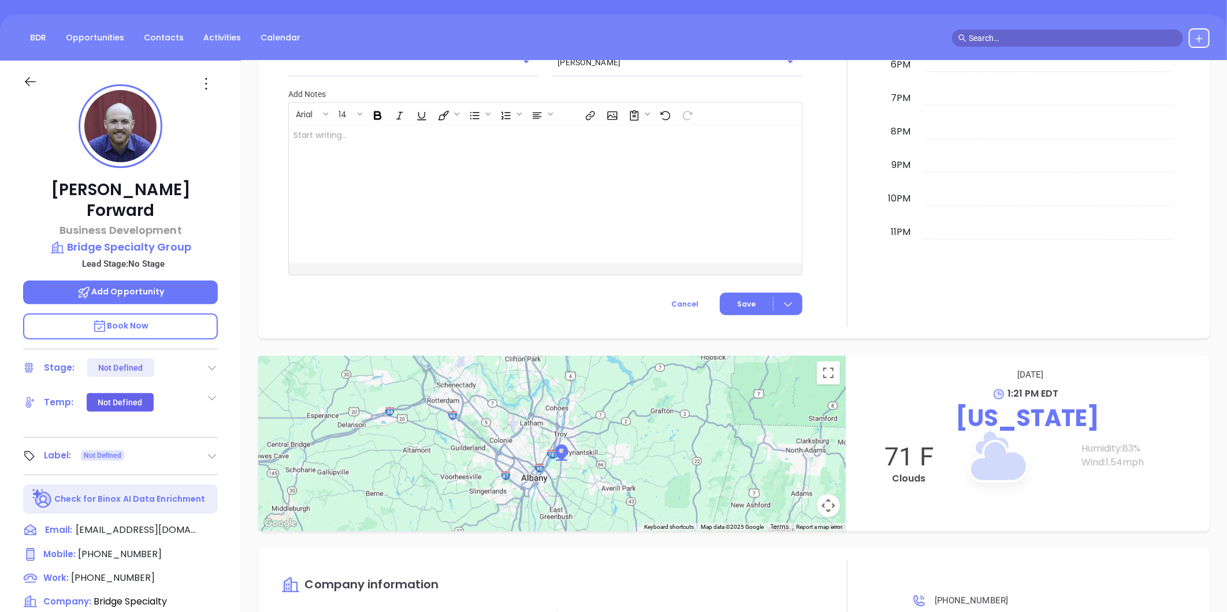
click at [214, 451] on icon at bounding box center [212, 457] width 12 height 12
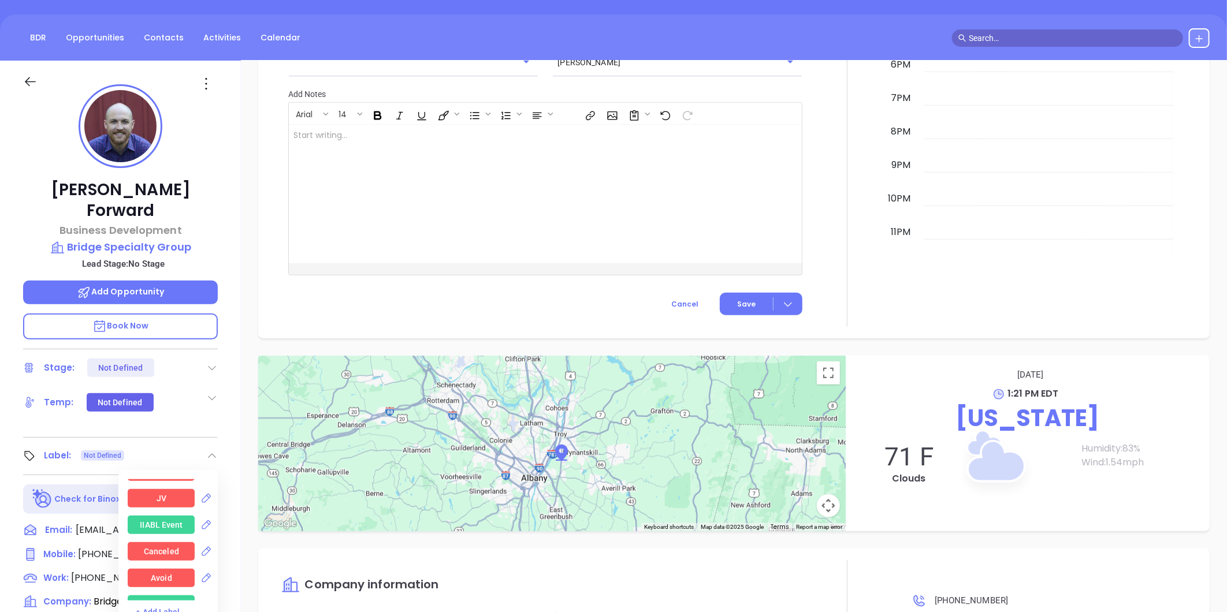
scroll to position [1925, 0]
click at [152, 501] on div "JV" at bounding box center [161, 510] width 67 height 18
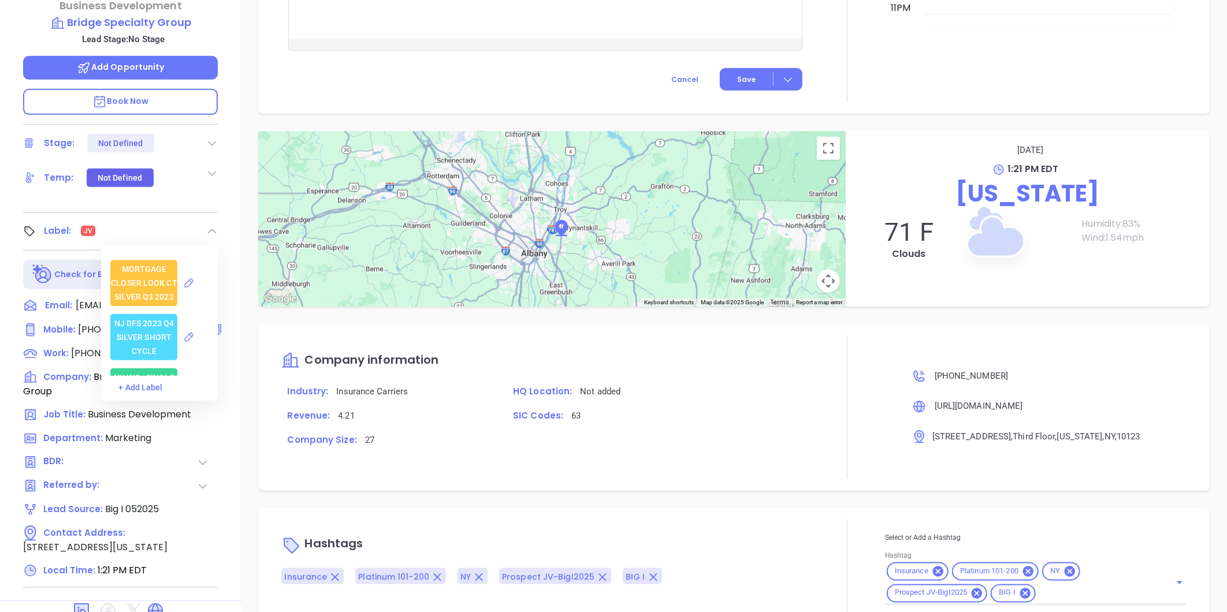
scroll to position [354, 0]
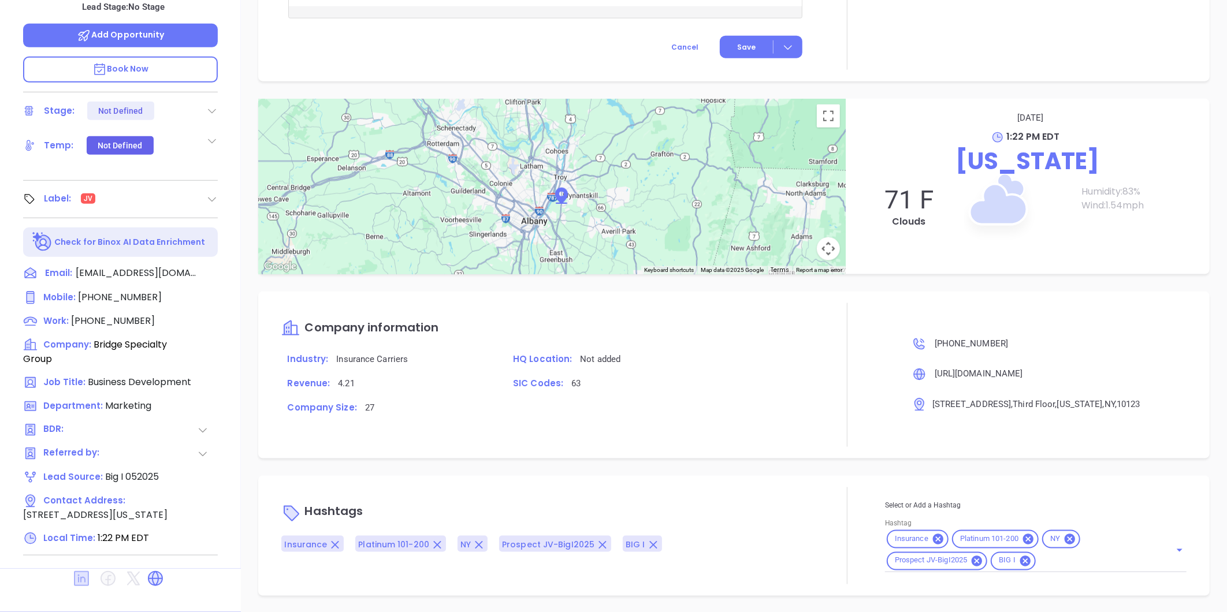
click at [80, 571] on icon at bounding box center [81, 578] width 15 height 15
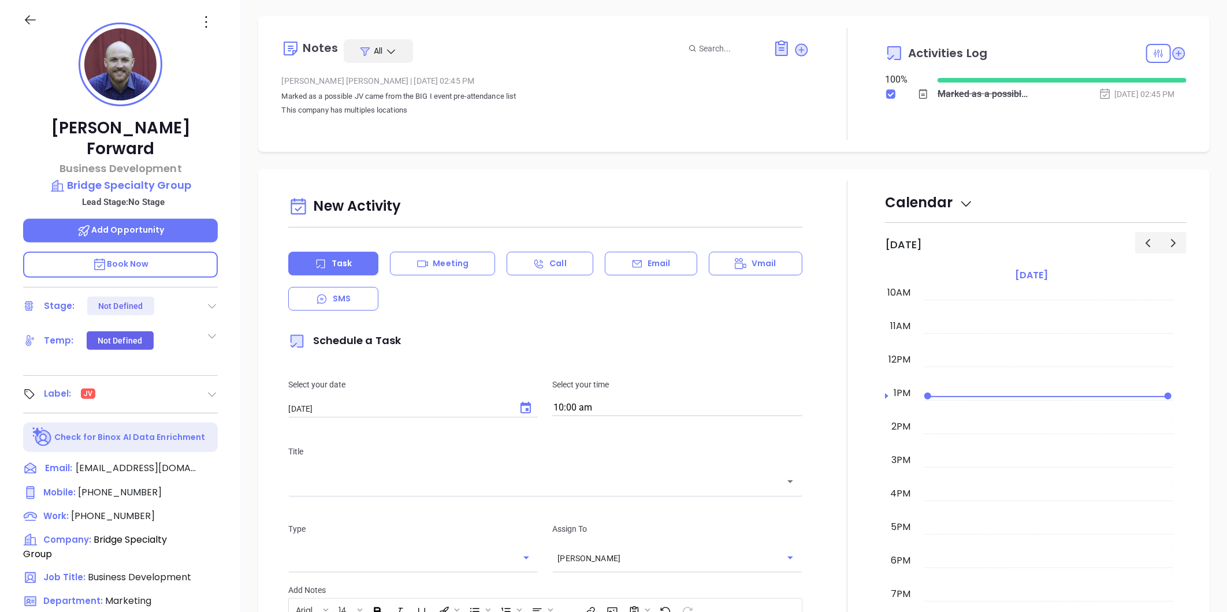
scroll to position [0, 0]
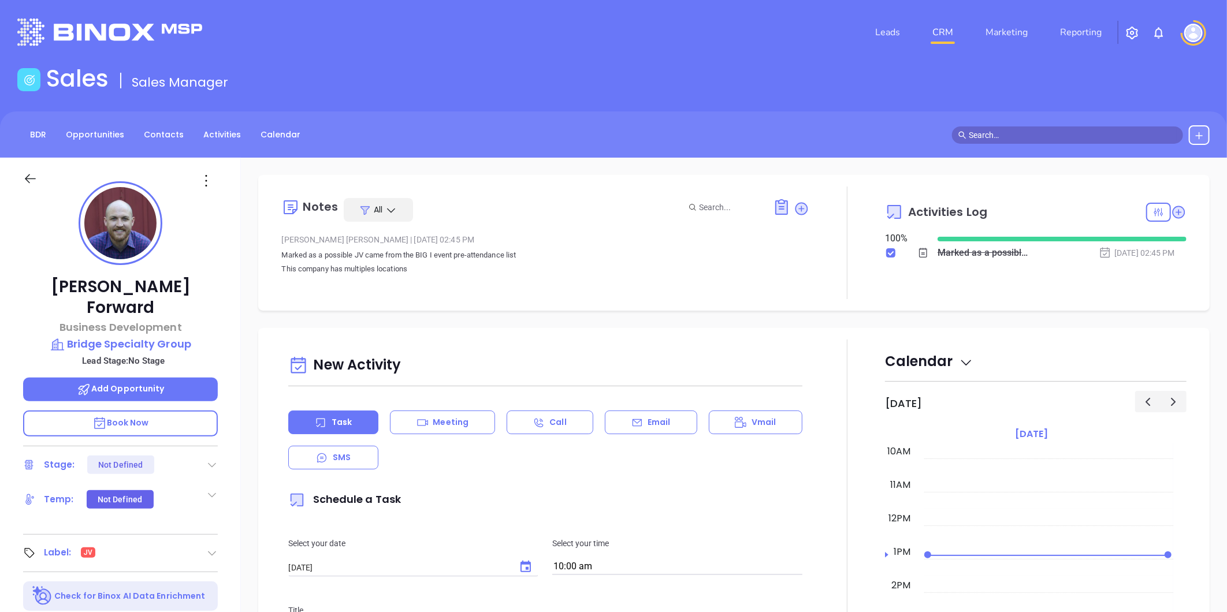
drag, startPoint x: 794, startPoint y: 208, endPoint x: 768, endPoint y: 216, distance: 27.2
click at [795, 208] on icon at bounding box center [801, 208] width 13 height 13
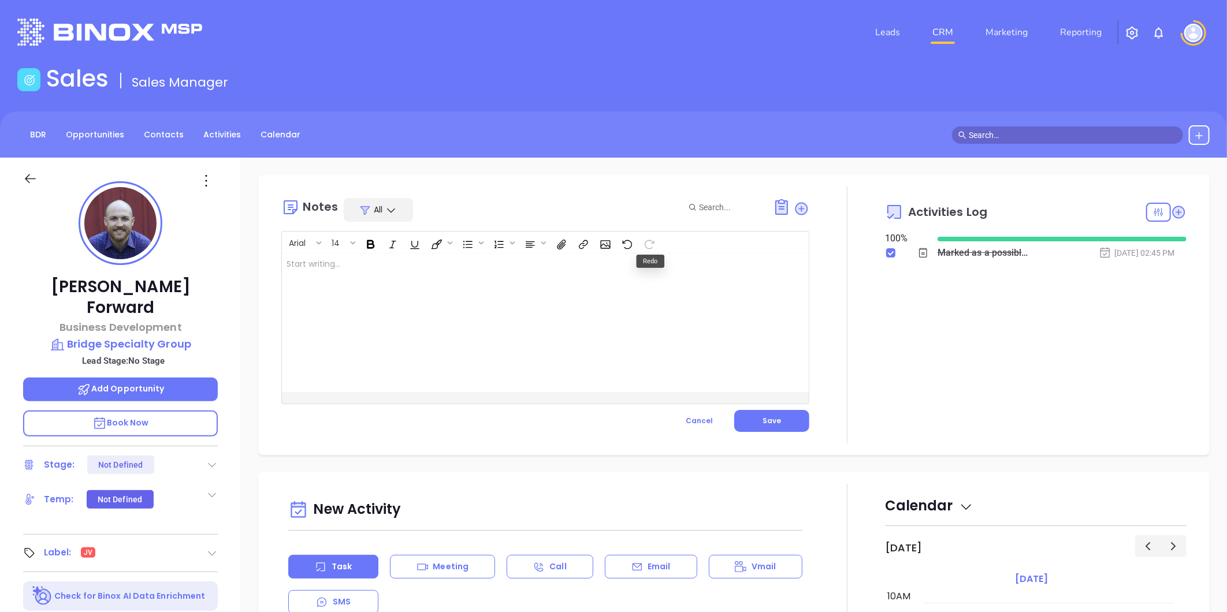
click at [327, 261] on div at bounding box center [527, 323] width 490 height 139
drag, startPoint x: 336, startPoint y: 321, endPoint x: 270, endPoint y: 266, distance: 85.7
click at [270, 266] on div "Notes All Arial 14 New England Excess Exchange New England Excess Exchange 5 yr…" at bounding box center [734, 315] width 928 height 257
click at [351, 323] on div "Director of Business Development ﻿" at bounding box center [488, 343] width 404 height 50
drag, startPoint x: 293, startPoint y: 329, endPoint x: 284, endPoint y: 308, distance: 23.5
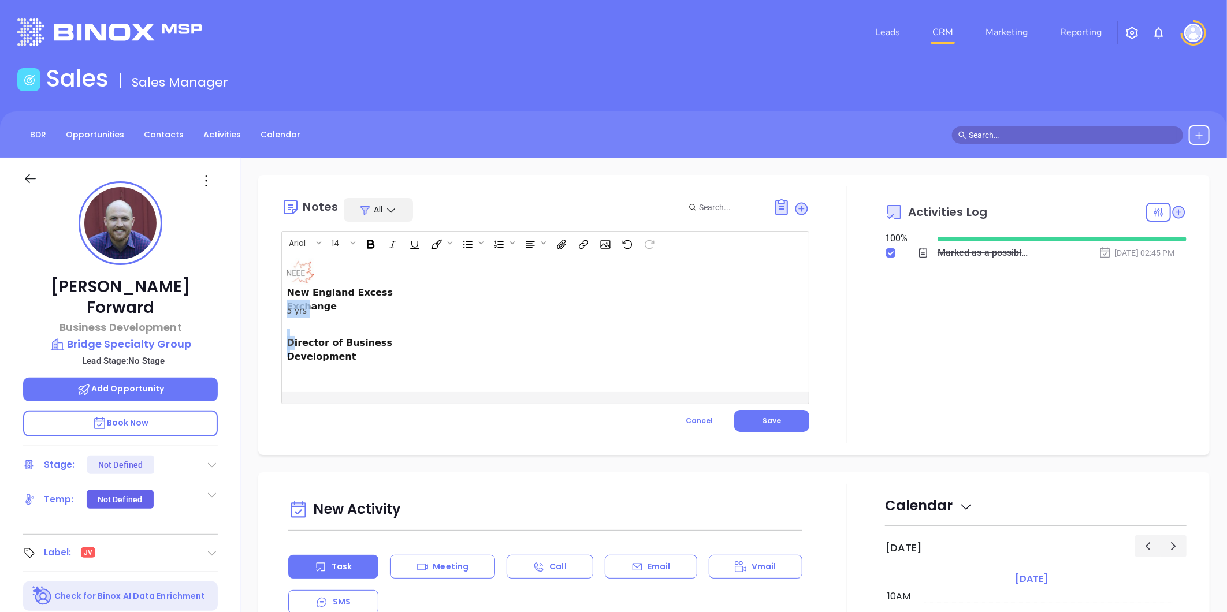
click at [283, 307] on div "New England Excess Exchange New England Excess Exchange 5 yrs 5 yrs Director of…" at bounding box center [527, 323] width 490 height 139
click at [397, 326] on div "Director of Business Development" at bounding box center [488, 343] width 404 height 50
click at [345, 305] on span "5 yrs 5 yrs" at bounding box center [488, 309] width 404 height 18
click at [345, 305] on div "Director of Business Development" at bounding box center [488, 325] width 404 height 50
click at [280, 274] on div "Notes All Arial 14 New England Excess Exchange New England Excess Exchange 5 yr…" at bounding box center [734, 315] width 928 height 257
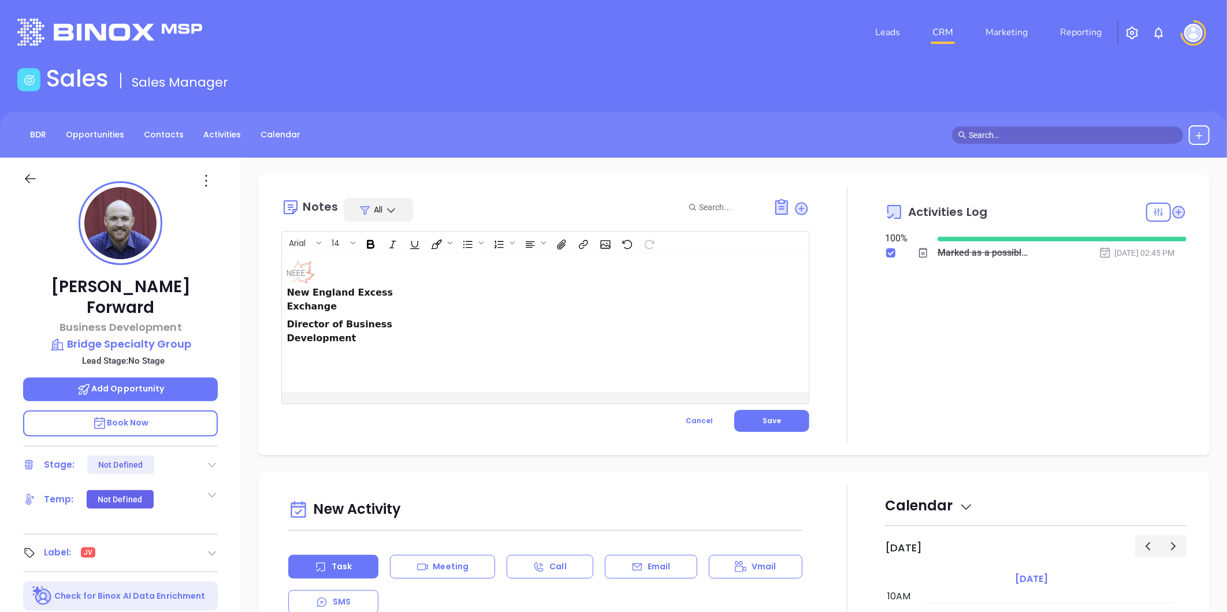
click at [442, 319] on div "Director of Business Development" at bounding box center [488, 325] width 404 height 14
click at [482, 336] on div "Director of Business Development" at bounding box center [488, 325] width 404 height 50
drag, startPoint x: 367, startPoint y: 344, endPoint x: 267, endPoint y: 262, distance: 129.7
click at [267, 262] on div "Notes All Arial 14 New England Excess Exchange New England Excess Exchange 5 yr…" at bounding box center [733, 315] width 951 height 280
click at [337, 264] on p "He is the ﻿" at bounding box center [526, 264] width 481 height 12
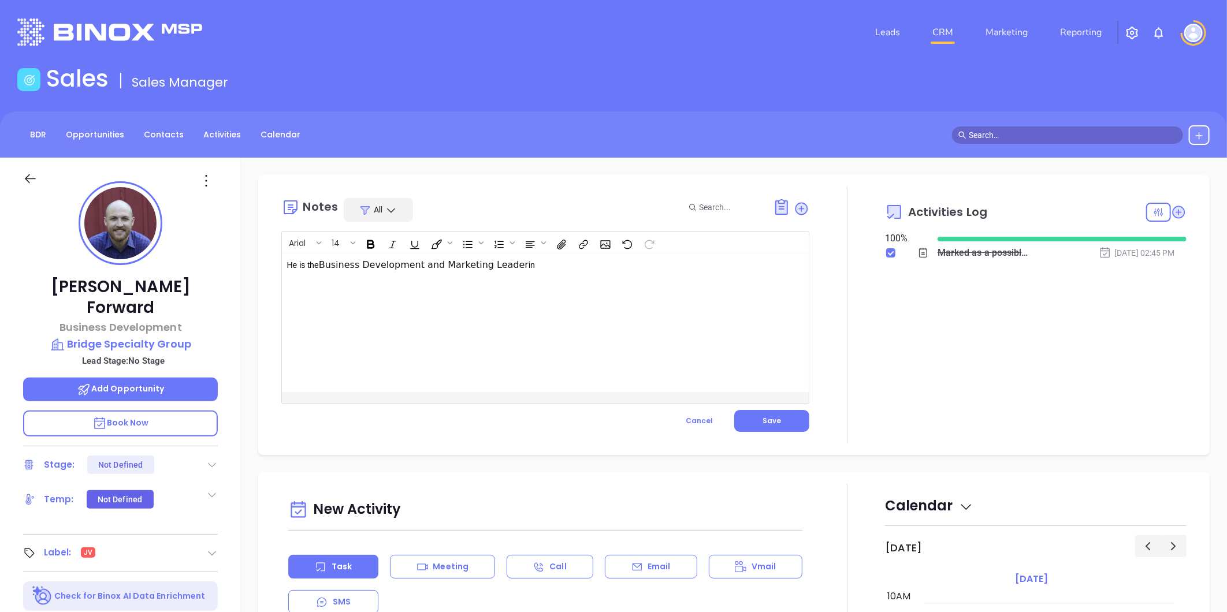
click at [528, 264] on p "He is the Business Development and Marketing Leader ﻿ ﻿ in ﻿" at bounding box center [526, 265] width 481 height 14
click at [286, 275] on div "He is the Business Development and Marketing Leader ﻿ ﻿ in Business Development…" at bounding box center [527, 323] width 490 height 139
click at [711, 272] on p "He is the Business Development and Marketing Leader ﻿ ﻿ in Business Development…" at bounding box center [526, 265] width 481 height 14
click at [767, 422] on span "Save" at bounding box center [771, 421] width 18 height 10
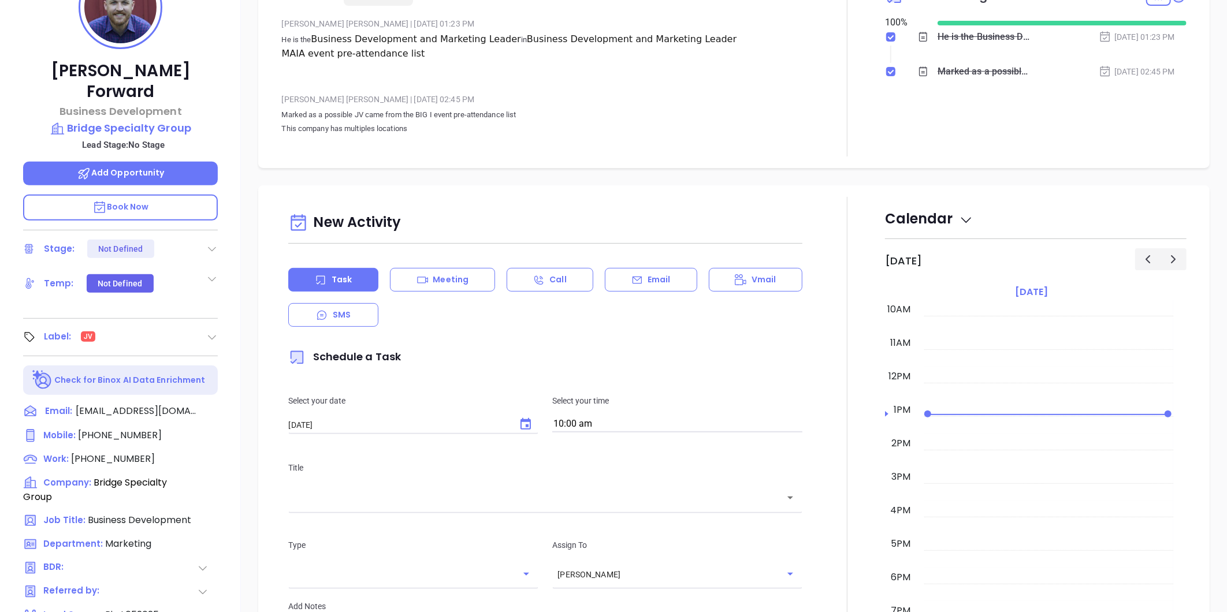
scroll to position [128, 0]
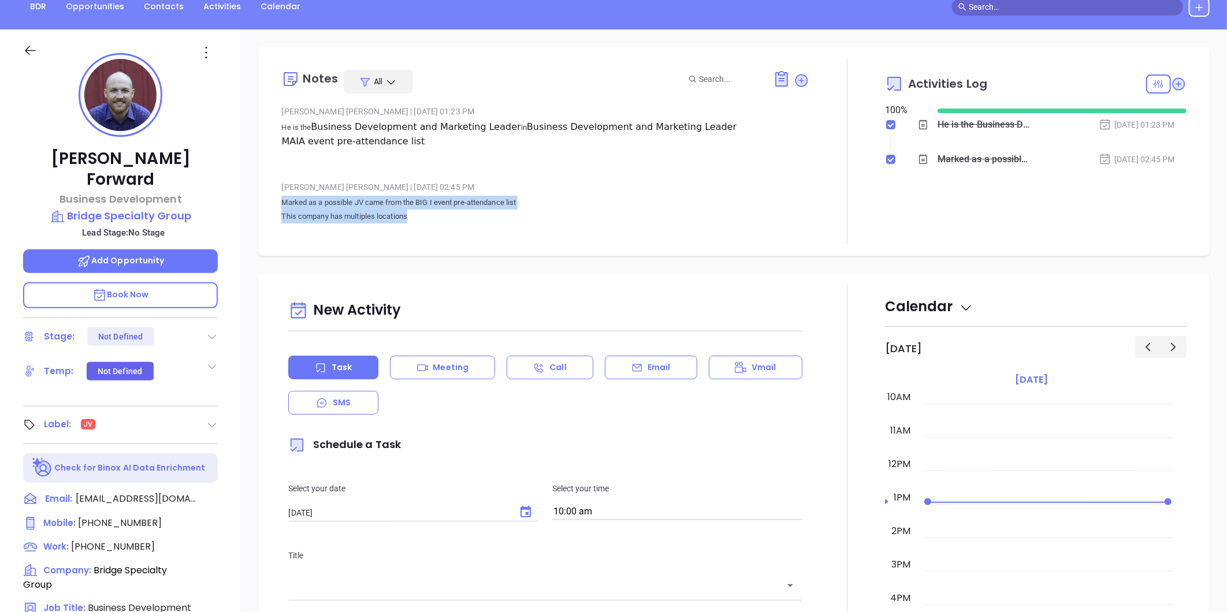
drag, startPoint x: 422, startPoint y: 219, endPoint x: 281, endPoint y: 209, distance: 141.3
click at [281, 209] on p "Marked as a possible JV came from the BIG I event pre-attendance list This comp…" at bounding box center [545, 210] width 528 height 28
copy p "Marked as a possible JV came from the BIG I event pre-attendance list This comp…"
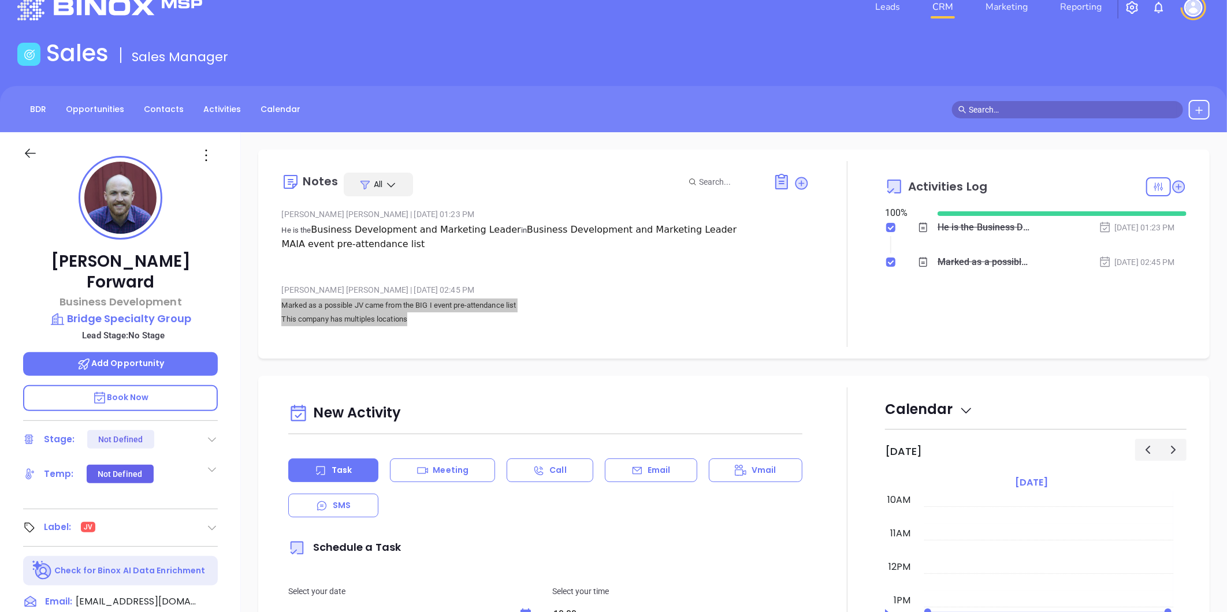
scroll to position [0, 0]
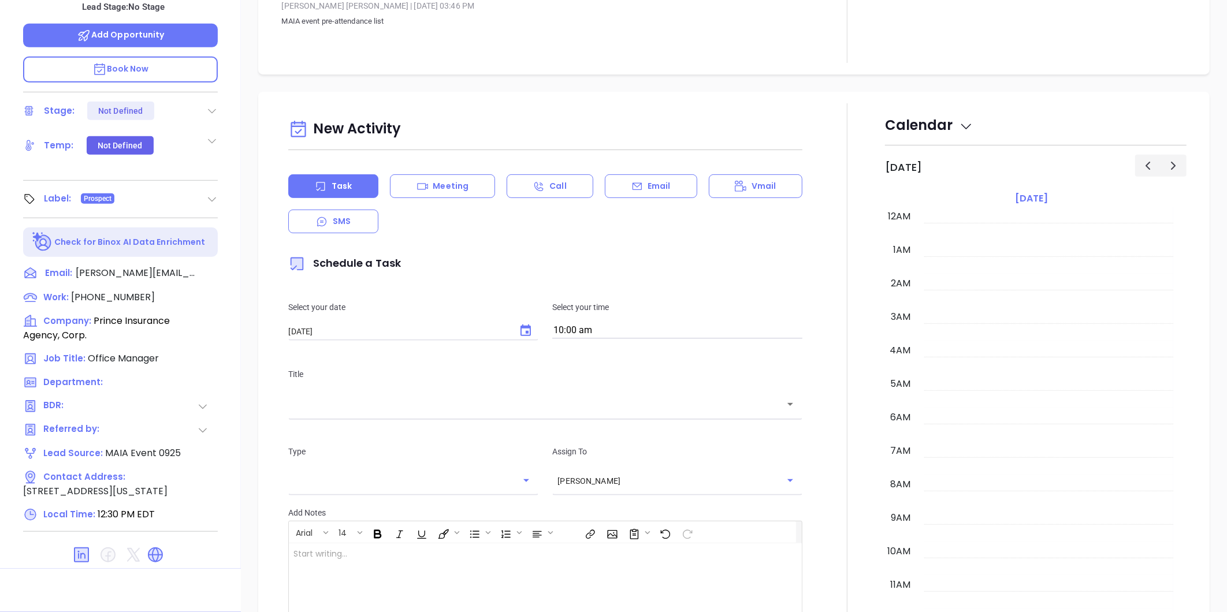
scroll to position [336, 0]
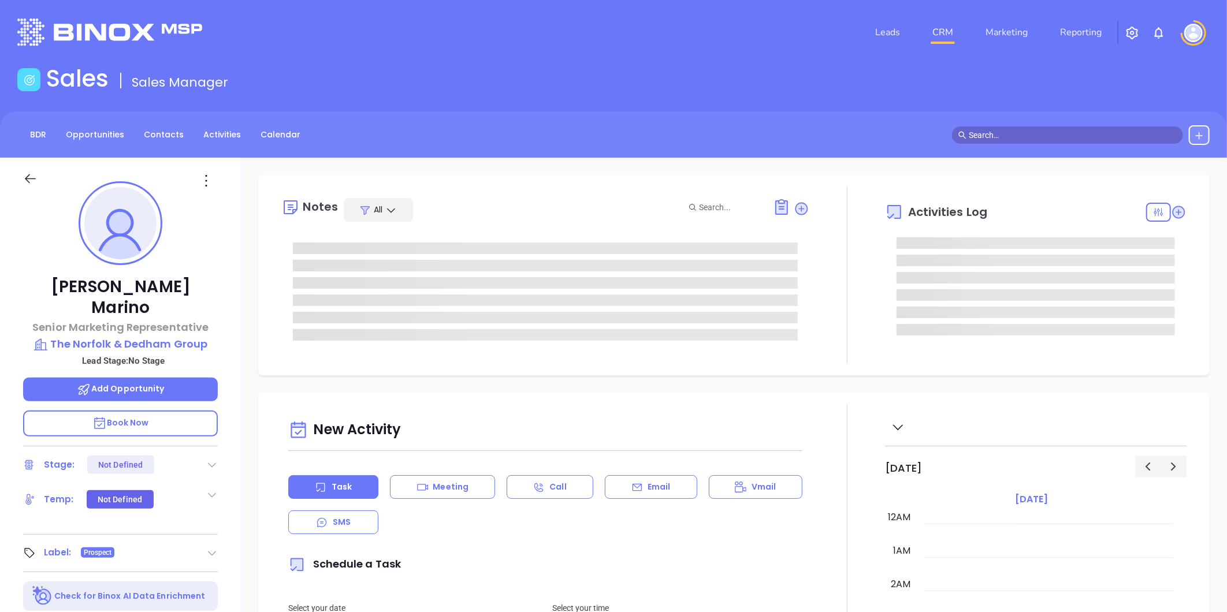
type input "[DATE]"
type input "[PERSON_NAME]"
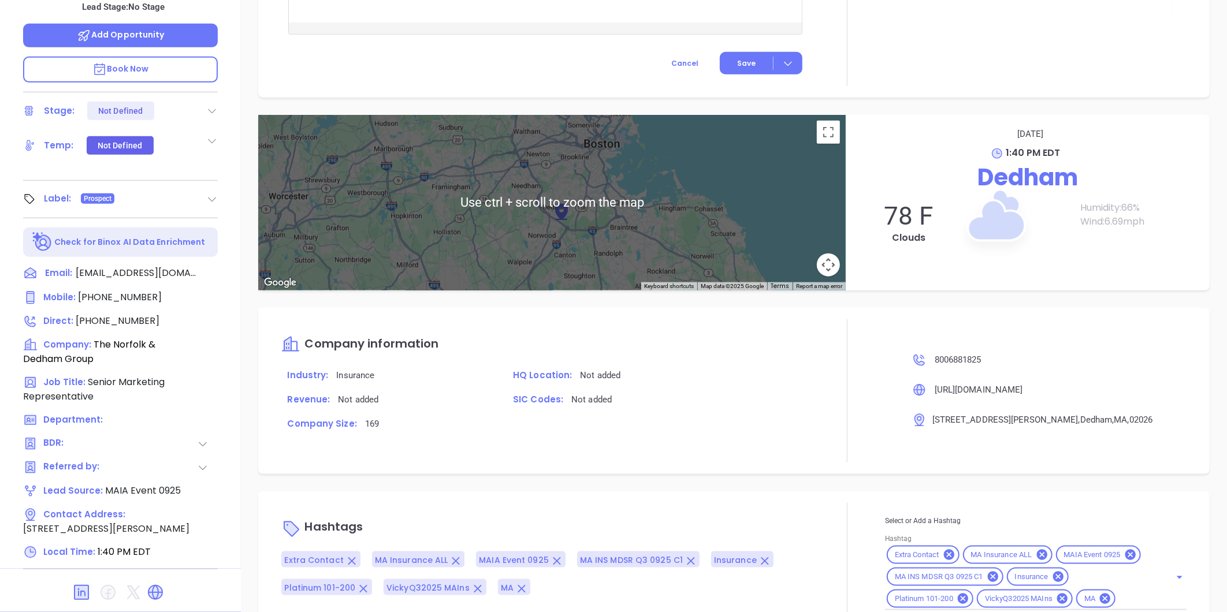
scroll to position [580, 0]
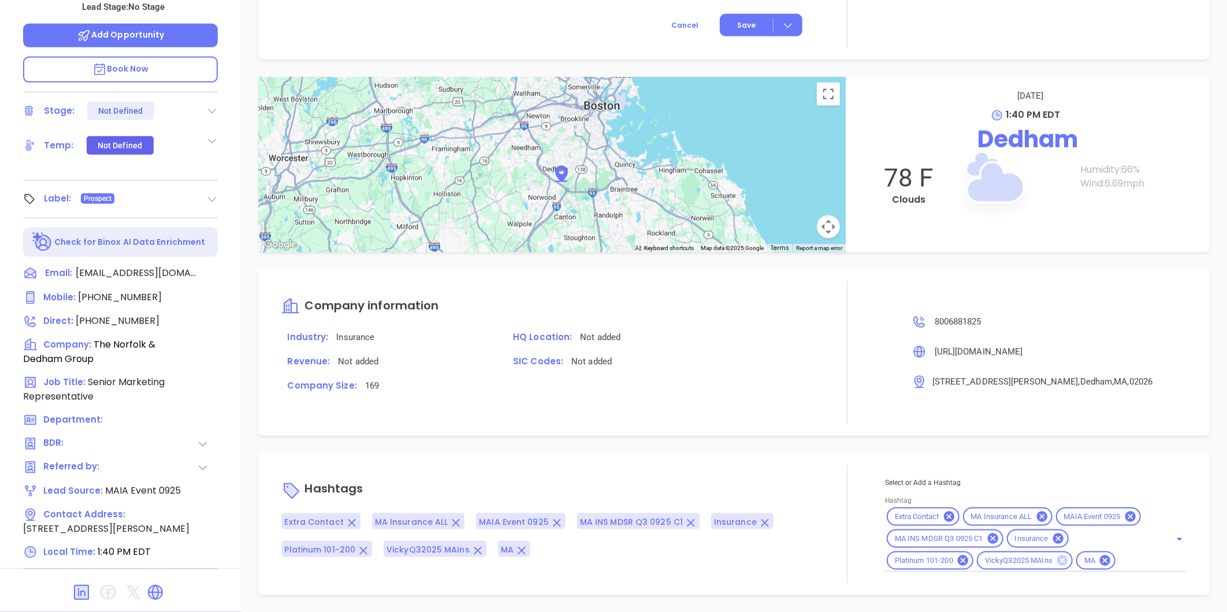
click at [1057, 562] on icon at bounding box center [1062, 561] width 10 height 10
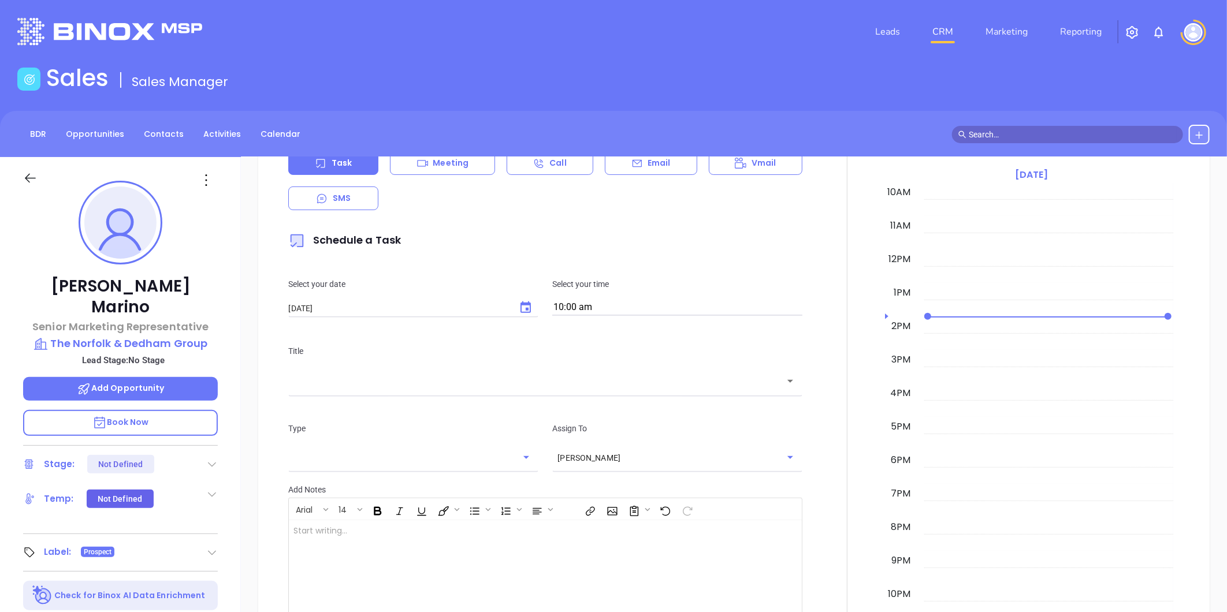
scroll to position [0, 0]
